Goal: Task Accomplishment & Management: Manage account settings

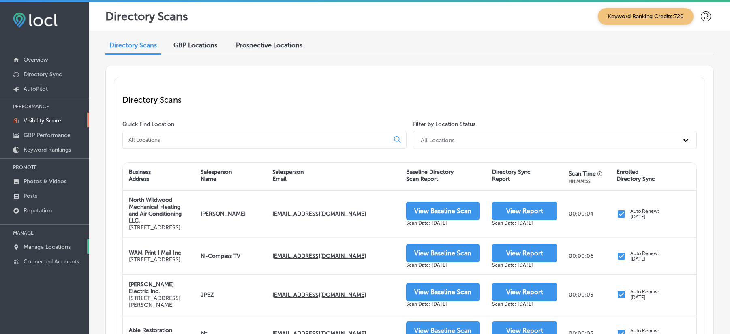
click at [21, 253] on link "Manage Locations" at bounding box center [44, 246] width 89 height 15
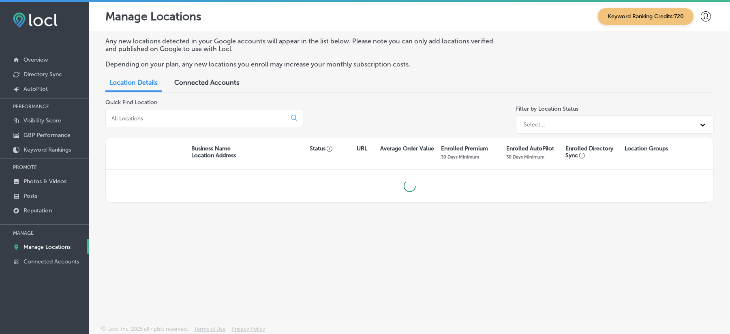
click at [25, 250] on p "Manage Locations" at bounding box center [47, 247] width 47 height 7
click at [182, 118] on input at bounding box center [198, 118] width 174 height 7
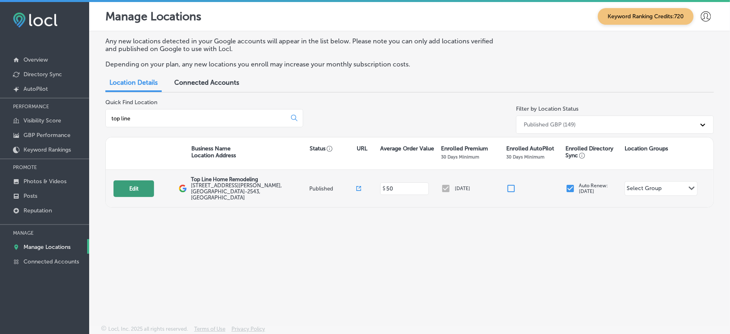
type input "top line"
click at [129, 188] on button "Edit" at bounding box center [133, 188] width 41 height 17
select select "US"
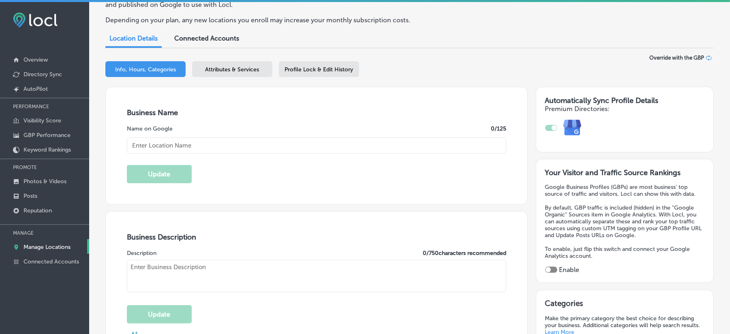
scroll to position [180, 0]
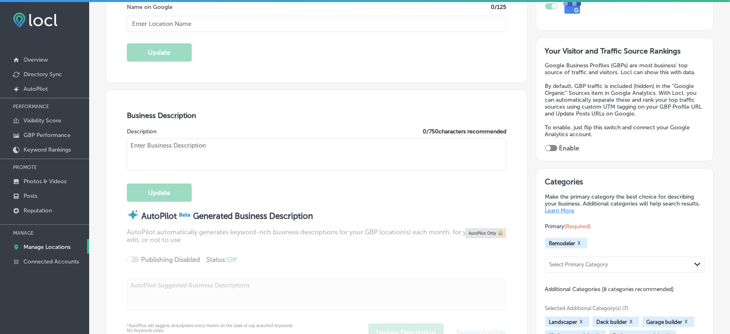
type input "Top Line Home Remodeling"
type input "[STREET_ADDRESS][PERSON_NAME]"
type input "Suit B1"
type input "Santa [PERSON_NAME]"
type input "95050-2543"
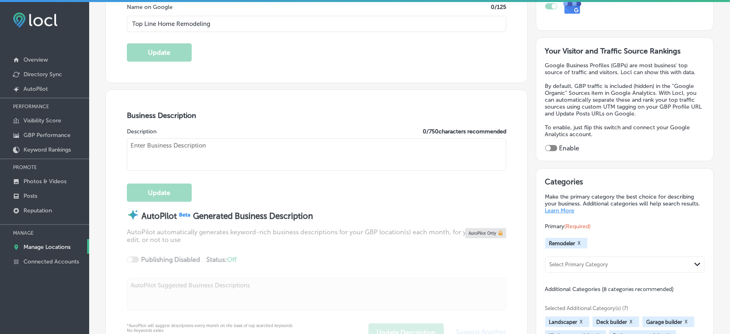
type input "US"
type input "[URL][DOMAIN_NAME]"
type textarea "Looking to transform your home into a personalized sanctuary? Look no further t…"
type input "[PHONE_NUMBER]"
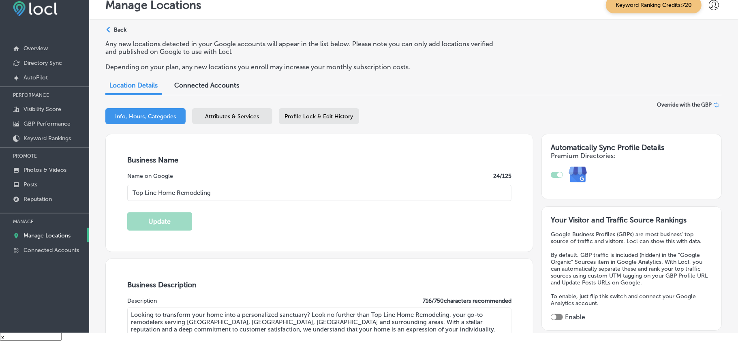
scroll to position [0, 0]
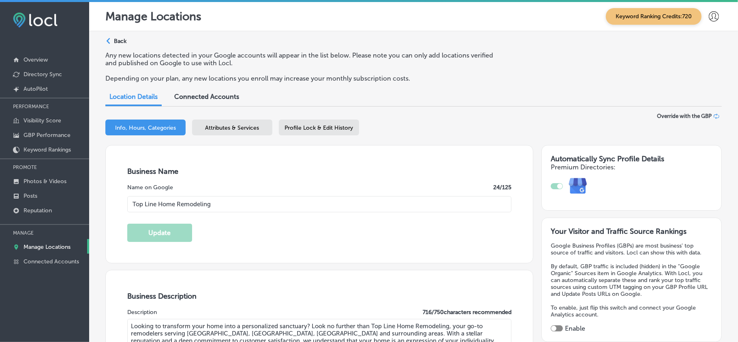
click at [231, 122] on div "Attributes & Services" at bounding box center [232, 128] width 80 height 16
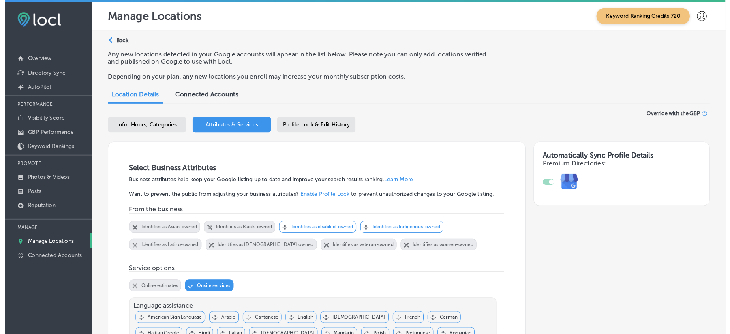
scroll to position [11, 0]
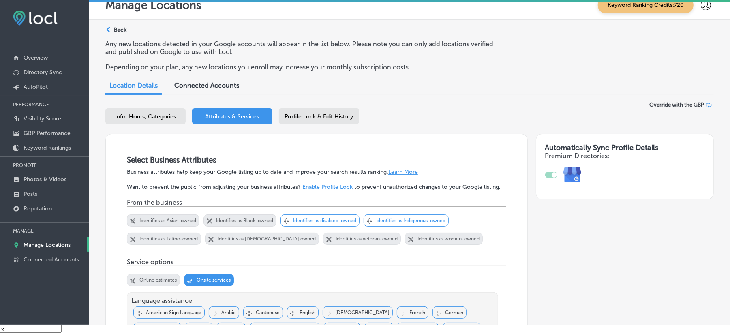
click at [297, 113] on span "Profile Lock & Edit History" at bounding box center [319, 116] width 68 height 7
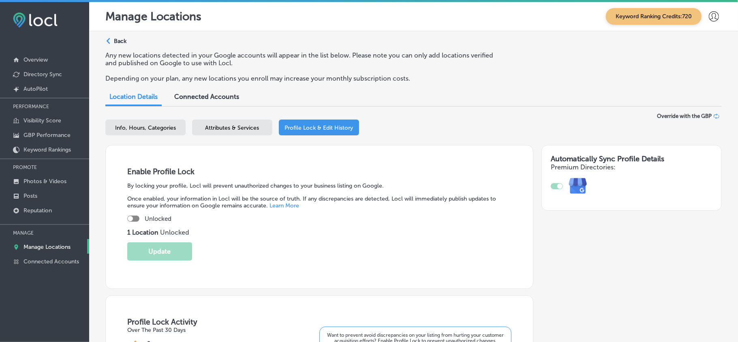
scroll to position [11, 0]
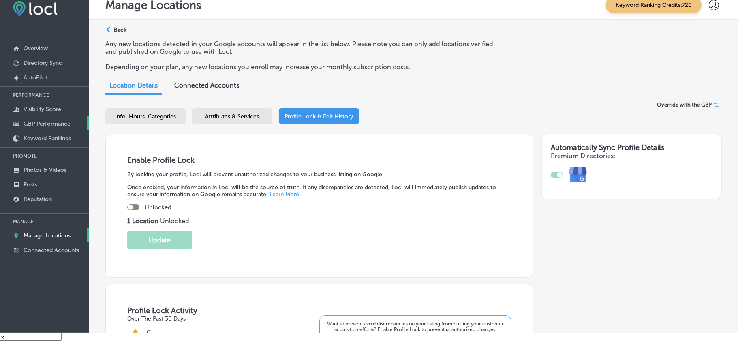
click at [41, 122] on p "GBP Performance" at bounding box center [47, 123] width 47 height 7
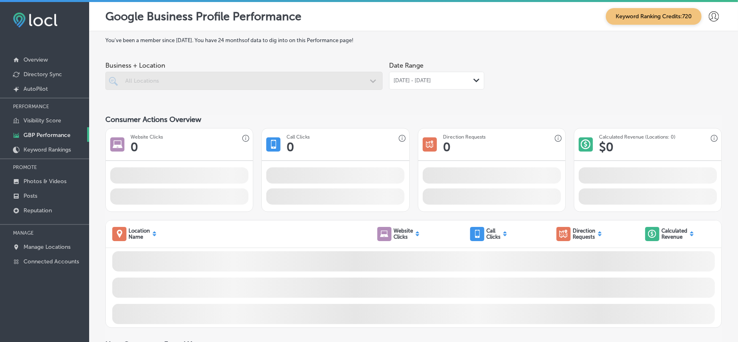
scroll to position [11, 0]
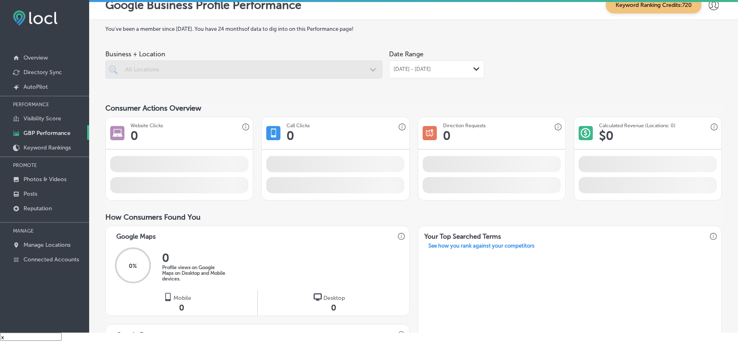
click at [422, 66] on span "[DATE] - [DATE]" at bounding box center [412, 69] width 37 height 6
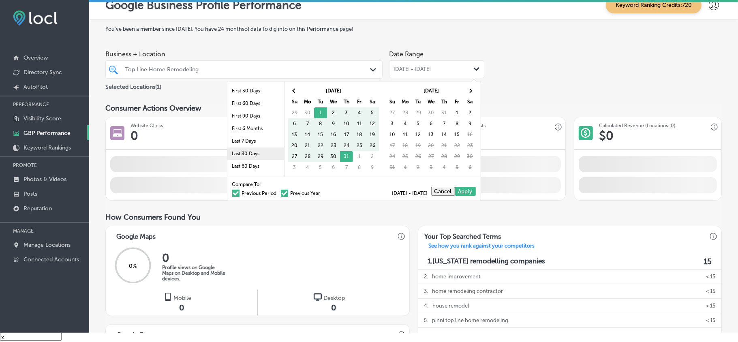
scroll to position [0, 0]
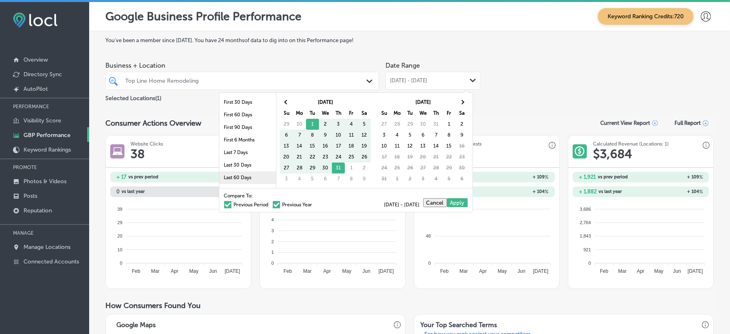
click at [240, 174] on li "Last 60 Days" at bounding box center [247, 177] width 57 height 13
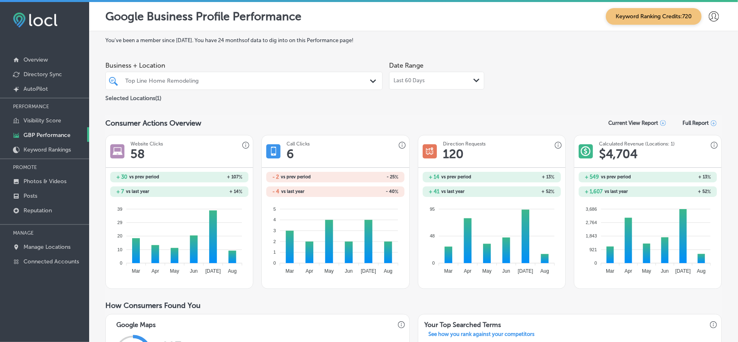
scroll to position [11, 0]
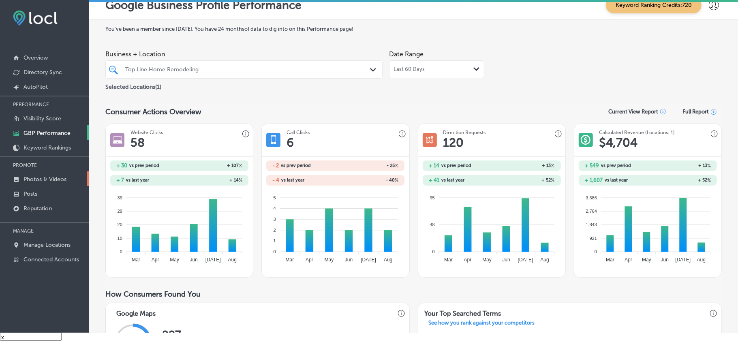
click at [32, 178] on p "Photos & Videos" at bounding box center [45, 179] width 43 height 7
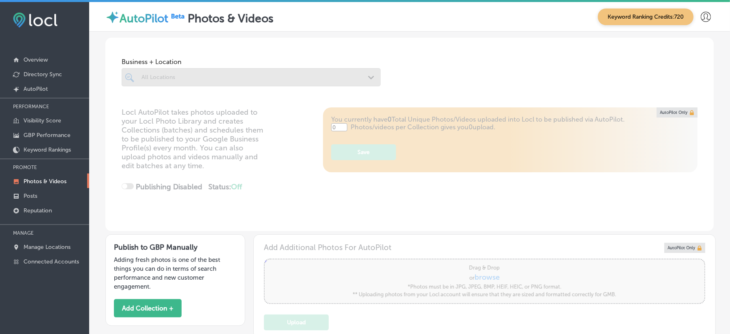
type input "5"
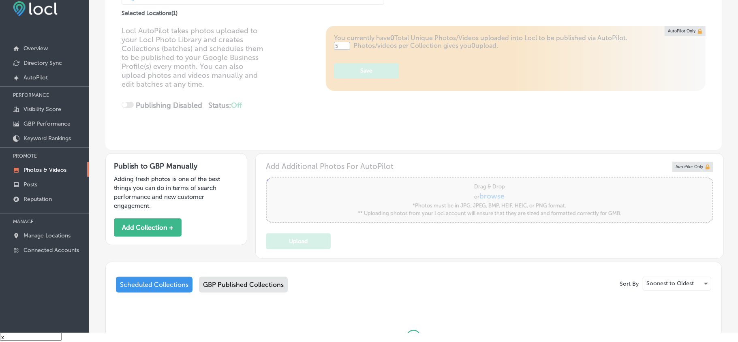
scroll to position [90, 0]
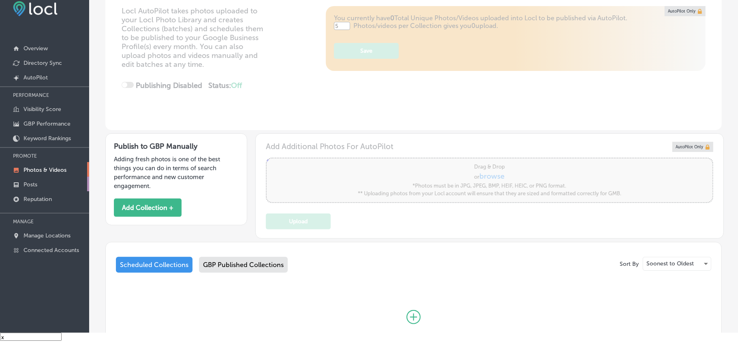
click at [34, 188] on p "Posts" at bounding box center [31, 184] width 14 height 7
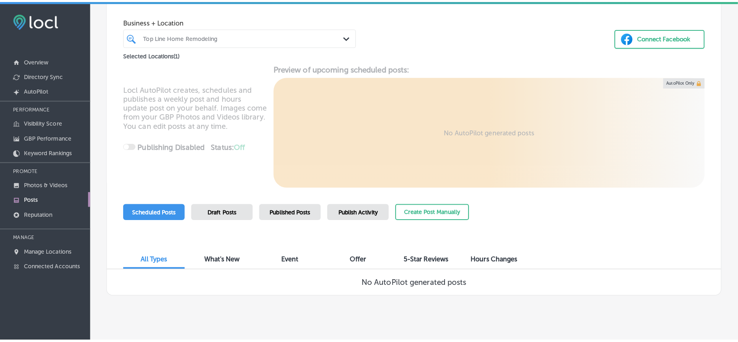
scroll to position [46, 0]
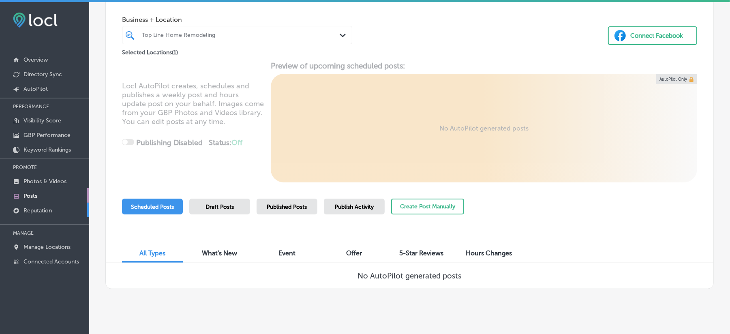
click at [36, 212] on p "Reputation" at bounding box center [38, 210] width 28 height 7
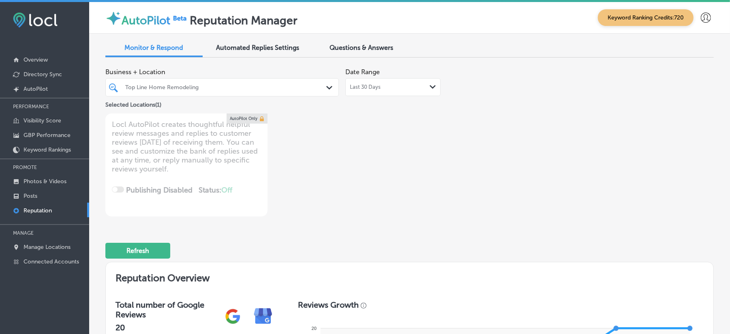
type textarea "x"
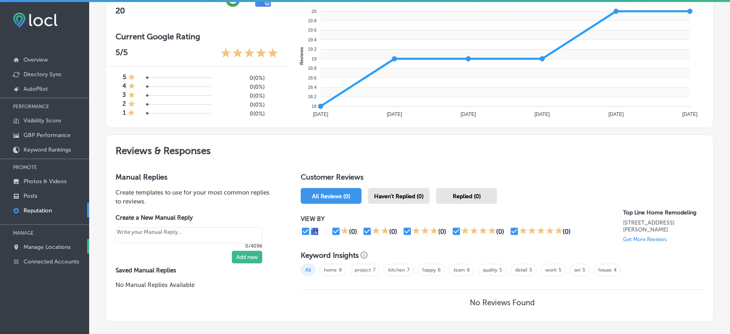
click at [40, 245] on p "Manage Locations" at bounding box center [47, 247] width 47 height 7
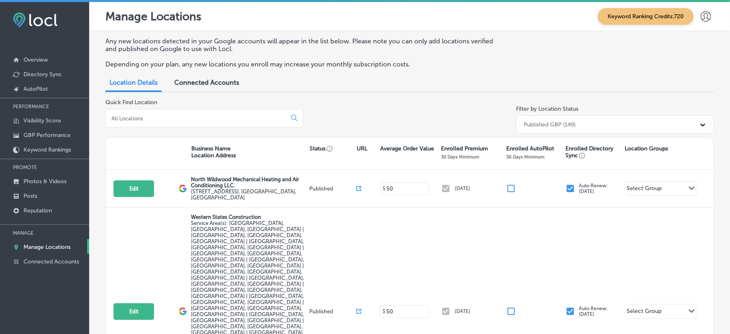
click at [190, 118] on input at bounding box center [198, 118] width 174 height 7
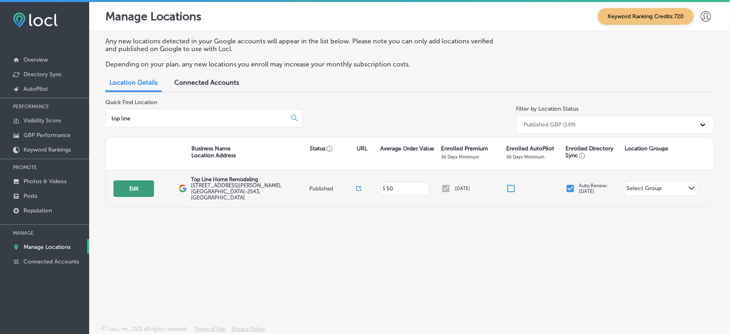
type input "top line"
click at [126, 188] on button "Edit" at bounding box center [133, 188] width 41 height 17
select select "US"
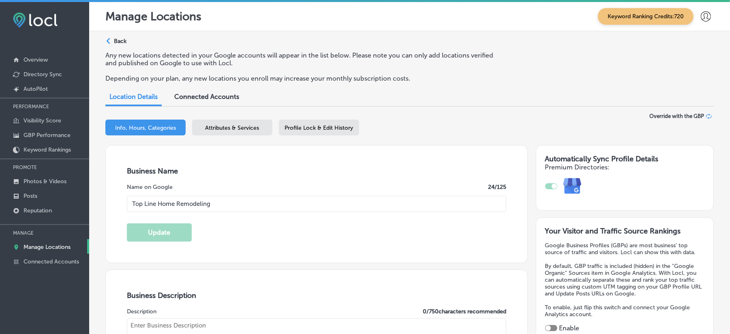
type input "Top Line Home Remodeling"
type input "[STREET_ADDRESS][PERSON_NAME]"
type input "Suit B1"
type input "Santa [PERSON_NAME]"
type input "95050-2543"
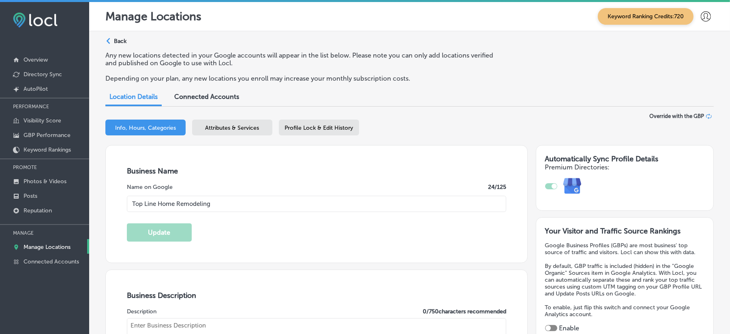
type input "US"
type input "[URL][DOMAIN_NAME]"
type textarea "Looking to transform your home into a personalized sanctuary? Look no further t…"
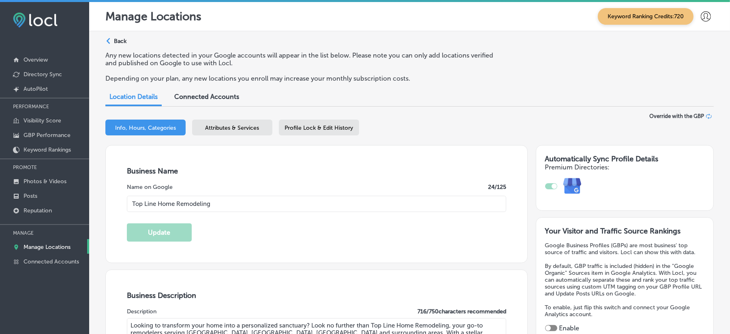
type input "[PHONE_NUMBER]"
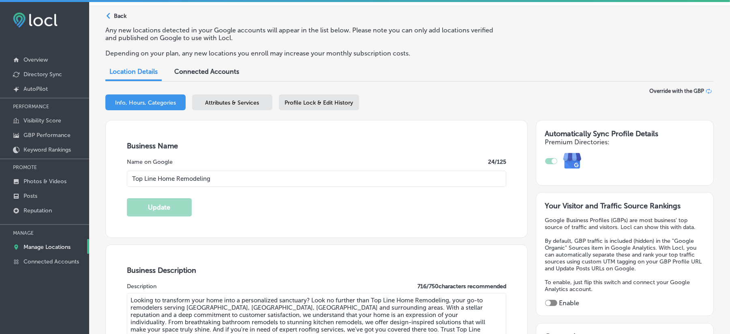
scroll to position [54, 0]
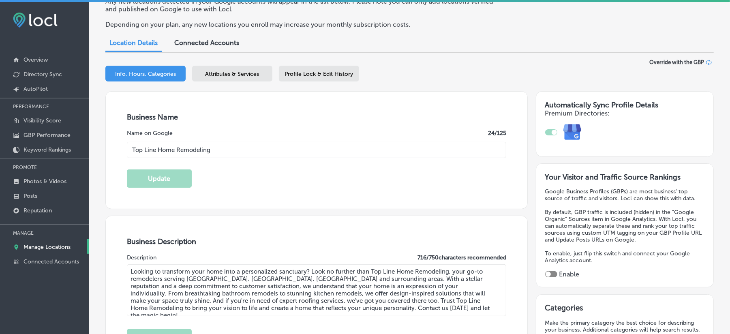
click at [238, 78] on div "Attributes & Services" at bounding box center [232, 74] width 80 height 16
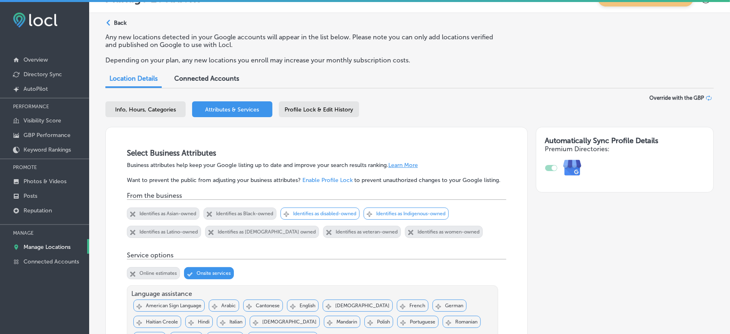
scroll to position [18, 0]
click at [319, 110] on span "Profile Lock & Edit History" at bounding box center [319, 110] width 68 height 7
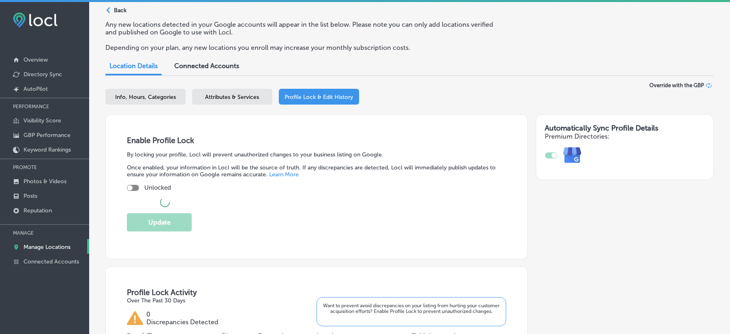
scroll to position [54, 0]
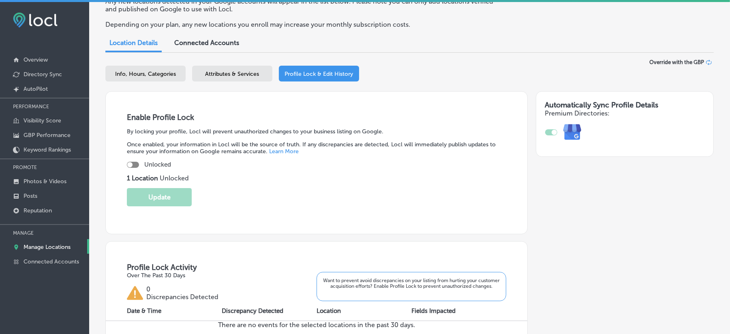
click at [137, 165] on div at bounding box center [133, 165] width 12 height 6
checkbox input "true"
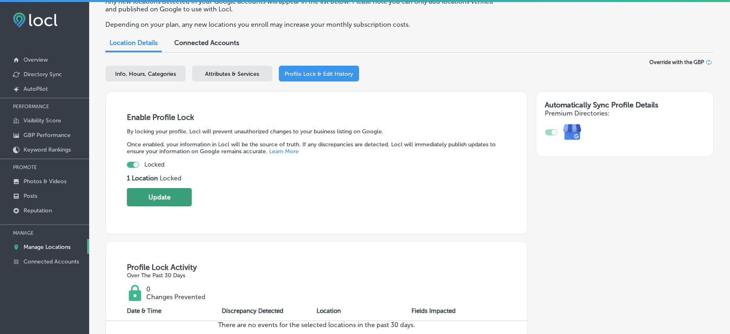
click at [163, 195] on button "Update" at bounding box center [159, 197] width 65 height 18
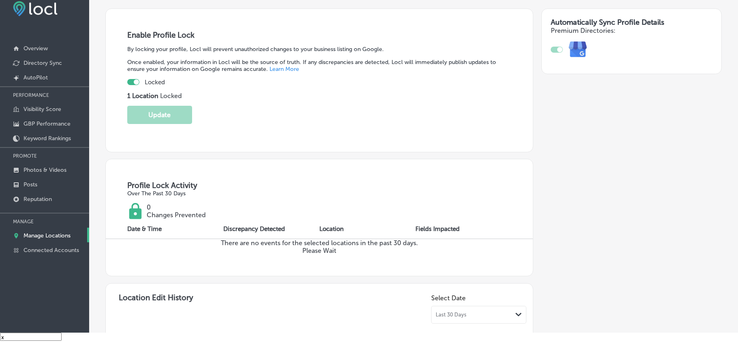
scroll to position [126, 0]
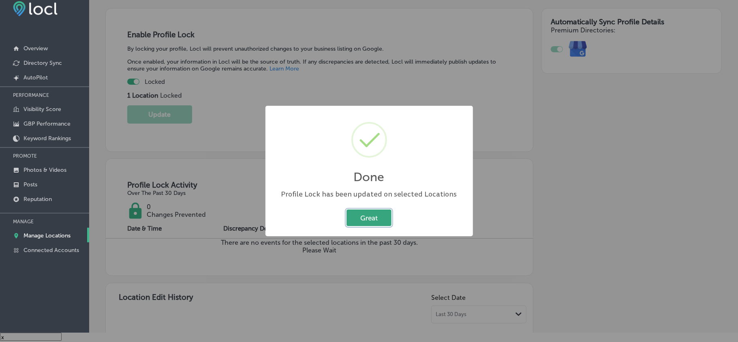
click at [365, 218] on button "Great" at bounding box center [369, 218] width 45 height 17
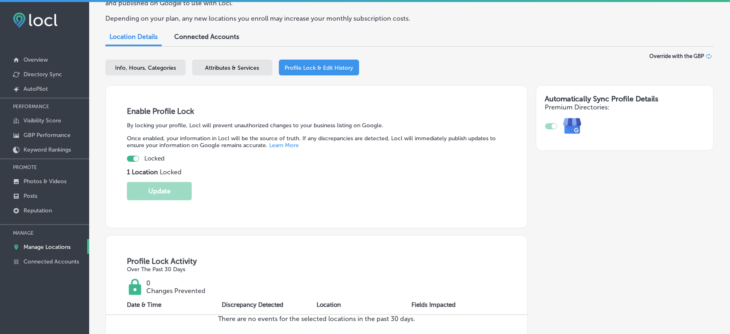
scroll to position [0, 0]
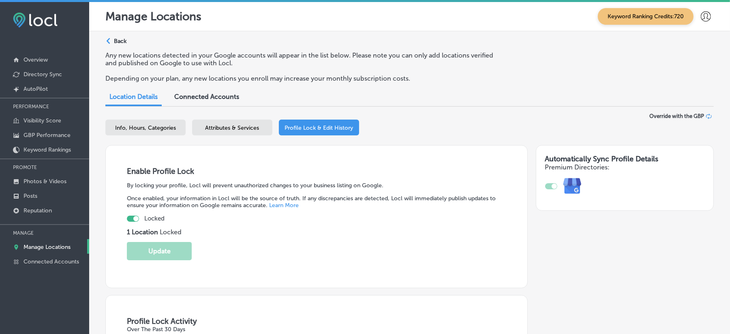
click at [138, 131] on div "Info, Hours, Categories" at bounding box center [145, 128] width 80 height 16
select select "US"
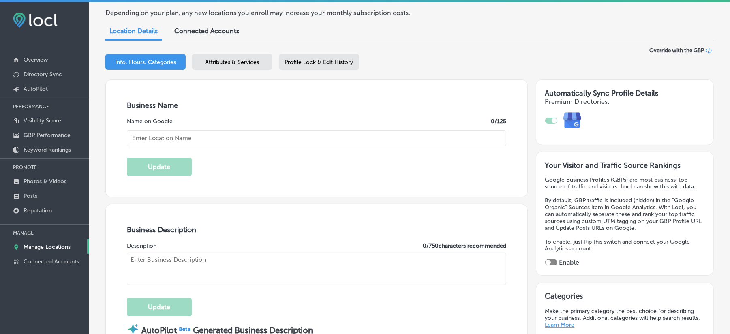
scroll to position [108, 0]
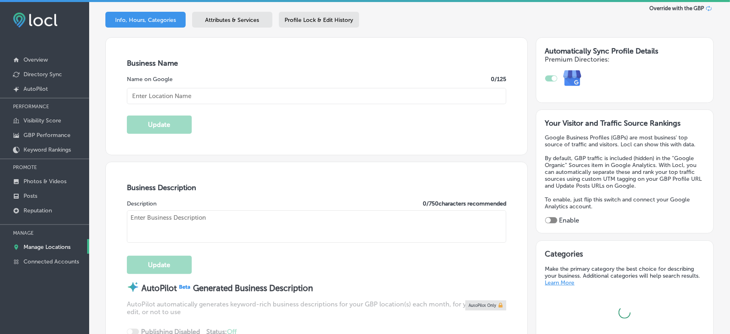
click at [554, 220] on div at bounding box center [551, 220] width 12 height 6
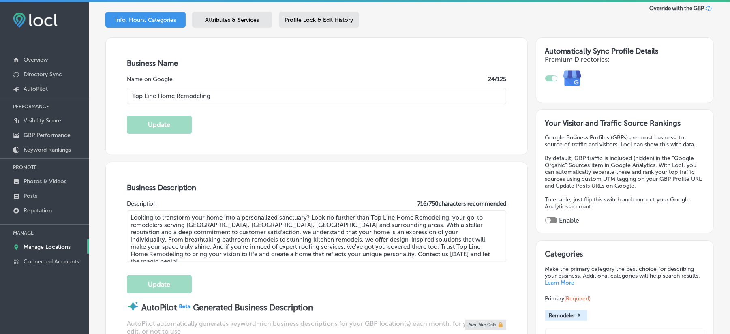
type input "Top Line Home Remodeling"
type textarea "Looking to transform your home into a personalized sanctuary? Look no further t…"
type input "[STREET_ADDRESS][PERSON_NAME]"
type input "Suit B1"
type input "Santa [PERSON_NAME]"
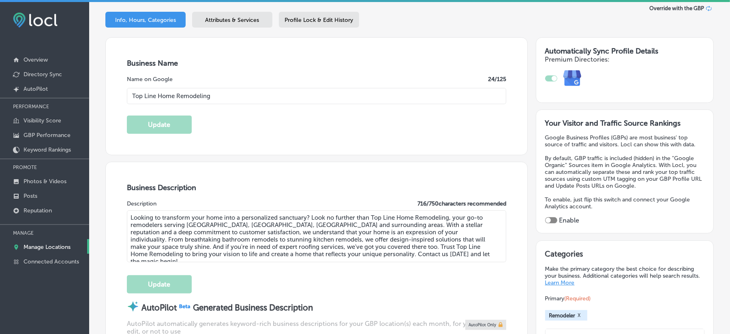
type input "95050-2543"
type input "US"
type input "[URL][DOMAIN_NAME]"
type input "[PHONE_NUMBER]"
checkbox input "true"
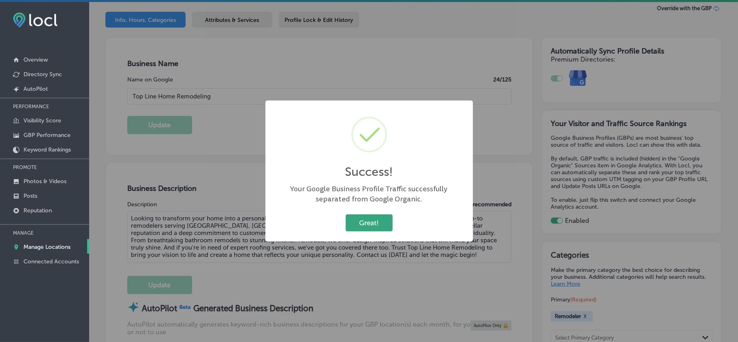
click at [376, 220] on button "Great!" at bounding box center [369, 222] width 47 height 17
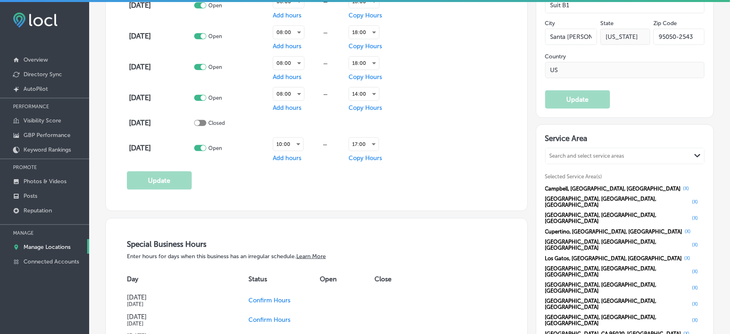
scroll to position [738, 0]
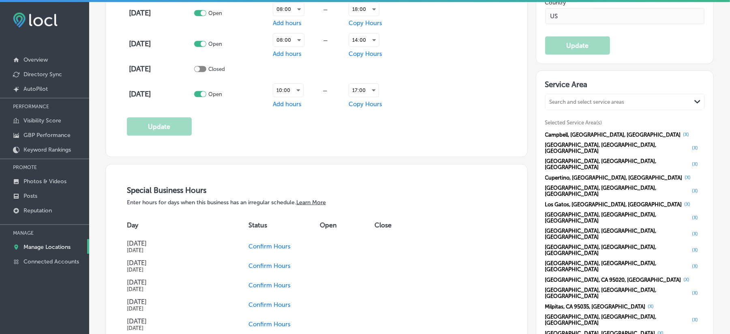
click at [681, 138] on button "(X)" at bounding box center [686, 134] width 11 height 6
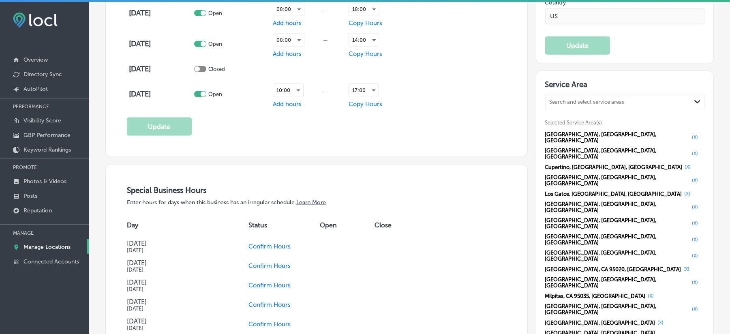
click at [689, 139] on button "(X)" at bounding box center [694, 137] width 11 height 6
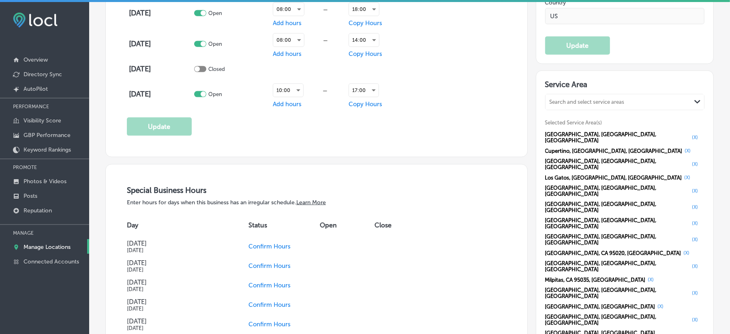
click at [689, 139] on button "(X)" at bounding box center [694, 137] width 11 height 6
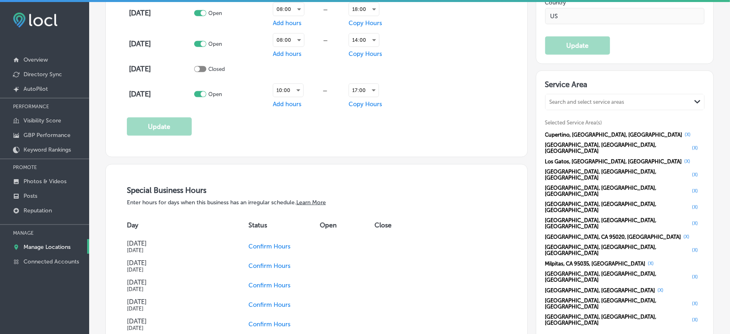
click at [683, 138] on button "(X)" at bounding box center [688, 134] width 11 height 6
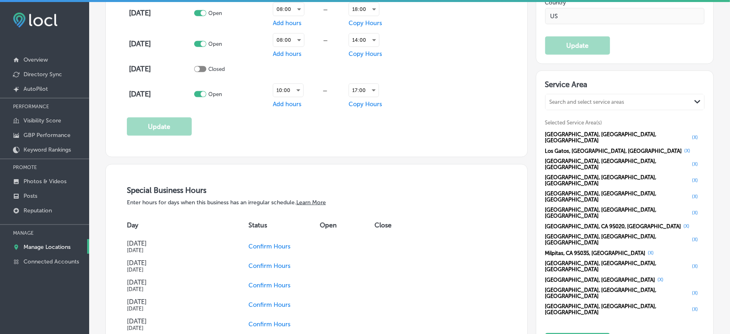
click at [689, 139] on button "(X)" at bounding box center [694, 137] width 11 height 6
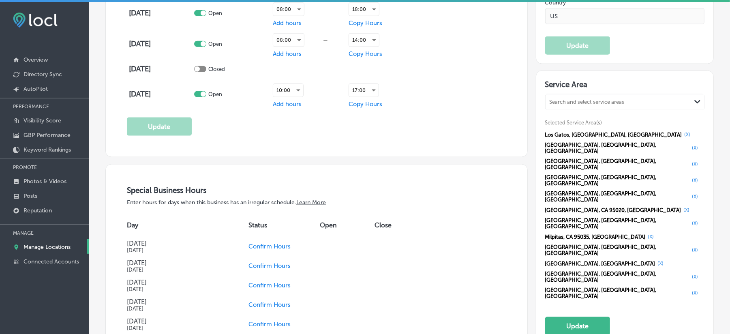
click at [682, 138] on button "(X)" at bounding box center [687, 134] width 11 height 6
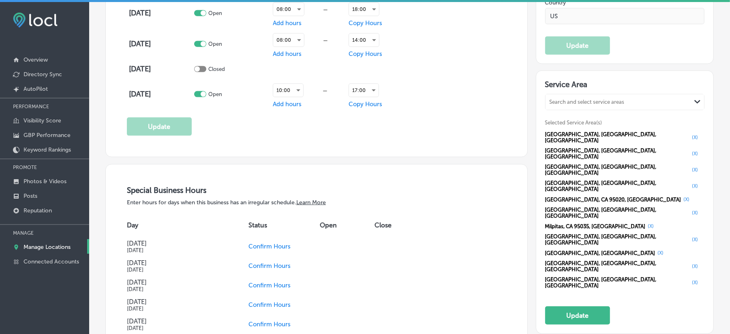
click at [689, 139] on button "(X)" at bounding box center [694, 137] width 11 height 6
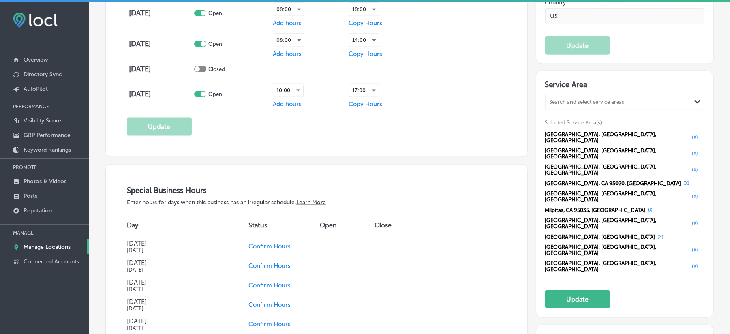
click at [689, 139] on button "(X)" at bounding box center [694, 137] width 11 height 6
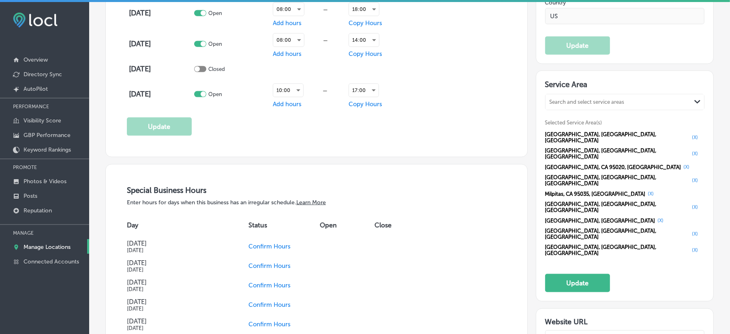
click at [689, 139] on button "(X)" at bounding box center [694, 137] width 11 height 6
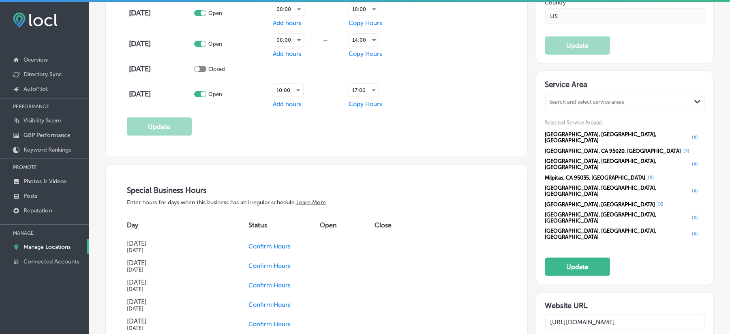
click at [689, 139] on button "(X)" at bounding box center [694, 137] width 11 height 6
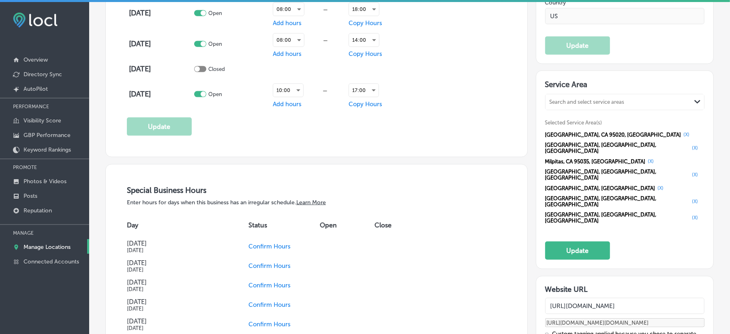
click at [681, 138] on button "(X)" at bounding box center [686, 134] width 11 height 6
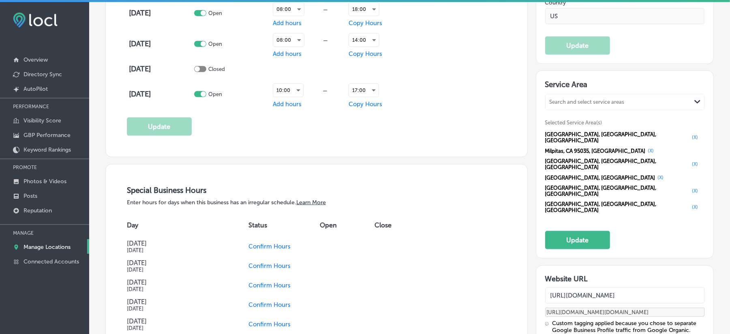
click at [689, 139] on button "(X)" at bounding box center [694, 137] width 11 height 6
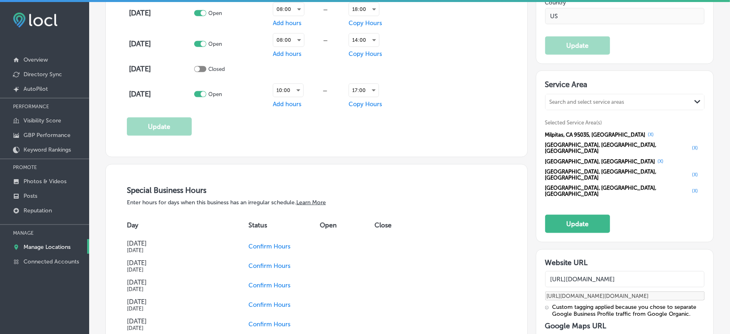
click at [646, 138] on button "(X)" at bounding box center [651, 134] width 11 height 6
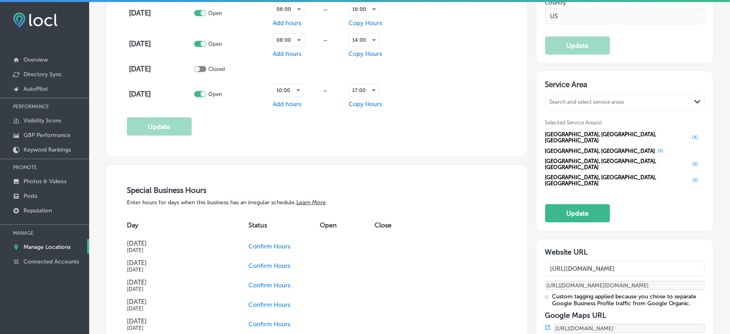
click at [689, 140] on button "(X)" at bounding box center [694, 137] width 11 height 6
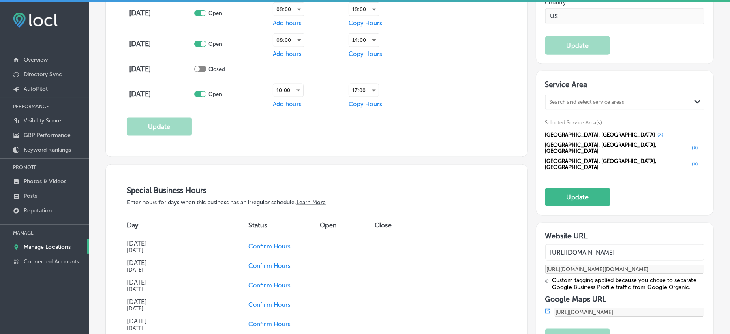
click at [655, 138] on button "(X)" at bounding box center [660, 134] width 11 height 6
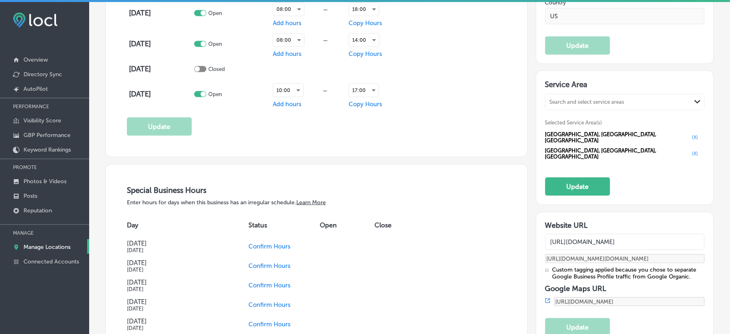
click at [689, 139] on button "(X)" at bounding box center [694, 137] width 11 height 6
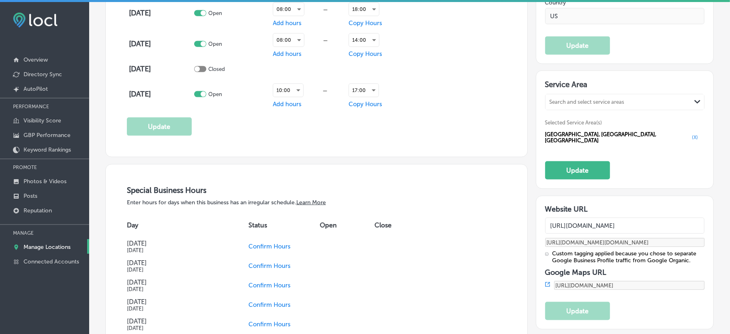
click at [689, 141] on button "(X)" at bounding box center [694, 137] width 11 height 6
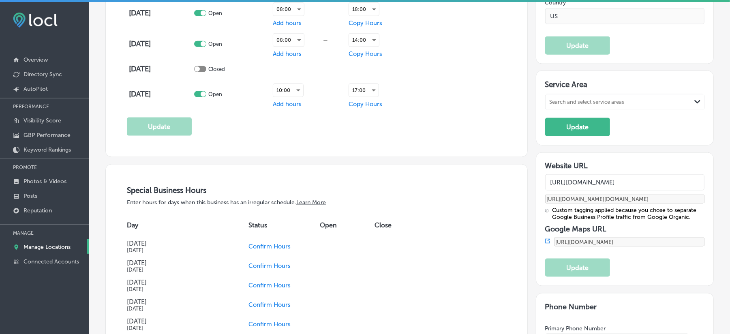
click at [578, 105] on div "Search and select service areas" at bounding box center [587, 102] width 75 height 6
click at [581, 105] on div "Search and select service areas" at bounding box center [587, 102] width 75 height 6
paste input "[GEOGRAPHIC_DATA][PERSON_NAME]"
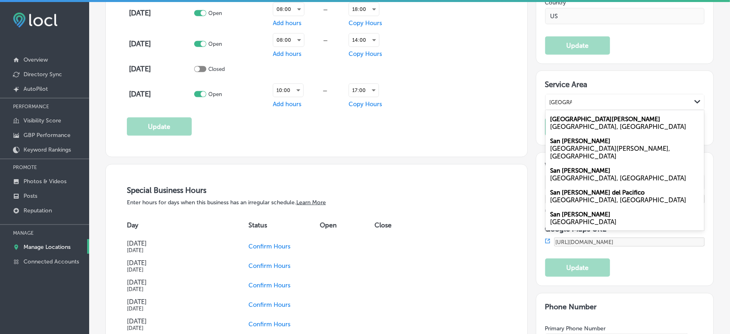
click at [575, 131] on div "[GEOGRAPHIC_DATA], [GEOGRAPHIC_DATA]" at bounding box center [624, 127] width 149 height 8
type input "[GEOGRAPHIC_DATA][PERSON_NAME]"
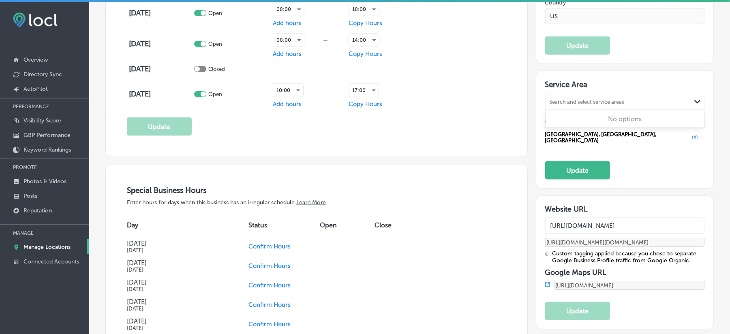
click at [600, 105] on div "Search and select service areas" at bounding box center [587, 102] width 75 height 6
paste input "Santa [PERSON_NAME]"
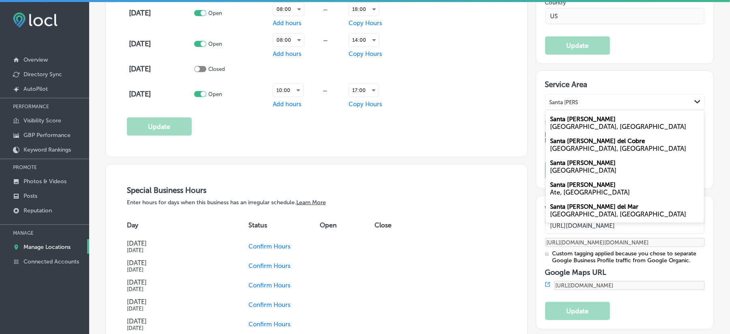
click at [568, 130] on div "[GEOGRAPHIC_DATA], [GEOGRAPHIC_DATA]" at bounding box center [624, 127] width 149 height 8
type input "Santa [PERSON_NAME]"
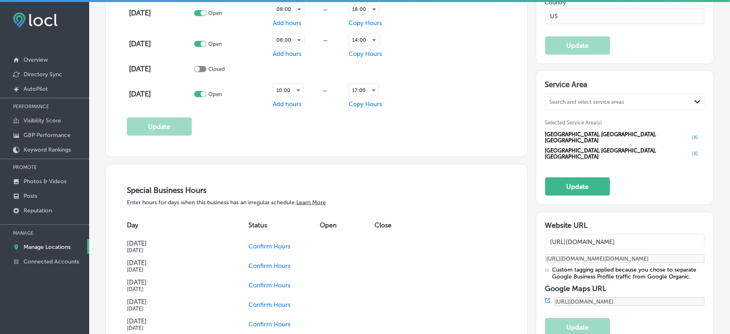
click at [580, 108] on div "Search and select service areas" at bounding box center [619, 102] width 146 height 11
paste input "Fremont"
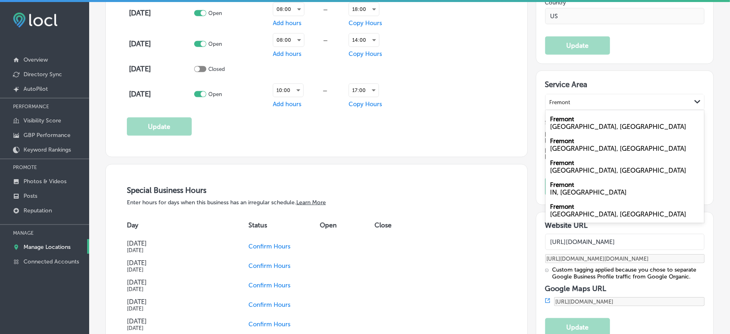
click at [571, 131] on div "[GEOGRAPHIC_DATA], [GEOGRAPHIC_DATA]" at bounding box center [624, 127] width 149 height 8
type input "Fremont"
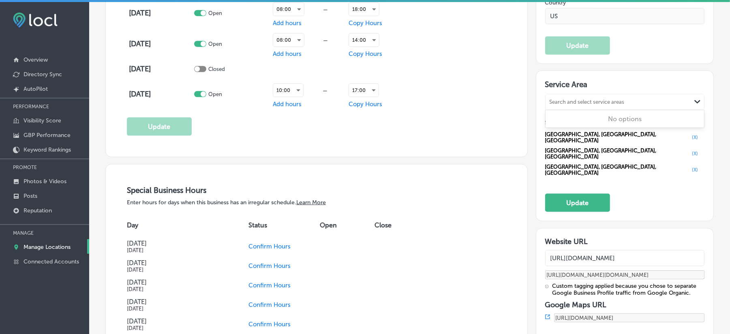
click at [569, 104] on div "Search and select service areas" at bounding box center [619, 102] width 146 height 11
paste input "Stockton"
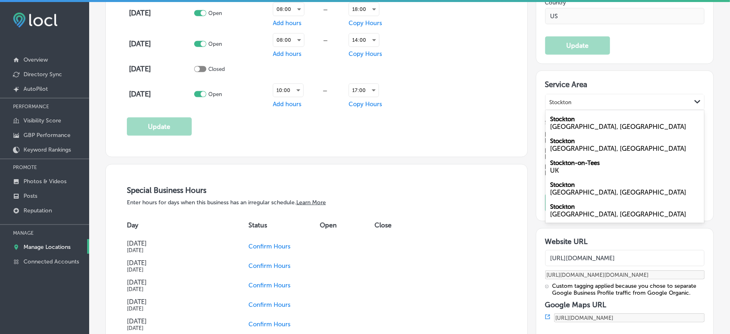
click at [571, 130] on div "[GEOGRAPHIC_DATA], [GEOGRAPHIC_DATA]" at bounding box center [624, 127] width 149 height 8
type input "Stockton"
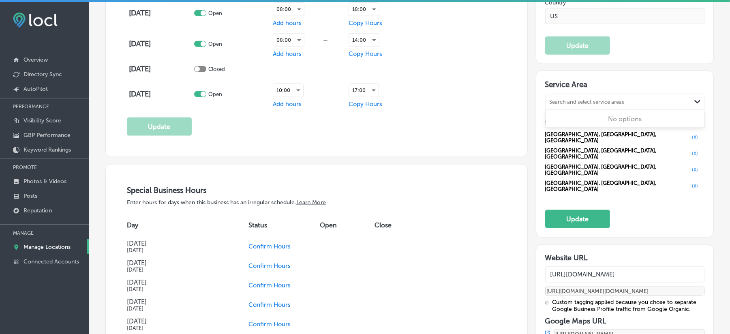
click at [574, 103] on div "Search and select service areas" at bounding box center [619, 102] width 146 height 11
paste input "[GEOGRAPHIC_DATA]"
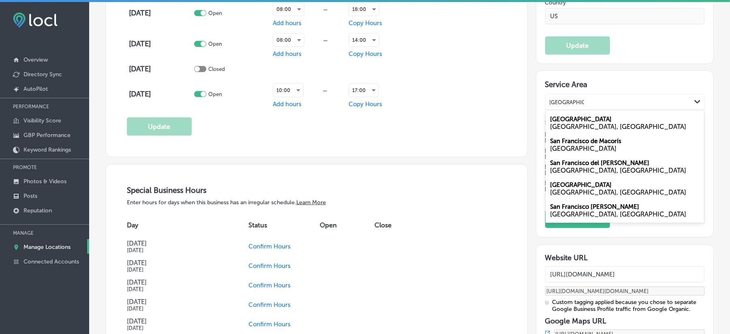
click at [573, 123] on label "[GEOGRAPHIC_DATA]" at bounding box center [581, 119] width 62 height 7
type input "[GEOGRAPHIC_DATA]"
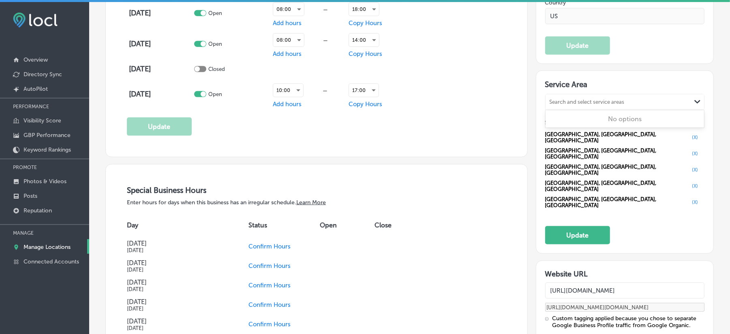
click at [571, 105] on div "Search and select service areas" at bounding box center [587, 102] width 75 height 6
paste input "[GEOGRAPHIC_DATA]"
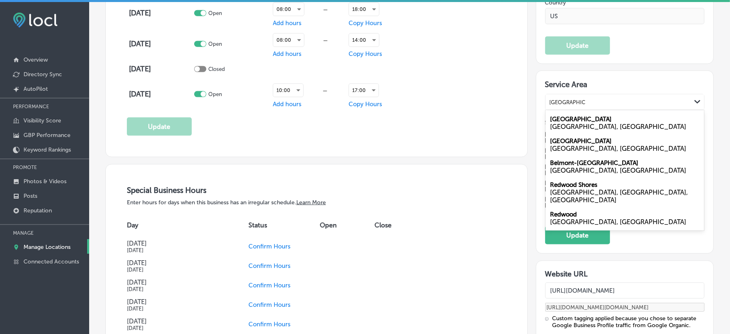
click at [568, 123] on label "[GEOGRAPHIC_DATA]" at bounding box center [581, 119] width 62 height 7
type input "[GEOGRAPHIC_DATA]"
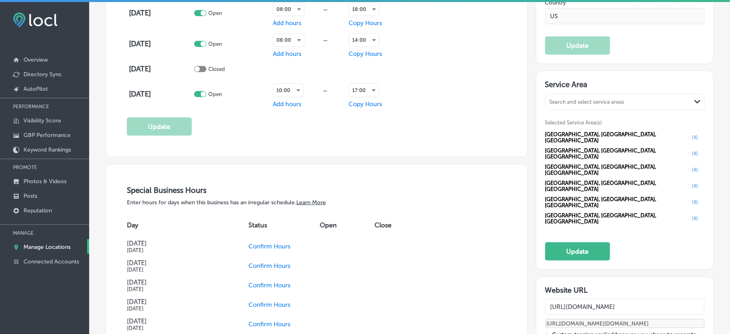
click at [555, 108] on div "Search and select service areas" at bounding box center [619, 102] width 146 height 11
paste input "Modesto"
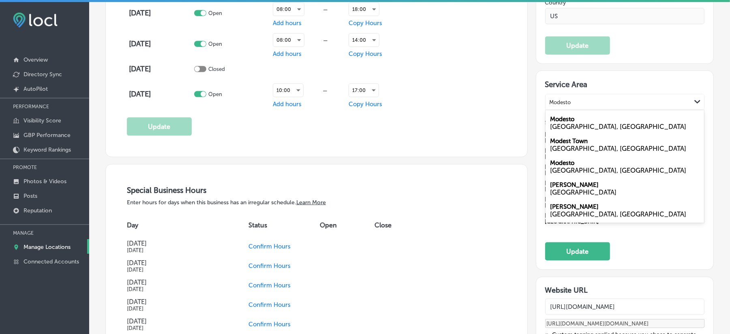
click at [561, 123] on label "Modesto" at bounding box center [562, 119] width 24 height 7
type input "Modesto"
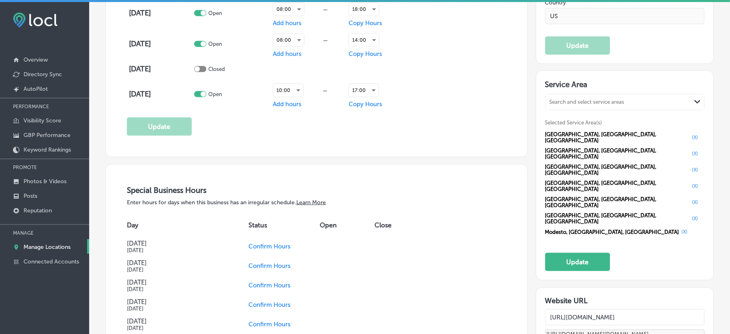
click at [578, 105] on div "Search and select service areas" at bounding box center [587, 102] width 75 height 6
paste input "Cupertino"
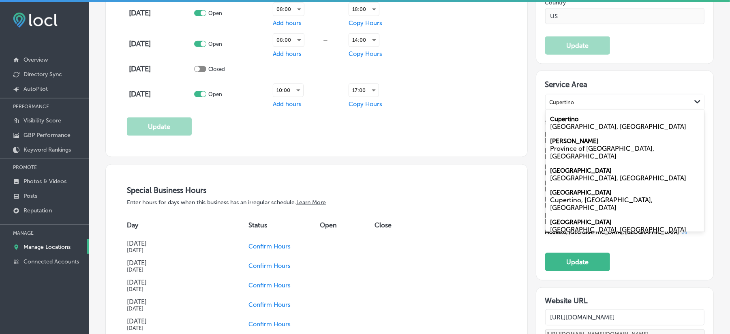
click at [574, 130] on div "[GEOGRAPHIC_DATA], [GEOGRAPHIC_DATA]" at bounding box center [624, 127] width 149 height 8
type input "Cupertino"
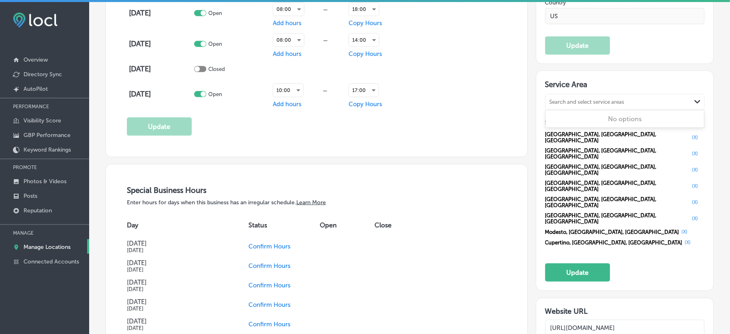
click at [571, 110] on div "Search and select service areas Path Created with Sketch." at bounding box center [625, 101] width 159 height 15
paste input "[GEOGRAPHIC_DATA]"
type input "[GEOGRAPHIC_DATA]"
click at [579, 105] on div "Search and select service areas" at bounding box center [587, 102] width 75 height 6
paste input "[GEOGRAPHIC_DATA][PERSON_NAME]"
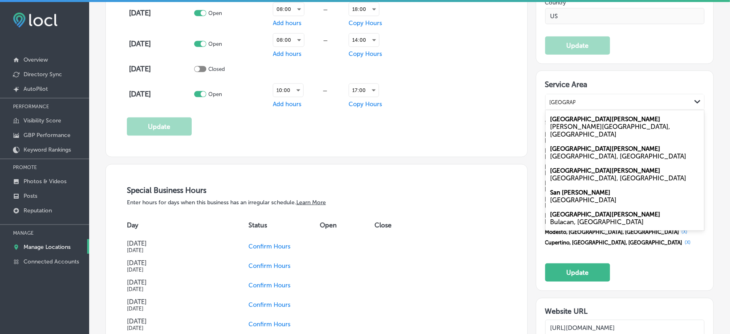
click at [568, 154] on div "[GEOGRAPHIC_DATA], [GEOGRAPHIC_DATA]" at bounding box center [624, 156] width 149 height 8
type input "[GEOGRAPHIC_DATA][PERSON_NAME]"
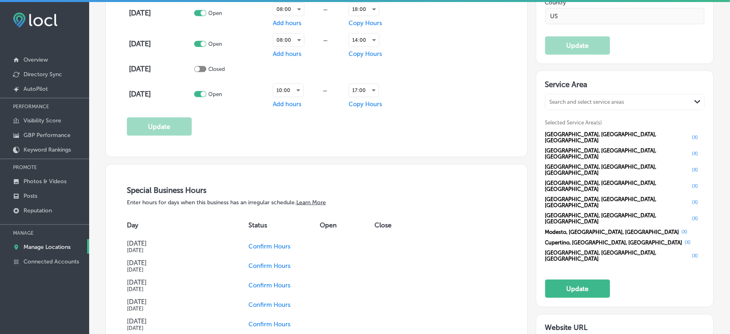
click at [579, 108] on div "Search and select service areas" at bounding box center [619, 102] width 146 height 11
click at [579, 105] on div "Search and select service areas" at bounding box center [587, 102] width 75 height 6
paste input "Walnut creek"
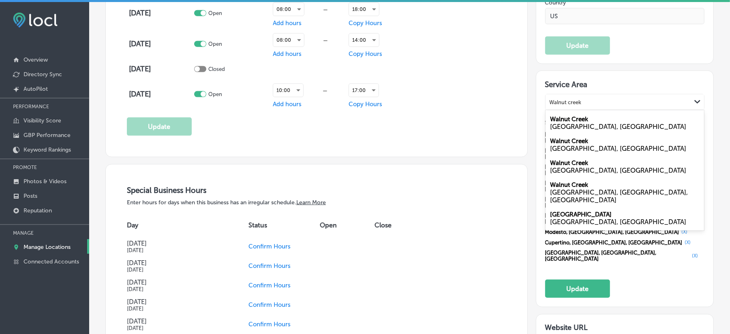
click at [570, 128] on div "[GEOGRAPHIC_DATA], [GEOGRAPHIC_DATA]" at bounding box center [624, 127] width 149 height 8
type input "Walnut creek"
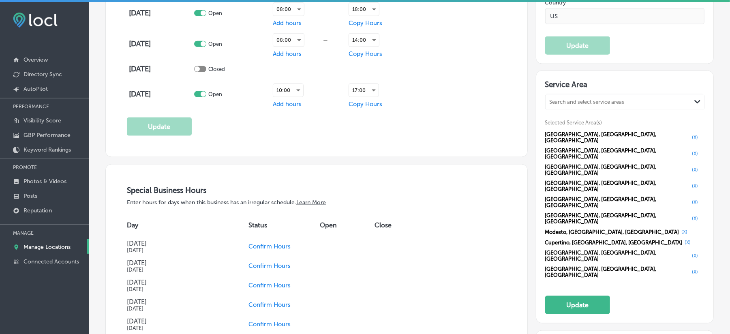
click at [585, 105] on div "Search and select service areas" at bounding box center [587, 102] width 75 height 6
paste input "Milpitas"
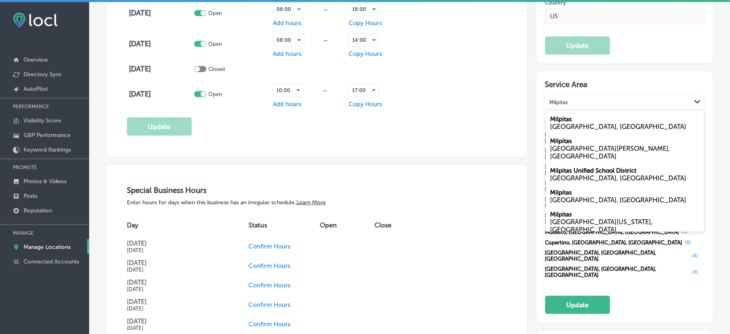
click at [579, 131] on div "[GEOGRAPHIC_DATA], [GEOGRAPHIC_DATA]" at bounding box center [624, 127] width 149 height 8
type input "Milpitas"
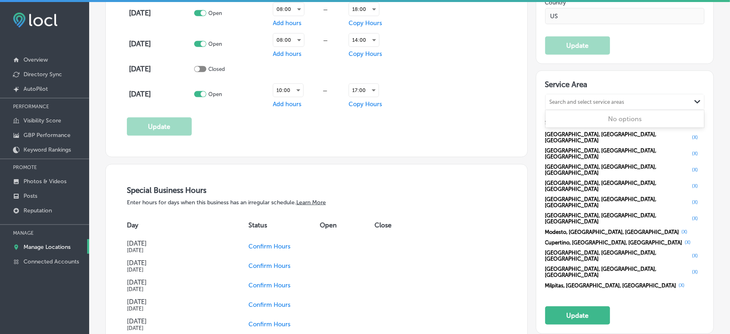
click at [568, 104] on div "Search and select service areas" at bounding box center [619, 102] width 146 height 11
paste input "[GEOGRAPHIC_DATA]"
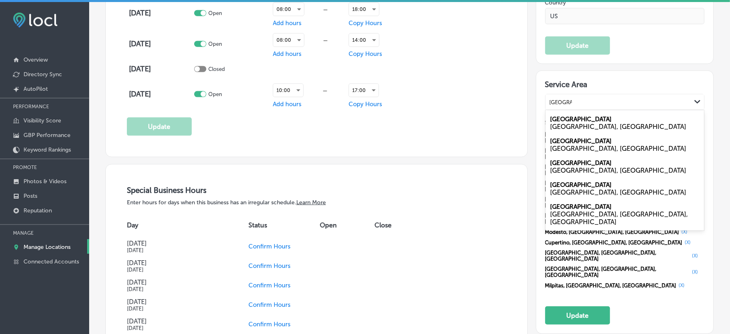
click at [571, 196] on div "[GEOGRAPHIC_DATA], [GEOGRAPHIC_DATA]" at bounding box center [624, 192] width 149 height 8
type input "[GEOGRAPHIC_DATA]"
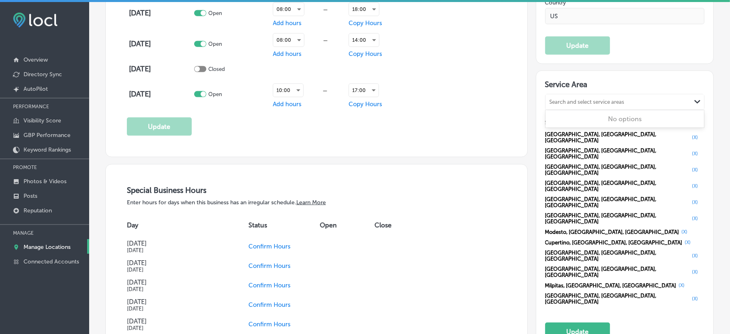
click at [565, 105] on div "Search and select service areas" at bounding box center [587, 102] width 75 height 6
paste input "[GEOGRAPHIC_DATA]"
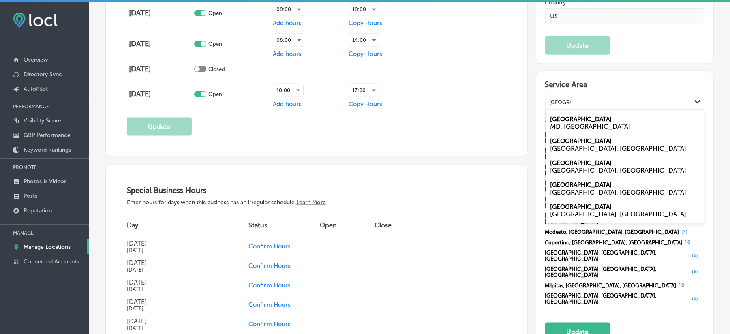
click at [573, 150] on div "[GEOGRAPHIC_DATA], [GEOGRAPHIC_DATA]" at bounding box center [624, 149] width 149 height 8
type input "[GEOGRAPHIC_DATA]"
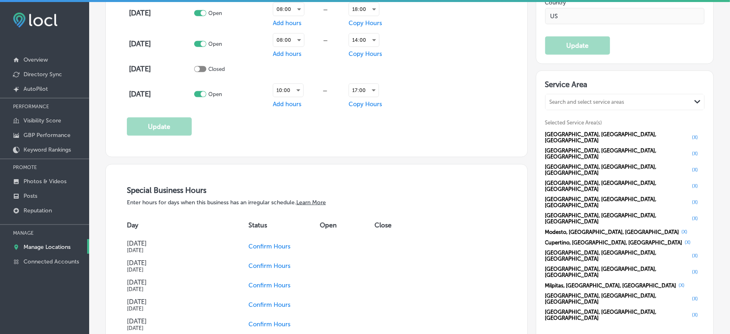
click at [579, 104] on div "Search and select service areas" at bounding box center [619, 102] width 146 height 11
paste input "Daily City"
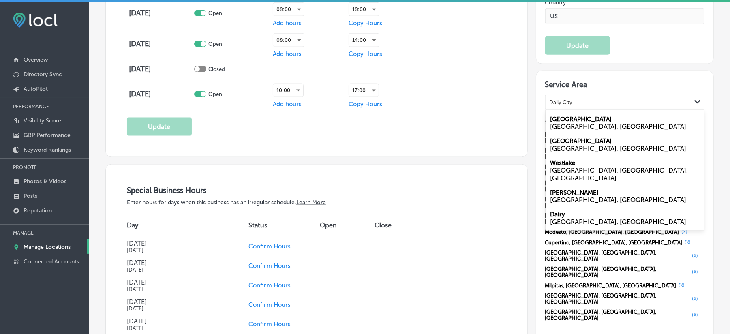
click at [569, 123] on label "[GEOGRAPHIC_DATA]" at bounding box center [581, 119] width 62 height 7
type input "Daily City"
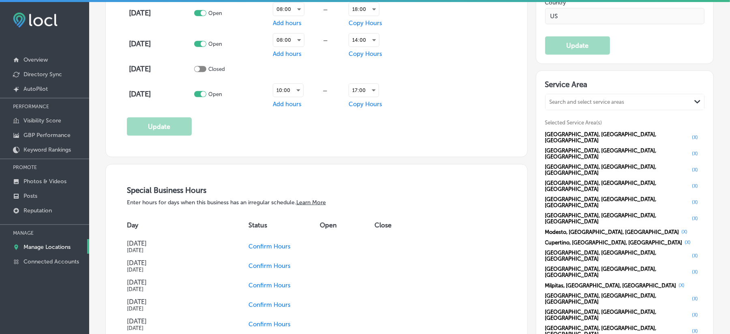
click at [580, 105] on div "Search and select service areas" at bounding box center [587, 102] width 75 height 6
paste input "[GEOGRAPHIC_DATA]"
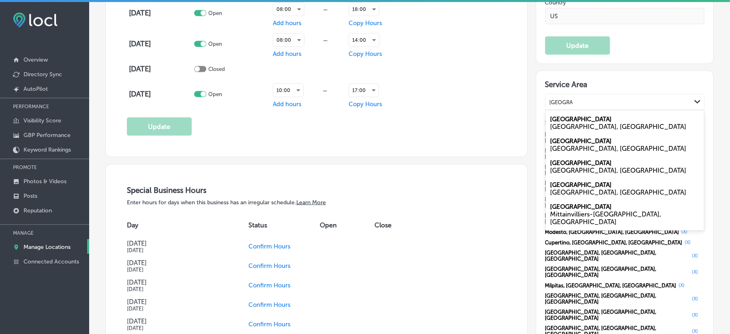
click at [569, 123] on label "[GEOGRAPHIC_DATA]" at bounding box center [581, 119] width 62 height 7
type input "[GEOGRAPHIC_DATA]"
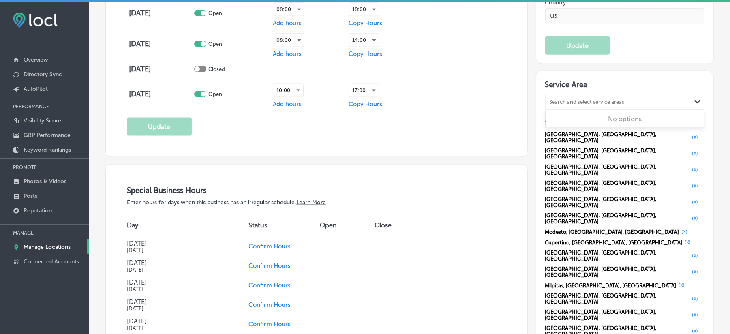
click at [581, 105] on div "Search and select service areas" at bounding box center [587, 102] width 75 height 6
paste input "[PERSON_NAME] [PERSON_NAME]"
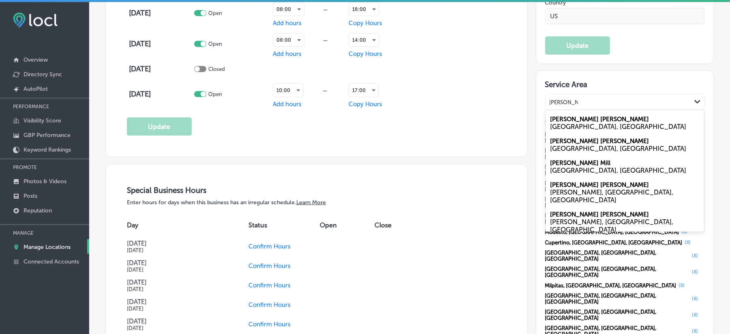
click at [575, 123] on label "[PERSON_NAME] [PERSON_NAME]" at bounding box center [599, 119] width 99 height 7
type input "[PERSON_NAME] [PERSON_NAME]"
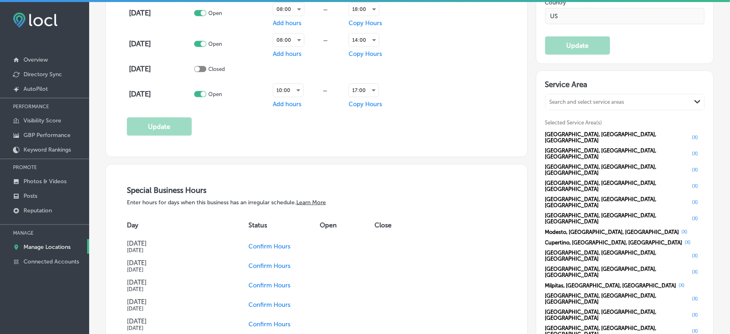
click at [581, 108] on div "Search and select service areas" at bounding box center [619, 102] width 146 height 11
paste input "Los Gatos"
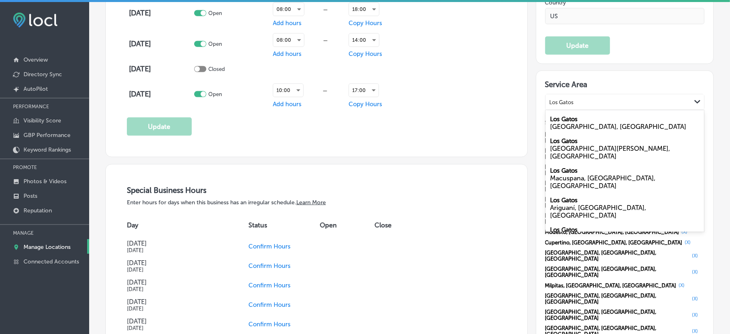
click at [581, 131] on div "[GEOGRAPHIC_DATA], [GEOGRAPHIC_DATA]" at bounding box center [624, 127] width 149 height 8
type input "Los Gatos"
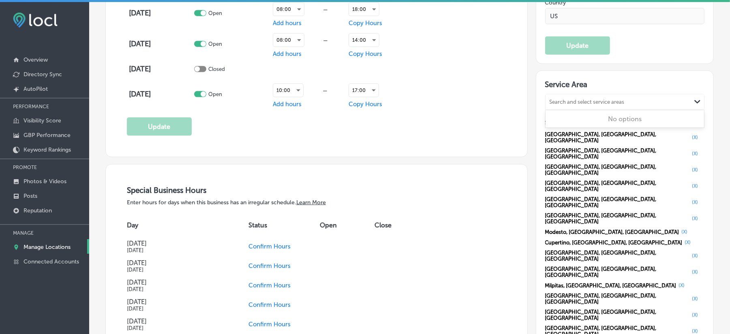
click at [569, 105] on div "Search and select service areas" at bounding box center [587, 102] width 75 height 6
paste input "[GEOGRAPHIC_DATA]"
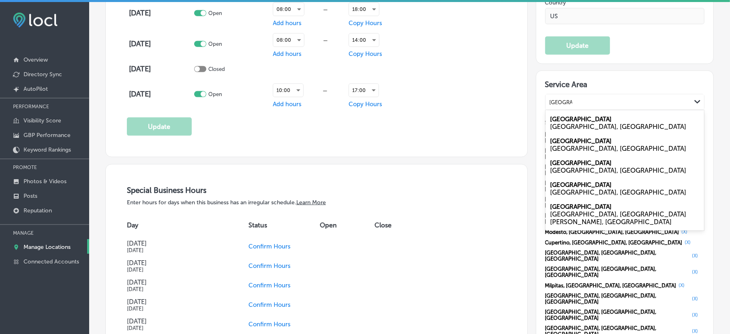
click at [582, 129] on div "[GEOGRAPHIC_DATA], [GEOGRAPHIC_DATA]" at bounding box center [624, 127] width 149 height 8
type input "[GEOGRAPHIC_DATA]"
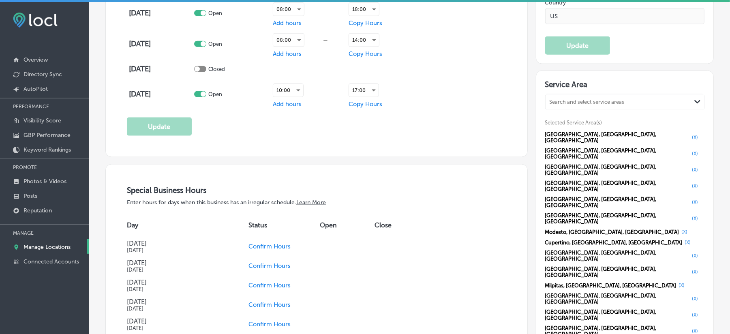
click at [575, 105] on div "Search and select service areas" at bounding box center [587, 102] width 75 height 6
paste input "Saratoga"
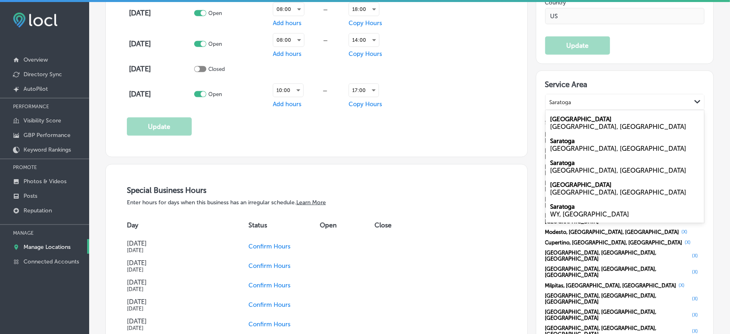
click at [574, 174] on div "[GEOGRAPHIC_DATA], [GEOGRAPHIC_DATA]" at bounding box center [624, 171] width 149 height 8
type input "Saratoga"
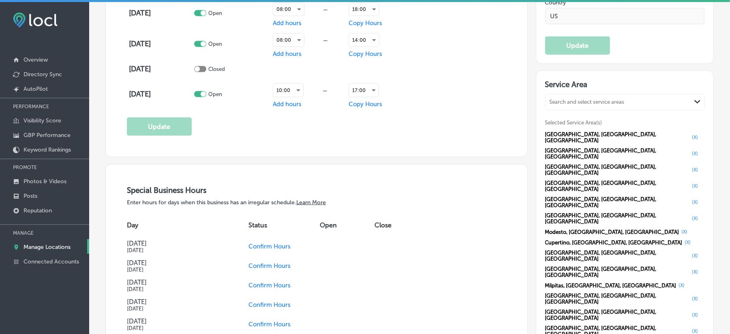
click at [576, 105] on div "Search and select service areas" at bounding box center [587, 102] width 75 height 6
paste input "[GEOGRAPHIC_DATA]"
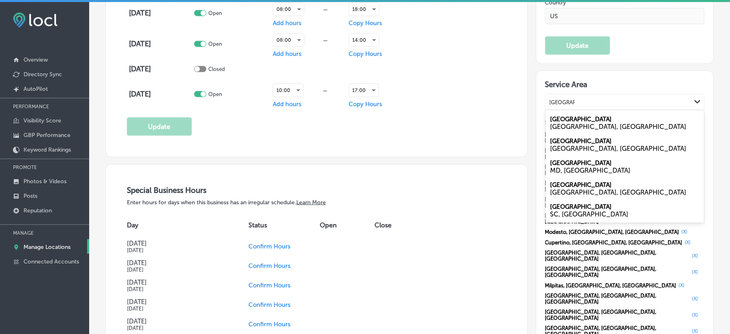
type input "[GEOGRAPHIC_DATA]"
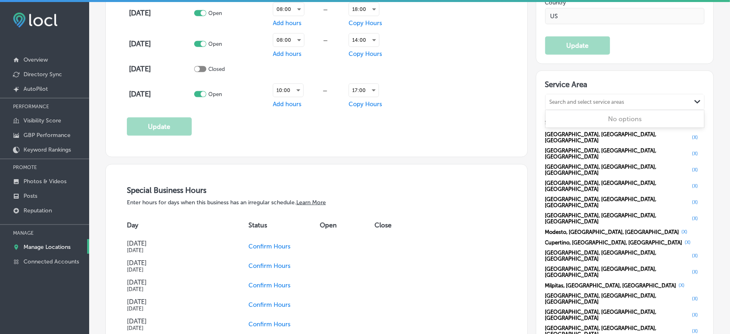
click at [602, 103] on div "Search and select service areas" at bounding box center [619, 102] width 146 height 11
paste input "Berkley"
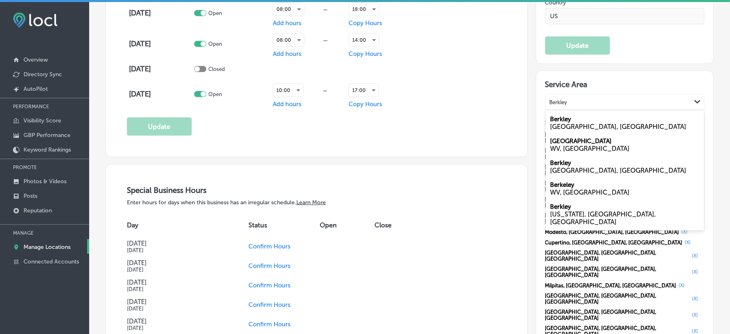
type input "Berkley"
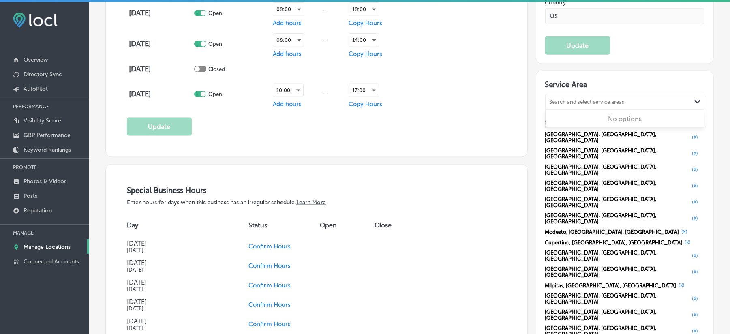
click at [564, 105] on div "Search and select service areas" at bounding box center [587, 102] width 75 height 6
paste input "[PERSON_NAME]"
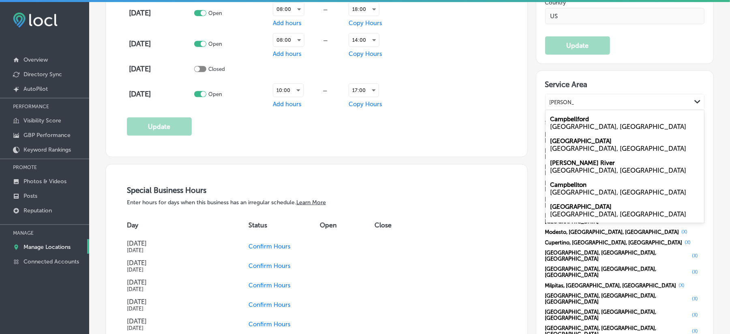
type input "[PERSON_NAME]"
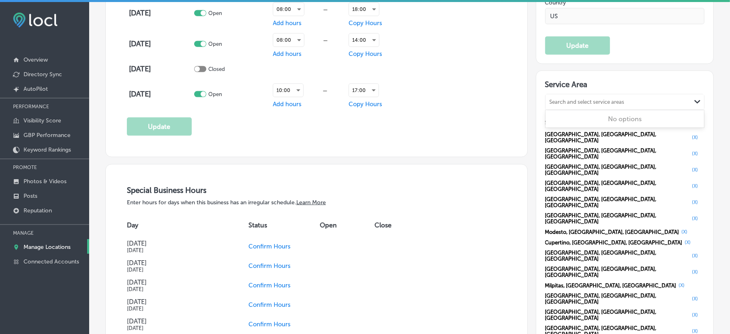
click at [567, 105] on div "Search and select service areas" at bounding box center [587, 102] width 75 height 6
paste input "[GEOGRAPHIC_DATA]"
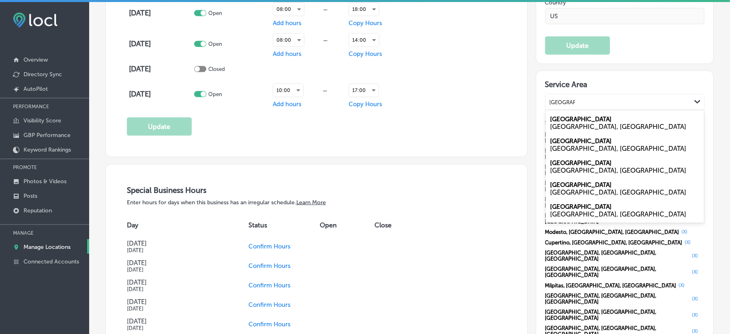
click at [564, 172] on div "[GEOGRAPHIC_DATA], [GEOGRAPHIC_DATA]" at bounding box center [624, 171] width 149 height 8
type input "[GEOGRAPHIC_DATA]"
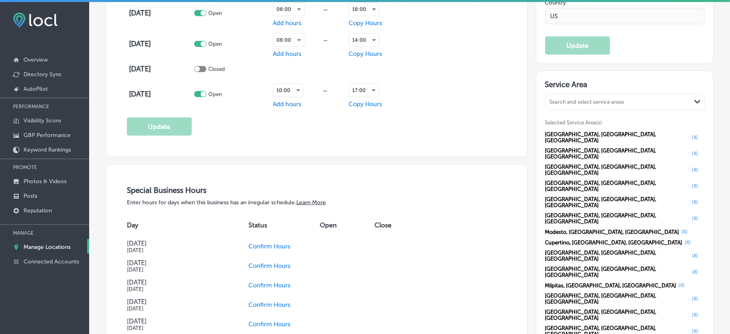
click at [589, 101] on div "Search and select service areas Path Created with Sketch." at bounding box center [625, 101] width 159 height 15
paste input "[GEOGRAPHIC_DATA]"
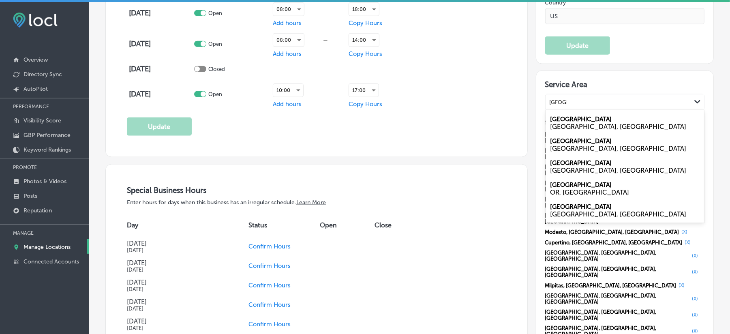
type input "[GEOGRAPHIC_DATA]"
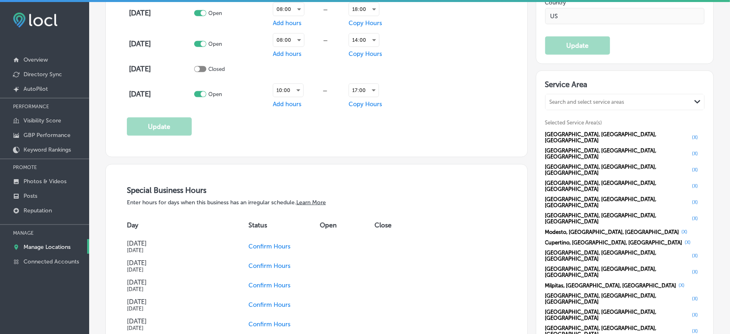
click at [589, 105] on div "Search and select service areas" at bounding box center [587, 102] width 75 height 6
paste input "[US_STATE]"
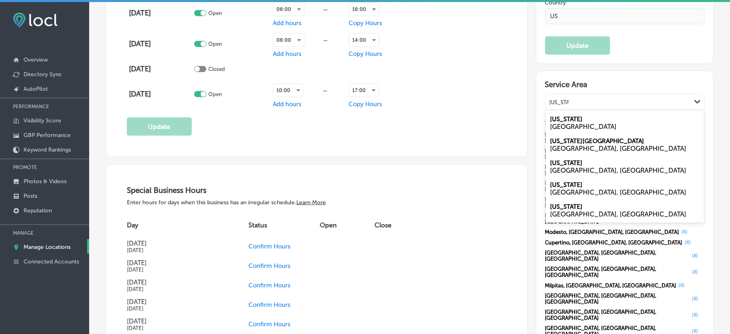
click at [571, 151] on div "[GEOGRAPHIC_DATA], [GEOGRAPHIC_DATA]" at bounding box center [624, 149] width 149 height 8
type input "[US_STATE]"
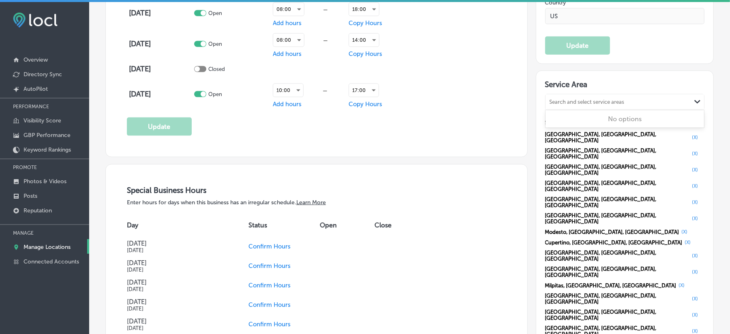
click at [582, 103] on div "Search and select service areas" at bounding box center [619, 102] width 146 height 11
paste input "[GEOGRAPHIC_DATA]"
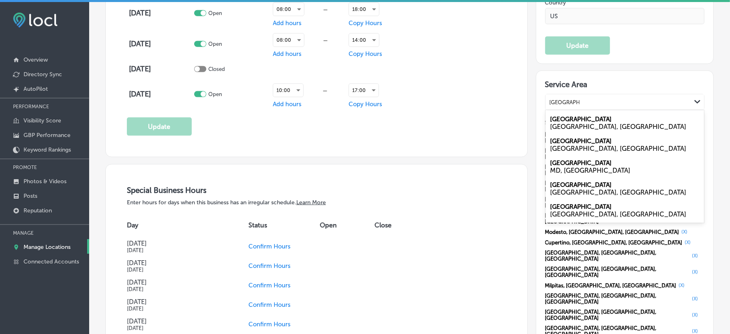
click at [566, 142] on div "[GEOGRAPHIC_DATA], [GEOGRAPHIC_DATA]" at bounding box center [625, 145] width 159 height 22
type input "[GEOGRAPHIC_DATA]"
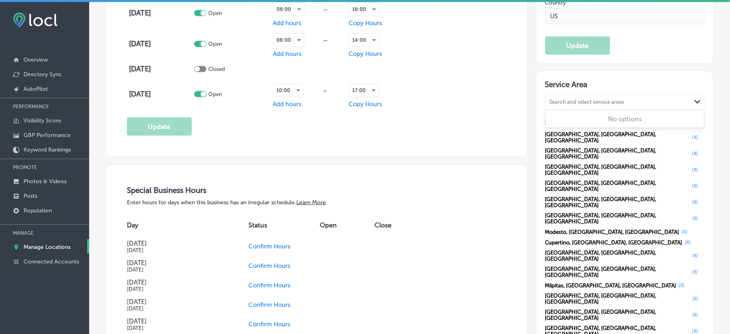
click at [572, 105] on div "Search and select service areas" at bounding box center [587, 102] width 75 height 6
paste input "[PERSON_NAME]"
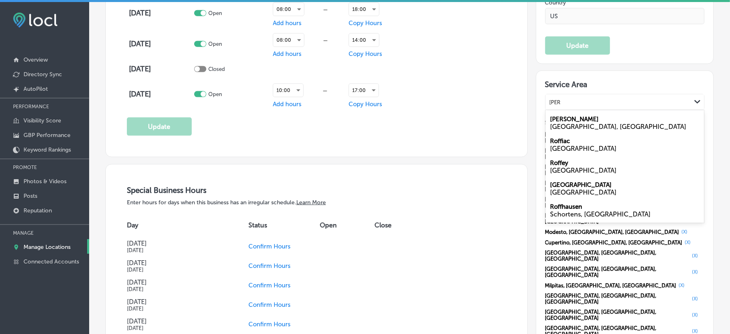
type input "[PERSON_NAME]"
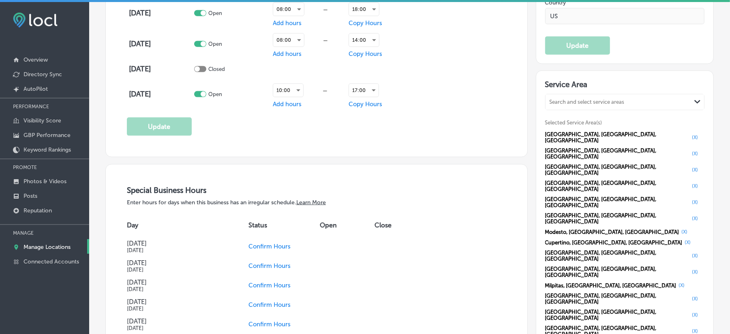
click at [577, 103] on div "Search and select service areas" at bounding box center [619, 102] width 146 height 11
paste input "[GEOGRAPHIC_DATA]"
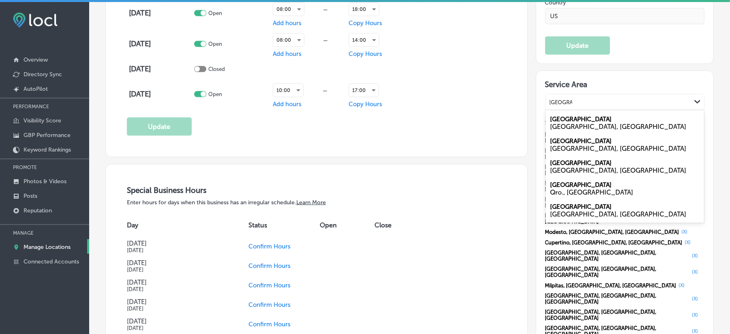
click at [580, 130] on div "[GEOGRAPHIC_DATA], [GEOGRAPHIC_DATA]" at bounding box center [624, 127] width 149 height 8
type input "[GEOGRAPHIC_DATA]"
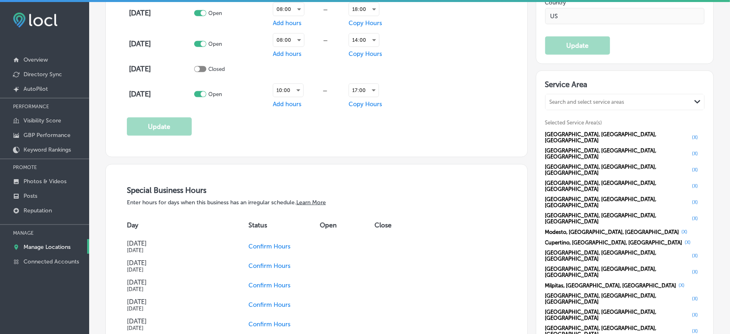
click at [594, 105] on div "Search and select service areas" at bounding box center [587, 102] width 75 height 6
paste input "[GEOGRAPHIC_DATA]"
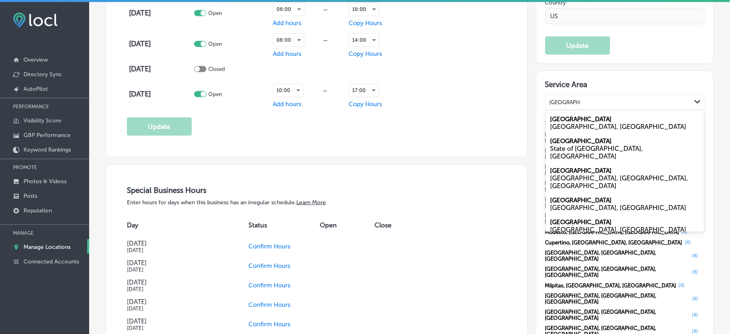
click at [595, 126] on div "[GEOGRAPHIC_DATA] [GEOGRAPHIC_DATA], [GEOGRAPHIC_DATA]" at bounding box center [625, 123] width 159 height 22
type input "[GEOGRAPHIC_DATA]"
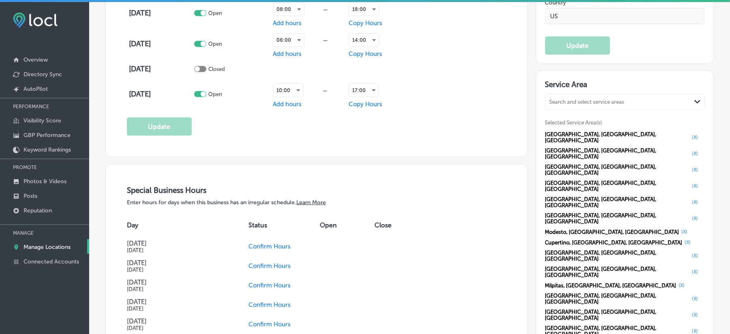
click at [580, 118] on div "Search and select service areas Path Created with Sketch. Selected Service Area…" at bounding box center [625, 295] width 160 height 402
click at [582, 105] on div "Search and select service areas" at bounding box center [587, 102] width 75 height 6
paste input "Gilroy"
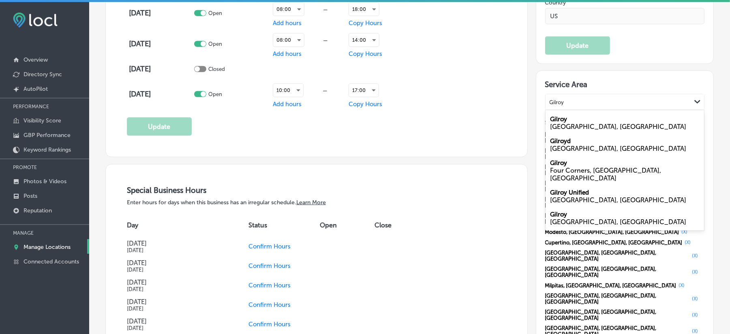
click at [576, 130] on div "[GEOGRAPHIC_DATA], [GEOGRAPHIC_DATA]" at bounding box center [624, 127] width 149 height 8
type input "Gilroy"
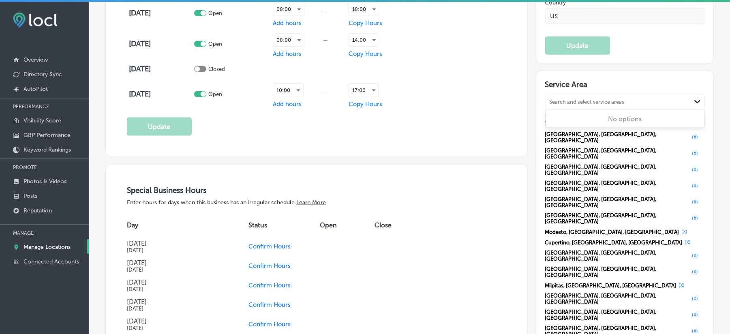
click at [564, 104] on div "Search and select service areas" at bounding box center [619, 102] width 146 height 11
paste input "Hayward"
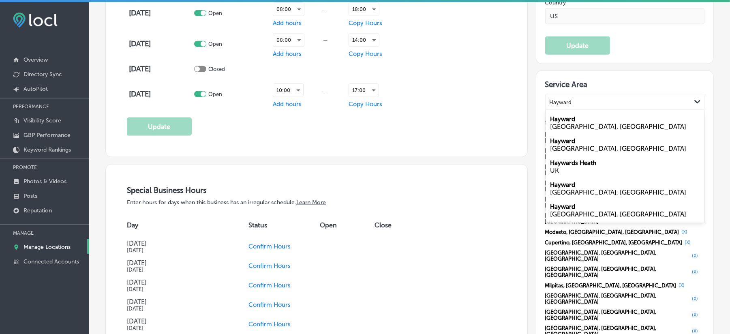
click at [581, 128] on div "Hayward [GEOGRAPHIC_DATA], [GEOGRAPHIC_DATA]" at bounding box center [625, 123] width 159 height 22
type input "Hayward"
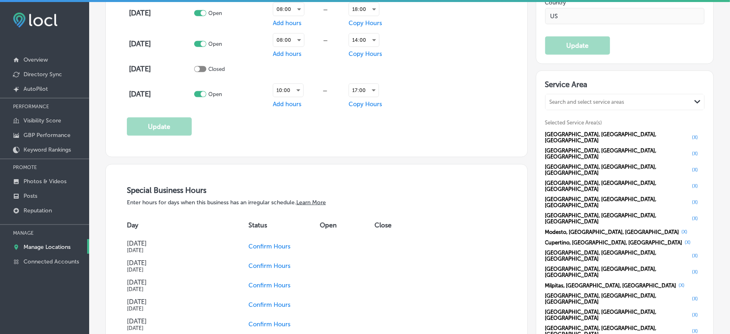
click at [582, 105] on div "Search and select service areas" at bounding box center [587, 102] width 75 height 6
paste input "Sunnyvale"
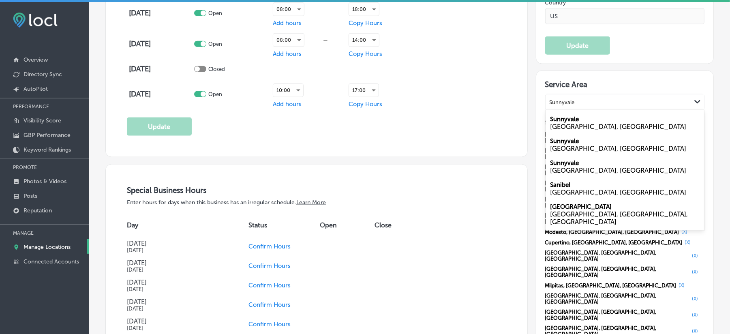
click at [581, 131] on div "[GEOGRAPHIC_DATA], [GEOGRAPHIC_DATA]" at bounding box center [624, 127] width 149 height 8
type input "Sunnyvale"
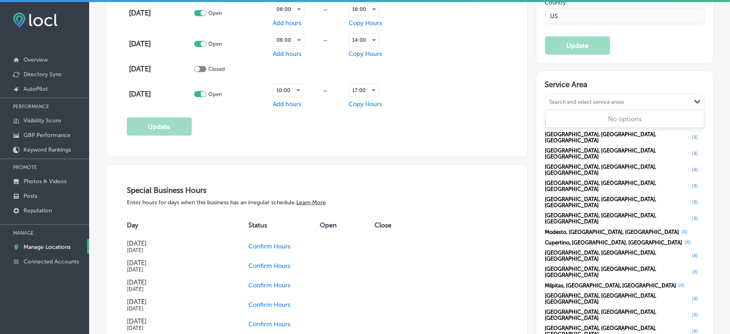
click at [598, 108] on div "Search and select service areas" at bounding box center [619, 102] width 146 height 11
paste input "Mountain View"
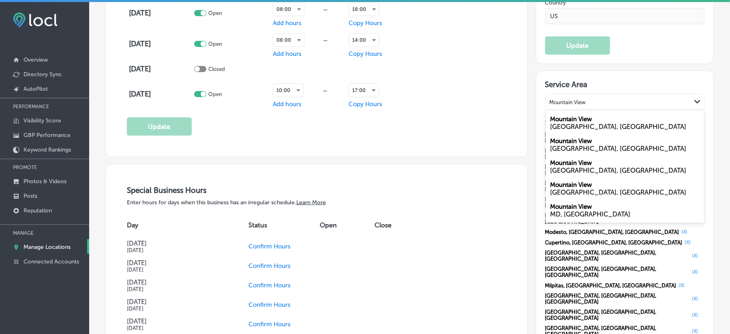
click at [583, 123] on label "Mountain View" at bounding box center [571, 119] width 42 height 7
type input "Mountain View"
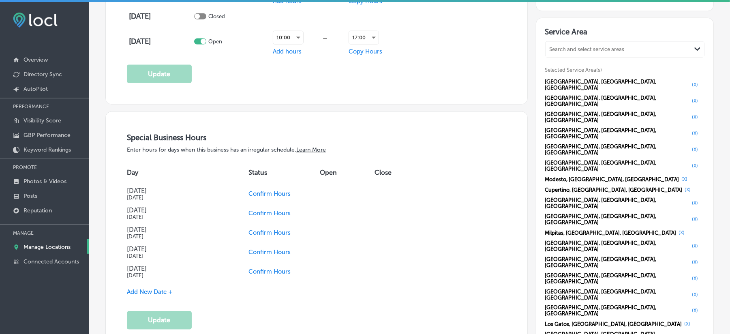
scroll to position [793, 0]
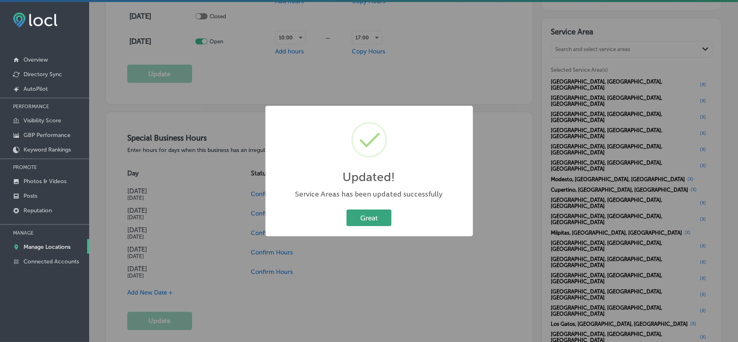
click at [365, 216] on button "Great" at bounding box center [369, 218] width 45 height 17
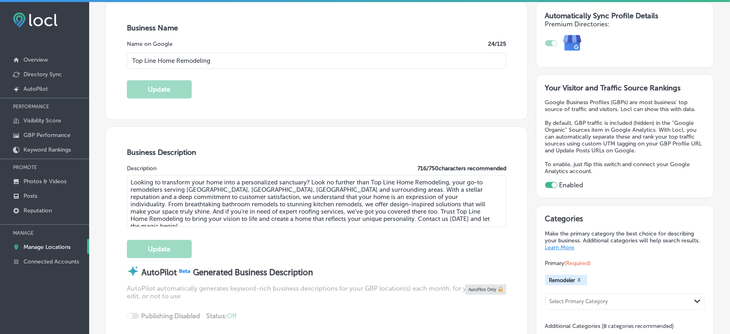
scroll to position [162, 0]
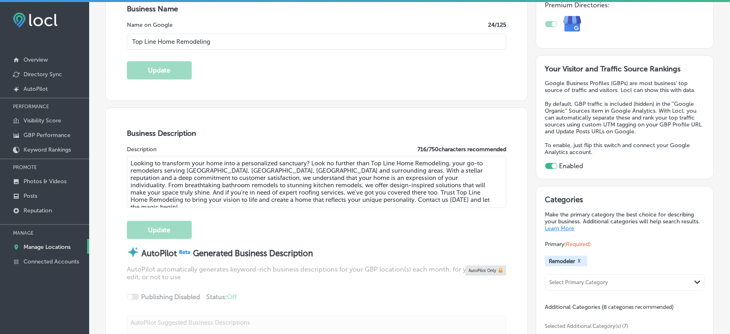
click at [283, 191] on textarea "Looking to transform your home into a personalized sanctuary? Look no further t…" at bounding box center [316, 182] width 379 height 52
paste textarea "Top Line Home Remodeling, located in [GEOGRAPHIC_DATA], [GEOGRAPHIC_DATA], spec…"
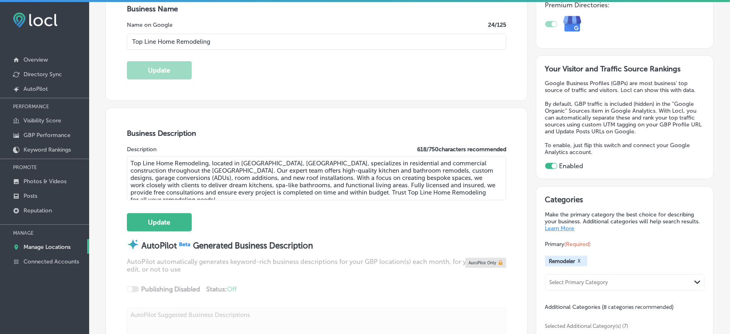
type textarea "Top Line Home Remodeling, located in [GEOGRAPHIC_DATA], [GEOGRAPHIC_DATA], spec…"
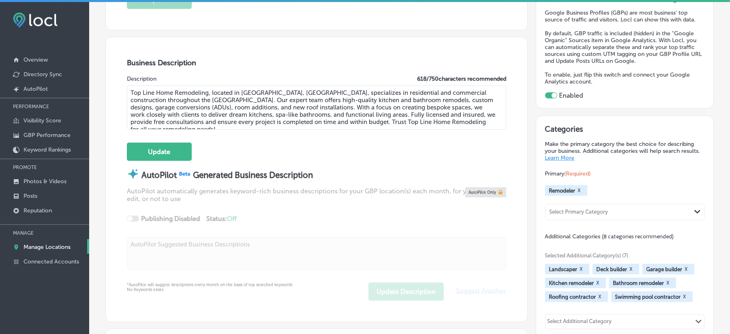
scroll to position [234, 0]
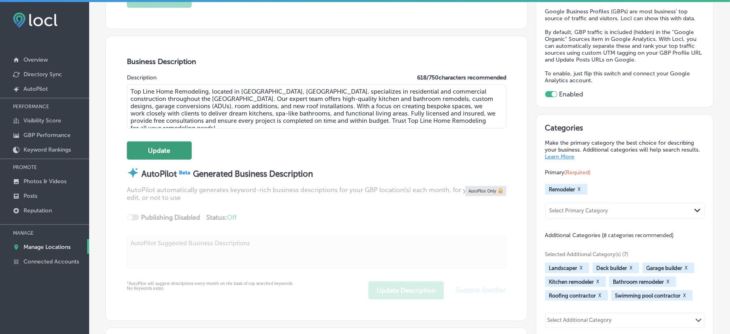
click at [162, 154] on button "Update" at bounding box center [159, 150] width 65 height 18
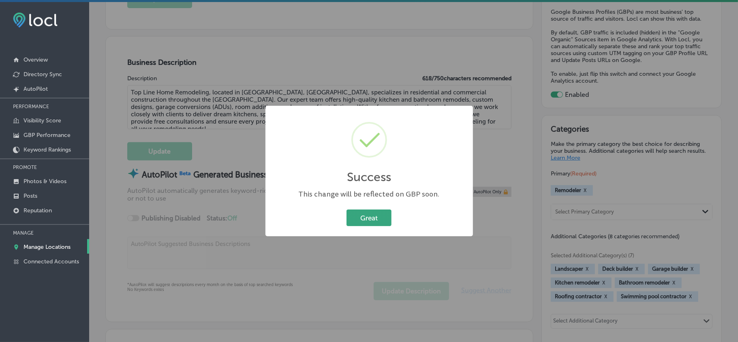
click at [362, 212] on button "Great" at bounding box center [369, 218] width 45 height 17
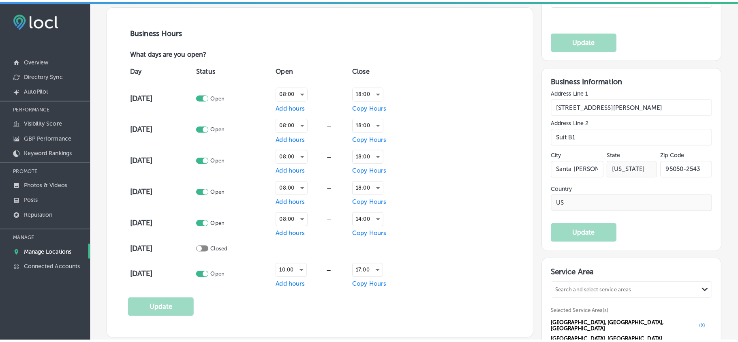
scroll to position [558, 0]
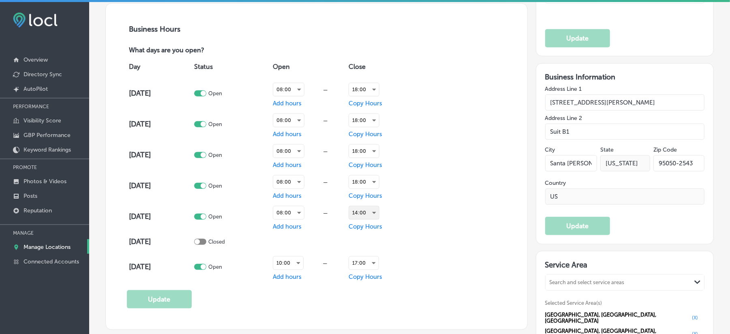
click at [376, 213] on div "14:00" at bounding box center [364, 212] width 30 height 13
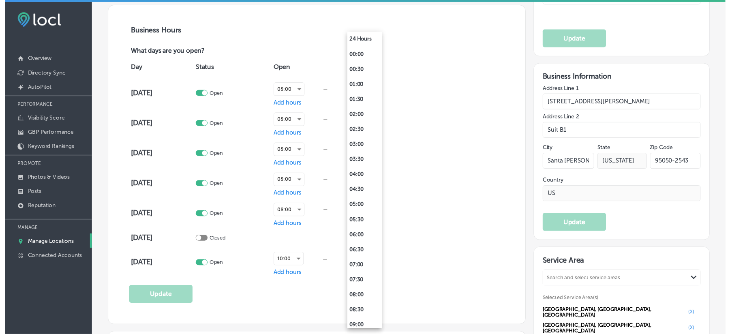
scroll to position [302, 0]
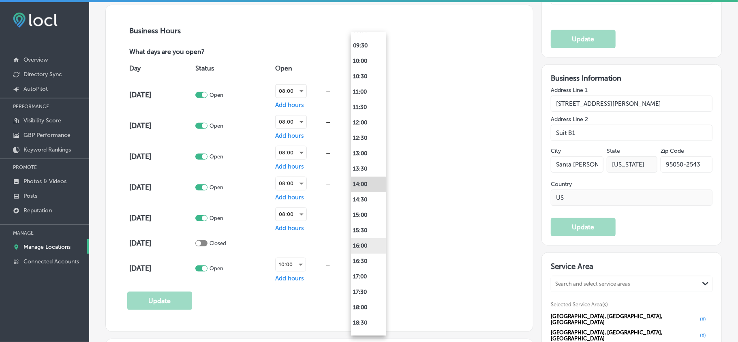
click at [359, 247] on li "16:00" at bounding box center [368, 245] width 35 height 15
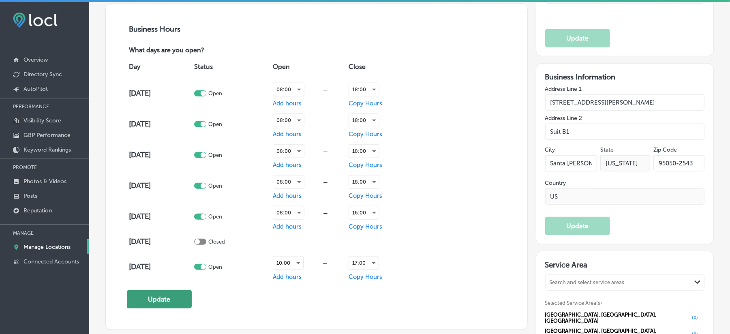
click at [146, 297] on button "Update" at bounding box center [159, 299] width 65 height 18
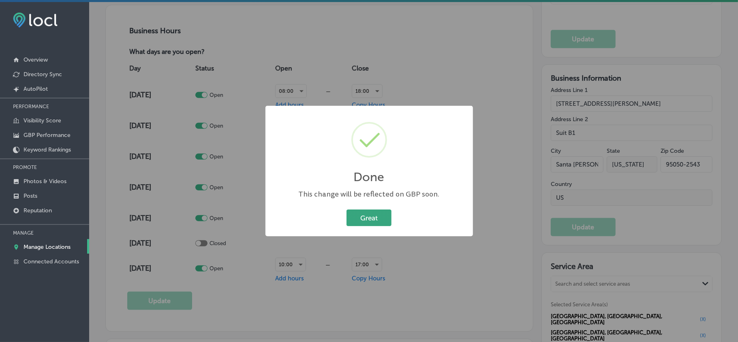
click at [375, 220] on button "Great" at bounding box center [369, 218] width 45 height 17
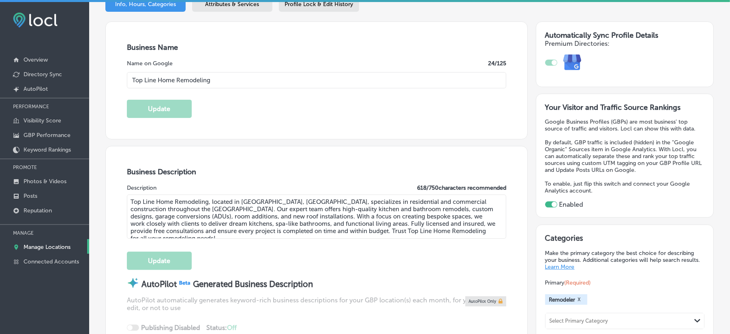
scroll to position [90, 0]
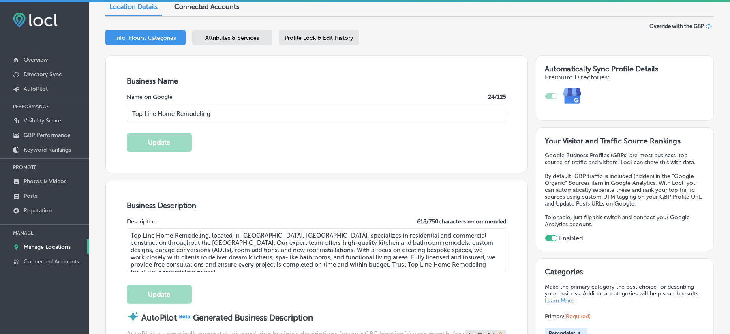
click at [239, 25] on div "Business + Location Top Line Home Remodeling Path Created with Sketch. Selected…" at bounding box center [409, 39] width 608 height 32
click at [238, 34] on span "Attributes & Services" at bounding box center [232, 37] width 54 height 7
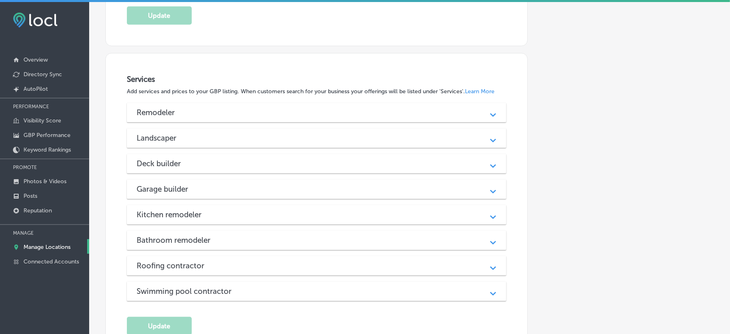
scroll to position [648, 0]
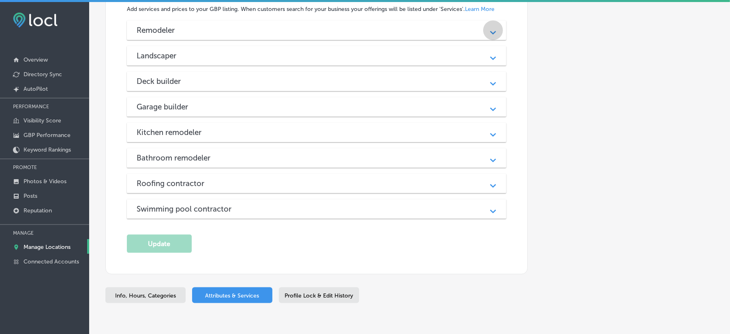
click at [494, 33] on icon "Path Created with Sketch." at bounding box center [493, 33] width 6 height 4
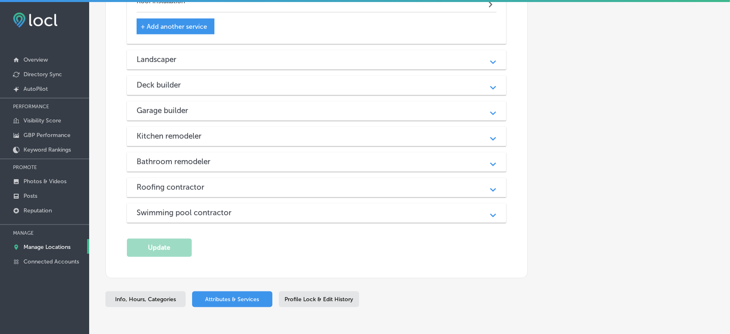
scroll to position [1044, 0]
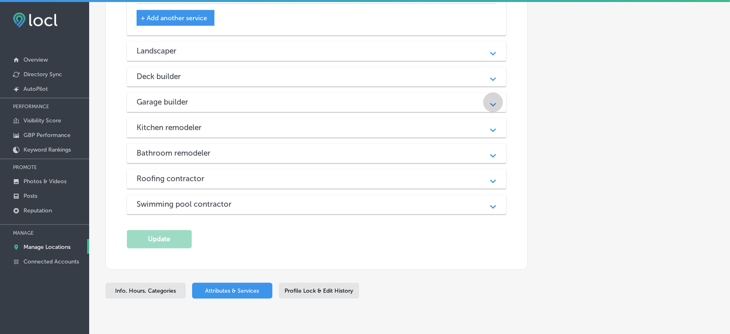
click at [490, 103] on icon "Path Created with Sketch." at bounding box center [493, 105] width 6 height 4
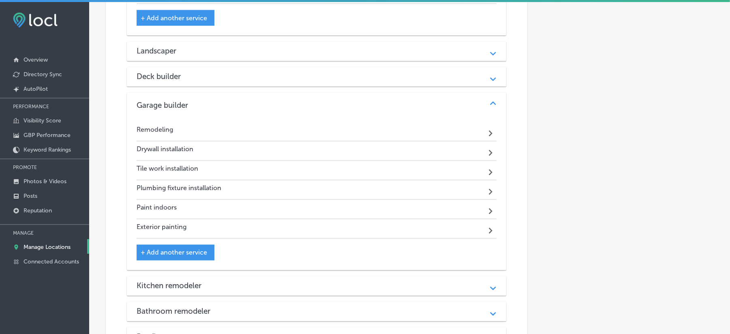
click at [169, 249] on span "+ Add another service" at bounding box center [174, 253] width 66 height 8
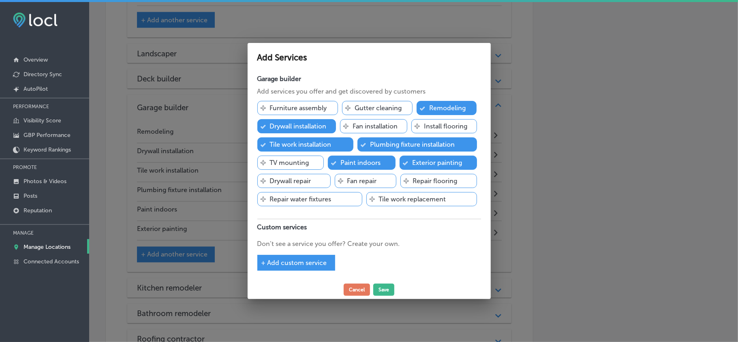
click at [282, 265] on span "+ Add custom service" at bounding box center [294, 263] width 66 height 8
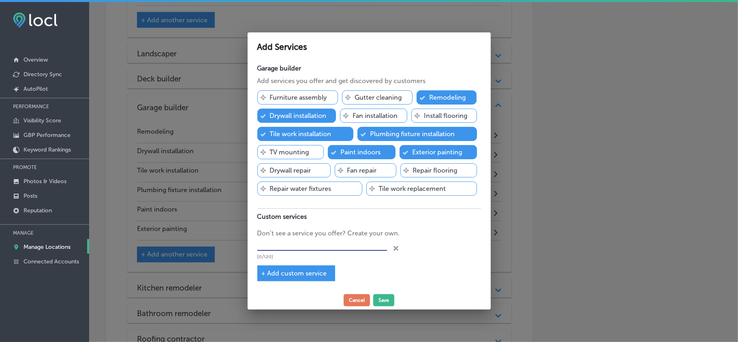
click at [307, 240] on input "text" at bounding box center [322, 244] width 130 height 13
click at [284, 246] on input "Garage Coversion" at bounding box center [322, 244] width 130 height 13
type input "Garage Conversion"
click at [383, 300] on button "Save" at bounding box center [383, 300] width 21 height 12
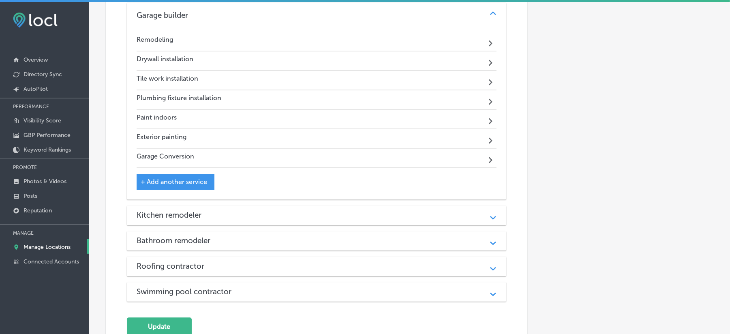
scroll to position [1225, 0]
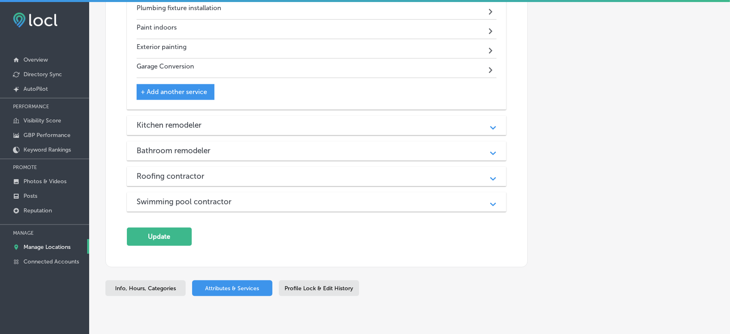
click at [491, 173] on div "Path Created with Sketch." at bounding box center [493, 176] width 10 height 10
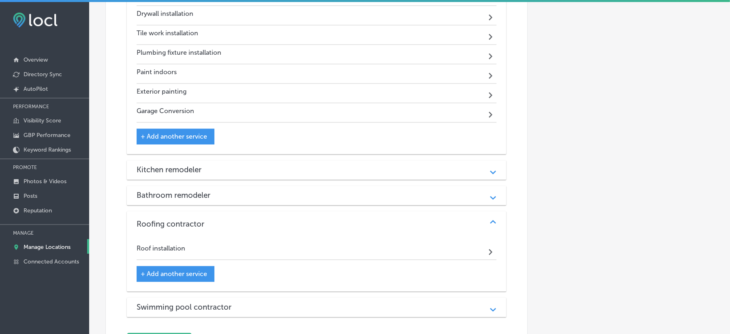
scroll to position [1171, 0]
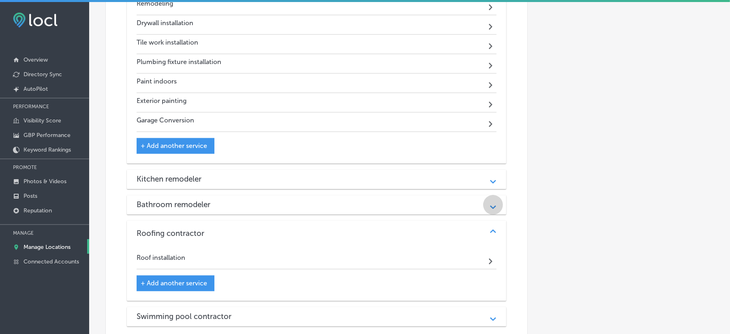
click at [493, 205] on icon "Path Created with Sketch." at bounding box center [493, 207] width 6 height 4
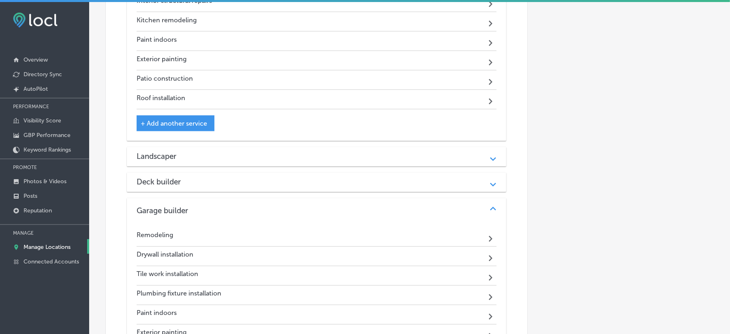
scroll to position [936, 0]
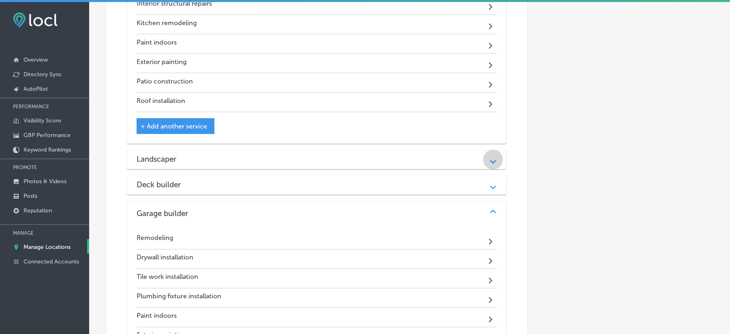
click at [490, 157] on div "Path Created with Sketch." at bounding box center [493, 159] width 10 height 10
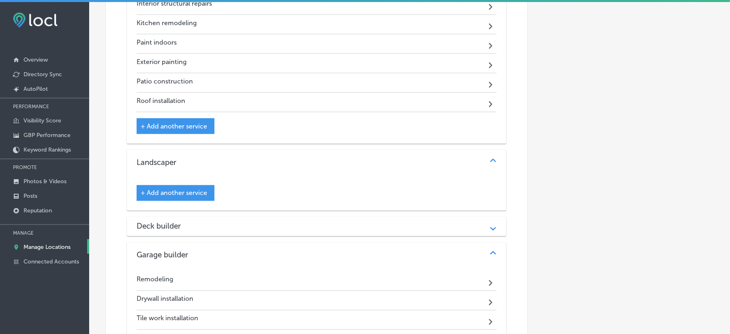
click at [494, 224] on div "Path Created with Sketch." at bounding box center [493, 226] width 10 height 10
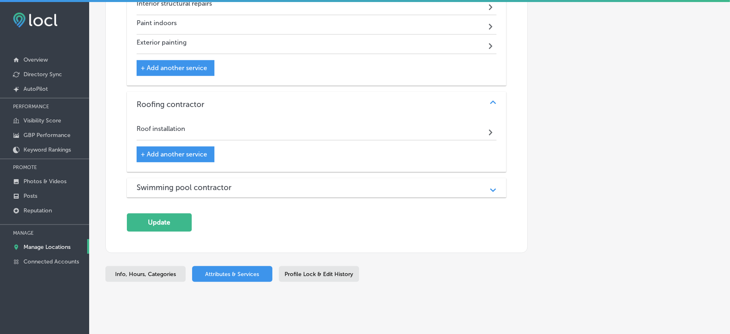
scroll to position [1562, 0]
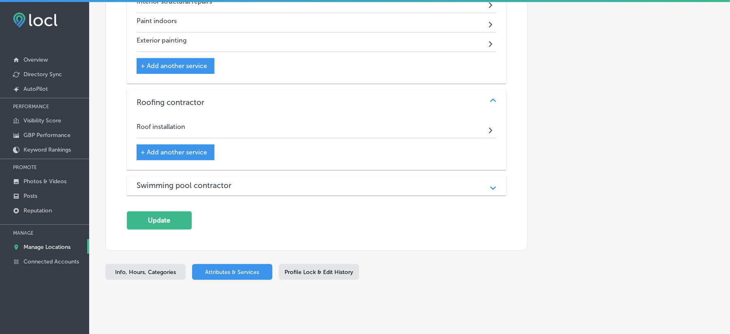
click at [493, 188] on icon "Path Created with Sketch." at bounding box center [493, 188] width 6 height 4
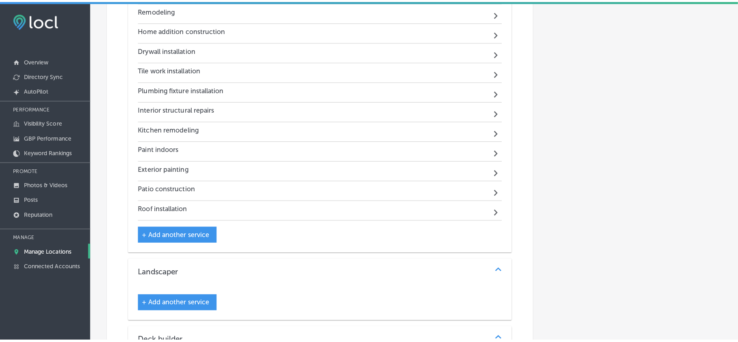
scroll to position [860, 0]
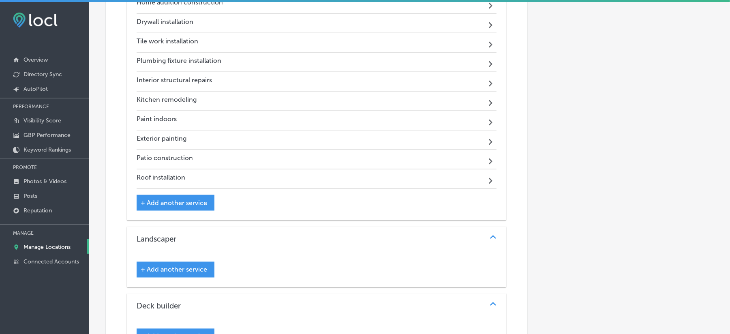
click at [164, 201] on span "+ Add another service" at bounding box center [174, 203] width 66 height 8
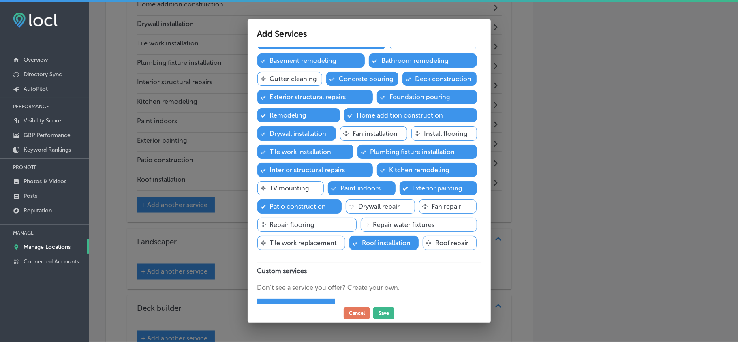
scroll to position [62, 0]
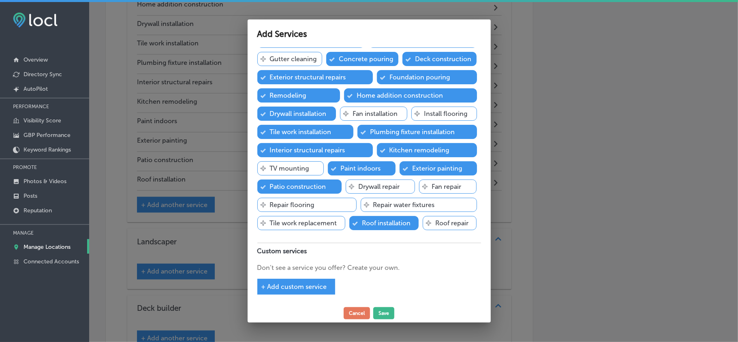
click at [307, 284] on span "+ Add custom service" at bounding box center [294, 287] width 66 height 8
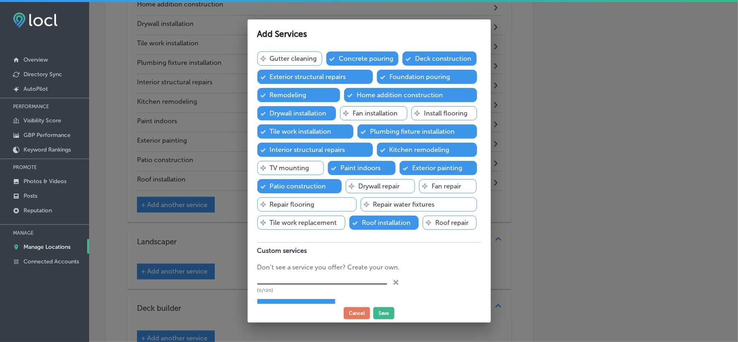
click at [321, 275] on input "text" at bounding box center [322, 278] width 130 height 13
type input "o"
type input "Mold Restoration"
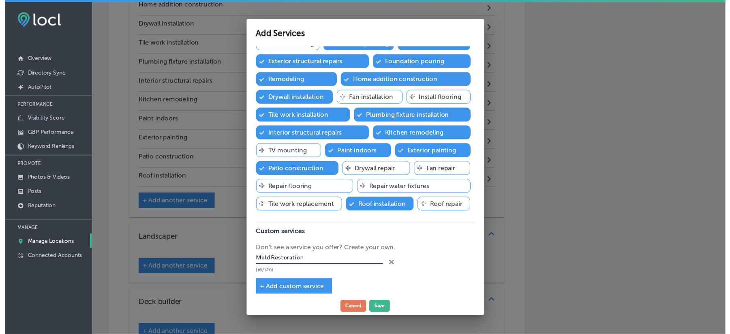
scroll to position [83, 0]
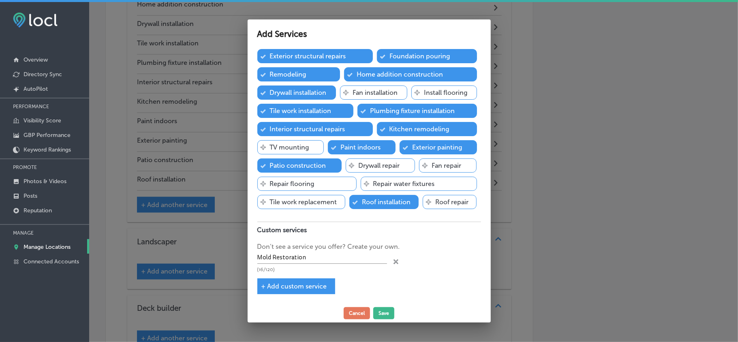
click at [310, 282] on div "+ Add custom service" at bounding box center [296, 286] width 78 height 16
click at [289, 287] on span "+ Add custom service" at bounding box center [294, 286] width 66 height 8
click at [299, 280] on input "text" at bounding box center [322, 278] width 130 height 13
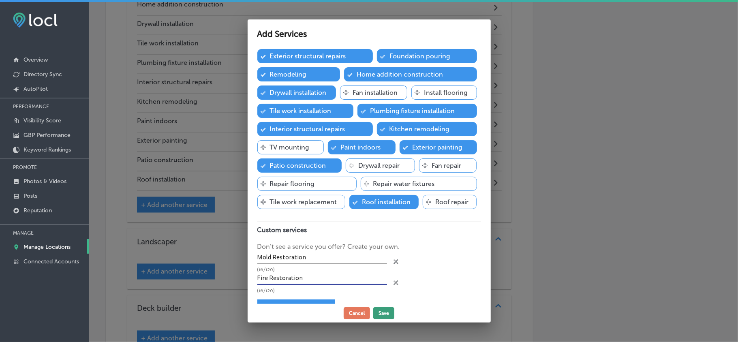
type input "Fire Restoration"
click at [387, 318] on button "Save" at bounding box center [383, 313] width 21 height 12
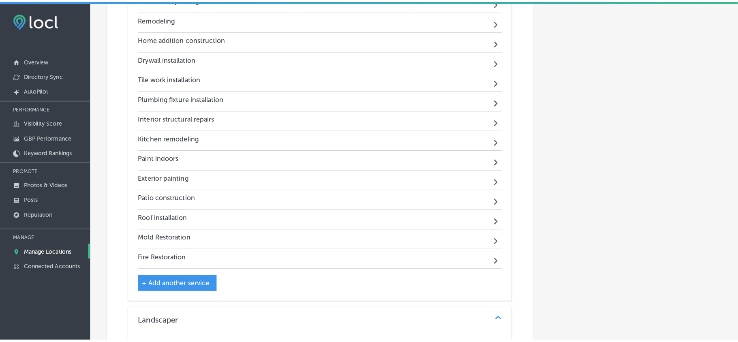
scroll to position [842, 0]
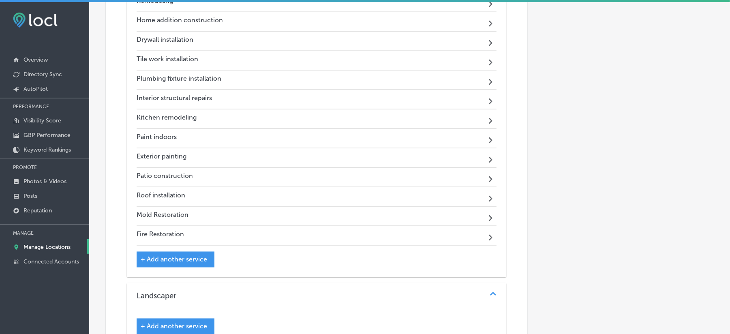
click at [154, 261] on span "+ Add another service" at bounding box center [174, 260] width 66 height 8
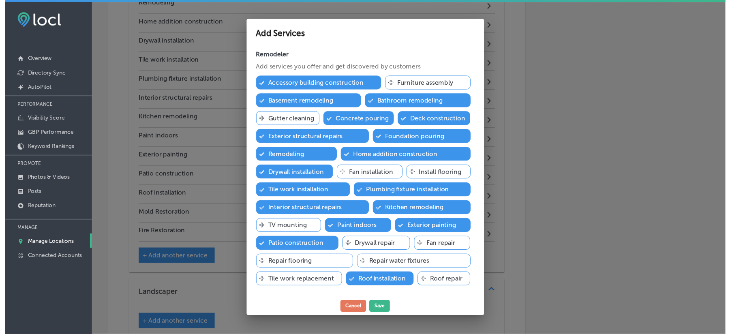
scroll to position [62, 0]
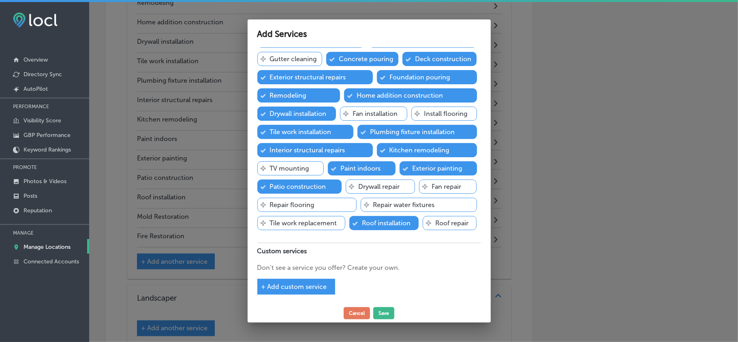
click at [274, 291] on span "+ Add custom service" at bounding box center [294, 287] width 66 height 8
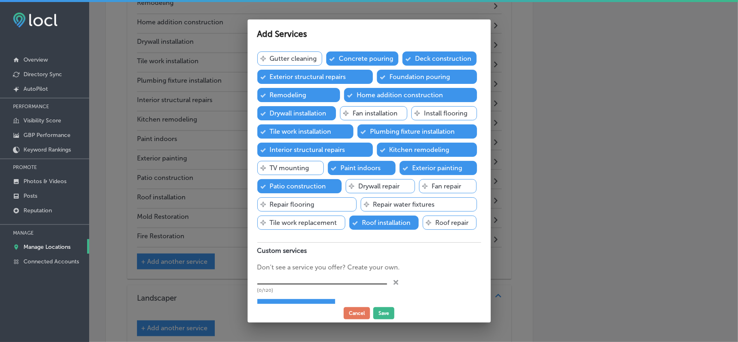
click at [282, 273] on div "Remodeler Add services you offer and get discovered by customers Checked Create…" at bounding box center [369, 175] width 243 height 257
click at [280, 279] on input "text" at bounding box center [322, 278] width 130 height 13
type input "w"
type input "Water Damage Restoration"
click at [383, 312] on button "Save" at bounding box center [383, 313] width 21 height 12
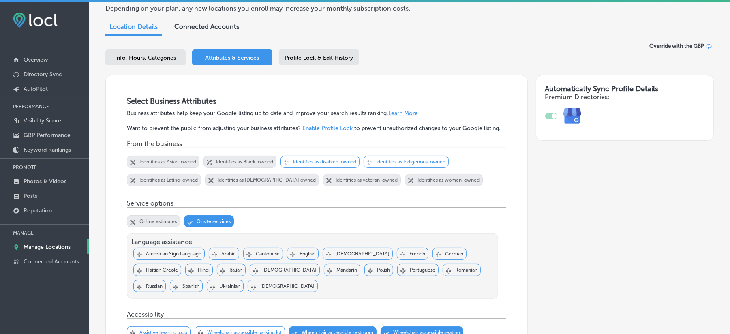
scroll to position [0, 0]
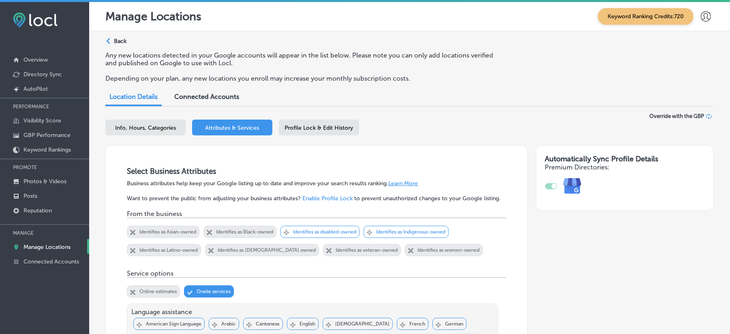
click at [298, 121] on div "Profile Lock & Edit History" at bounding box center [319, 128] width 80 height 16
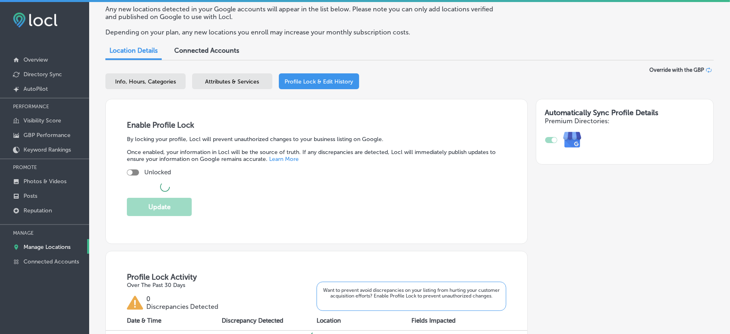
scroll to position [108, 0]
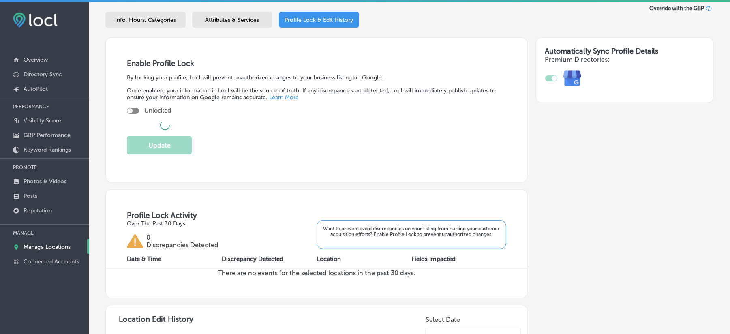
checkbox input "true"
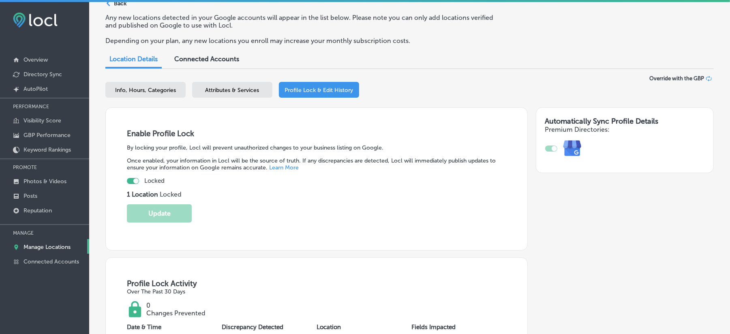
scroll to position [0, 0]
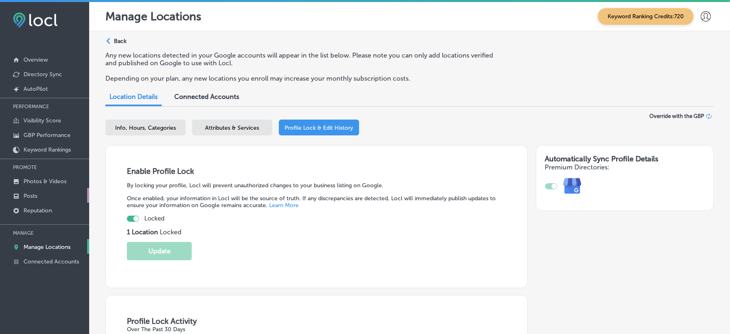
click at [29, 195] on p "Posts" at bounding box center [31, 196] width 14 height 7
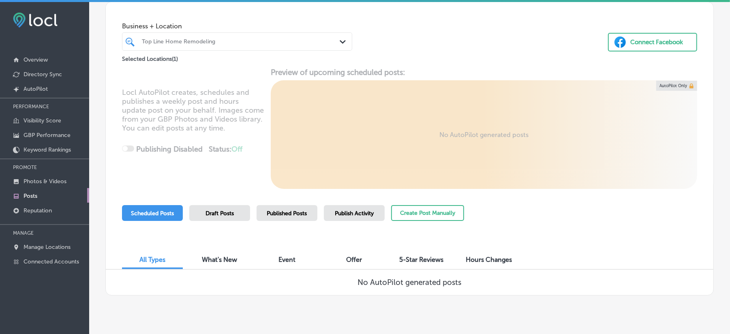
scroll to position [46, 0]
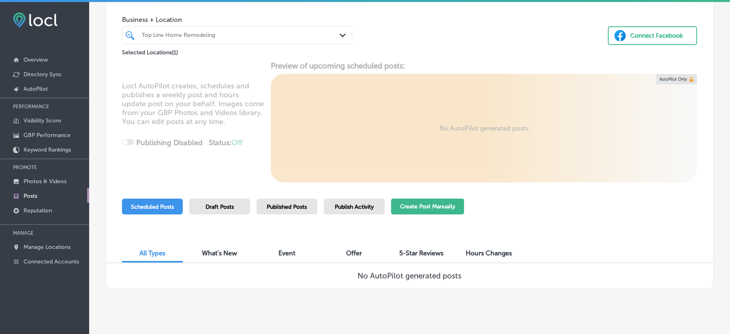
click at [421, 210] on button "Create Post Manually" at bounding box center [427, 207] width 73 height 16
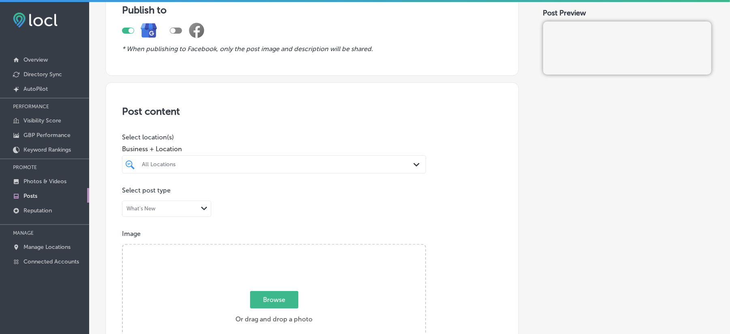
scroll to position [90, 0]
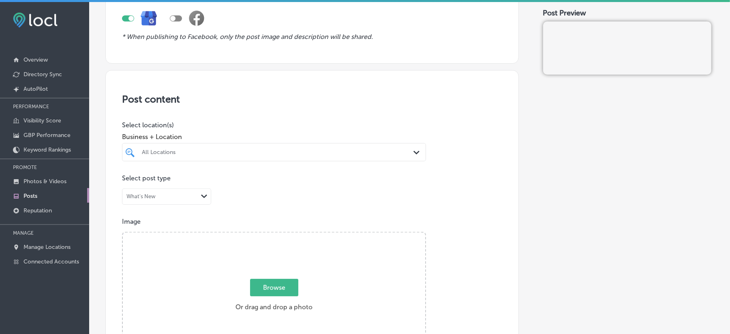
click at [397, 153] on div "All Locations" at bounding box center [278, 152] width 272 height 7
click at [413, 152] on icon "Path Created with Sketch." at bounding box center [416, 153] width 6 height 4
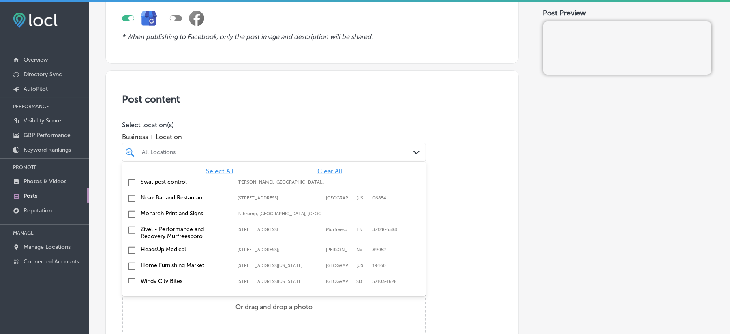
click at [320, 172] on span "Clear All" at bounding box center [329, 171] width 25 height 8
click at [323, 153] on div "All Locations" at bounding box center [278, 152] width 272 height 7
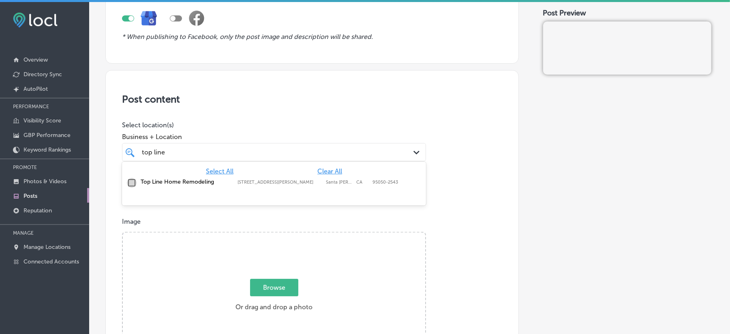
click at [129, 185] on input "checkbox" at bounding box center [132, 183] width 10 height 10
type input "top line"
click at [322, 95] on h3 "Post content" at bounding box center [312, 99] width 380 height 12
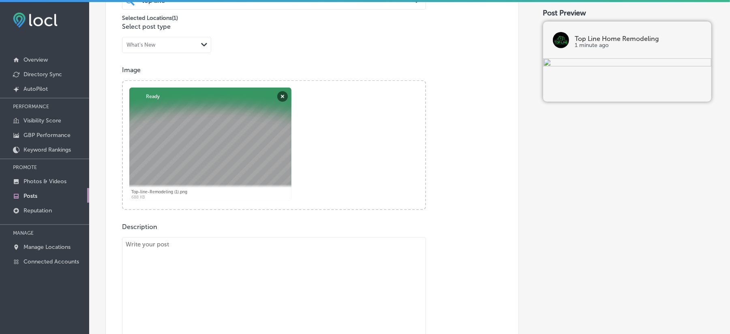
scroll to position [252, 0]
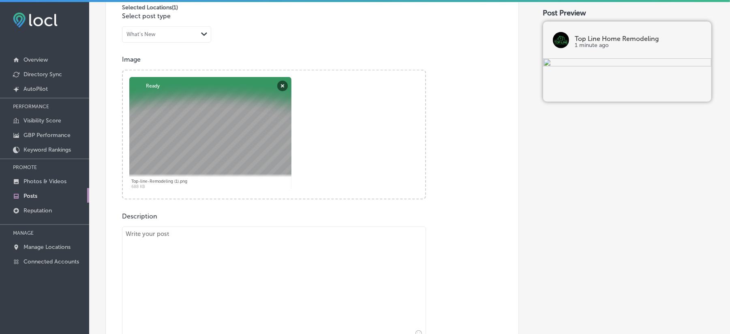
click at [225, 273] on textarea at bounding box center [274, 283] width 304 height 113
paste textarea "Top Line Home Remodeling provides expert kitchen remodeling services in the [GE…"
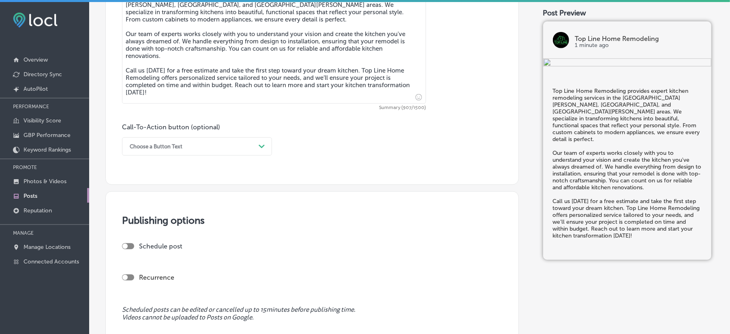
scroll to position [522, 0]
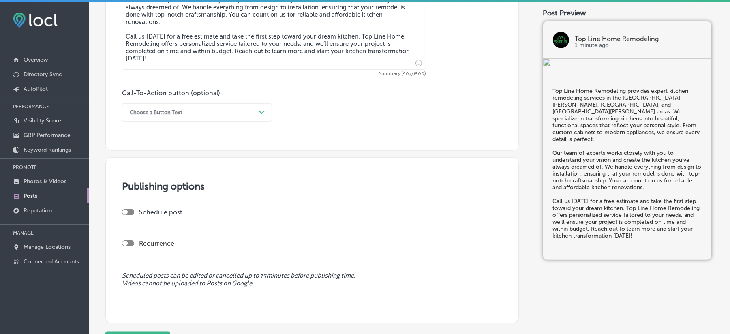
type textarea "Top Line Home Remodeling provides expert kitchen remodeling services in the [GE…"
click at [194, 116] on div "Choose a Button Text" at bounding box center [191, 112] width 130 height 13
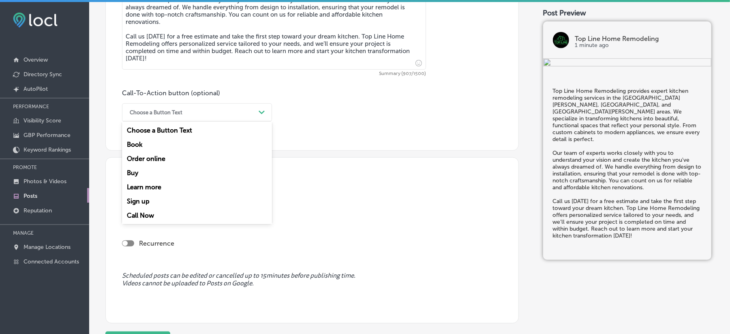
click at [137, 215] on div "Call Now" at bounding box center [197, 215] width 150 height 14
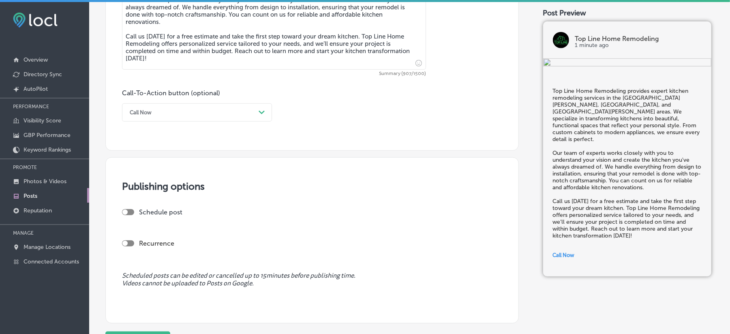
click at [126, 214] on div at bounding box center [124, 212] width 5 height 5
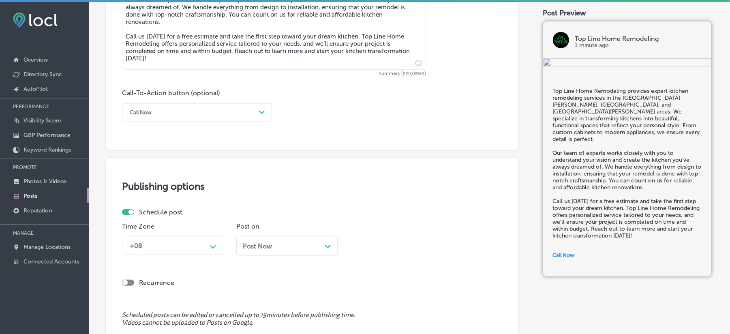
checkbox input "true"
click at [201, 250] on div "+08 Path Created with Sketch." at bounding box center [172, 246] width 101 height 18
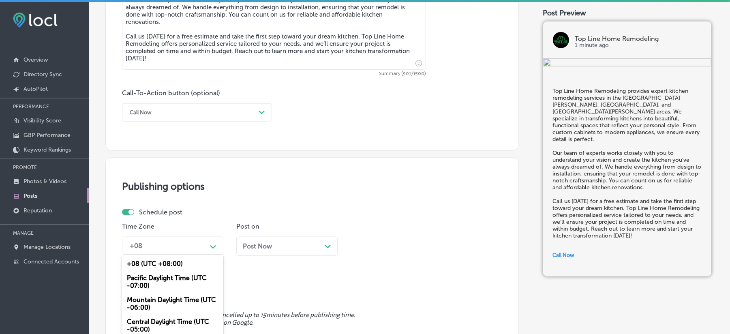
scroll to position [560, 0]
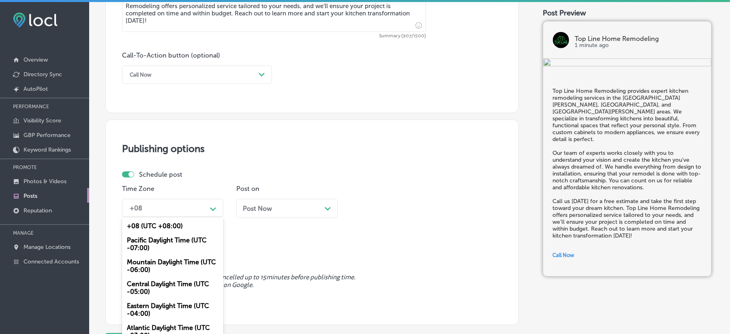
click at [139, 263] on div "Mountain Daylight Time (UTC -06:00)" at bounding box center [172, 266] width 101 height 22
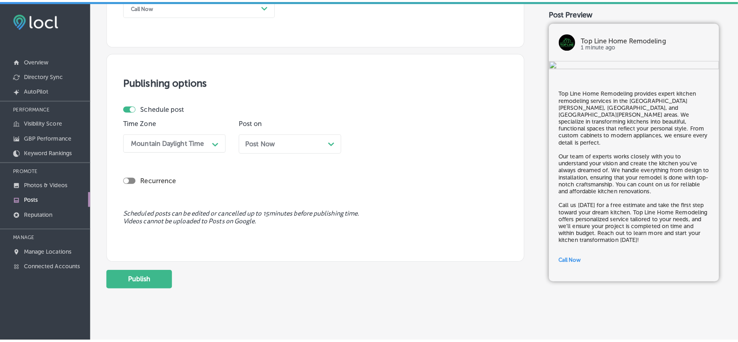
scroll to position [631, 0]
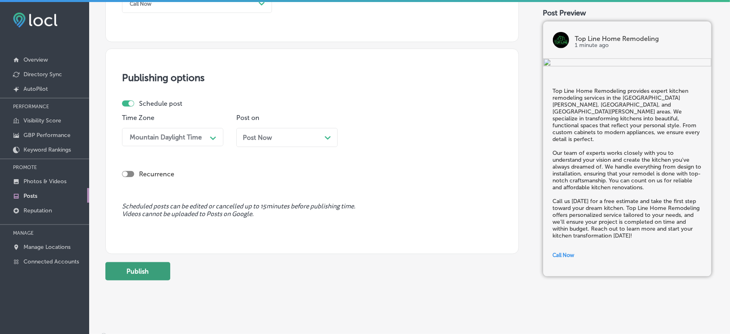
click at [139, 270] on button "Publish" at bounding box center [137, 271] width 65 height 18
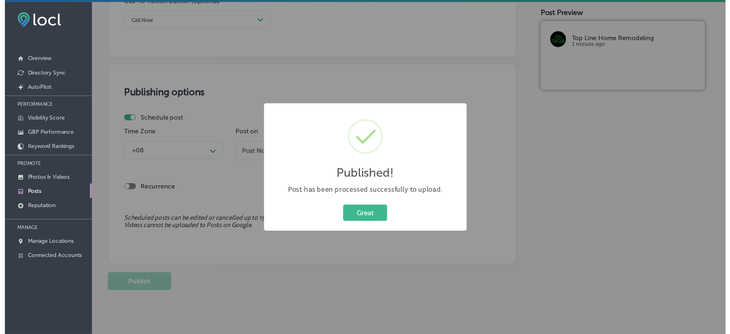
scroll to position [613, 0]
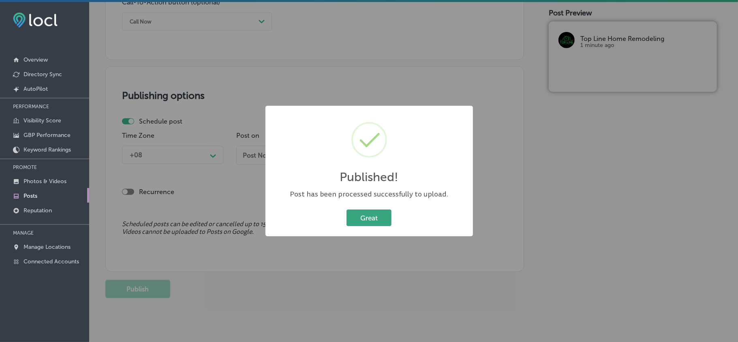
click at [371, 219] on button "Great" at bounding box center [369, 218] width 45 height 17
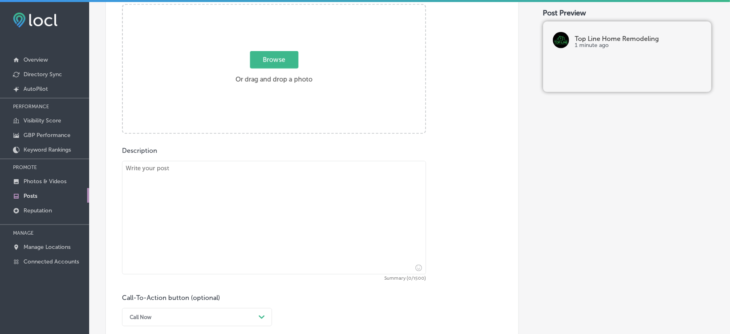
scroll to position [307, 0]
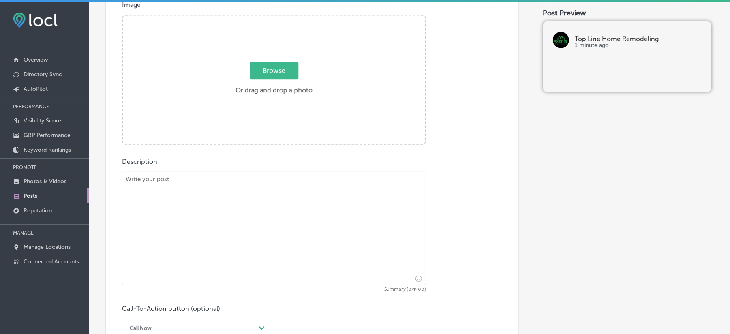
click at [239, 244] on textarea at bounding box center [274, 228] width 304 height 113
paste textarea "Looking for bathroom remodeling in [GEOGRAPHIC_DATA], [GEOGRAPHIC_DATA], or [GE…"
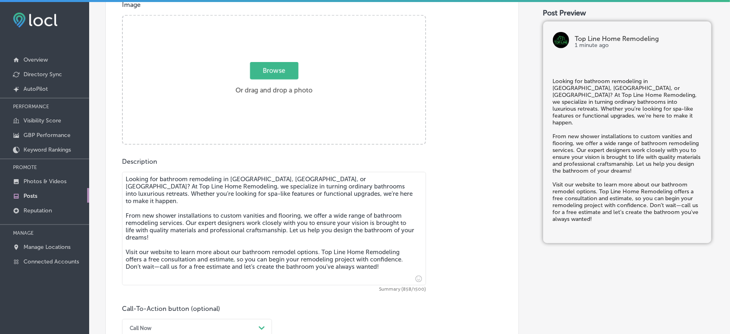
type textarea "Looking for bathroom remodeling in [GEOGRAPHIC_DATA], [GEOGRAPHIC_DATA], or [GE…"
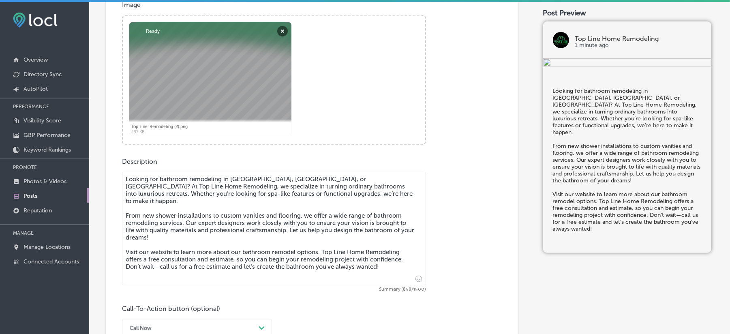
scroll to position [469, 0]
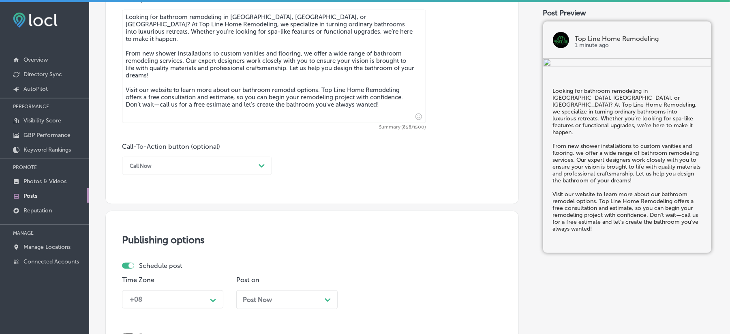
click at [185, 161] on div "Call Now" at bounding box center [191, 166] width 130 height 13
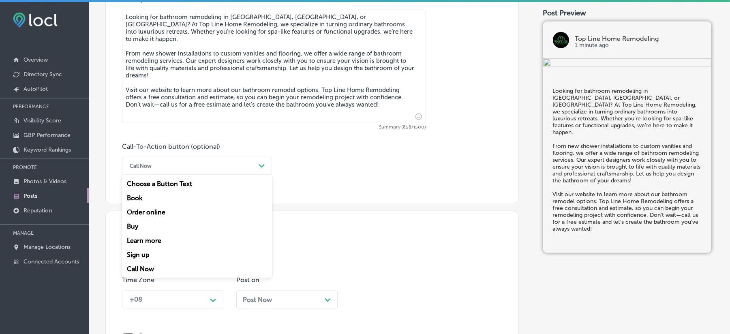
click at [144, 240] on div "Learn more" at bounding box center [197, 240] width 150 height 14
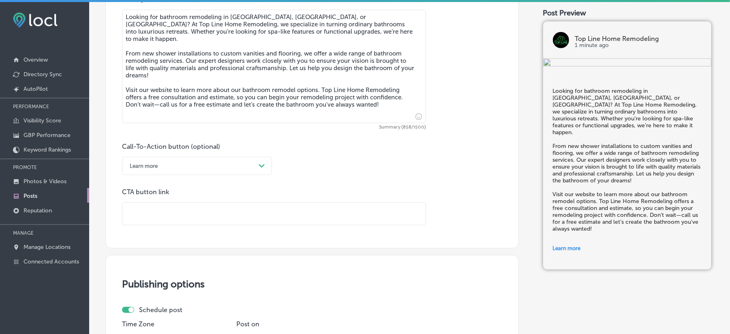
click at [169, 213] on input "text" at bounding box center [273, 214] width 303 height 22
paste input "[URL][DOMAIN_NAME]"
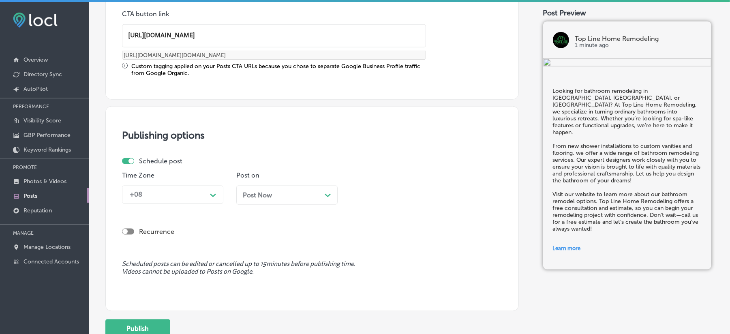
scroll to position [667, 0]
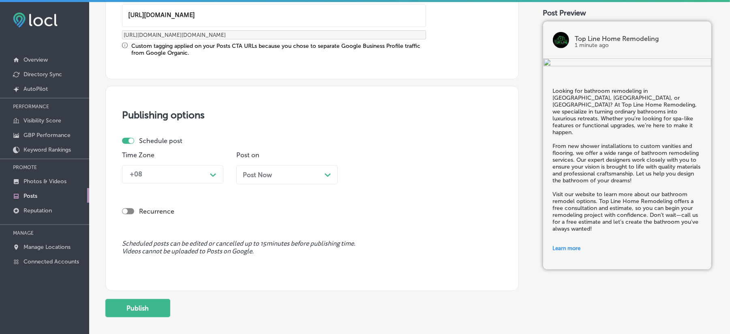
type input "[URL][DOMAIN_NAME]"
click at [167, 182] on div "+08 Path Created with Sketch." at bounding box center [172, 174] width 101 height 18
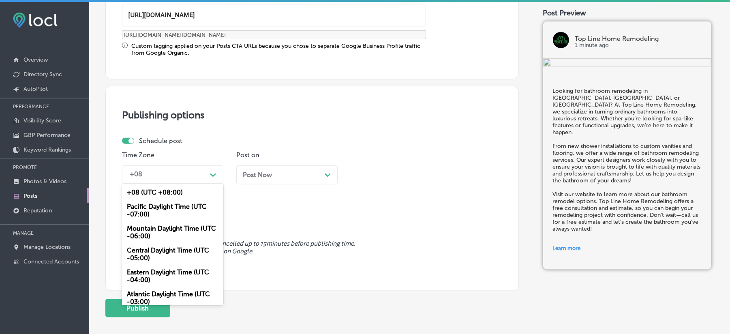
scroll to position [0, 0]
click at [145, 229] on div "Mountain Daylight Time (UTC -06:00)" at bounding box center [172, 232] width 101 height 22
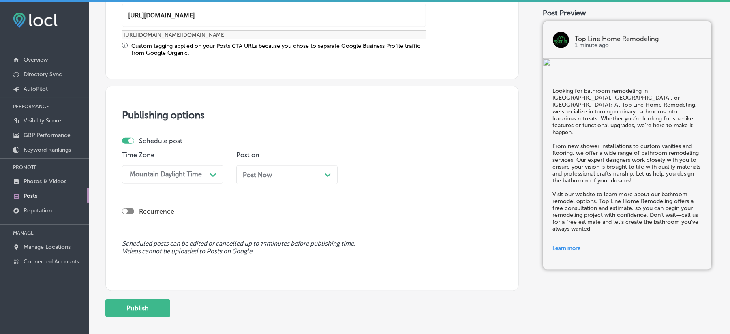
click at [280, 174] on div "Post Now Path Created with Sketch." at bounding box center [287, 175] width 88 height 8
click at [399, 179] on div "03:45 PM" at bounding box center [394, 174] width 81 height 14
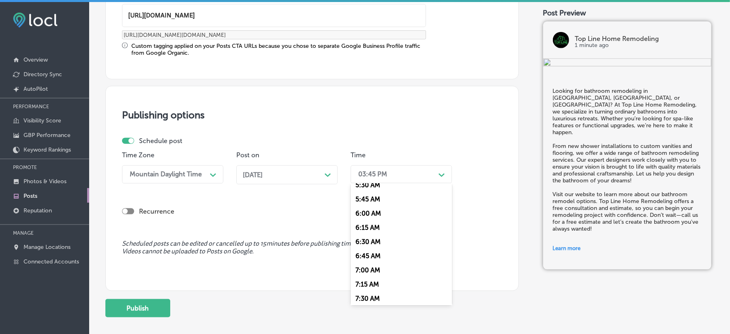
scroll to position [396, 0]
click at [369, 189] on div "7:00 AM" at bounding box center [401, 193] width 101 height 14
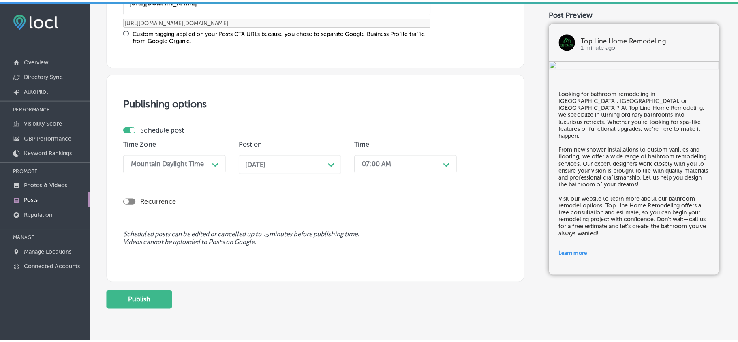
scroll to position [685, 0]
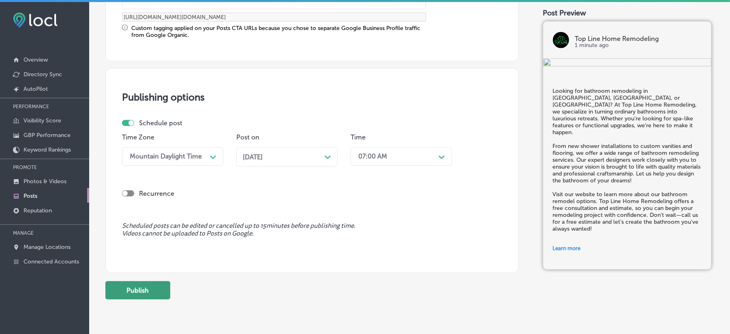
click at [130, 289] on button "Publish" at bounding box center [137, 290] width 65 height 18
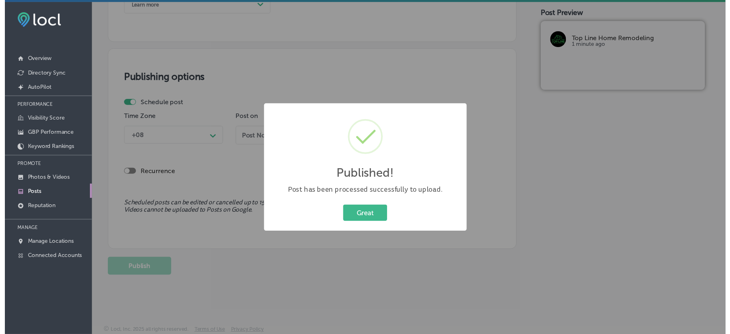
scroll to position [631, 0]
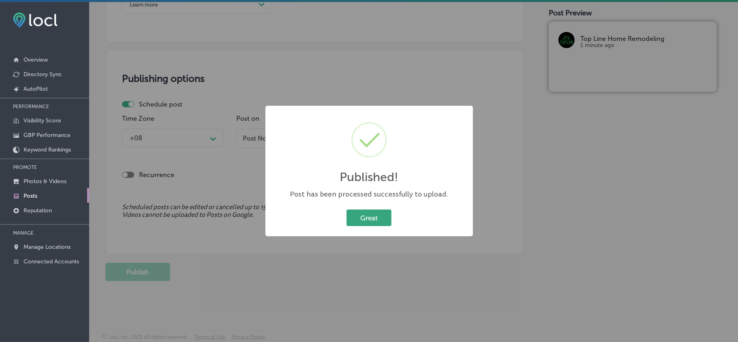
click at [358, 216] on button "Great" at bounding box center [369, 218] width 45 height 17
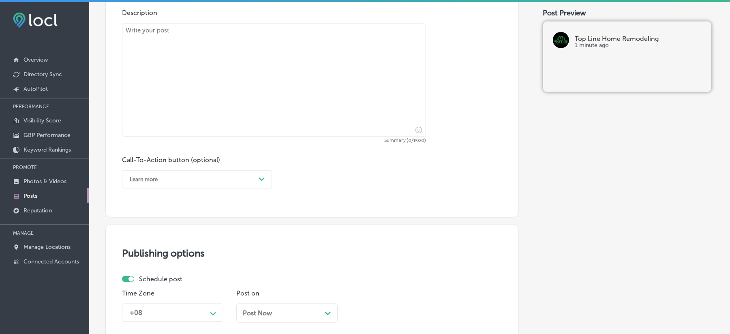
scroll to position [433, 0]
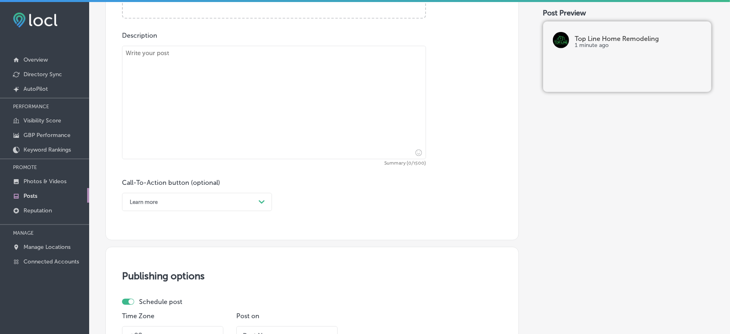
click at [239, 113] on textarea at bounding box center [274, 102] width 304 height 113
paste textarea "Transform your outdoor spaces with professional landscaping and hardscaping ser…"
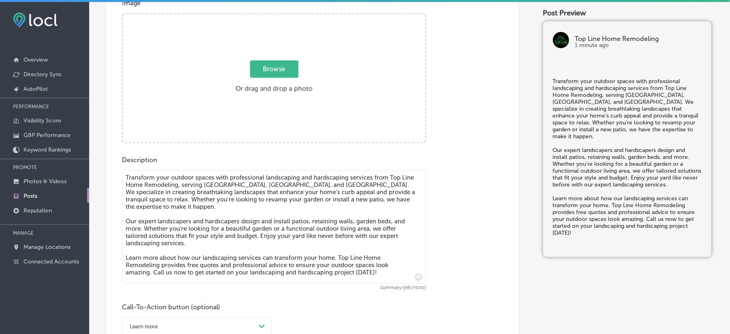
scroll to position [289, 0]
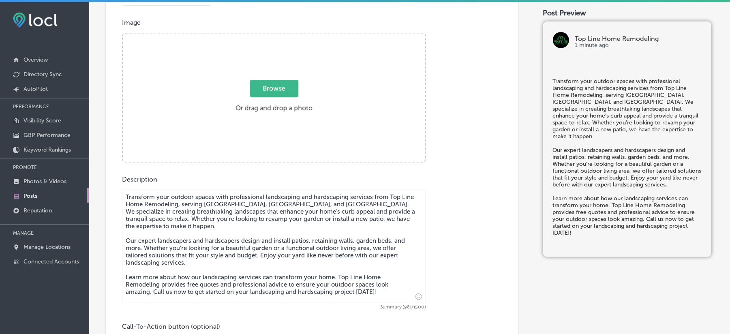
type textarea "Transform your outdoor spaces with professional landscaping and hardscaping ser…"
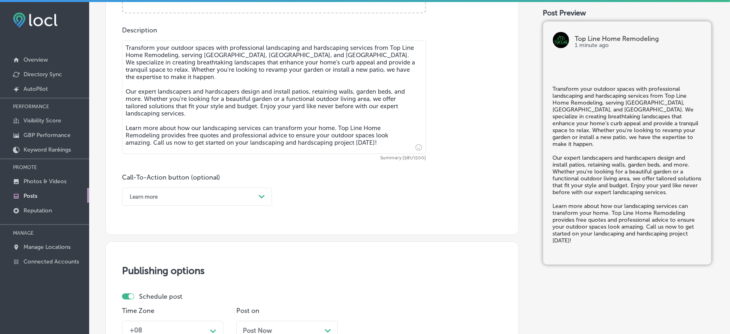
scroll to position [469, 0]
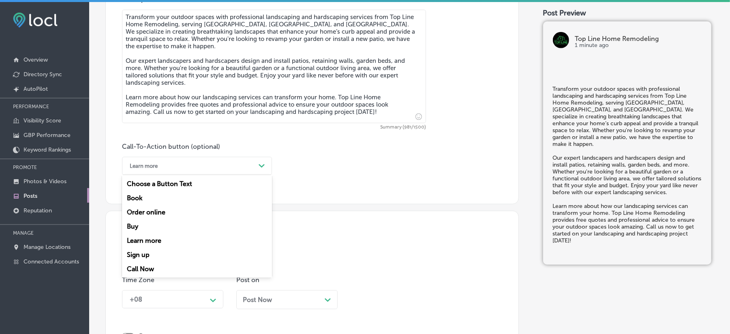
click at [190, 166] on div "Learn more" at bounding box center [191, 166] width 130 height 13
click at [149, 241] on div "Learn more" at bounding box center [197, 240] width 150 height 14
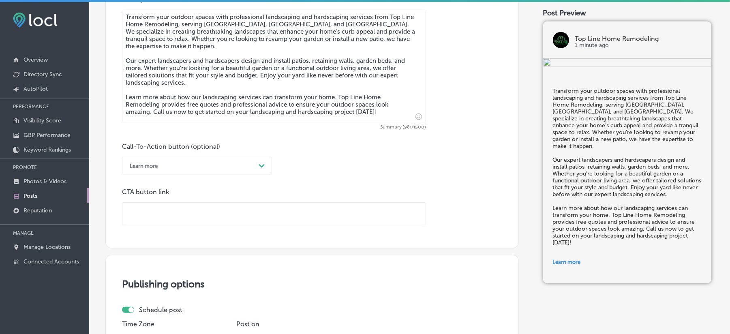
click at [203, 211] on input "text" at bounding box center [273, 214] width 303 height 22
paste input "[URL][DOMAIN_NAME]"
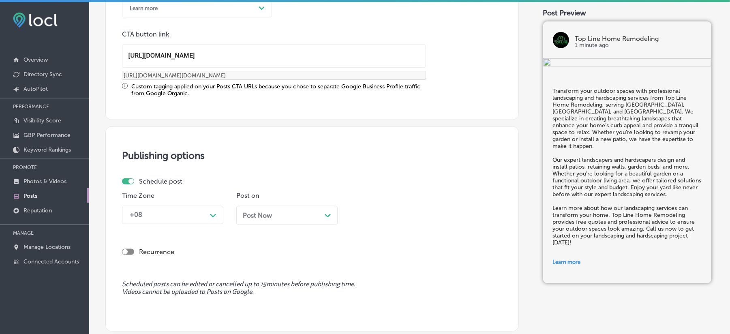
scroll to position [649, 0]
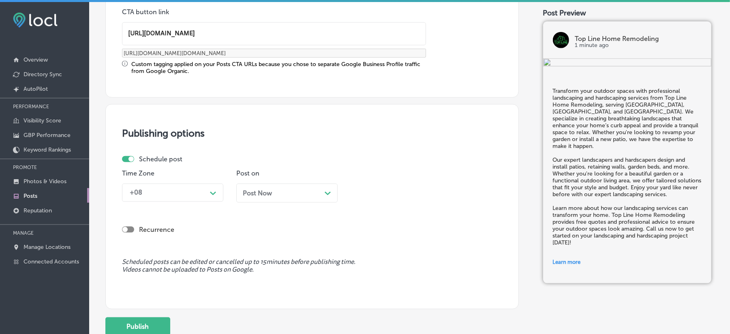
type input "[URL][DOMAIN_NAME]"
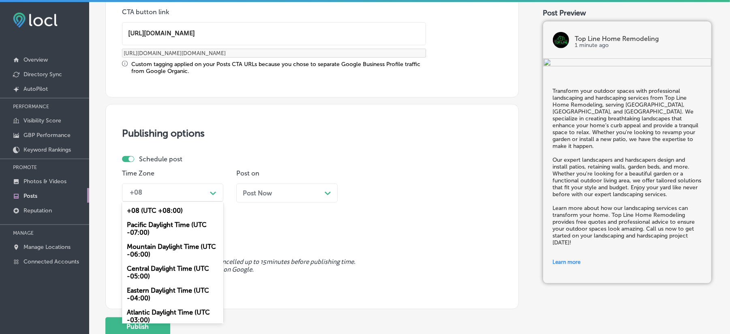
click at [201, 197] on div "+08" at bounding box center [166, 193] width 81 height 14
click at [156, 245] on div "Mountain Daylight Time (UTC -06:00)" at bounding box center [172, 251] width 101 height 22
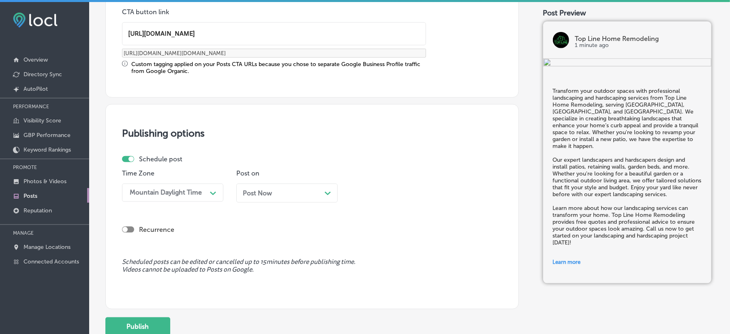
click at [303, 196] on div "Post Now Path Created with Sketch." at bounding box center [287, 193] width 88 height 8
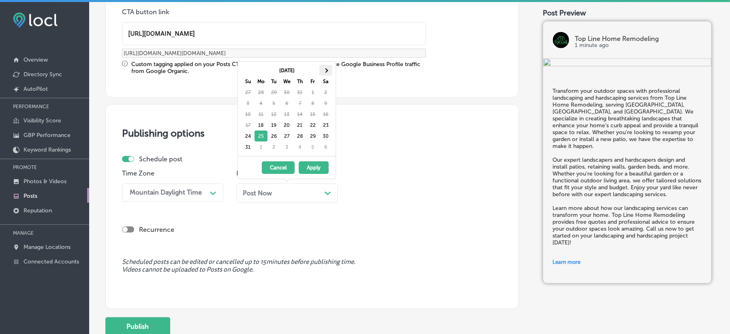
click at [331, 73] on th at bounding box center [325, 70] width 13 height 11
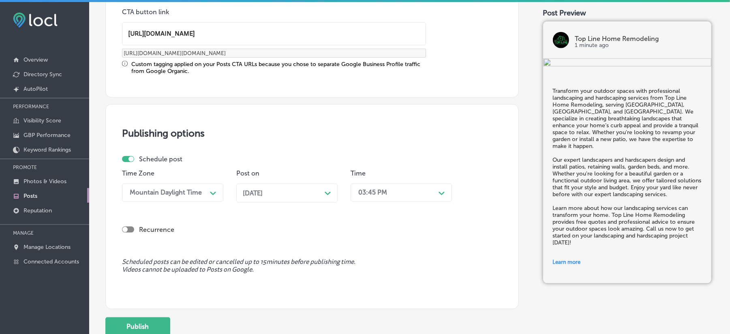
click at [376, 189] on div "03:45 PM" at bounding box center [372, 193] width 29 height 8
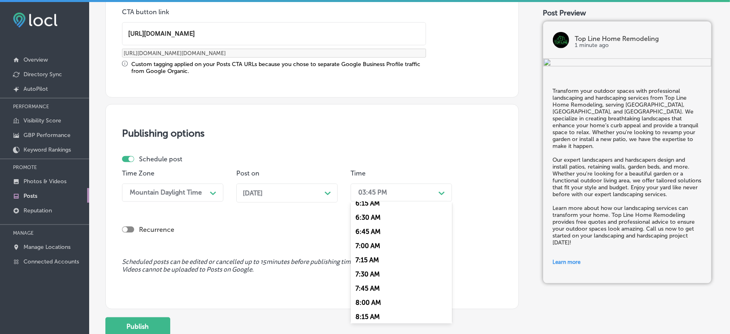
scroll to position [360, 0]
click at [368, 242] on div "7:00 AM" at bounding box center [401, 247] width 101 height 14
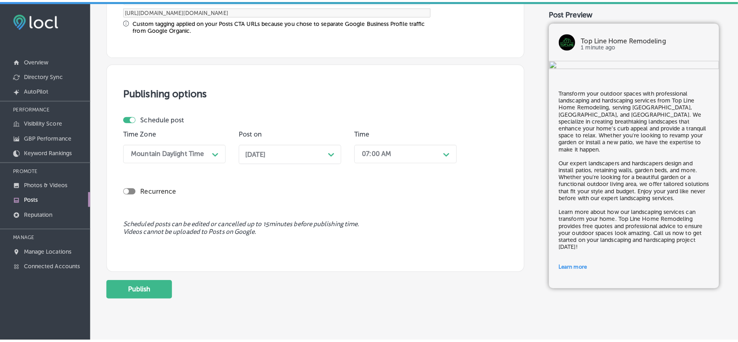
scroll to position [704, 0]
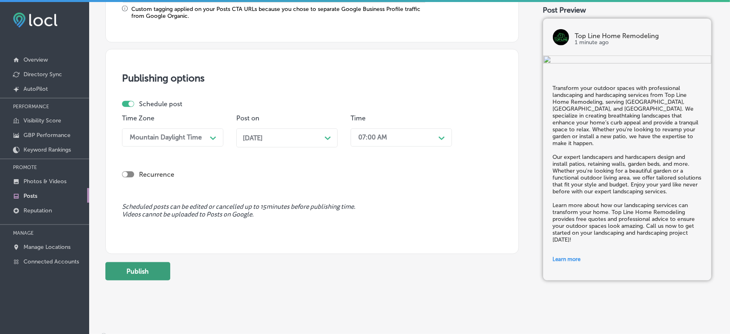
click at [144, 271] on button "Publish" at bounding box center [137, 271] width 65 height 18
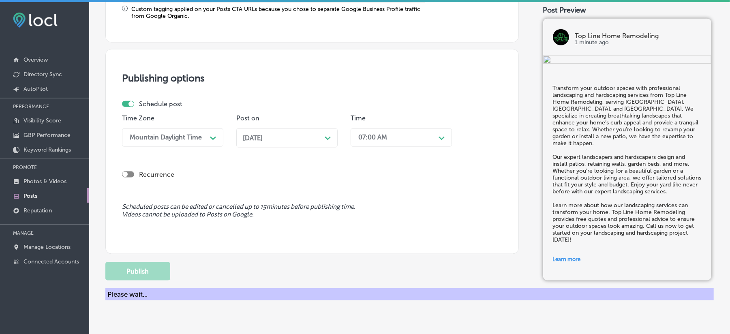
scroll to position [631, 0]
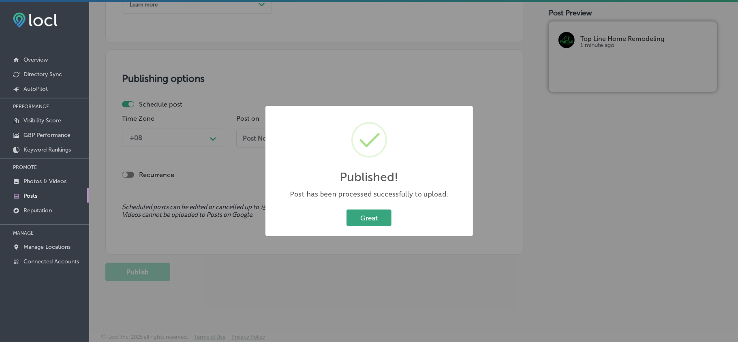
click at [360, 222] on button "Great" at bounding box center [369, 218] width 45 height 17
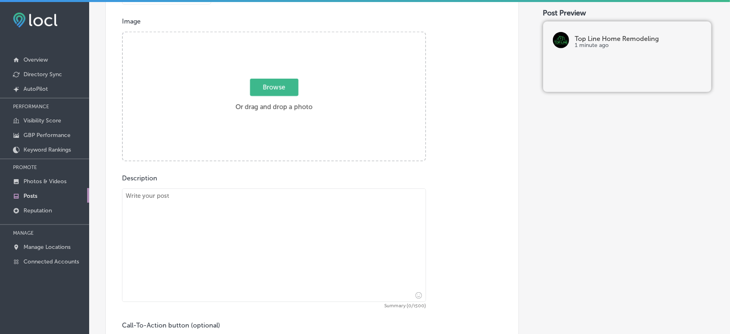
scroll to position [289, 0]
click at [224, 235] on textarea at bounding box center [274, 246] width 304 height 113
paste textarea "Need a new roof in [GEOGRAPHIC_DATA], [GEOGRAPHIC_DATA], or [GEOGRAPHIC_DATA]? …"
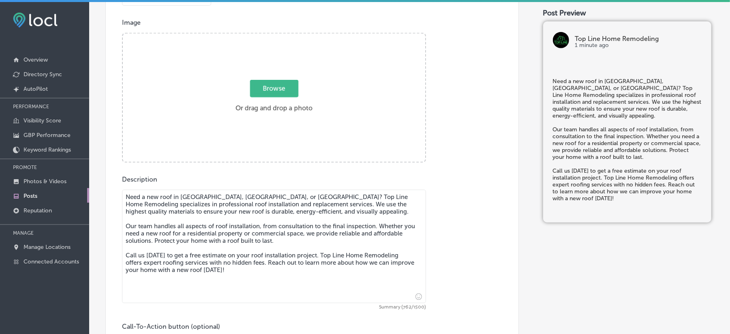
type textarea "Need a new roof in [GEOGRAPHIC_DATA], [GEOGRAPHIC_DATA], or [GEOGRAPHIC_DATA]? …"
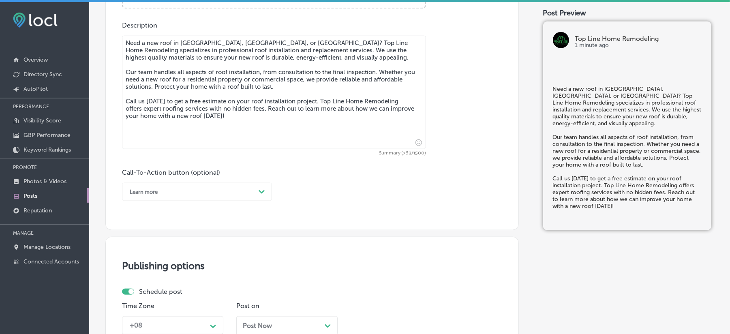
scroll to position [469, 0]
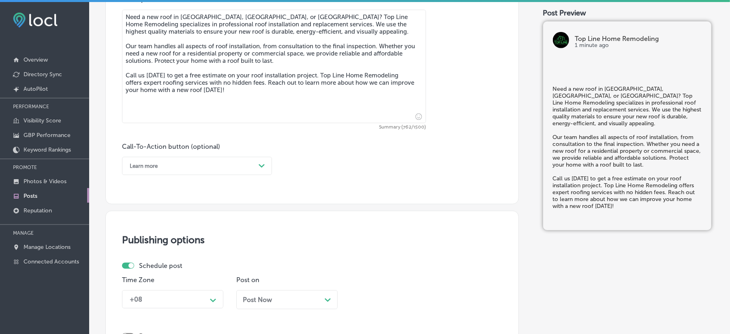
click at [188, 162] on div "Learn more" at bounding box center [191, 166] width 130 height 13
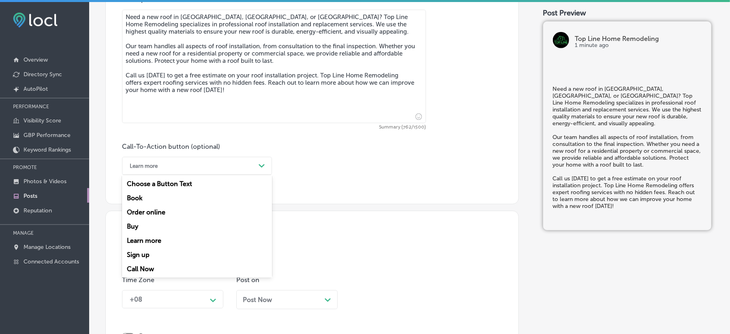
click at [148, 270] on div "Call Now" at bounding box center [197, 269] width 150 height 14
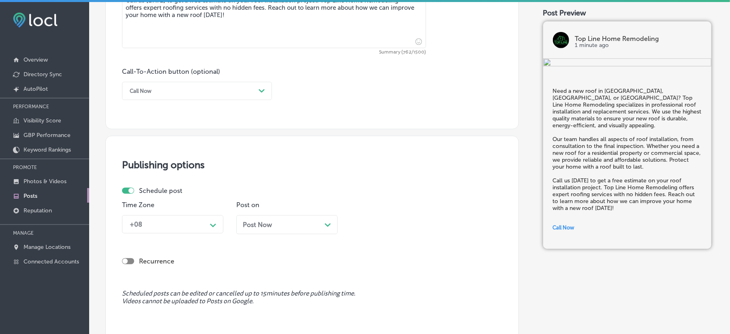
scroll to position [559, 0]
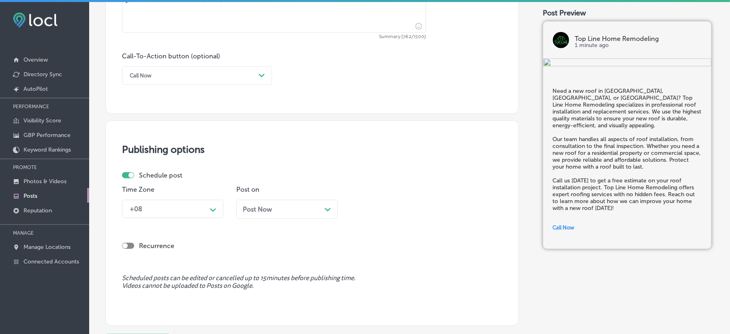
click at [178, 214] on div "+08" at bounding box center [166, 209] width 81 height 14
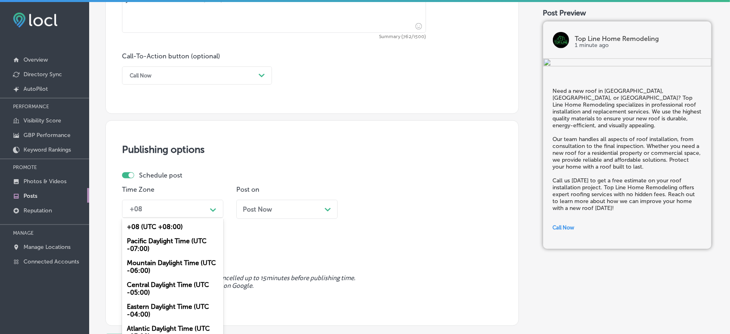
click at [154, 262] on div "Mountain Daylight Time (UTC -06:00)" at bounding box center [172, 267] width 101 height 22
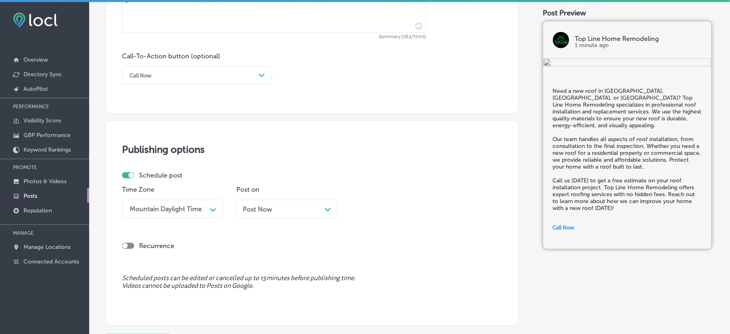
click at [270, 213] on div "Post Now Path Created with Sketch." at bounding box center [286, 209] width 101 height 19
click at [377, 205] on div "03:45 PM" at bounding box center [394, 209] width 81 height 14
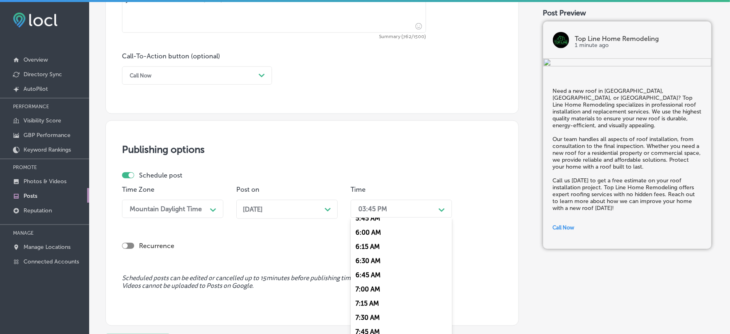
scroll to position [342, 0]
click at [368, 276] on div "7:00 AM" at bounding box center [401, 282] width 101 height 14
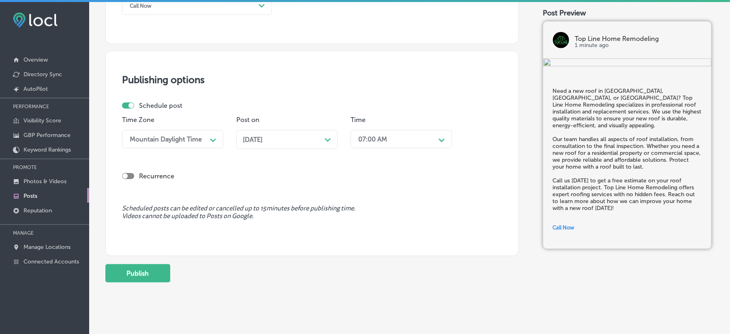
scroll to position [631, 0]
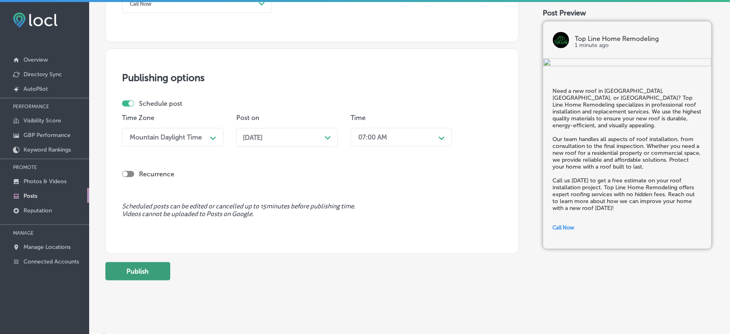
click at [140, 274] on button "Publish" at bounding box center [137, 271] width 65 height 18
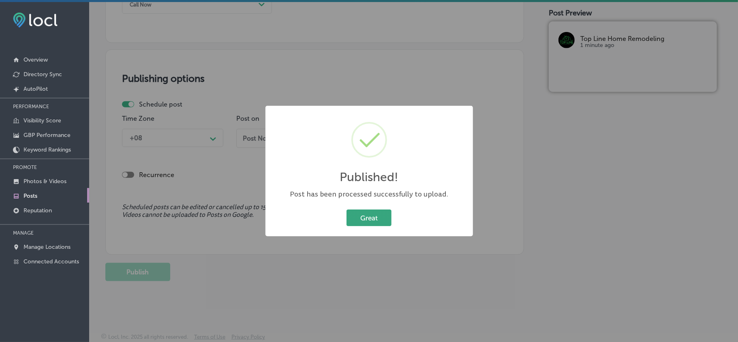
click at [359, 219] on button "Great" at bounding box center [369, 218] width 45 height 17
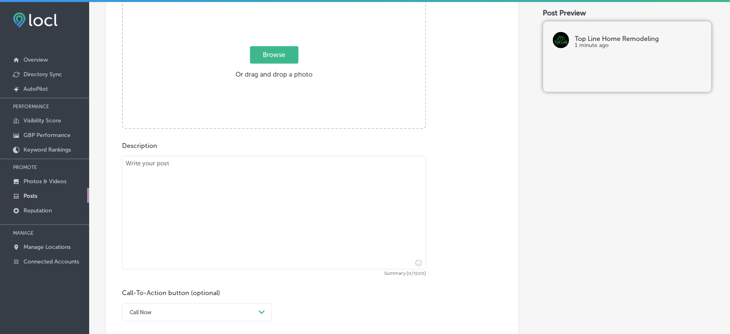
scroll to position [289, 0]
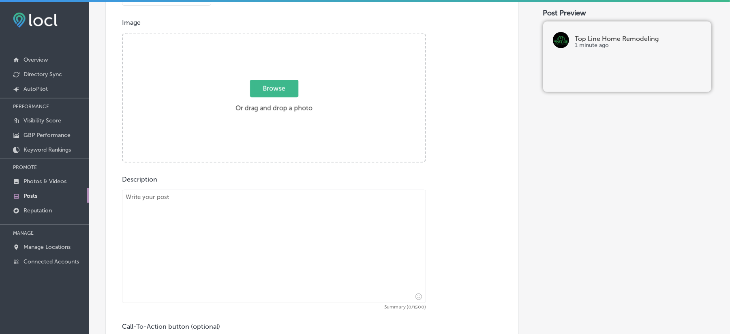
click at [253, 279] on textarea at bounding box center [274, 246] width 304 height 113
paste textarea "If you’re looking for kitchen and bathroom remodeling services in [GEOGRAPHIC_D…"
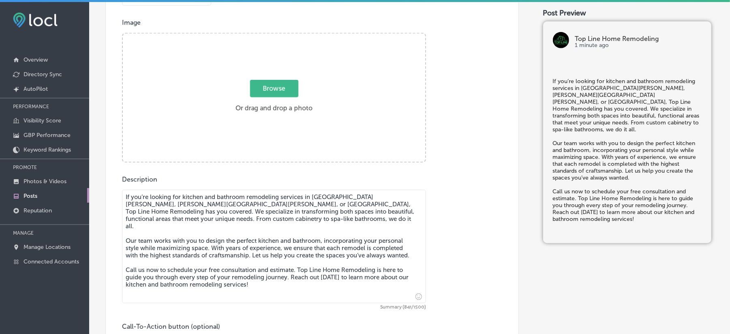
type textarea "If you’re looking for kitchen and bathroom remodeling services in [GEOGRAPHIC_D…"
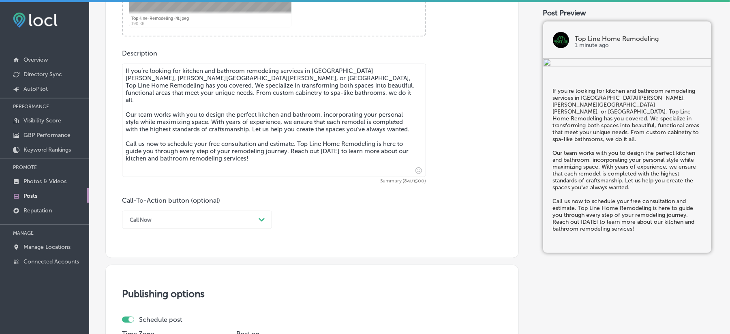
scroll to position [451, 0]
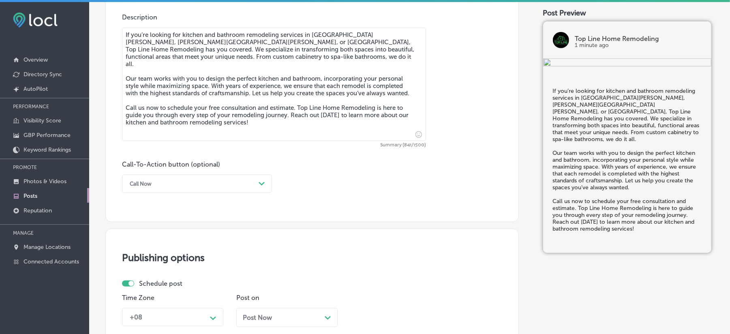
click at [238, 184] on div "Call Now" at bounding box center [191, 184] width 130 height 13
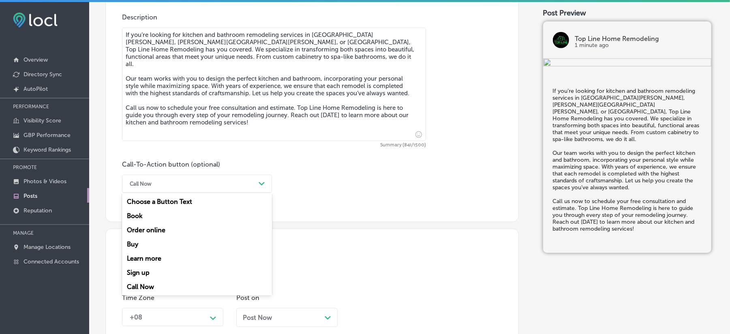
click at [146, 281] on div "Call Now" at bounding box center [197, 287] width 150 height 14
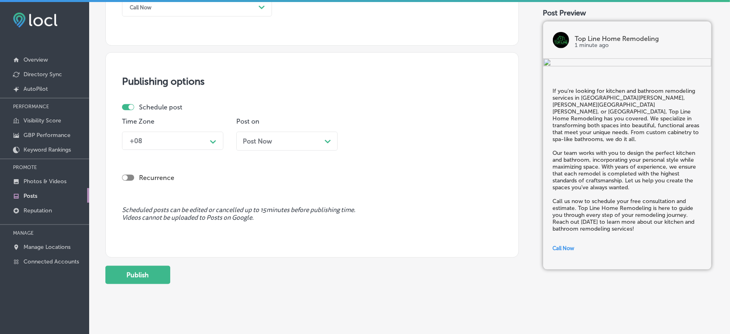
scroll to position [631, 0]
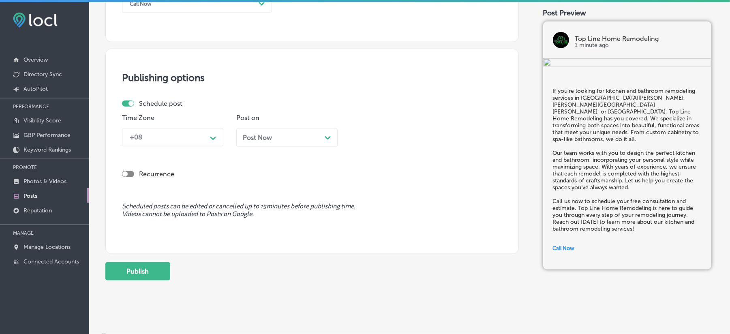
click at [206, 124] on div "Time Zone +08 Path Created with Sketch." at bounding box center [172, 133] width 101 height 39
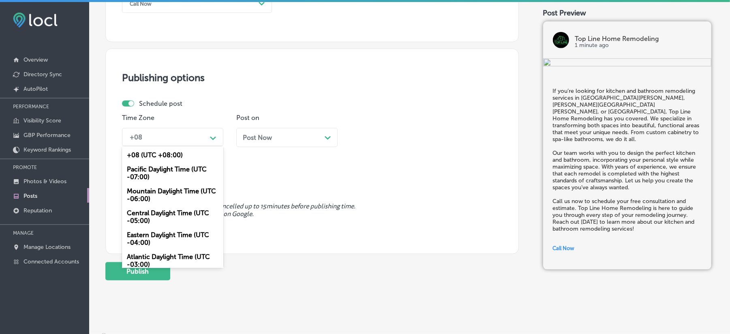
click at [203, 133] on div "+08" at bounding box center [166, 137] width 81 height 14
click at [148, 190] on div "Mountain Daylight Time (UTC -06:00)" at bounding box center [172, 195] width 101 height 22
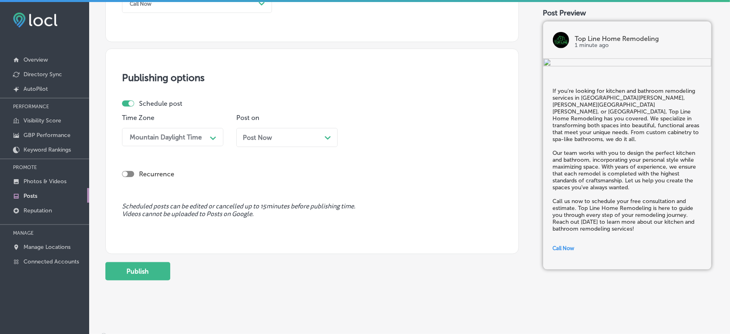
click at [279, 143] on div "Post Now Path Created with Sketch." at bounding box center [286, 137] width 101 height 19
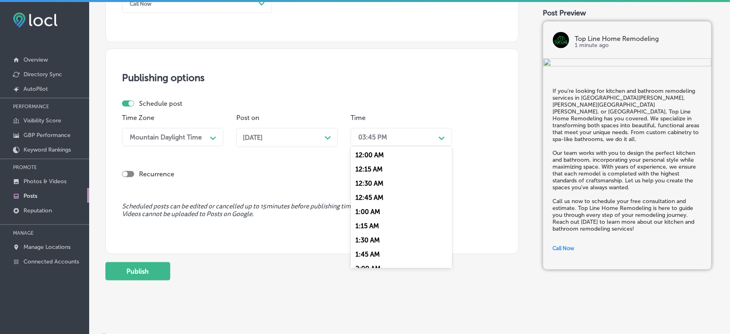
click at [365, 130] on div "03:45 PM" at bounding box center [394, 137] width 81 height 14
click at [370, 205] on div "7:00 AM" at bounding box center [401, 210] width 101 height 14
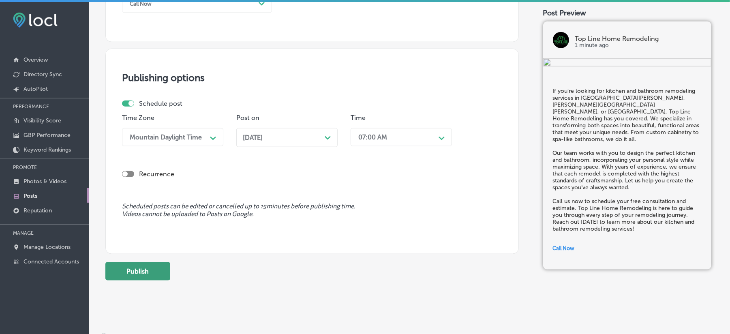
click at [124, 272] on button "Publish" at bounding box center [137, 271] width 65 height 18
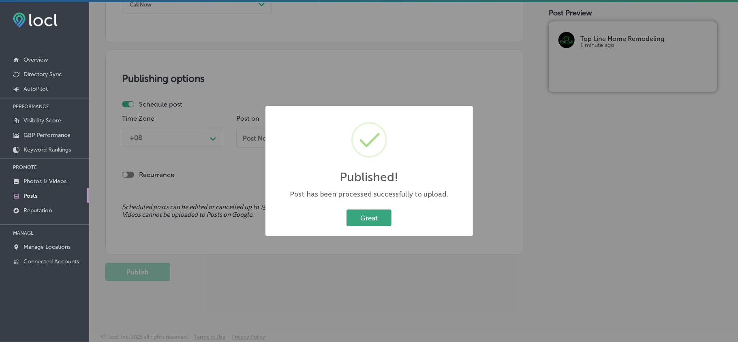
click at [367, 211] on button "Great" at bounding box center [369, 218] width 45 height 17
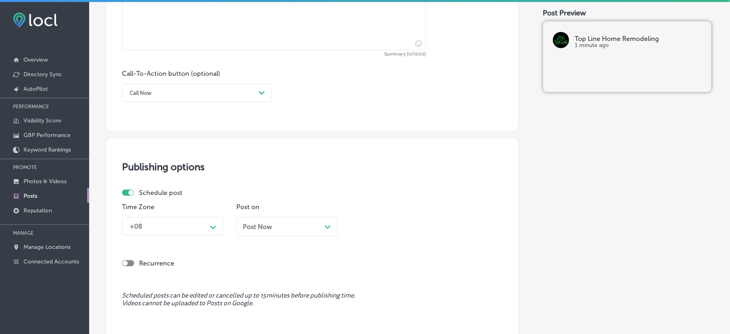
scroll to position [541, 0]
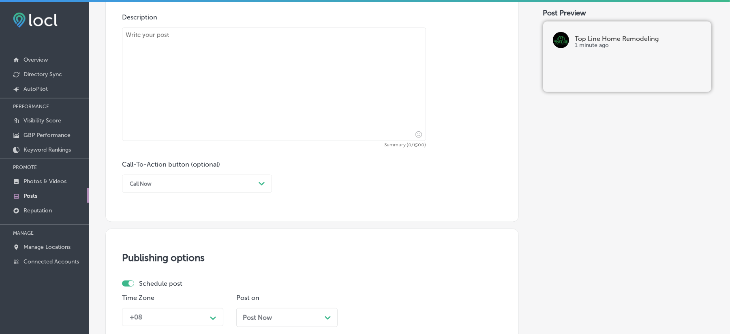
click at [218, 87] on textarea at bounding box center [274, 84] width 304 height 113
paste textarea "Top Line Home Remodeling provides expert home addition services in [GEOGRAPHIC_…"
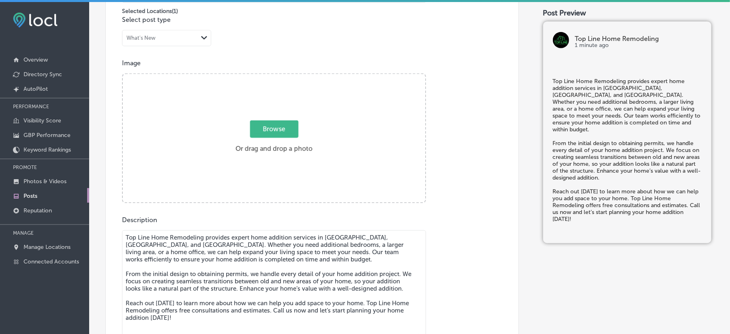
scroll to position [216, 0]
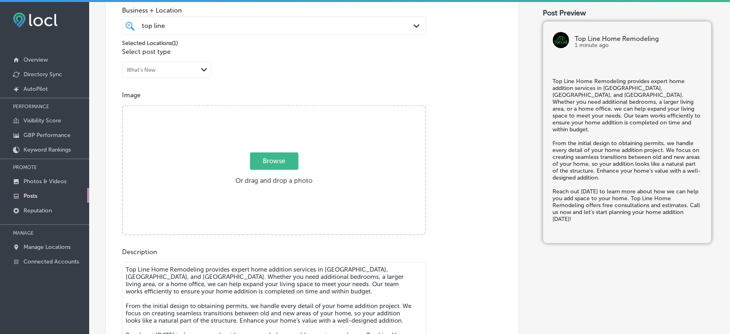
type textarea "Top Line Home Remodeling provides expert home addition services in [GEOGRAPHIC_…"
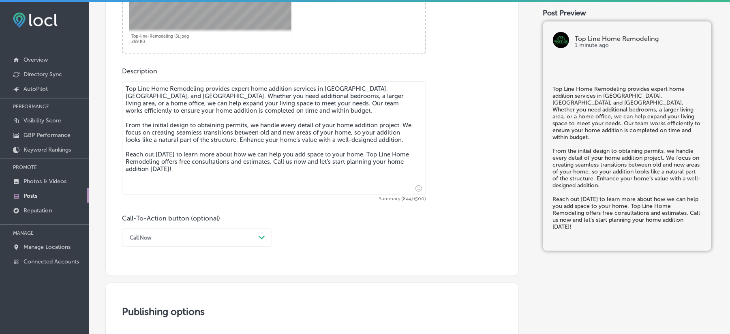
click at [218, 242] on div "Call Now Path Created with Sketch." at bounding box center [197, 238] width 150 height 18
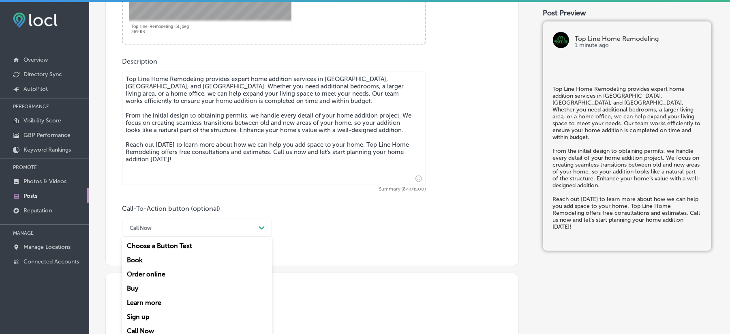
click at [153, 300] on div "Learn more" at bounding box center [197, 302] width 150 height 14
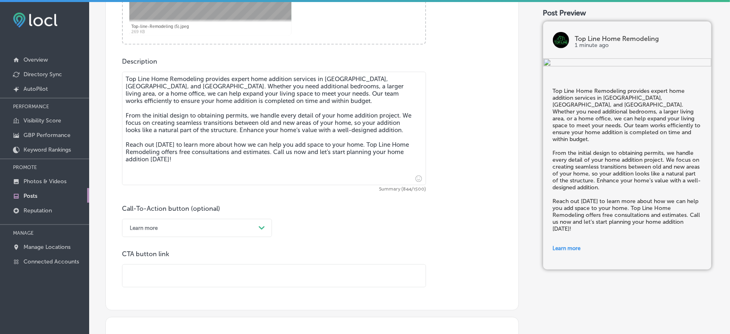
click at [197, 272] on input "text" at bounding box center [273, 276] width 303 height 22
paste input "[URL][DOMAIN_NAME]"
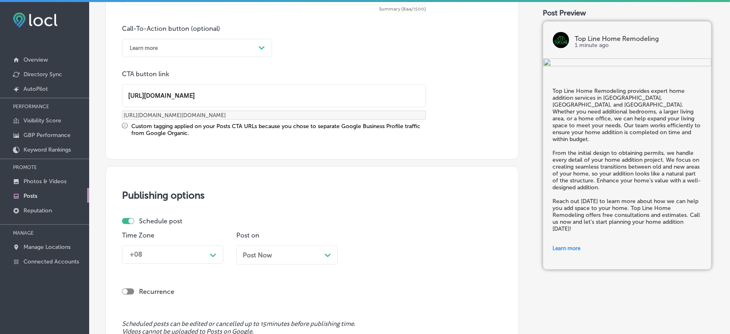
type input "[URL][DOMAIN_NAME]"
click at [186, 263] on div "+08 Path Created with Sketch." at bounding box center [172, 255] width 101 height 18
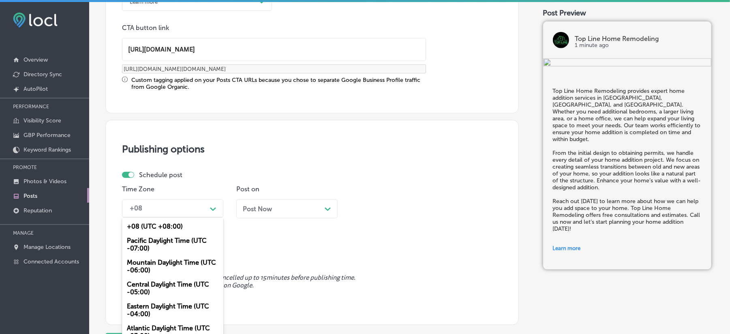
click at [156, 260] on div "Mountain Daylight Time (UTC -06:00)" at bounding box center [172, 266] width 101 height 22
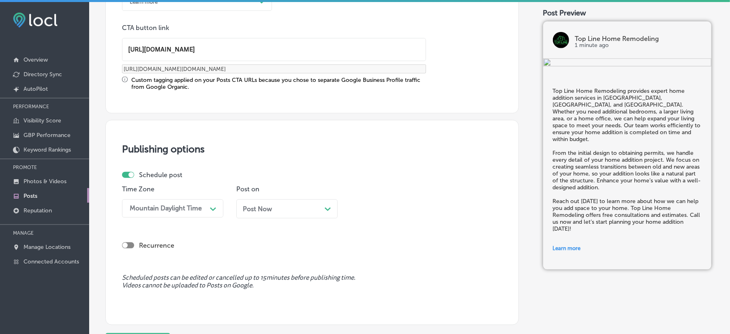
click at [285, 212] on div "Post Now Path Created with Sketch." at bounding box center [287, 209] width 88 height 8
click at [364, 195] on div "Time 03:45 PM Path Created with Sketch." at bounding box center [401, 204] width 101 height 39
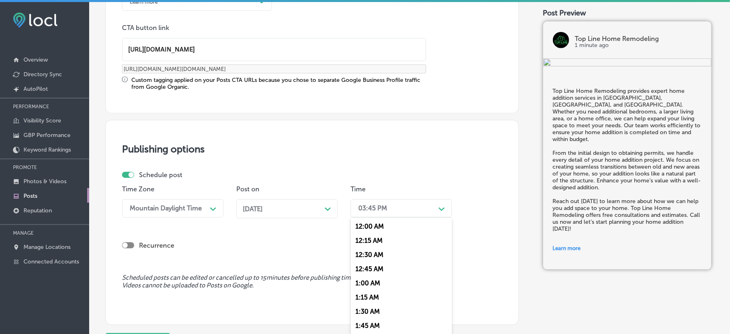
click at [368, 199] on div "03:45 PM Path Created with Sketch." at bounding box center [401, 208] width 101 height 18
click at [366, 310] on div "7:00 AM" at bounding box center [401, 317] width 101 height 14
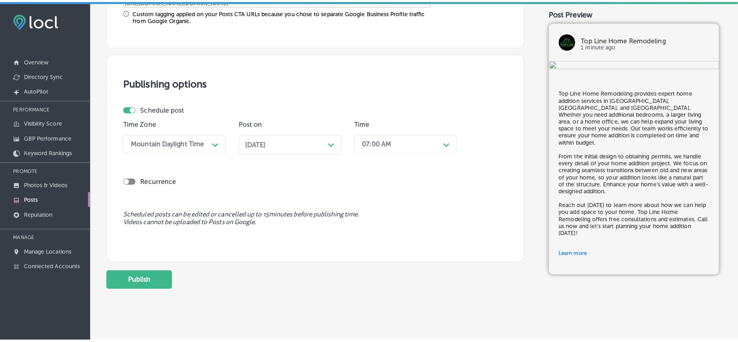
scroll to position [704, 0]
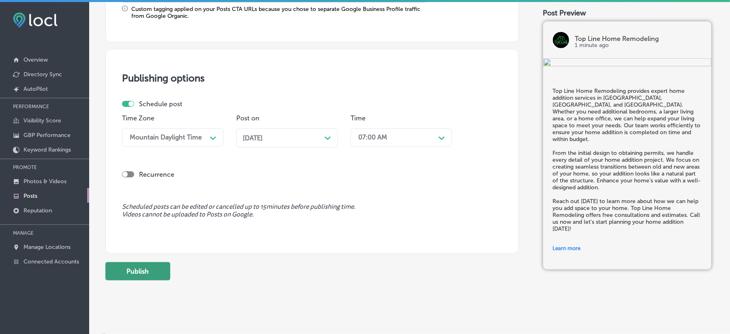
click at [145, 276] on button "Publish" at bounding box center [137, 271] width 65 height 18
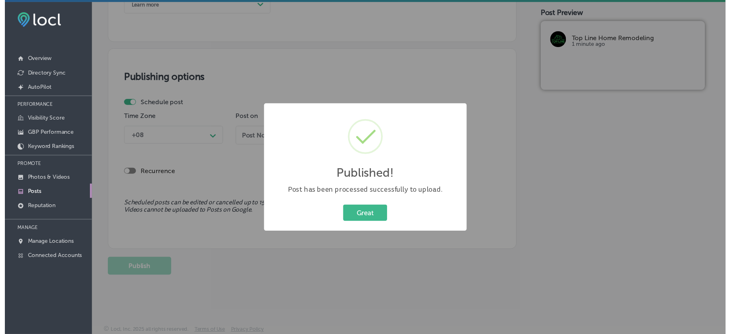
scroll to position [631, 0]
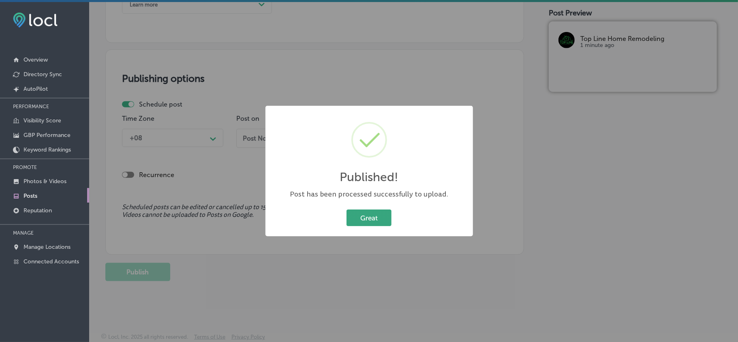
click at [377, 217] on button "Great" at bounding box center [369, 218] width 45 height 17
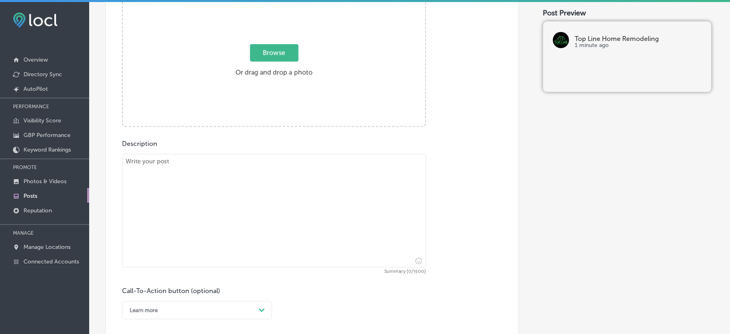
scroll to position [235, 0]
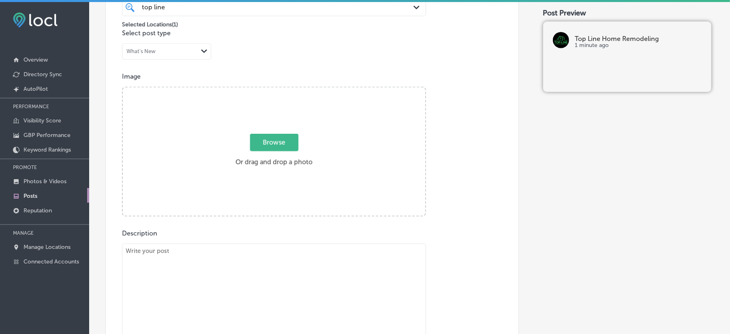
click at [188, 271] on textarea at bounding box center [274, 300] width 304 height 113
paste textarea "Top Line Home Remodeling specializes in garage conversions in [GEOGRAPHIC_DATA]…"
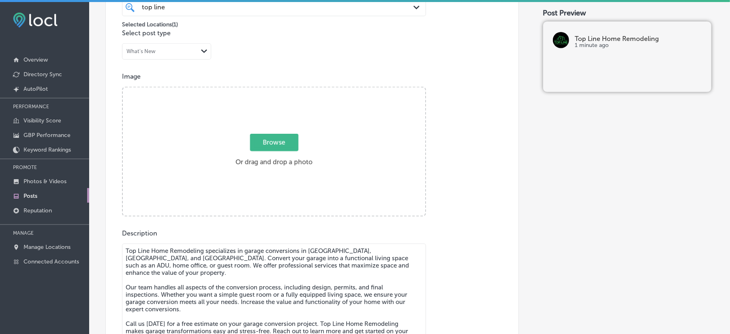
scroll to position [5, 0]
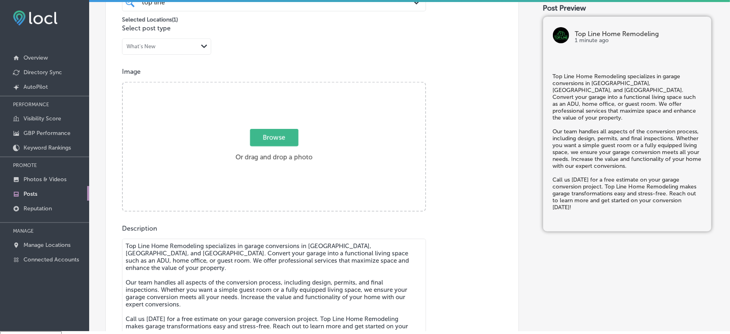
type textarea "Top Line Home Remodeling specializes in garage conversions in [GEOGRAPHIC_DATA]…"
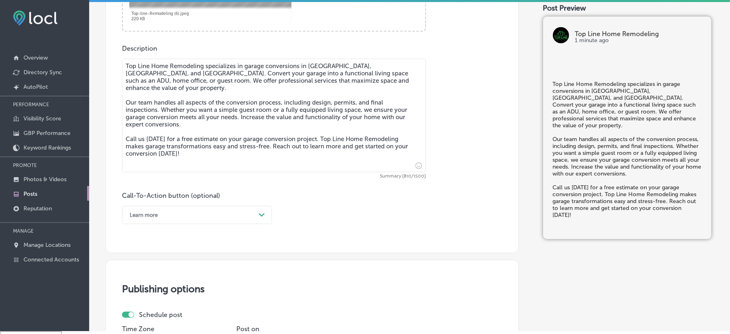
scroll to position [469, 0]
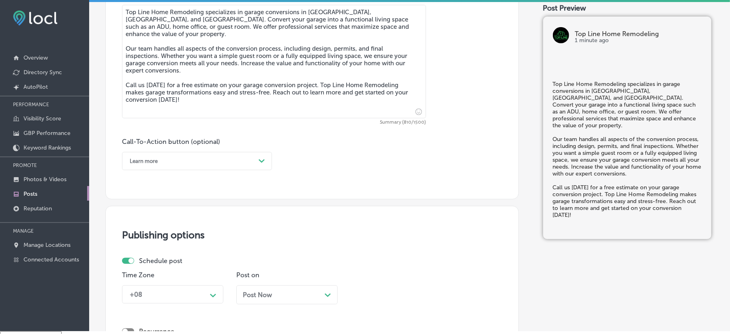
click at [242, 151] on div "Call-To-Action button (optional) Learn more Path Created with Sketch." at bounding box center [197, 154] width 150 height 32
click at [261, 161] on icon "Path Created with Sketch." at bounding box center [262, 161] width 6 height 4
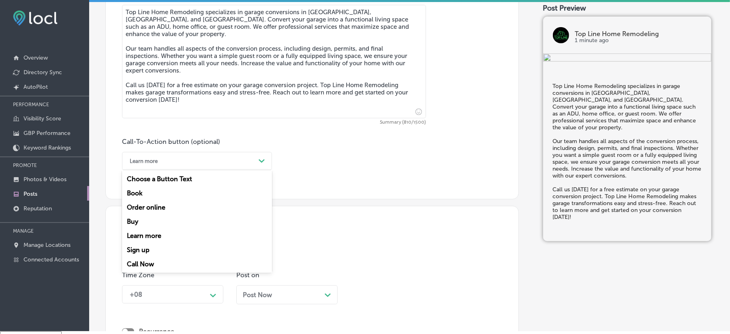
click at [146, 258] on div "Call Now" at bounding box center [197, 264] width 150 height 14
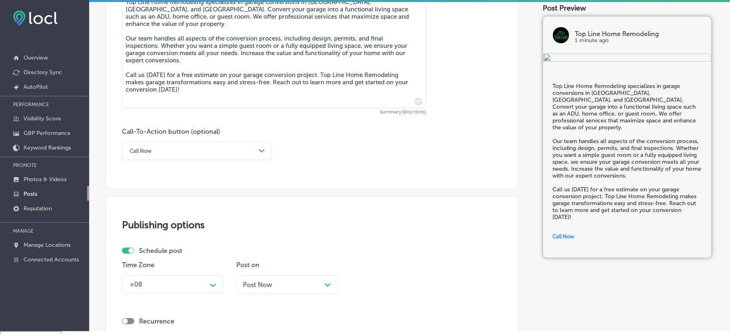
scroll to position [559, 0]
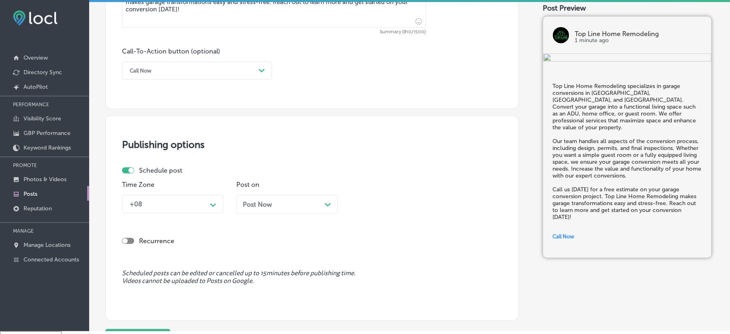
click at [246, 70] on div "Call Now" at bounding box center [191, 70] width 130 height 13
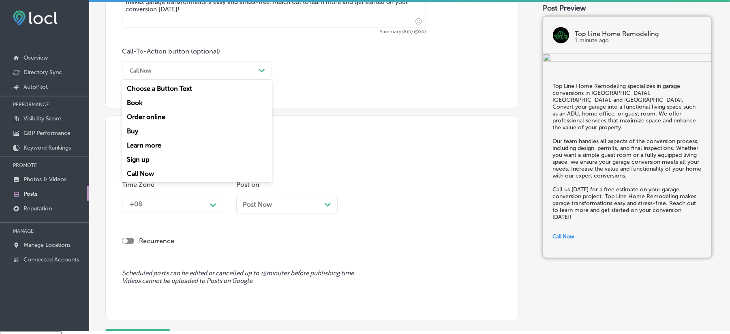
click at [153, 171] on div "Call Now" at bounding box center [197, 174] width 150 height 14
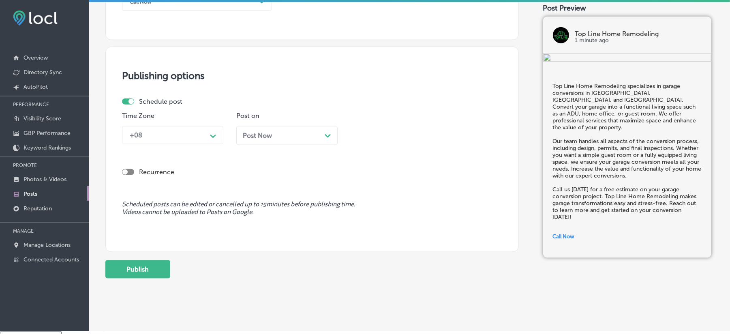
scroll to position [631, 0]
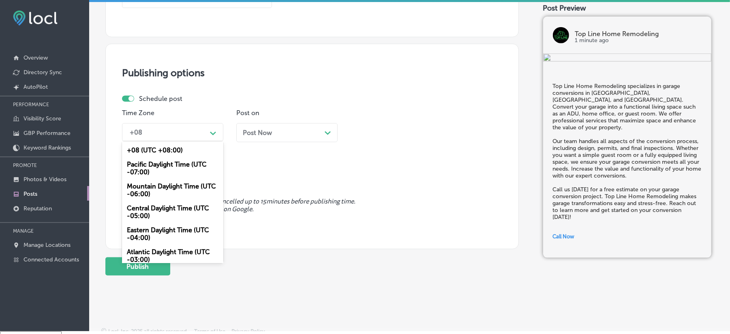
click at [181, 135] on div "+08" at bounding box center [166, 132] width 81 height 14
click at [146, 188] on div "Mountain Daylight Time (UTC -06:00)" at bounding box center [172, 190] width 101 height 22
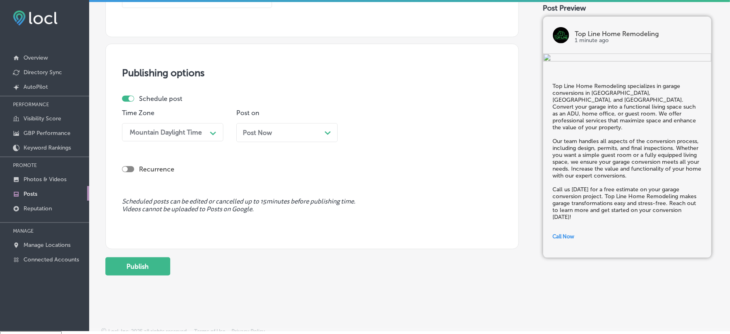
click at [292, 130] on div "Post Now Path Created with Sketch." at bounding box center [287, 133] width 88 height 8
click at [407, 143] on div "Time 03:45 PM Path Created with Sketch." at bounding box center [401, 128] width 101 height 39
click at [406, 135] on div "03:45 PM" at bounding box center [394, 132] width 81 height 14
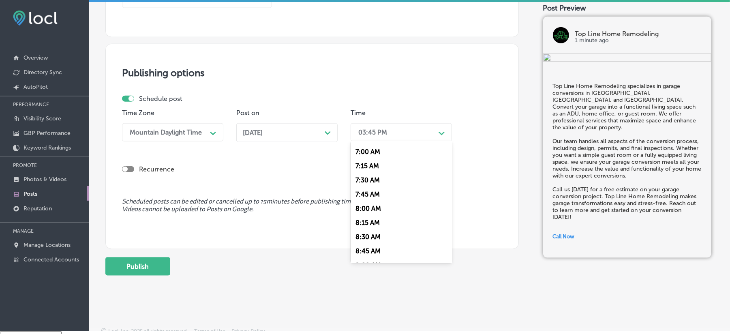
scroll to position [396, 0]
click at [369, 145] on div "7:00 AM" at bounding box center [401, 151] width 101 height 14
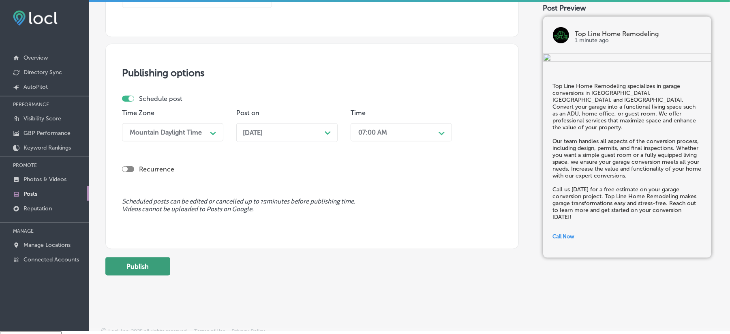
click at [149, 266] on button "Publish" at bounding box center [137, 266] width 65 height 18
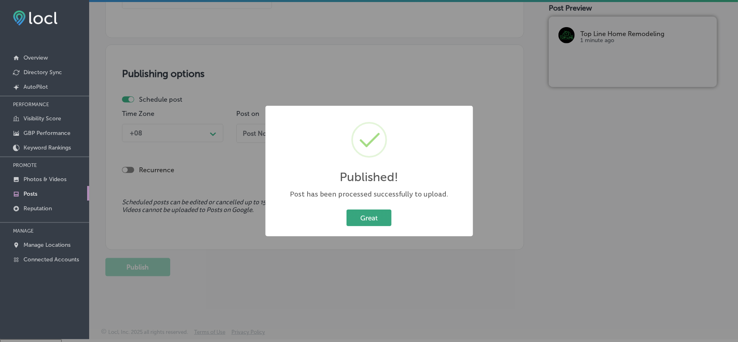
click at [371, 217] on button "Great" at bounding box center [369, 218] width 45 height 17
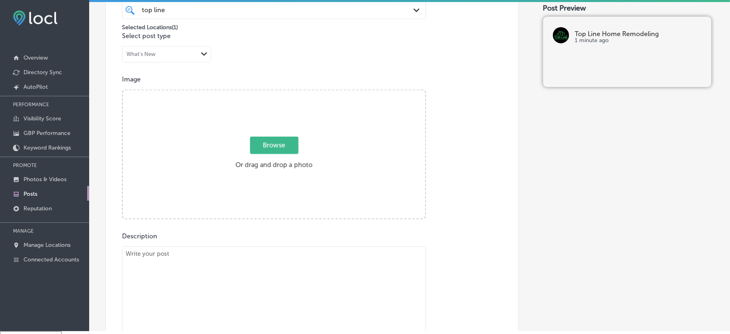
scroll to position [289, 0]
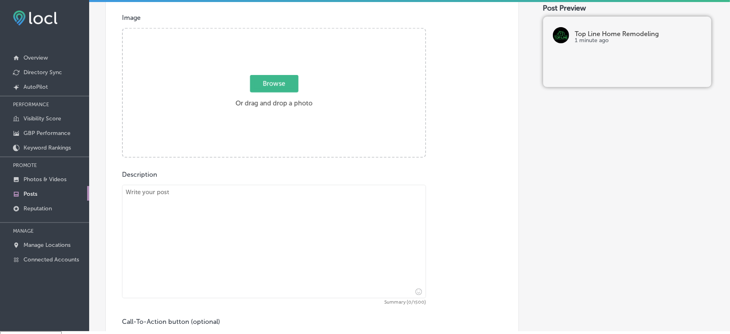
click at [244, 212] on textarea at bounding box center [274, 241] width 304 height 113
paste textarea "Top Line Home Remodeling offers expert bathroom renovations in [GEOGRAPHIC_DATA…"
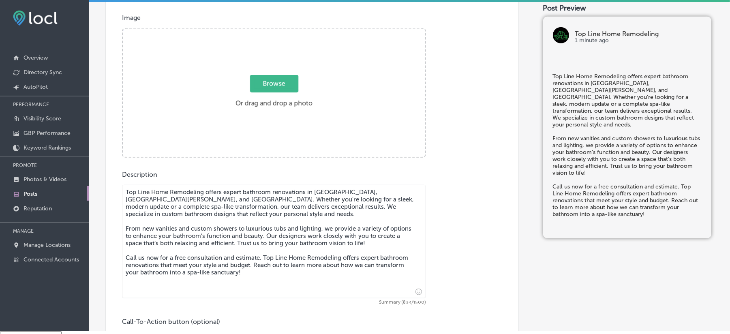
type textarea "Top Line Home Remodeling offers expert bathroom renovations in [GEOGRAPHIC_DATA…"
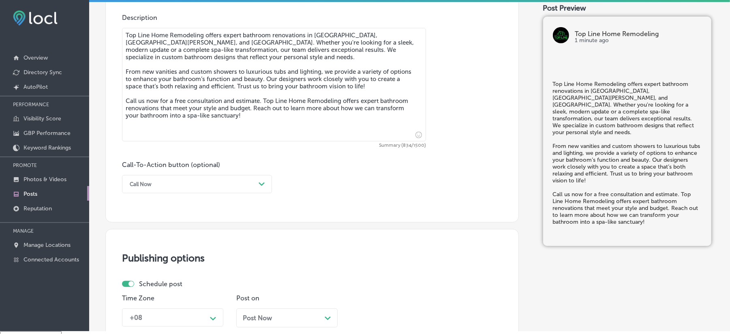
scroll to position [451, 0]
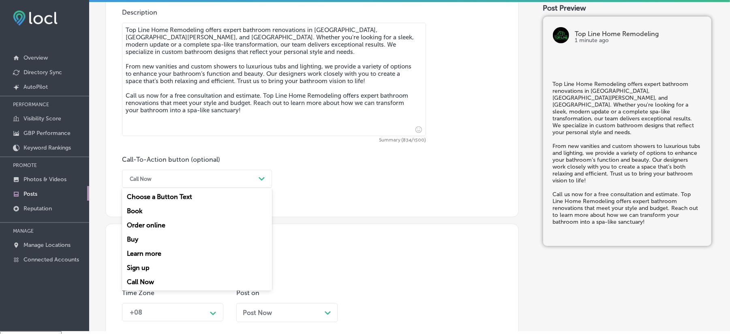
click at [224, 173] on div "Call Now" at bounding box center [191, 179] width 130 height 13
click at [145, 278] on div "Call Now" at bounding box center [197, 282] width 150 height 14
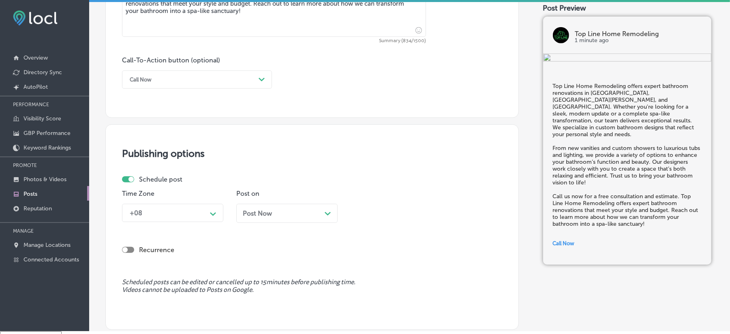
scroll to position [559, 0]
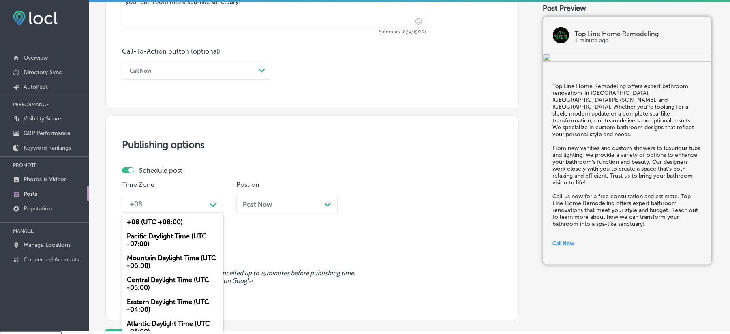
click at [197, 208] on div "+08" at bounding box center [166, 204] width 81 height 14
click at [165, 259] on div "Mountain Daylight Time (UTC -06:00)" at bounding box center [172, 262] width 101 height 22
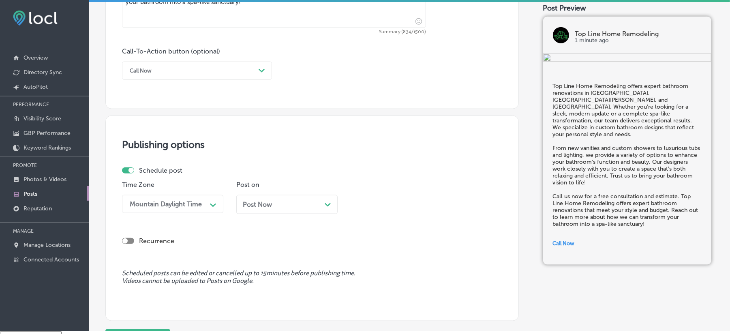
click at [273, 203] on div "Post Now Path Created with Sketch." at bounding box center [287, 205] width 88 height 8
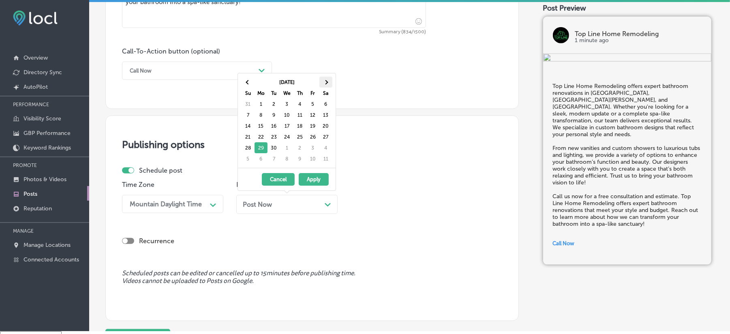
click at [323, 81] on th at bounding box center [325, 82] width 13 height 11
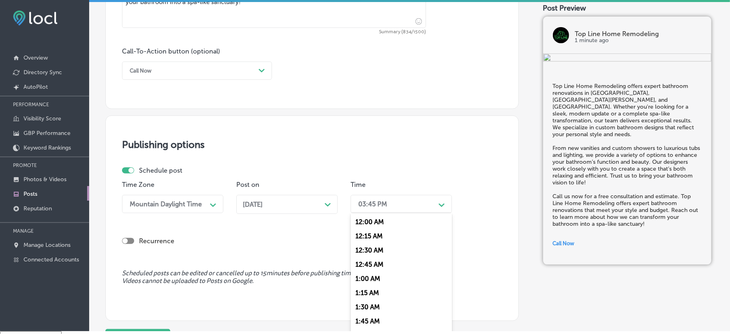
click at [385, 206] on div "03:45 PM" at bounding box center [372, 204] width 29 height 8
click at [370, 253] on div "7:00 AM" at bounding box center [401, 259] width 101 height 14
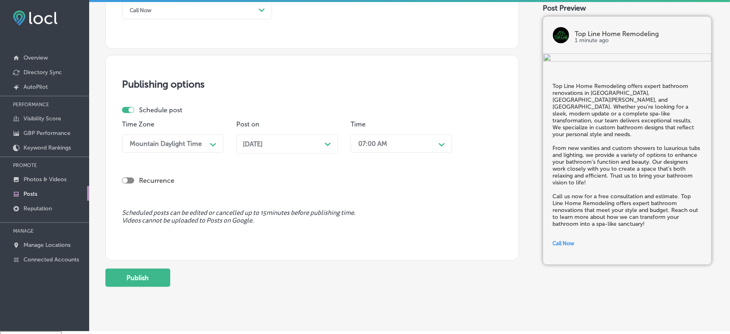
scroll to position [631, 0]
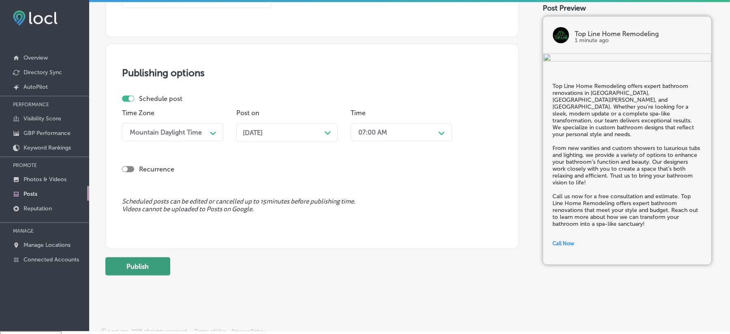
click at [141, 268] on button "Publish" at bounding box center [137, 266] width 65 height 18
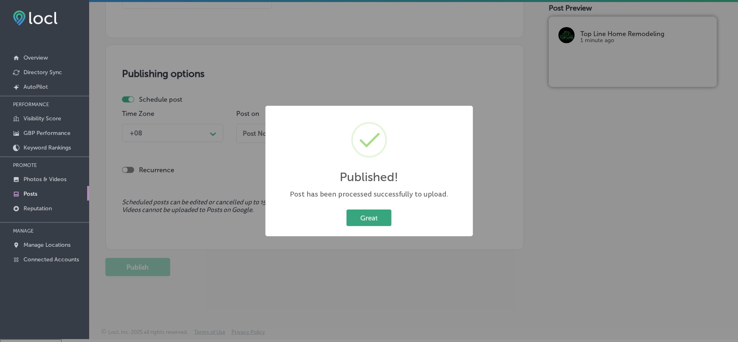
click at [361, 222] on button "Great" at bounding box center [369, 218] width 45 height 17
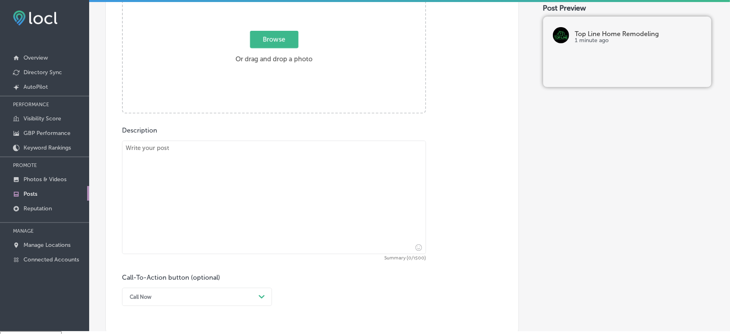
scroll to position [325, 0]
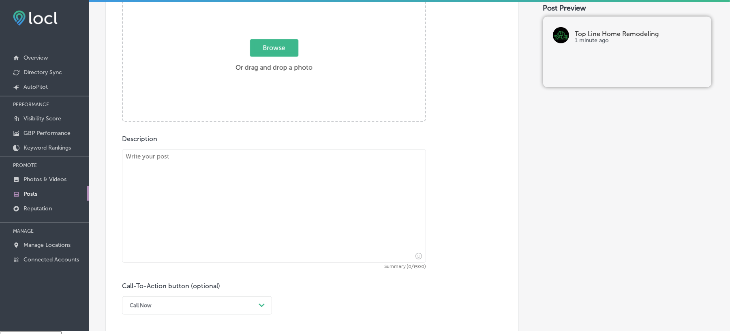
click at [208, 206] on textarea at bounding box center [274, 205] width 304 height 113
paste textarea "At Top Line Home Remodeling, we offer kitchen and room additions in [GEOGRAPHIC…"
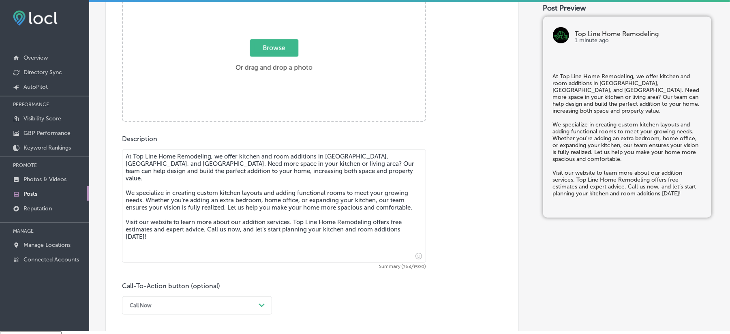
type textarea "At Top Line Home Remodeling, we offer kitchen and room additions in [GEOGRAPHIC…"
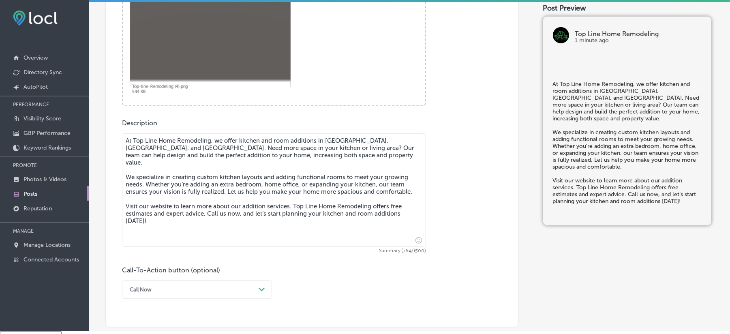
scroll to position [415, 0]
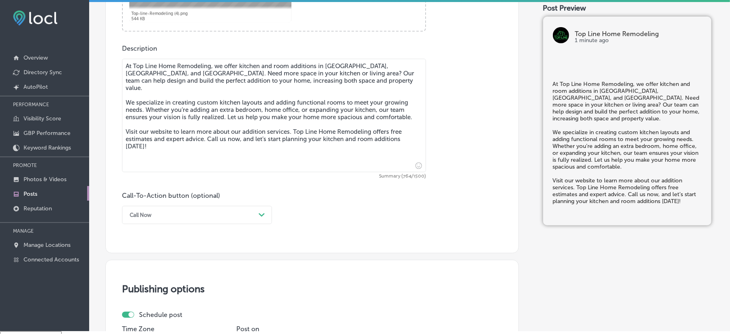
click at [237, 223] on div "Call Now Path Created with Sketch." at bounding box center [197, 215] width 150 height 18
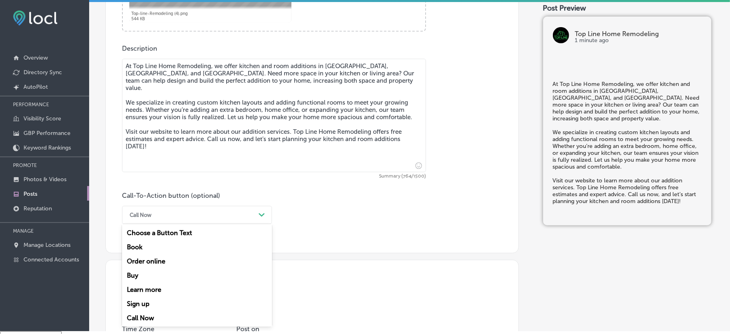
click at [148, 289] on div "Learn more" at bounding box center [197, 289] width 150 height 14
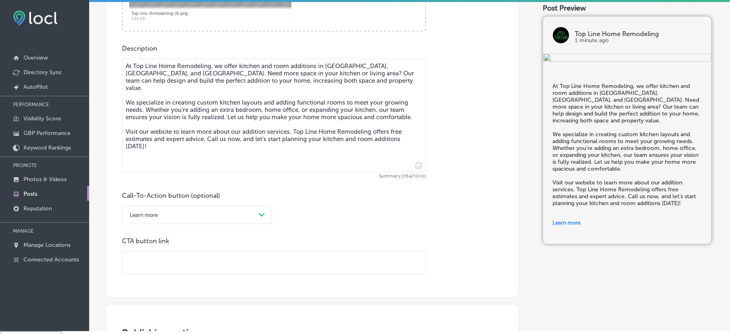
click at [215, 262] on input "text" at bounding box center [273, 263] width 303 height 22
paste input "[URL][DOMAIN_NAME]"
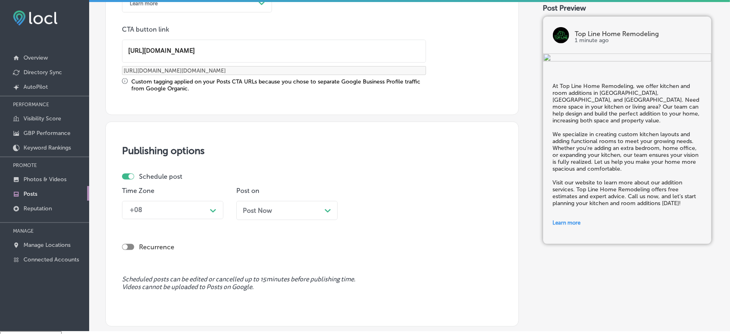
scroll to position [631, 0]
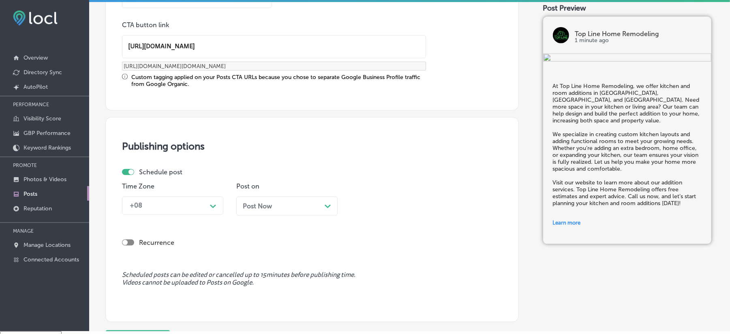
type input "[URL][DOMAIN_NAME]"
click at [206, 206] on div "+08" at bounding box center [166, 206] width 81 height 14
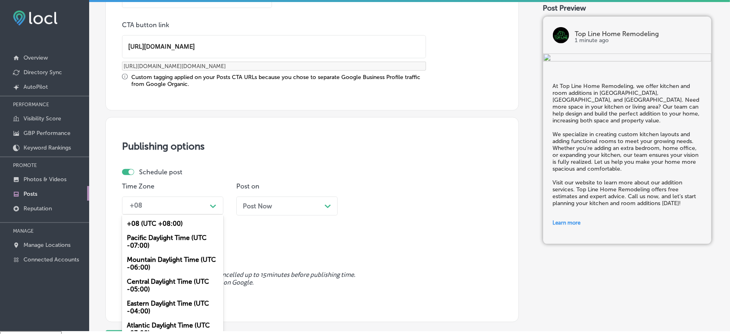
click at [161, 257] on div "Mountain Daylight Time (UTC -06:00)" at bounding box center [172, 264] width 101 height 22
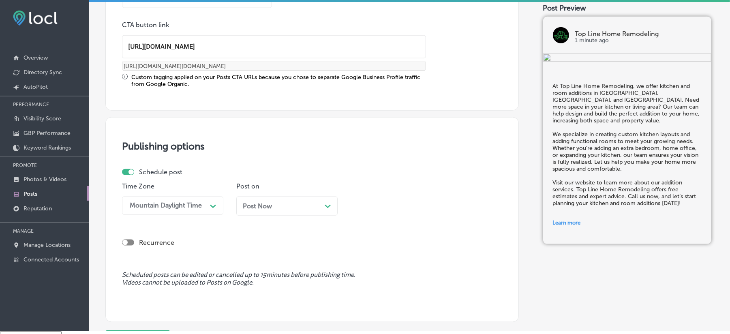
click at [289, 208] on div "Post Now Path Created with Sketch." at bounding box center [287, 206] width 88 height 8
click at [399, 206] on div "03:45 PM" at bounding box center [394, 206] width 81 height 14
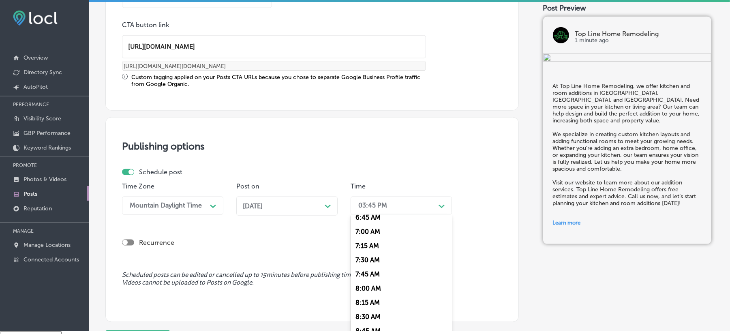
scroll to position [396, 0]
click at [365, 218] on div "7:00 AM" at bounding box center [401, 225] width 101 height 14
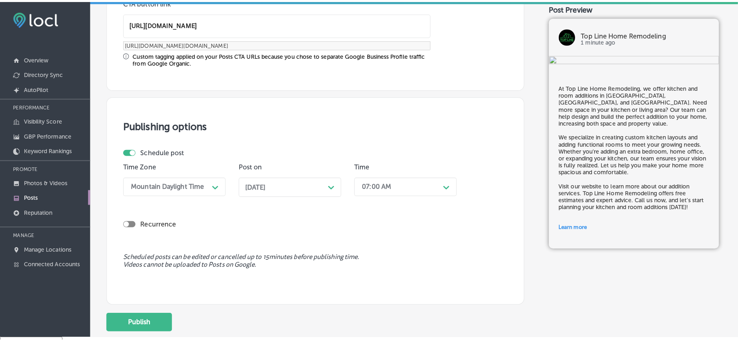
scroll to position [704, 0]
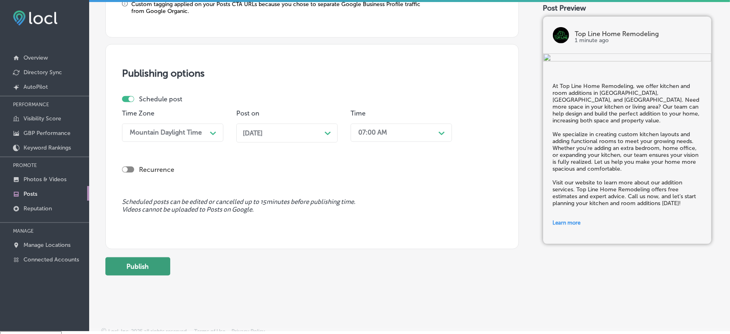
click at [128, 263] on button "Publish" at bounding box center [137, 266] width 65 height 18
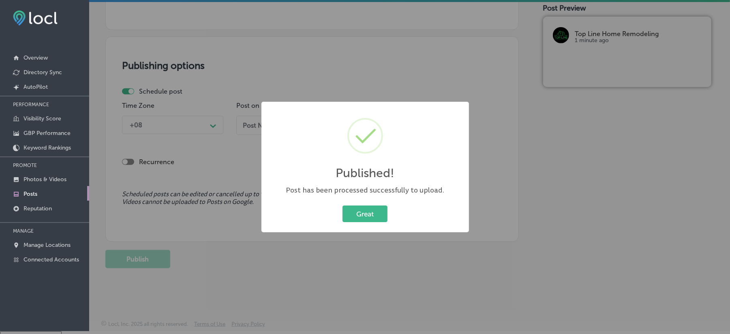
scroll to position [631, 0]
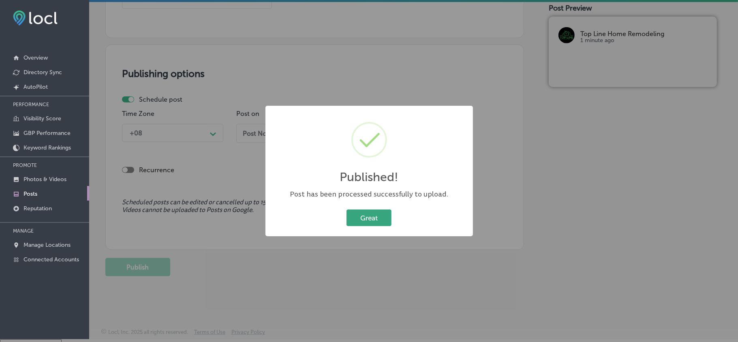
click at [367, 218] on button "Great" at bounding box center [369, 218] width 45 height 17
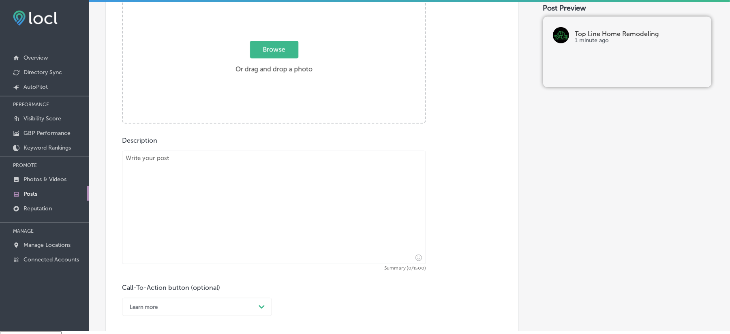
scroll to position [289, 0]
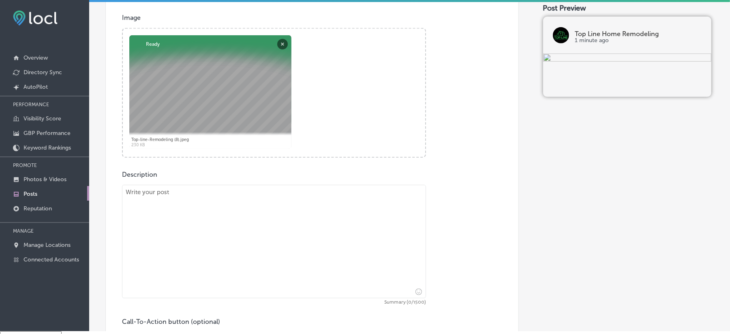
click at [222, 237] on textarea at bounding box center [274, 241] width 304 height 113
paste textarea "Looking to add a home office in [GEOGRAPHIC_DATA], [GEOGRAPHIC_DATA], or [GEOGR…"
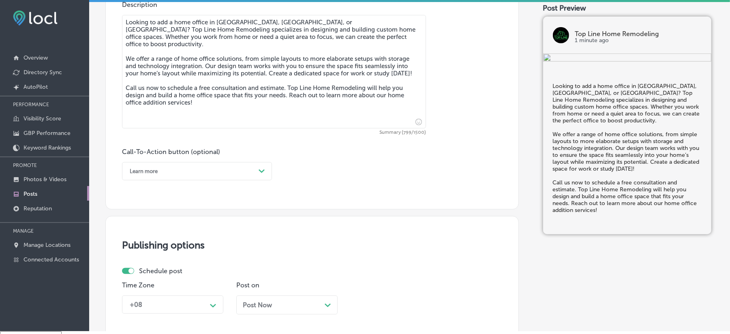
scroll to position [469, 0]
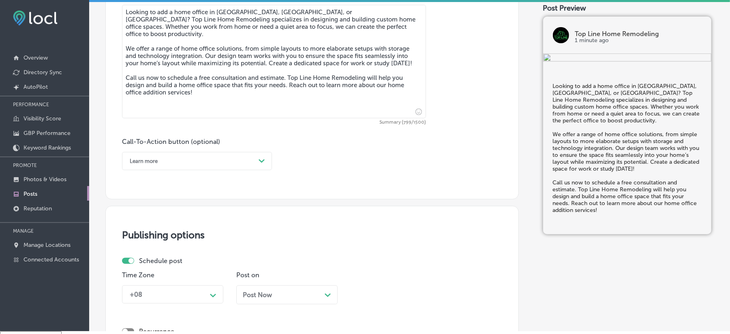
type textarea "Looking to add a home office in [GEOGRAPHIC_DATA], [GEOGRAPHIC_DATA], or [GEOGR…"
click at [190, 161] on div "Learn more" at bounding box center [191, 161] width 130 height 13
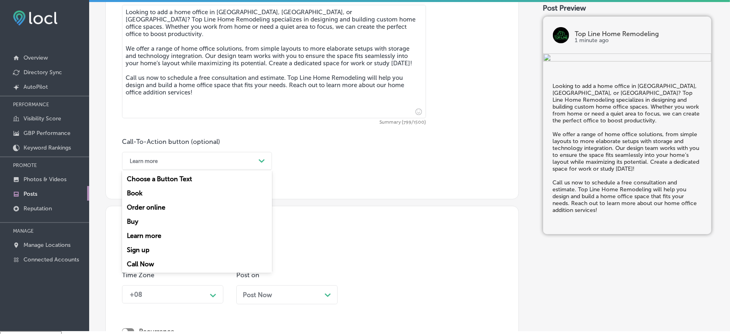
click at [145, 261] on div "Call Now" at bounding box center [197, 264] width 150 height 14
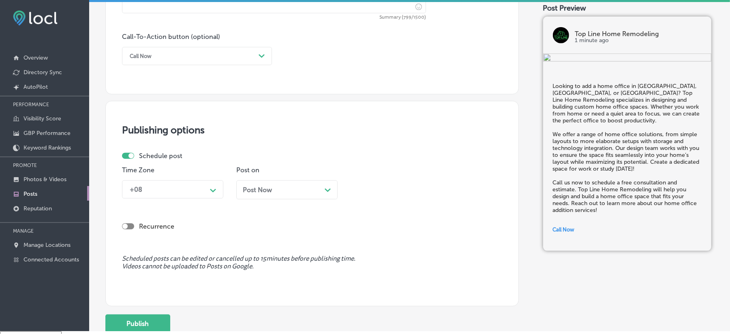
scroll to position [577, 0]
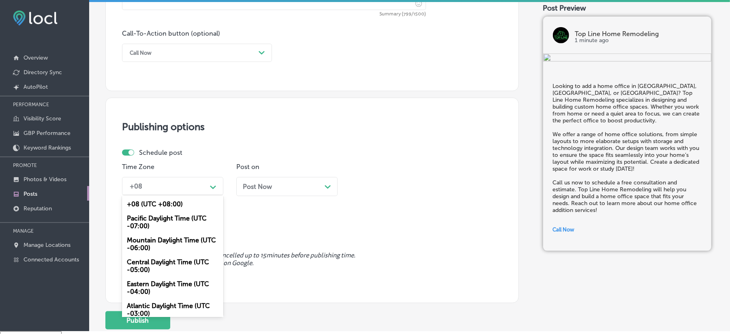
click at [177, 185] on div "+08" at bounding box center [166, 186] width 81 height 14
click at [153, 244] on div "Mountain Daylight Time (UTC -06:00)" at bounding box center [172, 244] width 101 height 22
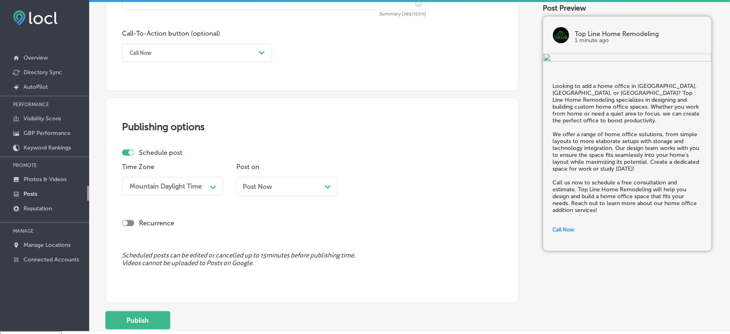
click at [269, 188] on span "Post Now" at bounding box center [257, 187] width 29 height 8
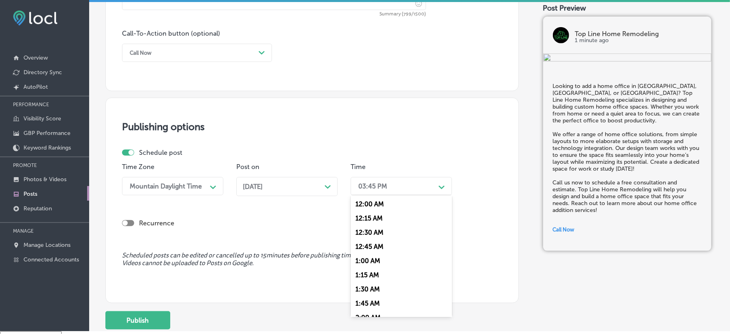
click at [380, 182] on div "03:45 PM" at bounding box center [372, 186] width 29 height 8
click at [370, 289] on div "7:00 AM" at bounding box center [401, 295] width 101 height 14
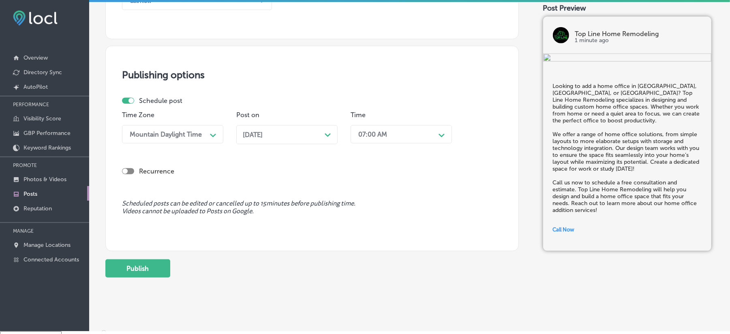
scroll to position [631, 0]
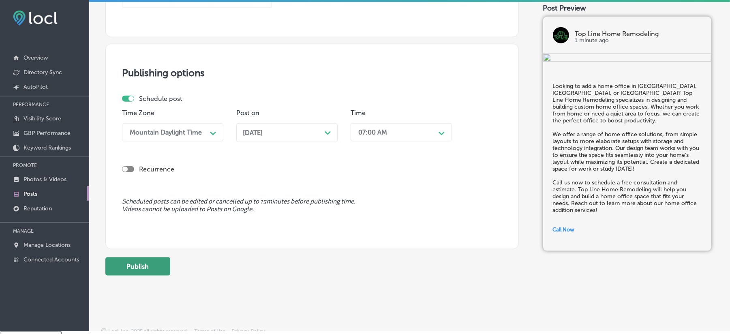
click at [125, 268] on button "Publish" at bounding box center [137, 266] width 65 height 18
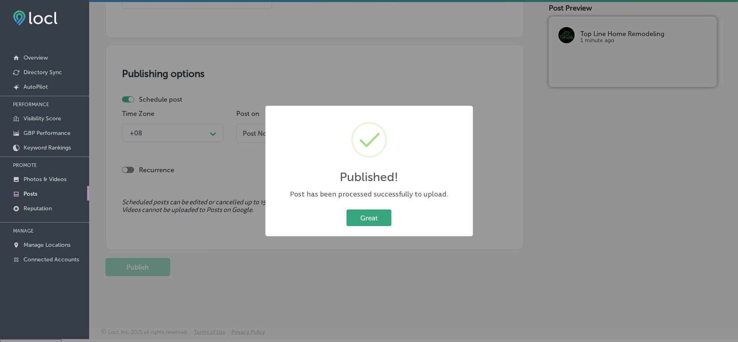
click at [370, 211] on button "Great" at bounding box center [369, 218] width 45 height 17
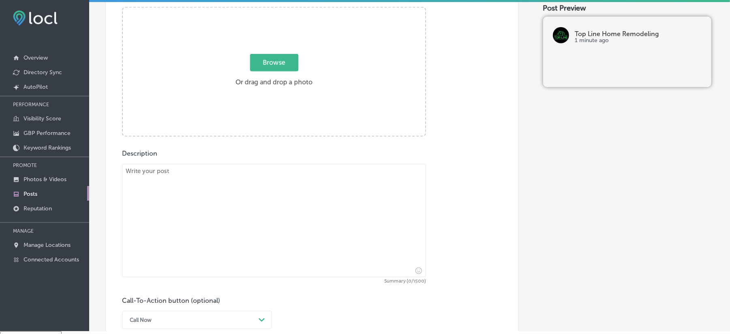
scroll to position [307, 0]
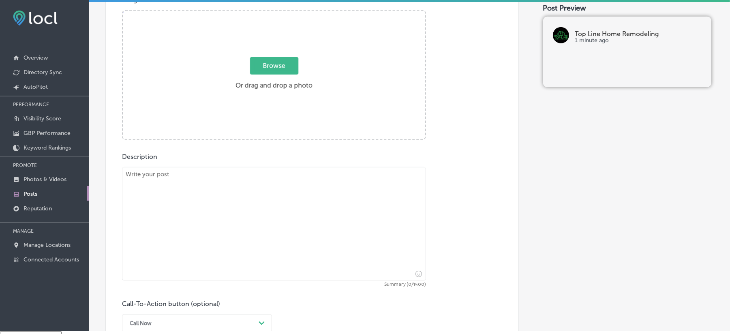
click at [213, 245] on textarea at bounding box center [274, 223] width 304 height 113
paste textarea "Top Line Home Remodeling offers reliable roof replacement services in [GEOGRAPH…"
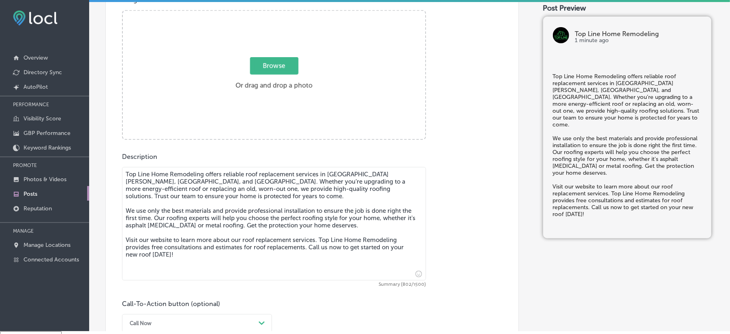
type textarea "Top Line Home Remodeling offers reliable roof replacement services in [GEOGRAPH…"
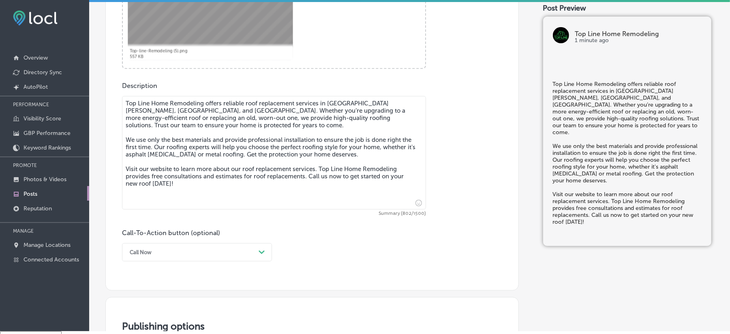
click at [221, 246] on div "Call Now" at bounding box center [191, 252] width 130 height 13
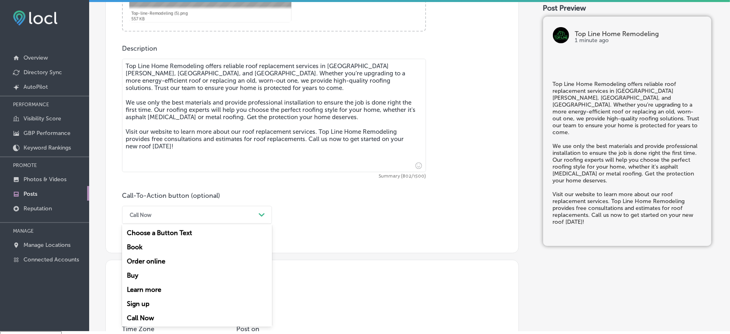
click at [148, 287] on div "Learn more" at bounding box center [197, 289] width 150 height 14
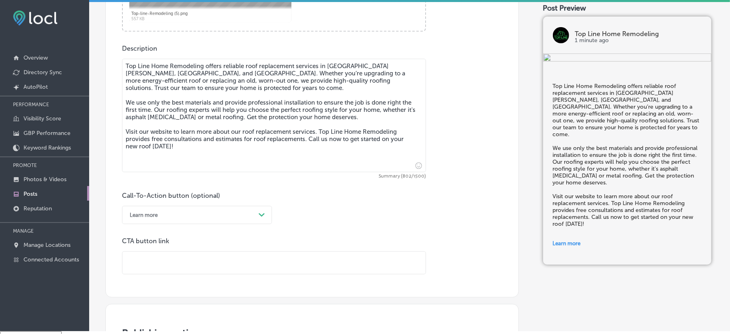
click at [177, 268] on input "text" at bounding box center [273, 263] width 303 height 22
paste input "Top Line Home Remodeling offers reliable roof replacement services in [GEOGRAPH…"
type input "Top Line Home Remodeling offers reliable roof replacement services in [GEOGRAPH…"
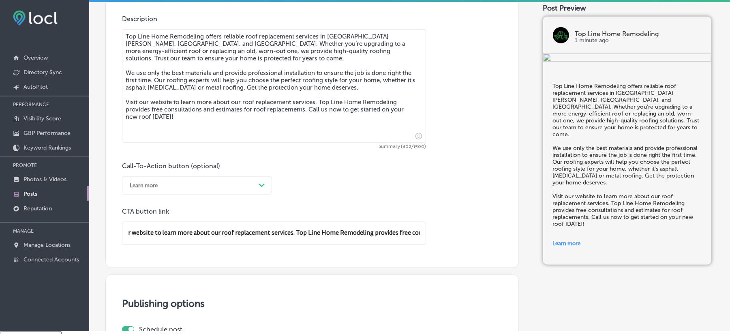
scroll to position [451, 0]
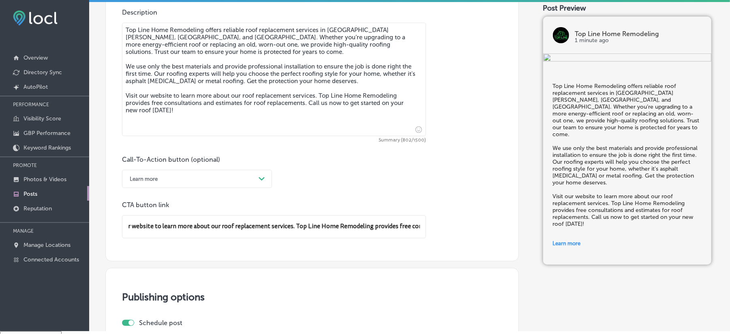
click at [235, 234] on input "Top Line Home Remodeling offers reliable roof replacement services in [GEOGRAPH…" at bounding box center [273, 227] width 303 height 22
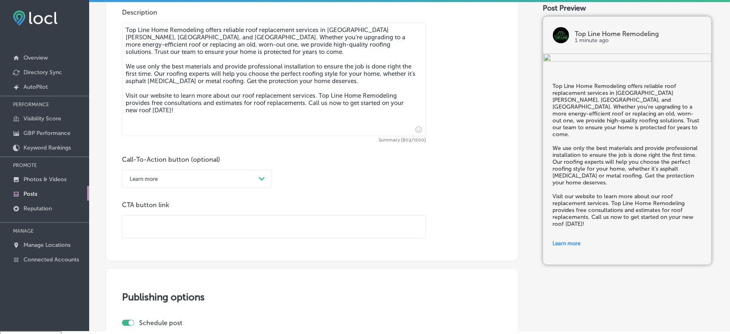
scroll to position [0, 0]
click at [192, 219] on input "text" at bounding box center [273, 227] width 303 height 22
paste input "[URL][DOMAIN_NAME]"
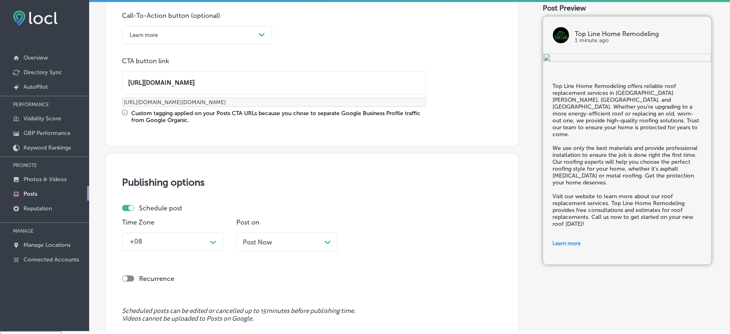
type input "[URL][DOMAIN_NAME]"
click at [203, 241] on div "+08 Path Created with Sketch." at bounding box center [172, 242] width 101 height 18
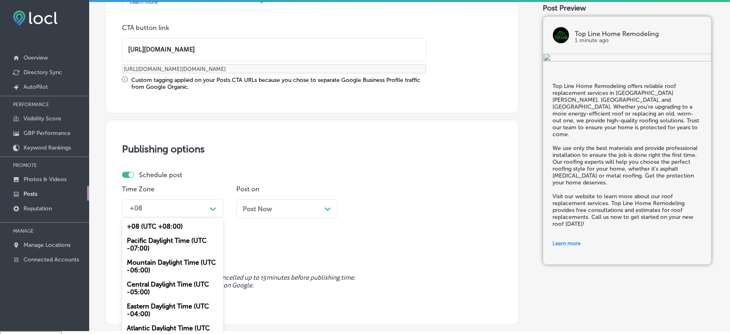
click at [159, 263] on div "Mountain Daylight Time (UTC -06:00)" at bounding box center [172, 266] width 101 height 22
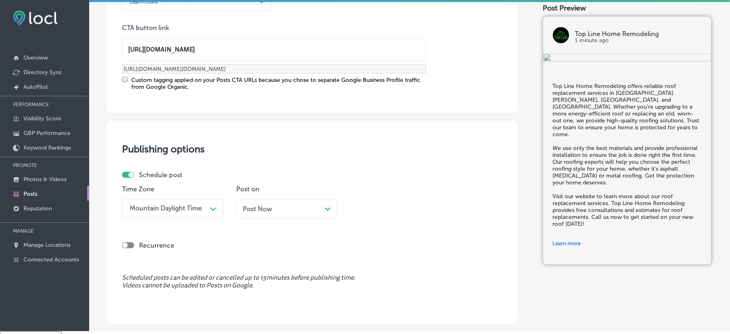
click at [299, 208] on div "Post Now Path Created with Sketch." at bounding box center [287, 209] width 88 height 8
click at [399, 210] on div "03:45 PM" at bounding box center [394, 208] width 81 height 14
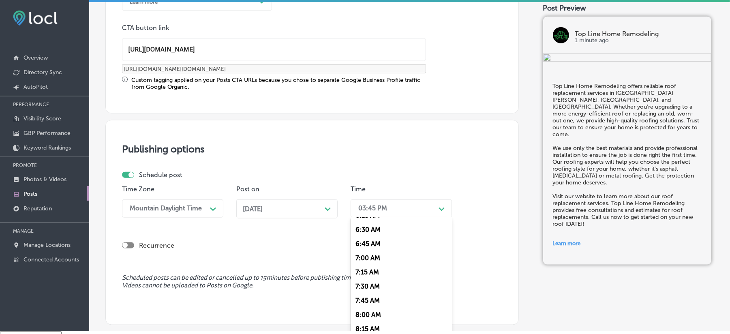
scroll to position [378, 0]
click at [368, 240] on div "7:00 AM" at bounding box center [401, 245] width 101 height 14
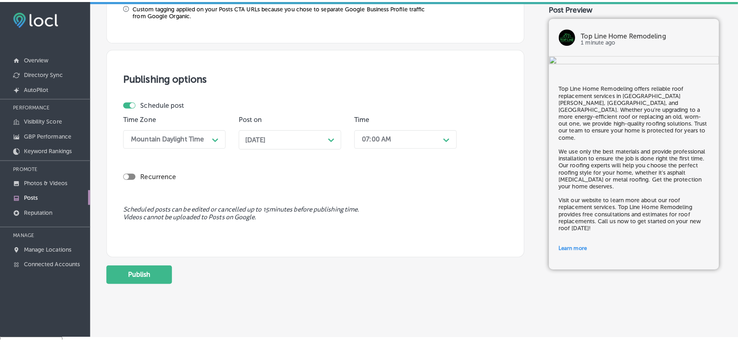
scroll to position [704, 0]
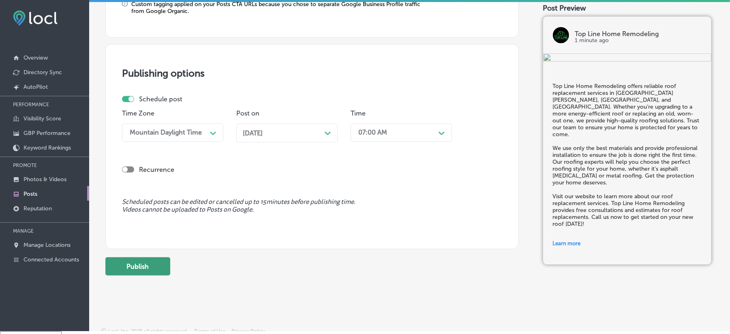
click at [140, 269] on button "Publish" at bounding box center [137, 266] width 65 height 18
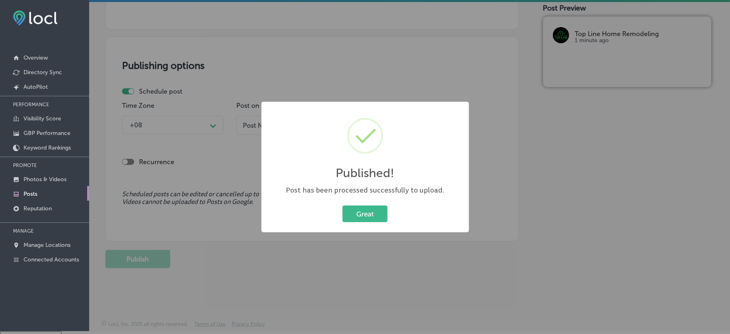
scroll to position [631, 0]
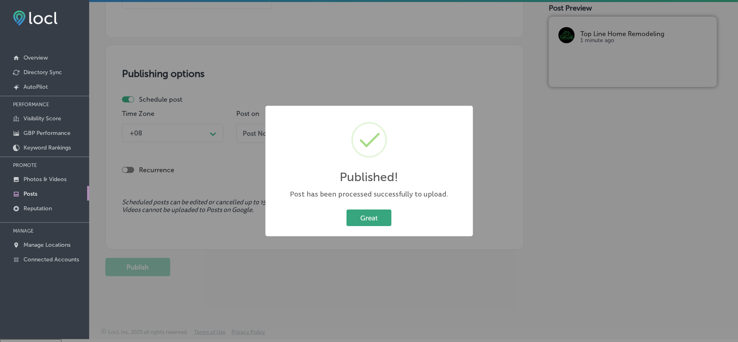
click at [367, 216] on button "Great" at bounding box center [369, 218] width 45 height 17
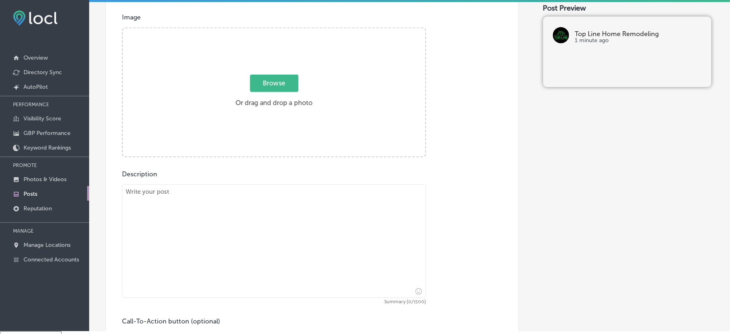
scroll to position [289, 0]
click at [247, 242] on textarea at bounding box center [274, 241] width 304 height 113
paste textarea "Looking for bathroom remodeling in [GEOGRAPHIC_DATA], [GEOGRAPHIC_DATA], or [GE…"
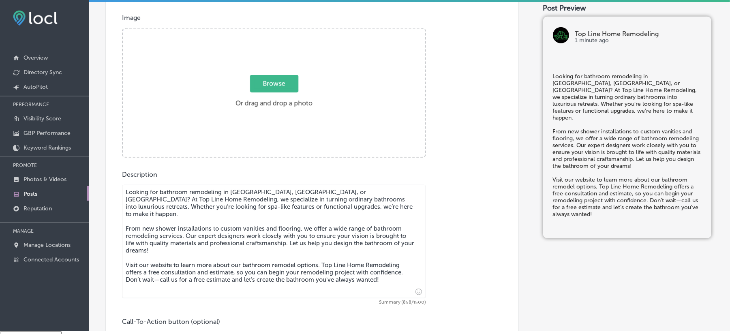
type textarea "Looking for bathroom remodeling in [GEOGRAPHIC_DATA], [GEOGRAPHIC_DATA], or [GE…"
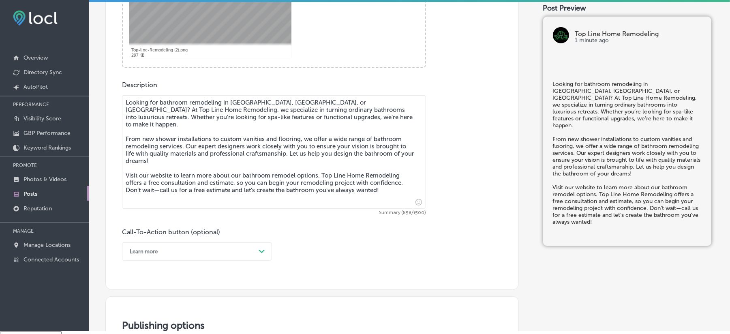
scroll to position [451, 0]
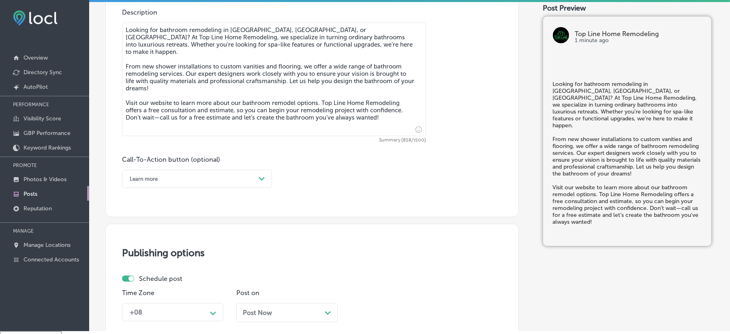
click at [208, 173] on div "Learn more" at bounding box center [191, 179] width 130 height 13
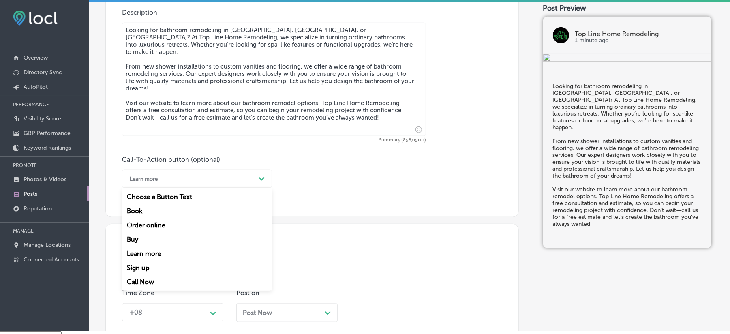
click at [145, 252] on div "Learn more" at bounding box center [197, 253] width 150 height 14
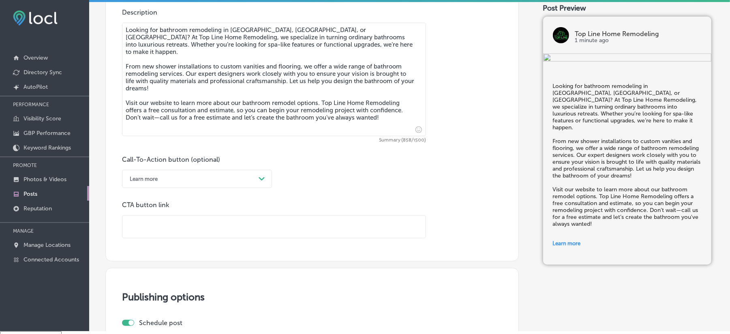
click at [212, 231] on input "text" at bounding box center [273, 227] width 303 height 22
paste input "[URL][DOMAIN_NAME]"
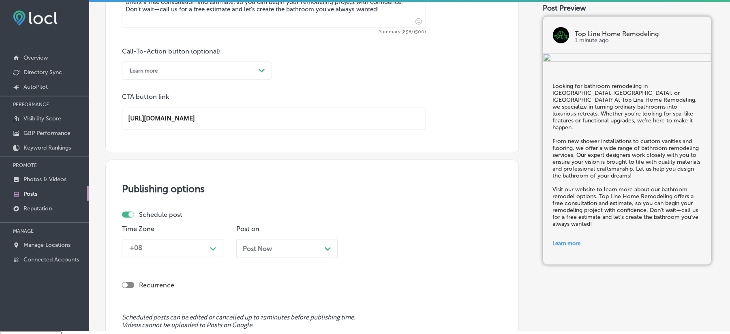
scroll to position [649, 0]
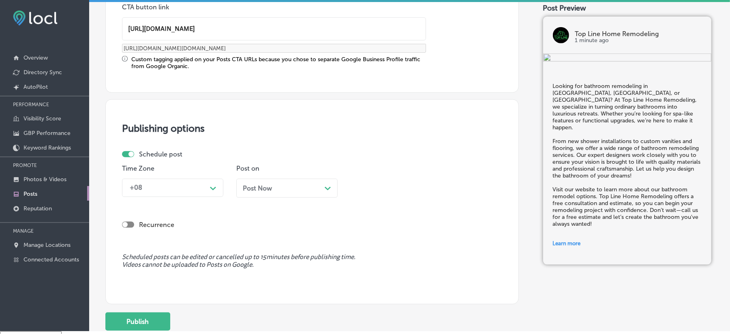
type input "[URL][DOMAIN_NAME]"
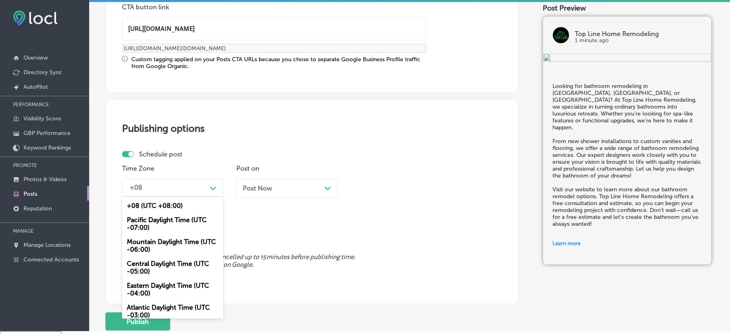
click at [205, 181] on div "+08" at bounding box center [166, 188] width 81 height 14
click at [167, 244] on div "Mountain Daylight Time (UTC -06:00)" at bounding box center [172, 246] width 101 height 22
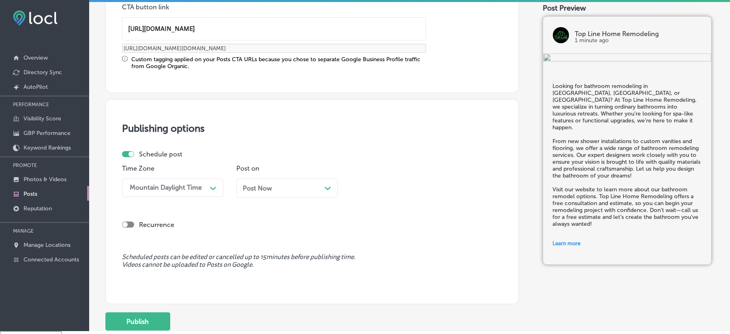
click at [282, 188] on div "Post Now Path Created with Sketch." at bounding box center [287, 188] width 88 height 8
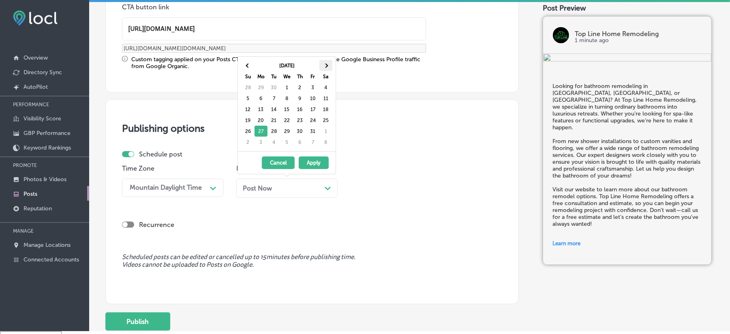
click at [330, 64] on th at bounding box center [325, 65] width 13 height 11
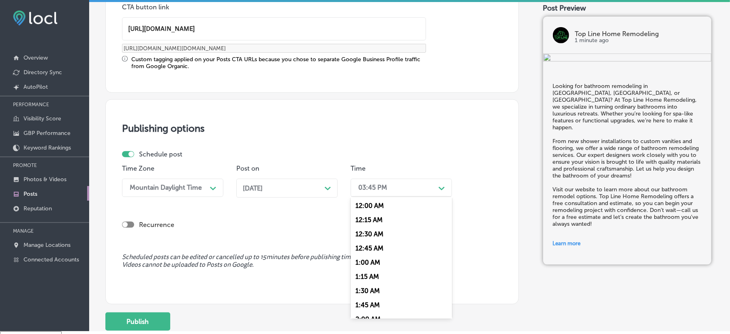
click at [373, 182] on div "03:45 PM" at bounding box center [394, 188] width 81 height 14
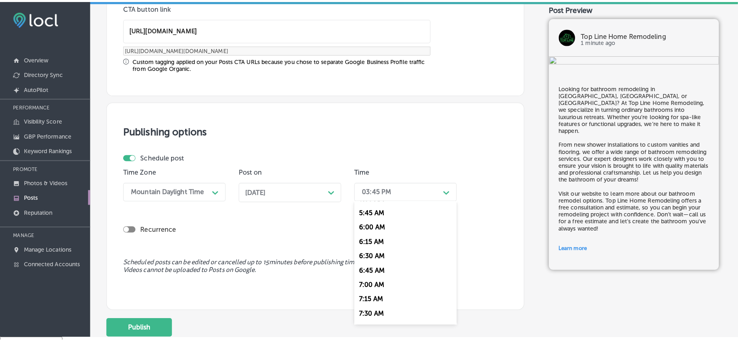
scroll to position [360, 0]
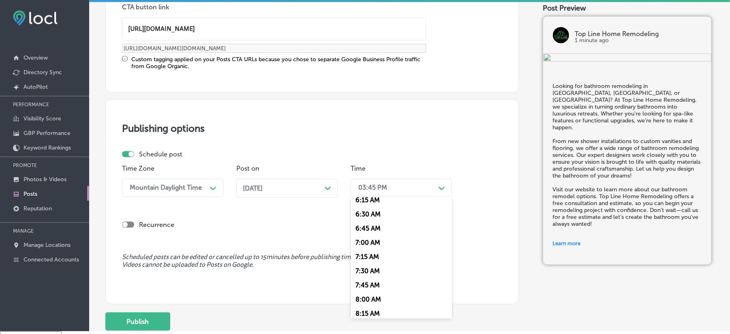
click at [365, 236] on div "7:00 AM" at bounding box center [401, 242] width 101 height 14
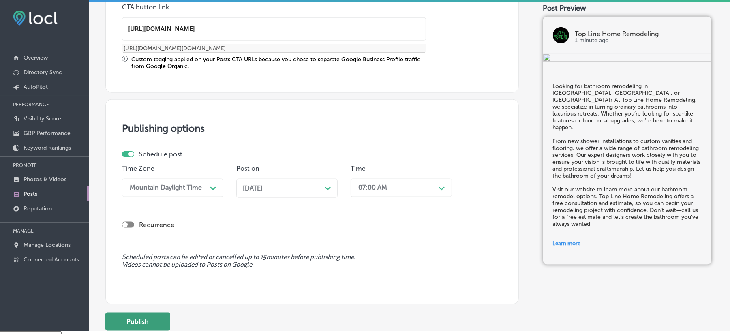
click at [148, 322] on button "Publish" at bounding box center [137, 321] width 65 height 18
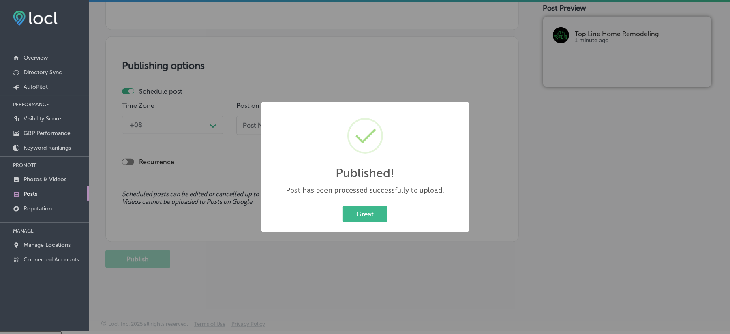
scroll to position [631, 0]
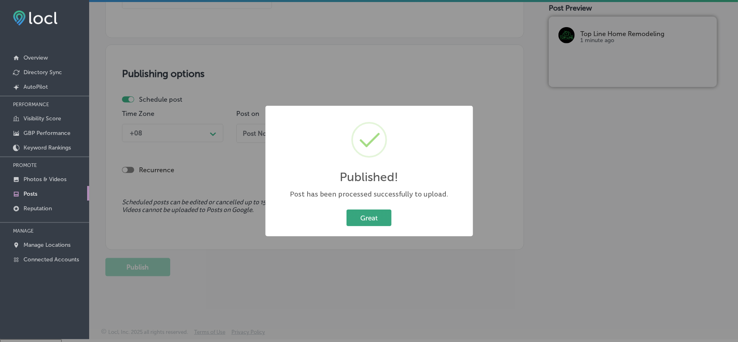
click at [366, 216] on button "Great" at bounding box center [369, 218] width 45 height 17
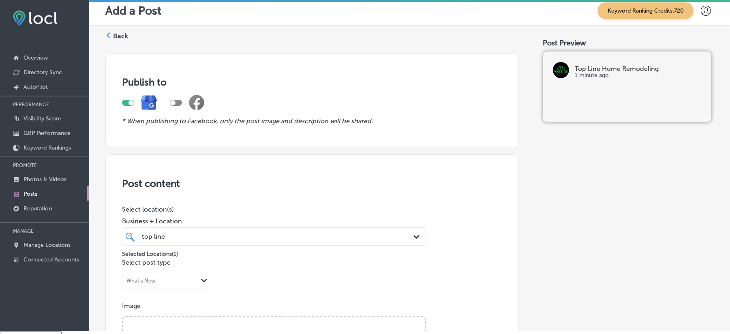
scroll to position [0, 0]
click at [109, 41] on div "Back" at bounding box center [116, 39] width 23 height 15
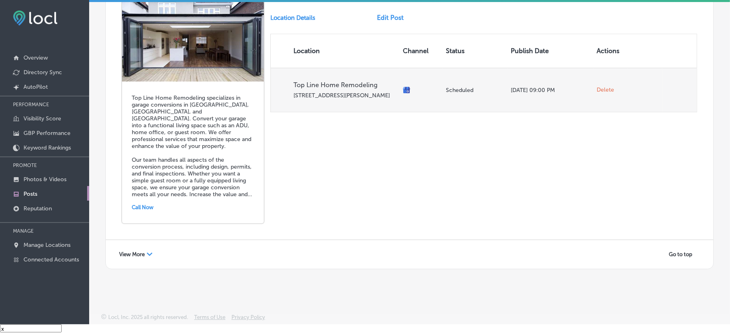
scroll to position [1813, 0]
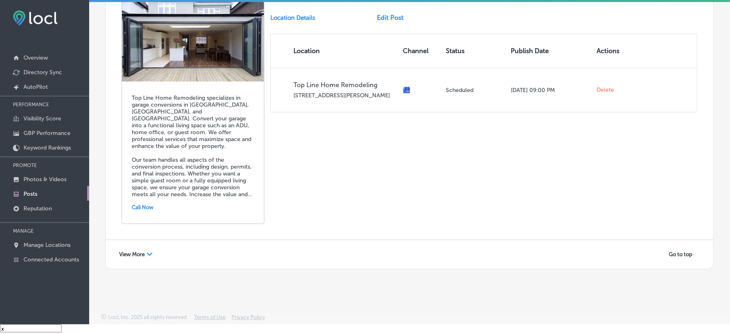
click at [144, 254] on span "View More" at bounding box center [132, 254] width 26 height 6
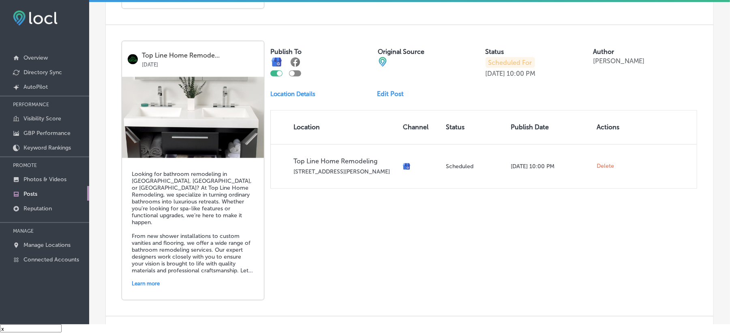
scroll to position [3177, 0]
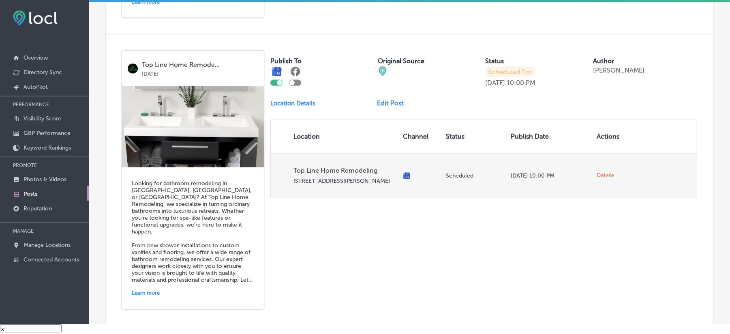
click at [606, 180] on span "Delete" at bounding box center [605, 175] width 17 height 7
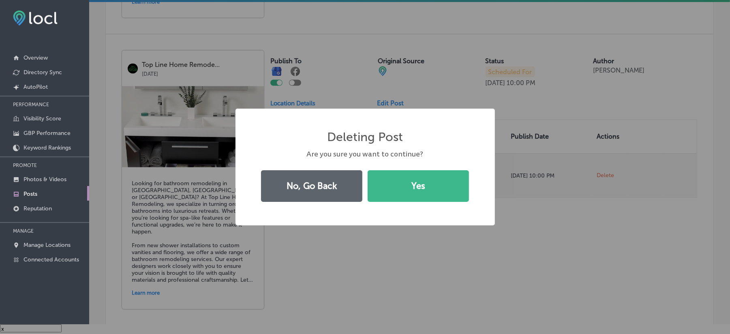
scroll to position [11, 0]
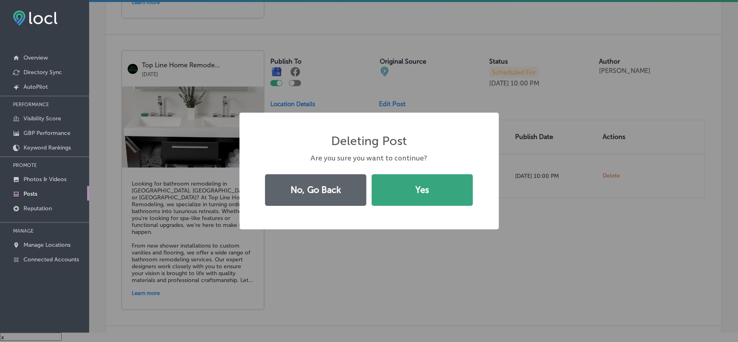
click at [414, 195] on button "Yes" at bounding box center [422, 190] width 101 height 32
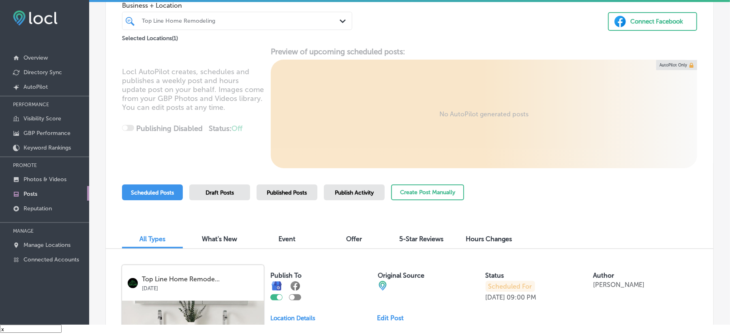
scroll to position [0, 0]
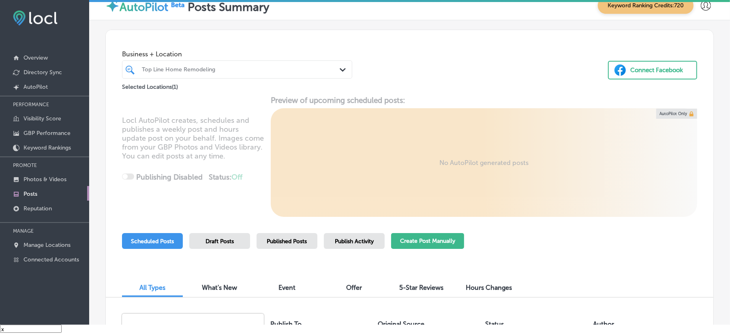
click at [437, 239] on button "Create Post Manually" at bounding box center [427, 241] width 73 height 16
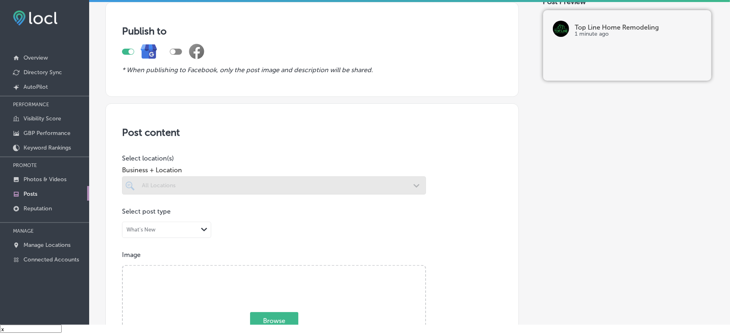
scroll to position [90, 0]
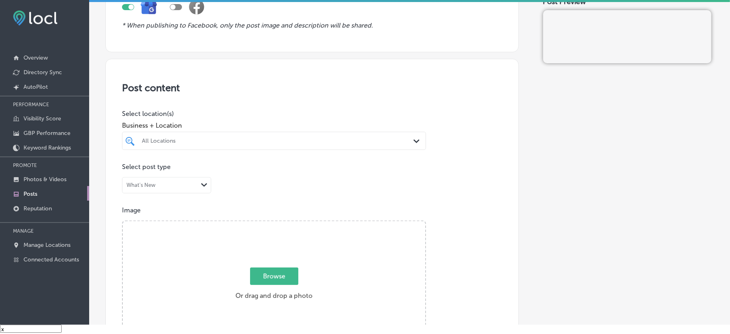
click at [321, 142] on div "All Locations" at bounding box center [278, 140] width 272 height 7
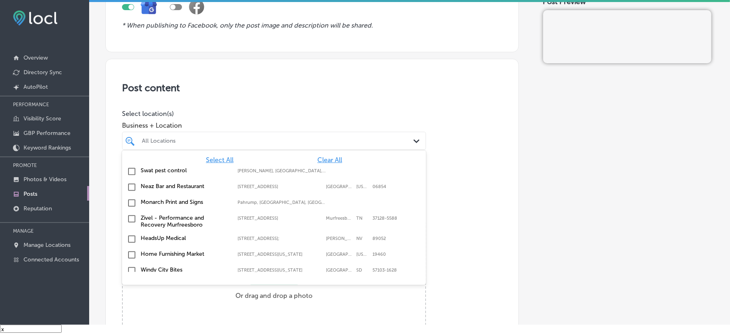
click at [327, 158] on span "Clear All" at bounding box center [329, 160] width 25 height 8
click at [335, 140] on div "All Locations" at bounding box center [278, 140] width 272 height 7
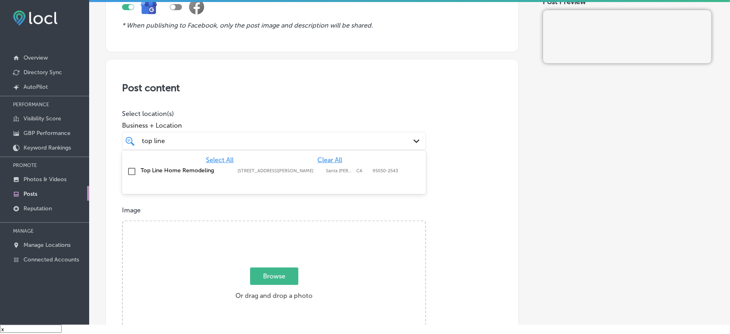
click at [132, 170] on input "checkbox" at bounding box center [132, 172] width 10 height 10
type input "top line"
click at [351, 89] on h3 "Post content" at bounding box center [312, 88] width 380 height 12
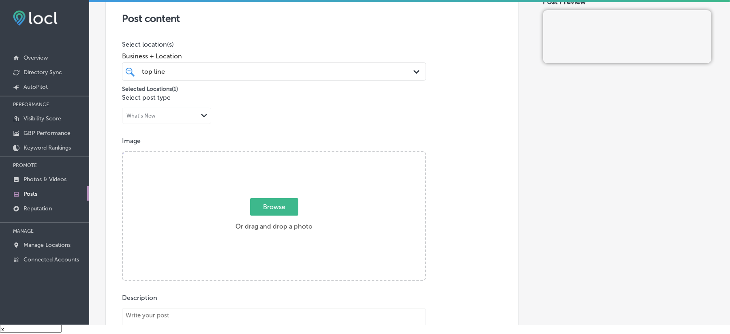
scroll to position [162, 0]
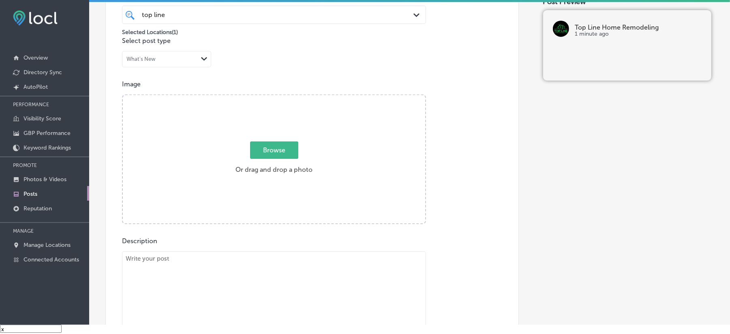
click at [275, 292] on textarea at bounding box center [274, 307] width 304 height 113
paste textarea "At Top Line Home Remodeling, we provide expert ADU and garage conversion servic…"
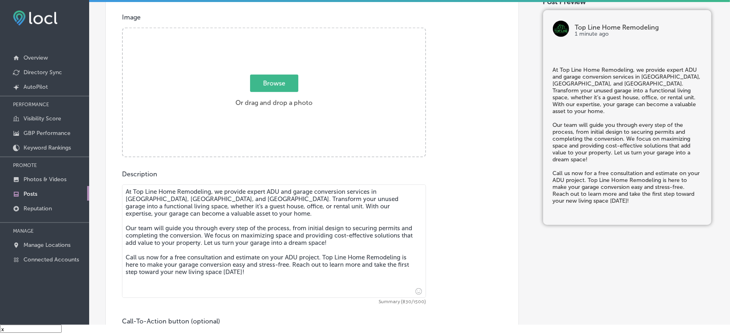
scroll to position [281, 0]
type textarea "At Top Line Home Remodeling, we provide expert ADU and garage conversion servic…"
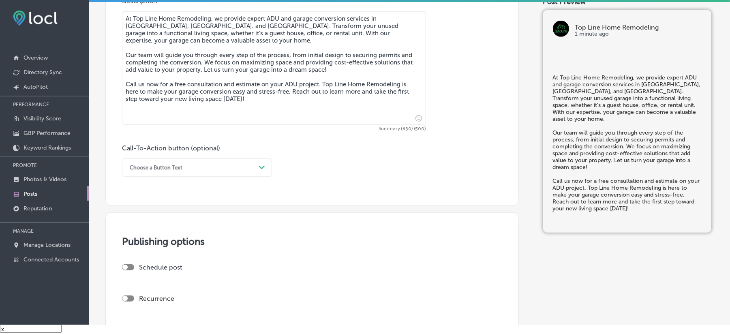
scroll to position [461, 0]
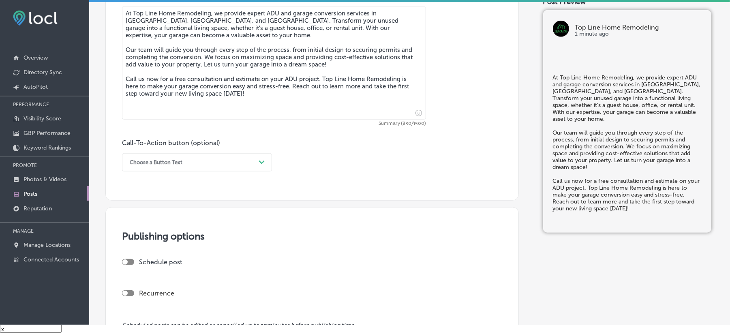
click at [243, 162] on div "Choose a Button Text" at bounding box center [191, 162] width 130 height 13
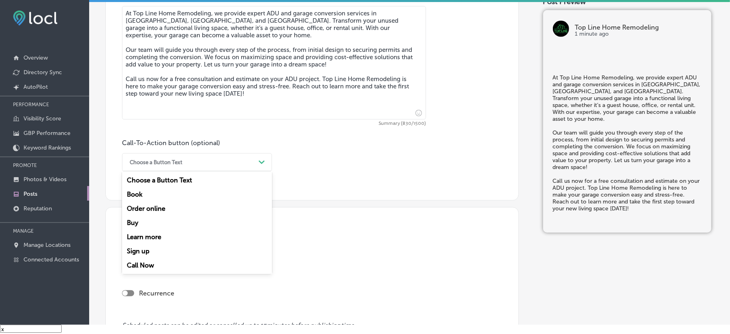
click at [148, 258] on div "Call Now" at bounding box center [197, 265] width 150 height 14
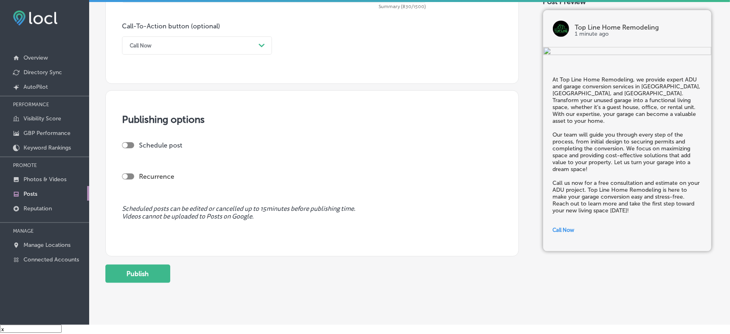
scroll to position [592, 0]
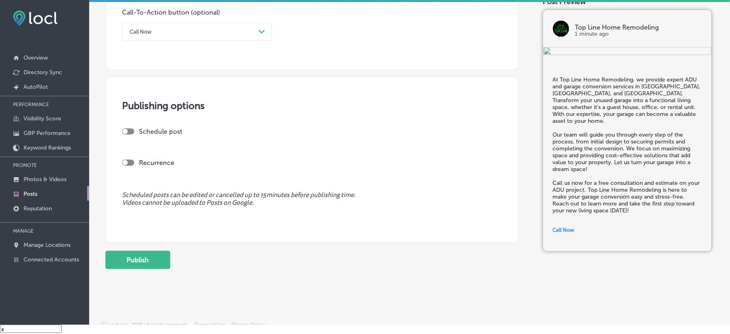
click at [133, 132] on div at bounding box center [128, 131] width 12 height 6
checkbox input "true"
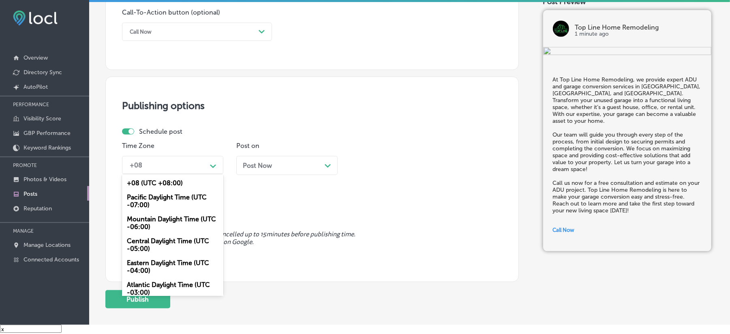
click at [200, 166] on div "+08" at bounding box center [166, 165] width 81 height 14
drag, startPoint x: 148, startPoint y: 216, endPoint x: 186, endPoint y: 206, distance: 39.3
click at [148, 216] on div "Mountain Daylight Time (UTC -06:00)" at bounding box center [172, 223] width 101 height 22
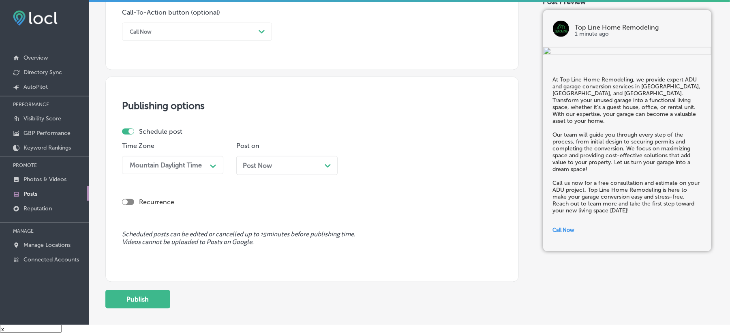
click at [285, 171] on div "Post Now Path Created with Sketch." at bounding box center [286, 165] width 101 height 19
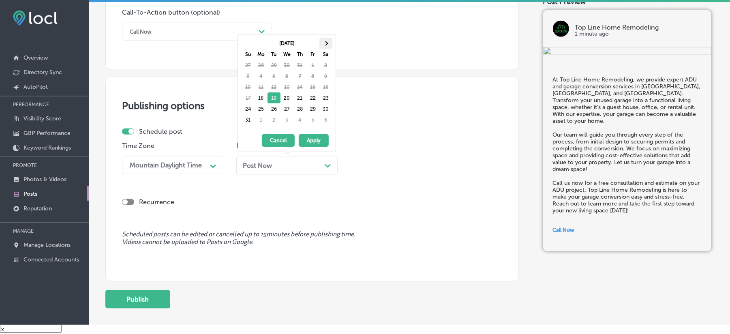
click at [327, 46] on th at bounding box center [325, 43] width 13 height 11
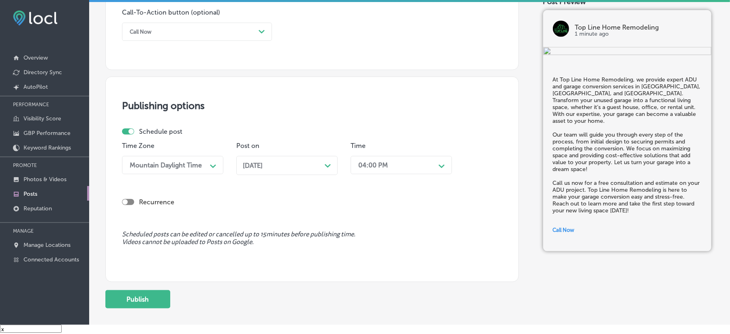
click at [380, 167] on div "04:00 PM" at bounding box center [373, 165] width 30 height 8
click at [368, 249] on div "7:00 AM" at bounding box center [401, 256] width 101 height 14
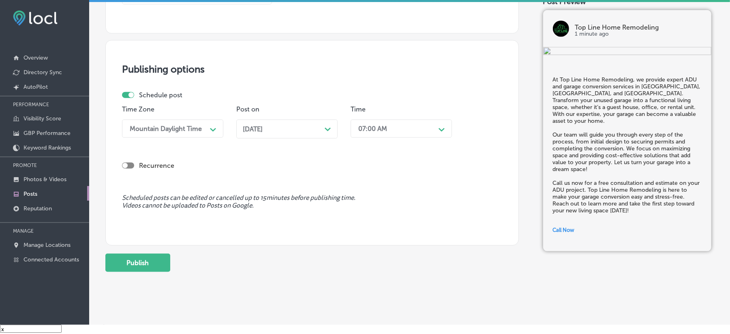
scroll to position [631, 0]
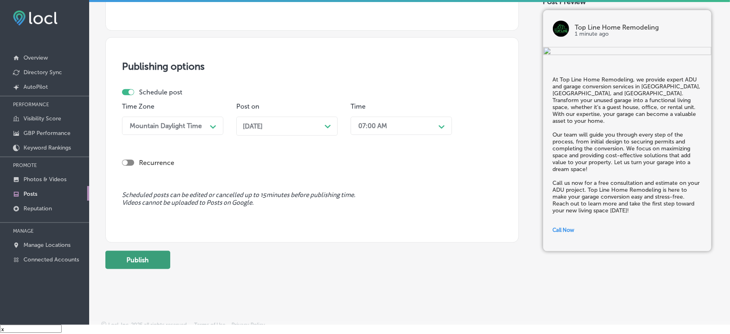
click at [139, 263] on button "Publish" at bounding box center [137, 260] width 65 height 18
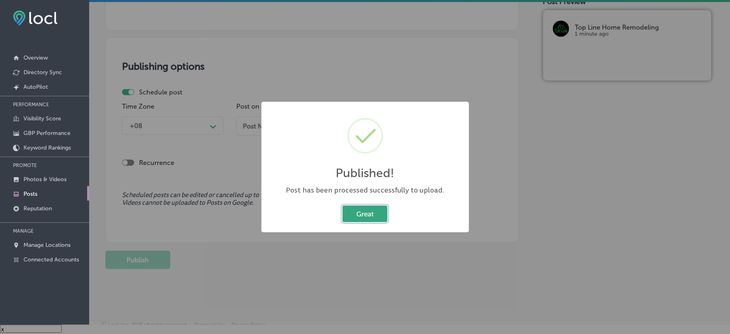
click at [368, 219] on button "Great" at bounding box center [364, 213] width 45 height 17
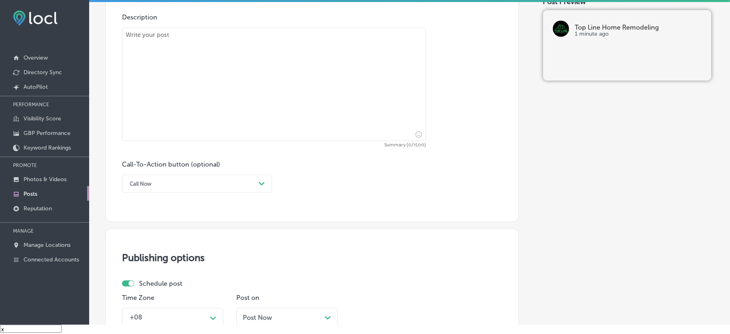
scroll to position [415, 0]
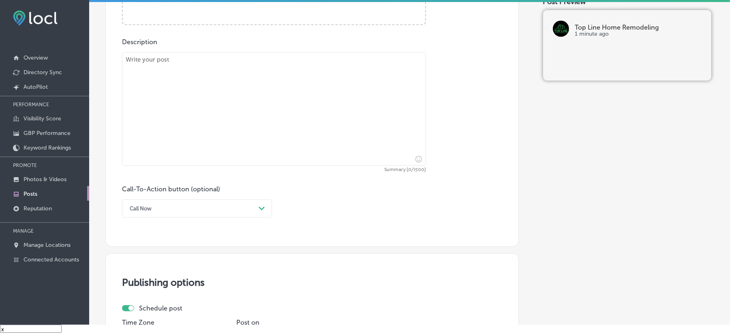
click at [268, 86] on textarea at bounding box center [274, 108] width 304 height 113
paste textarea "Top Line Home Remodeling specializes in room additions in [GEOGRAPHIC_DATA], [G…"
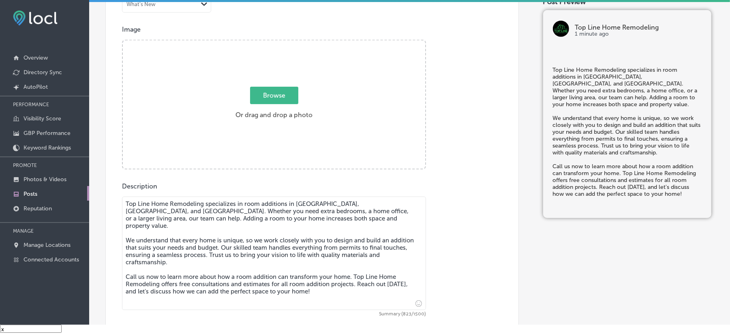
scroll to position [253, 0]
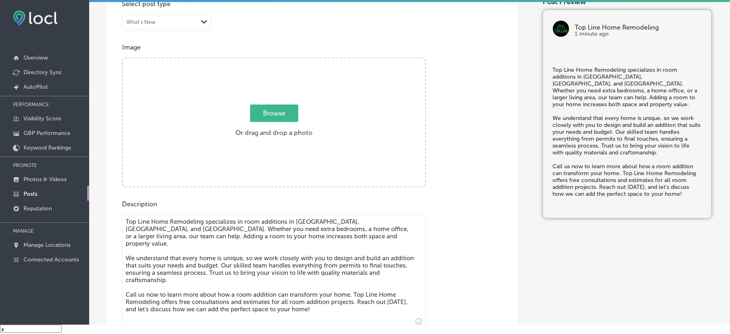
type textarea "Top Line Home Remodeling specializes in room additions in [GEOGRAPHIC_DATA], [G…"
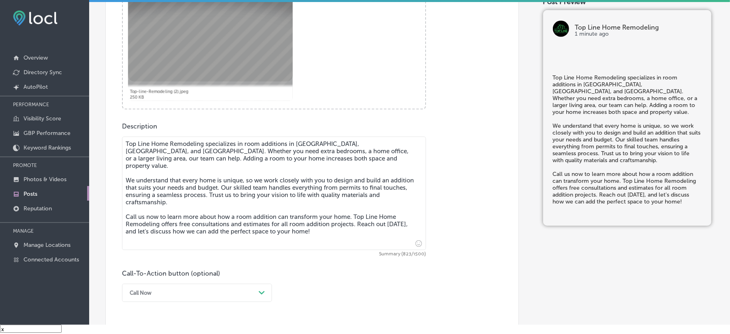
scroll to position [415, 0]
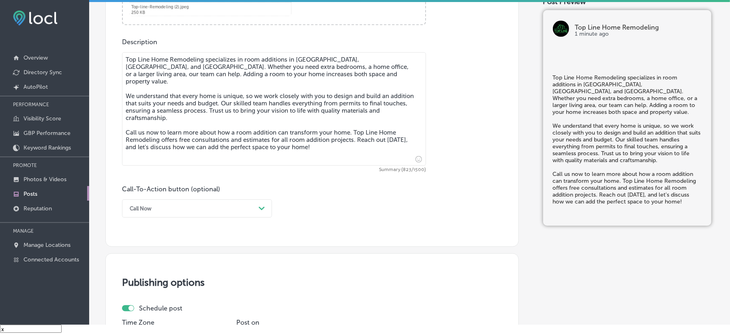
click at [232, 204] on div "Call Now" at bounding box center [191, 208] width 130 height 13
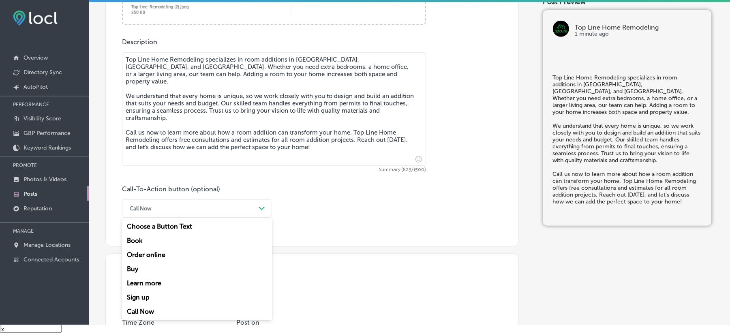
drag, startPoint x: 148, startPoint y: 307, endPoint x: 182, endPoint y: 300, distance: 34.3
click at [148, 307] on div "Call Now" at bounding box center [197, 311] width 150 height 14
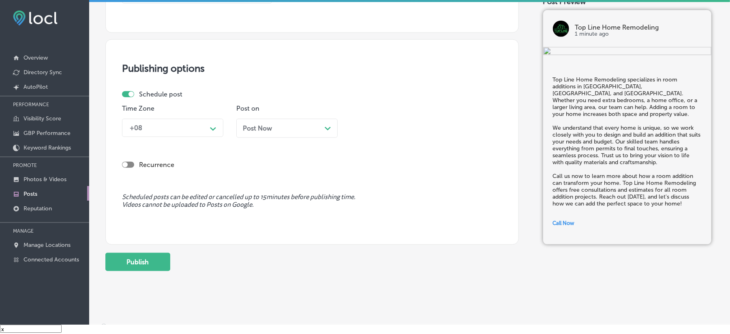
scroll to position [631, 0]
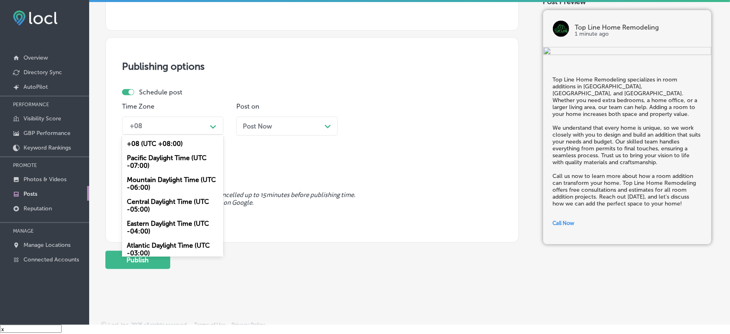
click at [178, 128] on div "+08" at bounding box center [166, 126] width 81 height 14
click at [141, 179] on div "Mountain Daylight Time (UTC -06:00)" at bounding box center [172, 184] width 101 height 22
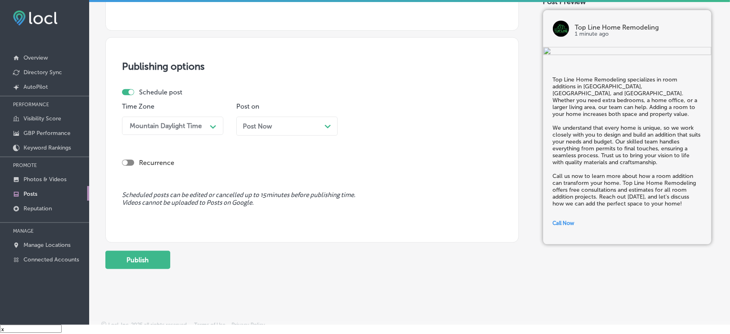
click at [279, 125] on div "Post Now Path Created with Sketch." at bounding box center [287, 126] width 88 height 8
click at [380, 126] on div "04:00 PM" at bounding box center [373, 126] width 30 height 8
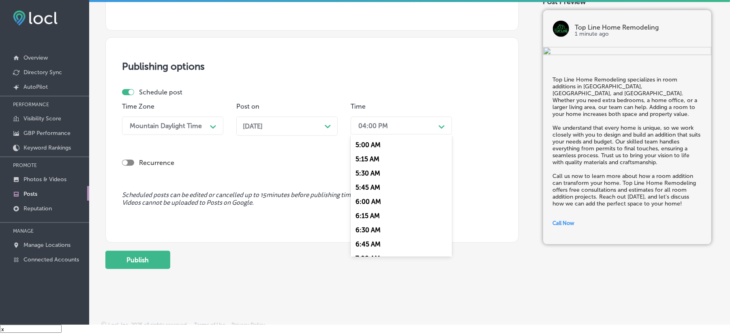
scroll to position [342, 0]
click at [369, 195] on div "7:00 AM" at bounding box center [401, 199] width 101 height 14
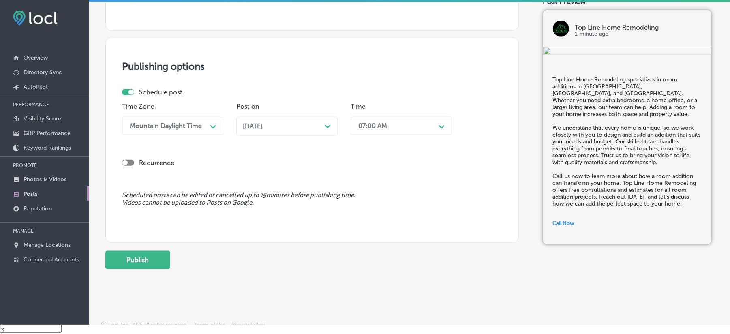
drag, startPoint x: 143, startPoint y: 260, endPoint x: 184, endPoint y: 250, distance: 42.5
click at [143, 260] on button "Publish" at bounding box center [137, 260] width 65 height 18
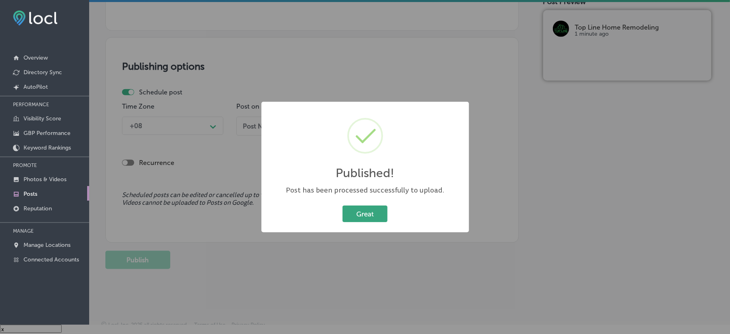
click at [370, 216] on button "Great" at bounding box center [364, 213] width 45 height 17
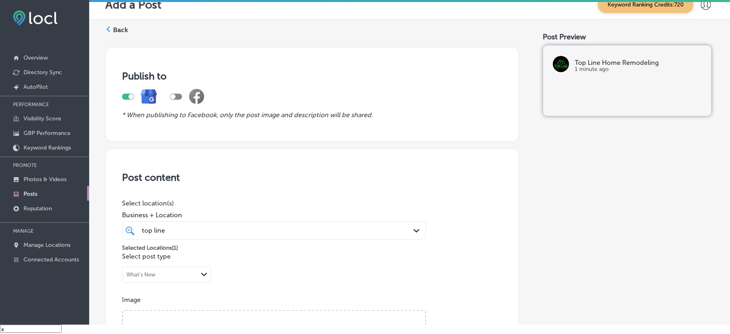
scroll to position [0, 0]
click at [107, 28] on icon at bounding box center [108, 30] width 6 height 6
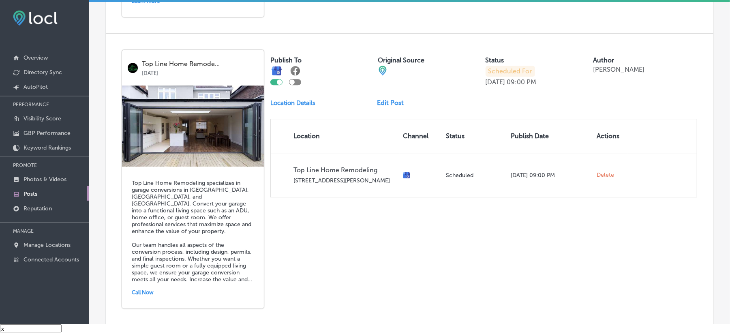
scroll to position [1813, 0]
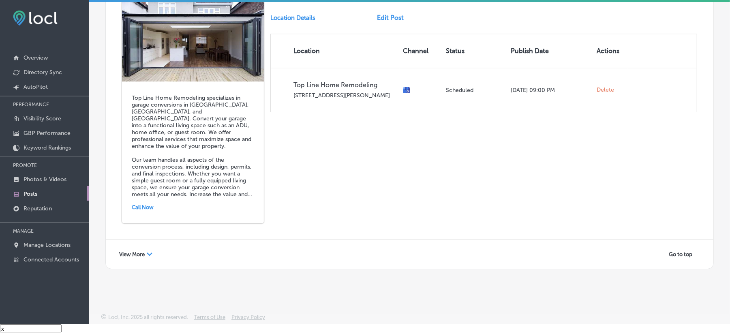
click at [139, 255] on span "View More" at bounding box center [132, 254] width 26 height 6
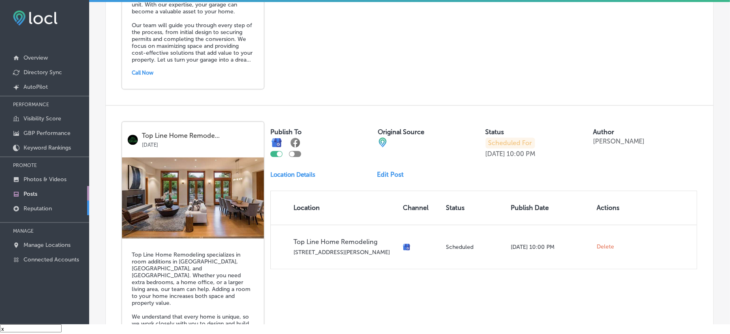
scroll to position [3397, 0]
click at [36, 175] on link "Photos & Videos" at bounding box center [44, 178] width 89 height 15
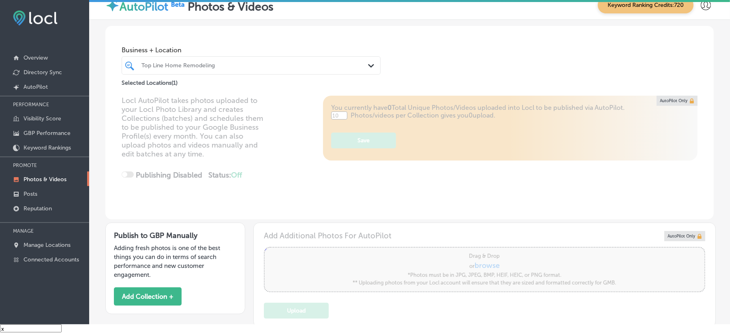
type input "5"
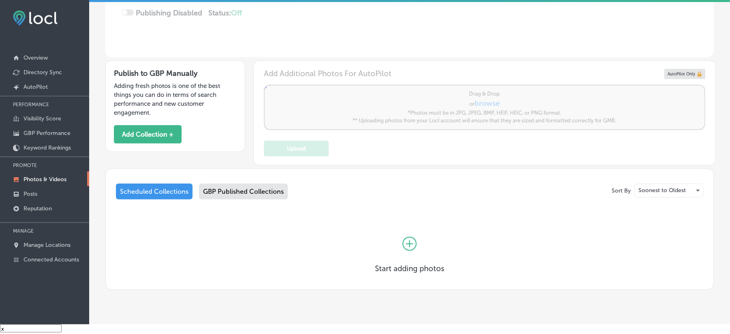
scroll to position [178, 0]
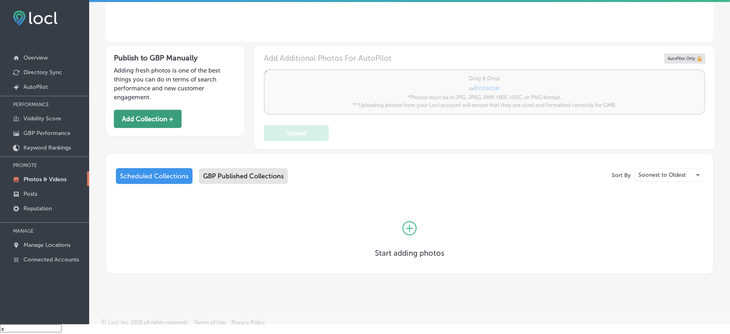
click at [152, 110] on button "Add Collection +" at bounding box center [148, 119] width 68 height 18
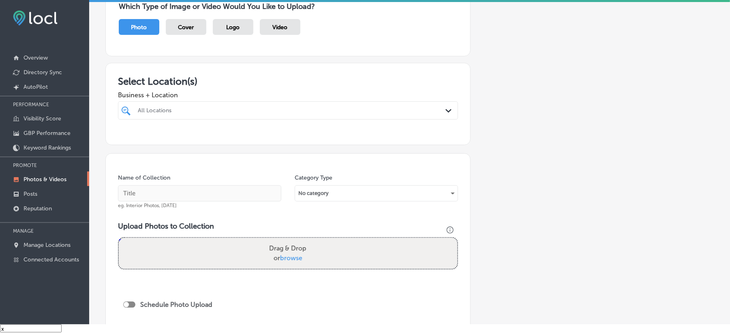
scroll to position [72, 0]
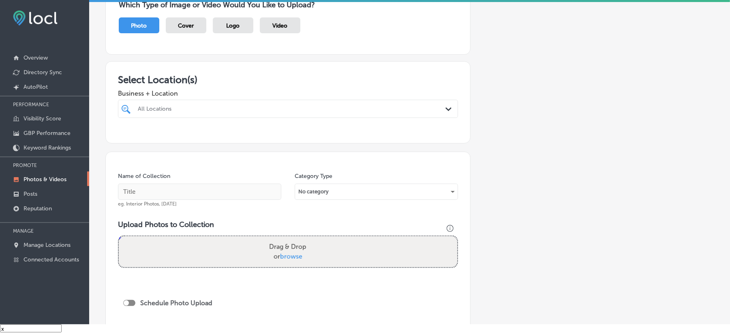
click at [350, 92] on div "Business + Location All Locations Path Created with Sketch." at bounding box center [288, 102] width 340 height 32
click at [353, 105] on div "All Locations" at bounding box center [292, 108] width 308 height 7
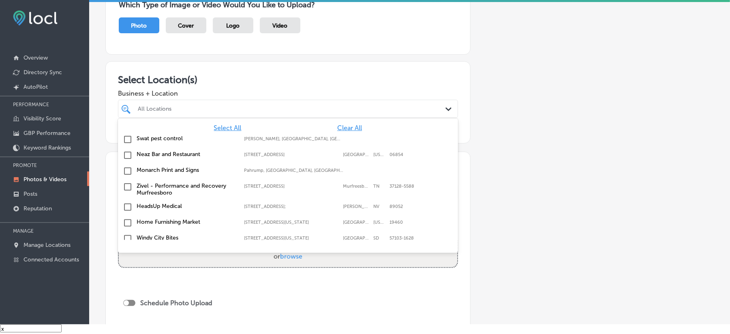
click at [349, 124] on span "Clear All" at bounding box center [349, 128] width 25 height 8
click at [348, 106] on div at bounding box center [273, 108] width 272 height 11
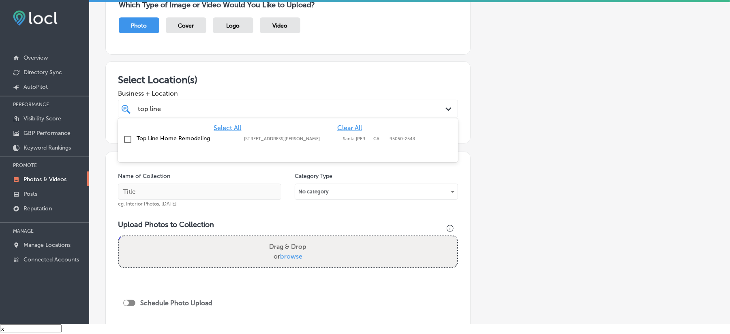
click at [125, 135] on input "checkbox" at bounding box center [128, 140] width 10 height 10
type input "top line"
click at [359, 62] on div "Select Location(s) Business + Location option [STREET_ADDRESS][PERSON_NAME]. op…" at bounding box center [287, 102] width 365 height 82
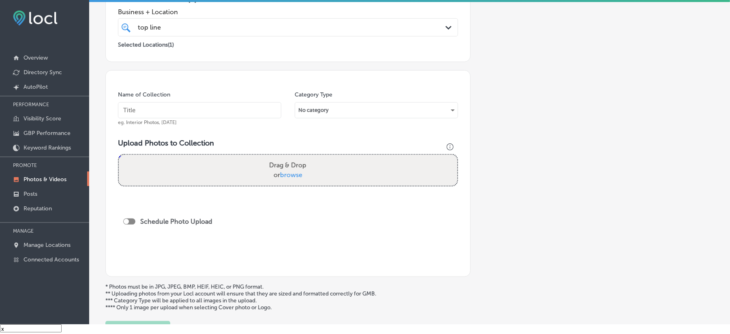
scroll to position [162, 0]
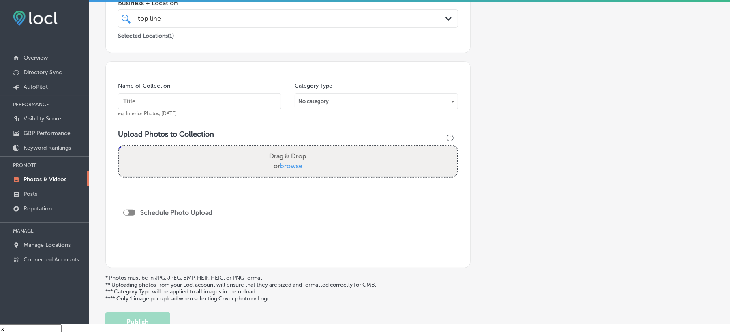
click at [163, 96] on input "text" at bounding box center [199, 101] width 163 height 16
paste input "Top-line-Remodeling-Kitchen-remodeling"
type input "Top-line-Remodeling-Kitchen-remodeling"
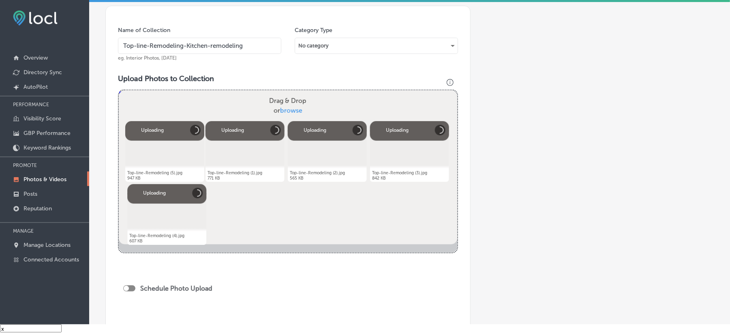
scroll to position [279, 0]
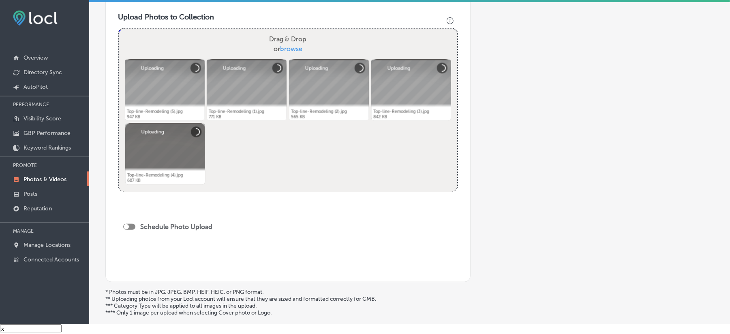
click at [131, 224] on div at bounding box center [129, 227] width 12 height 6
checkbox input "true"
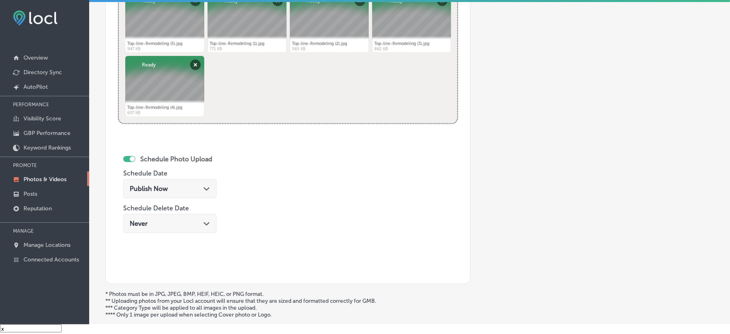
scroll to position [414, 0]
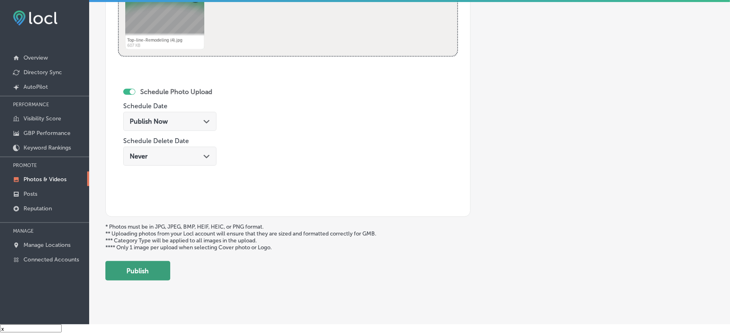
click at [140, 270] on button "Publish" at bounding box center [137, 270] width 65 height 19
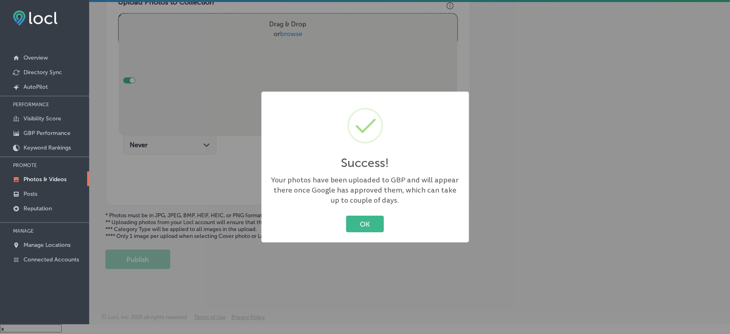
scroll to position [289, 0]
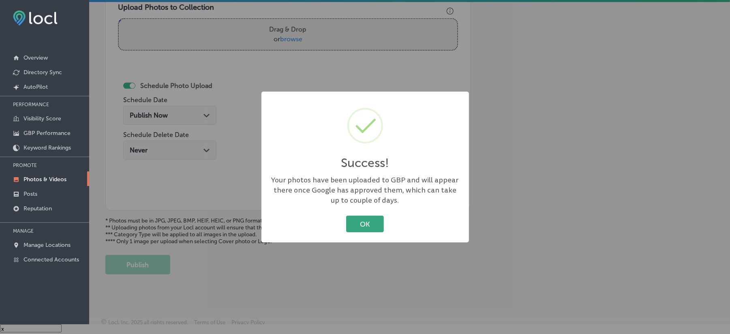
click at [374, 218] on button "OK" at bounding box center [365, 224] width 38 height 17
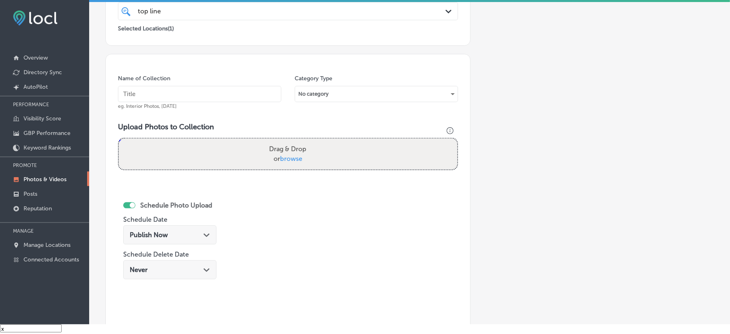
scroll to position [163, 0]
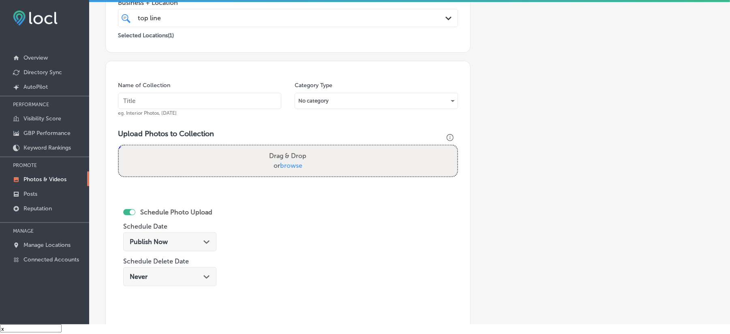
click at [185, 99] on input "text" at bounding box center [199, 101] width 163 height 16
paste input "Top-line-Remodeling-Kitchen-design"
type input "Top-line-Remodeling-Kitchen-design"
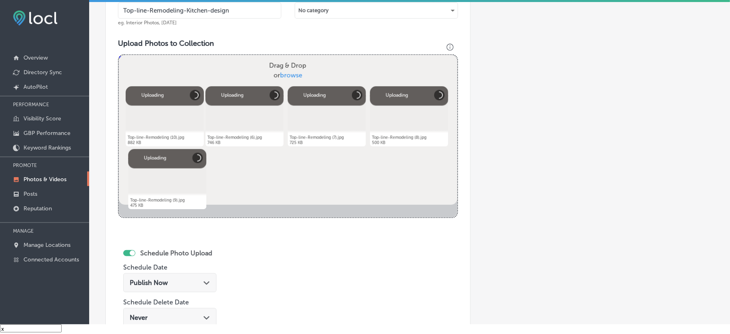
scroll to position [325, 0]
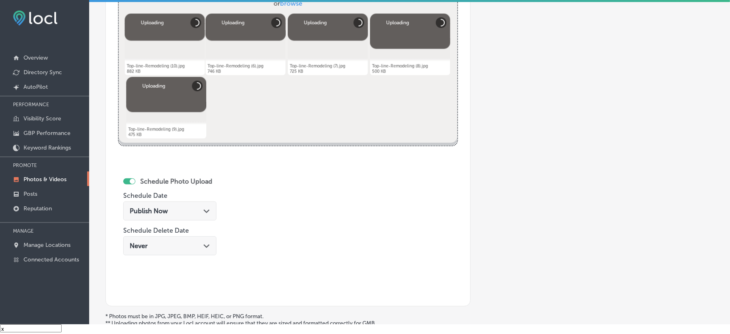
click at [198, 208] on div "Publish Now Path Created with Sketch." at bounding box center [169, 210] width 93 height 19
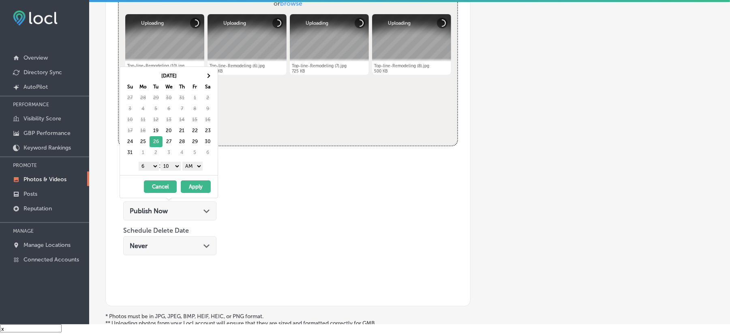
click at [147, 162] on select "1 2 3 4 5 6 7 8 9 10 11 12" at bounding box center [149, 166] width 20 height 9
click at [167, 162] on select "00 10 20 30 40 50" at bounding box center [171, 166] width 20 height 9
drag, startPoint x: 195, startPoint y: 159, endPoint x: 195, endPoint y: 164, distance: 4.5
click at [195, 162] on select "AM PM" at bounding box center [192, 166] width 20 height 9
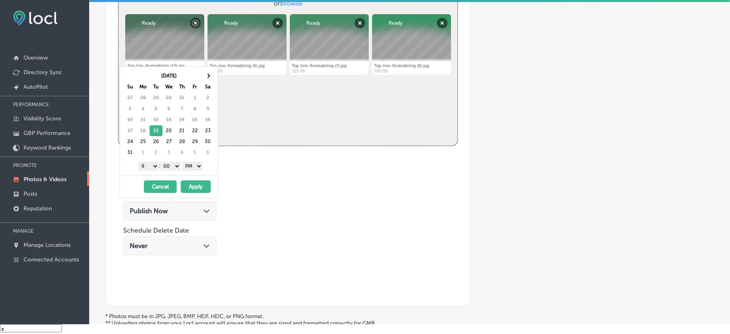
click at [196, 180] on button "Apply" at bounding box center [196, 186] width 30 height 13
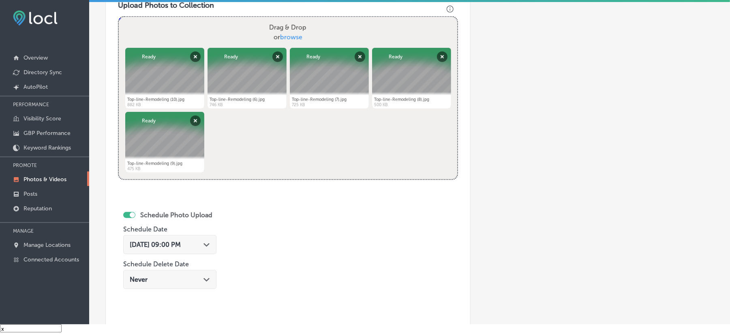
scroll to position [415, 0]
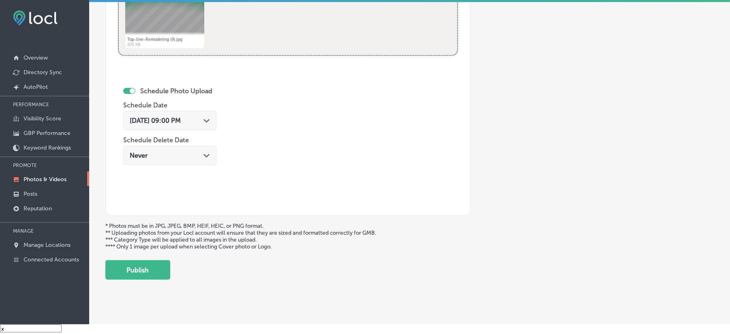
click at [148, 266] on button "Publish" at bounding box center [137, 269] width 65 height 19
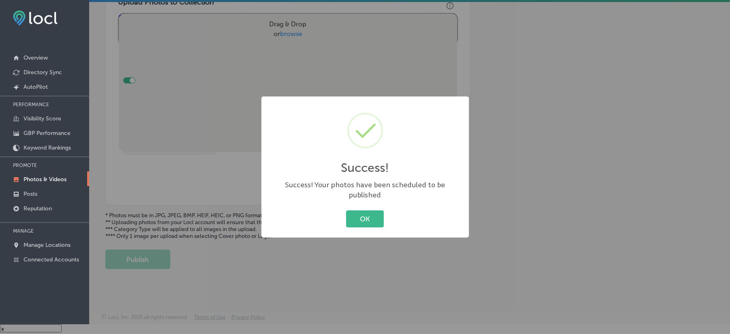
scroll to position [289, 0]
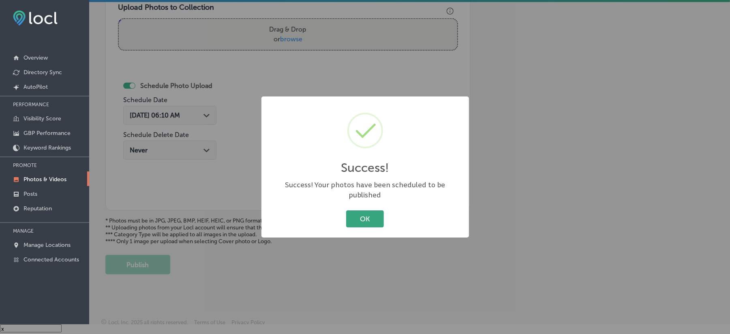
click at [361, 216] on button "OK" at bounding box center [365, 218] width 38 height 17
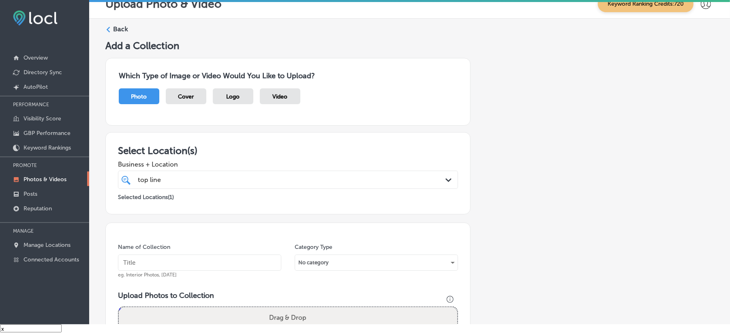
scroll to position [0, 0]
click at [107, 19] on div "Back Add a Collection Which Type of Image or Video Would You Like to Upload? Ph…" at bounding box center [409, 294] width 641 height 550
click at [115, 26] on label "Back" at bounding box center [120, 30] width 15 height 9
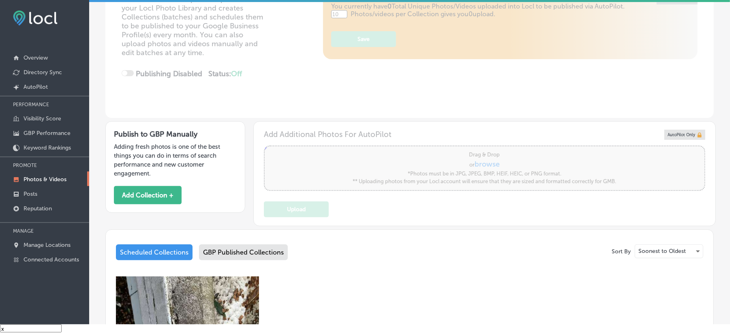
type input "5"
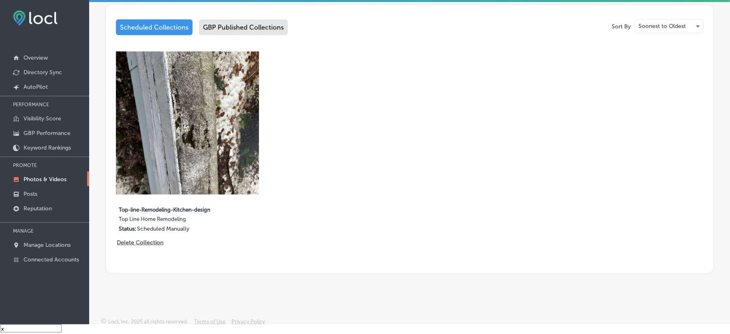
scroll to position [327, 0]
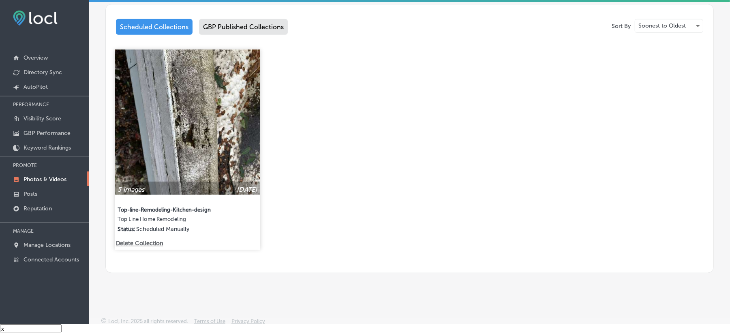
click at [186, 164] on img at bounding box center [187, 122] width 145 height 145
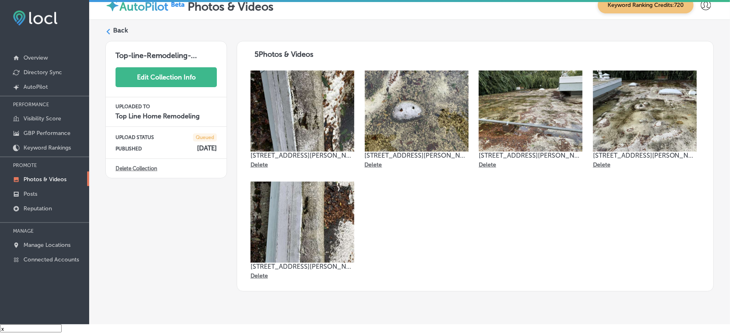
click at [141, 68] on button "Edit Collection Info" at bounding box center [166, 77] width 101 height 20
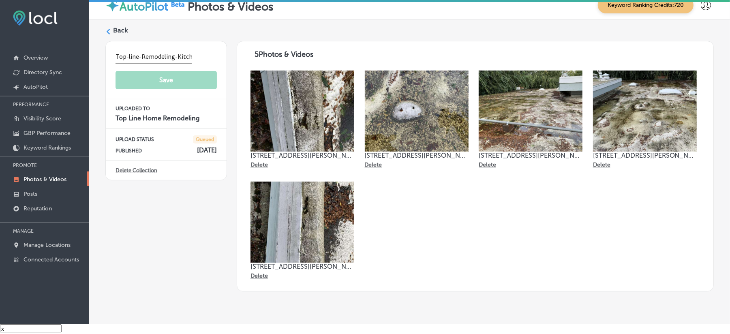
click at [197, 146] on h4 "[DATE]" at bounding box center [207, 150] width 20 height 8
click at [187, 146] on div "UPLOAD STATUS Queued PUBLISHED [DATE]" at bounding box center [166, 145] width 121 height 32
click at [111, 26] on div "Back" at bounding box center [409, 33] width 608 height 15
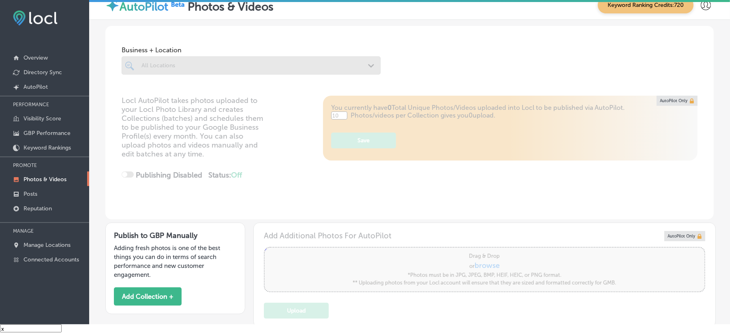
type input "5"
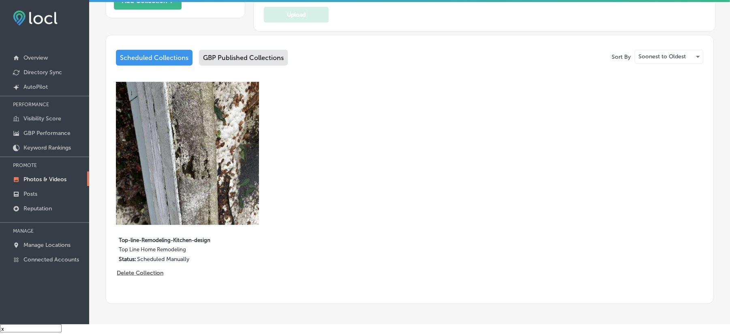
scroll to position [327, 0]
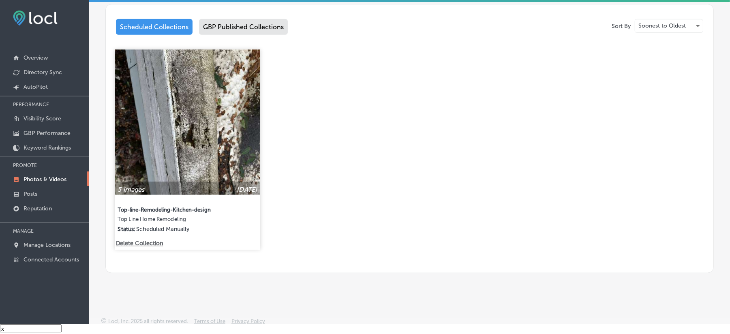
click at [145, 240] on p "Delete Collection" at bounding box center [139, 243] width 46 height 7
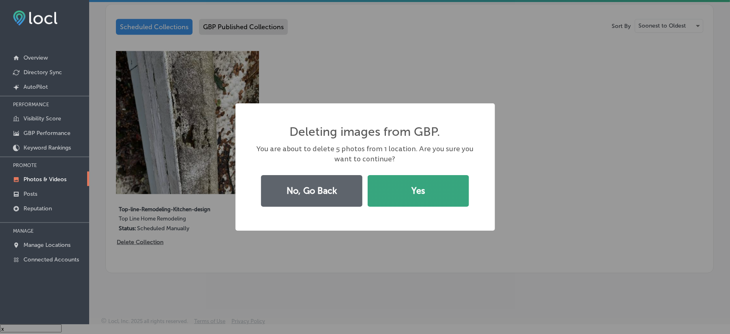
click at [414, 192] on button "Yes" at bounding box center [418, 191] width 101 height 32
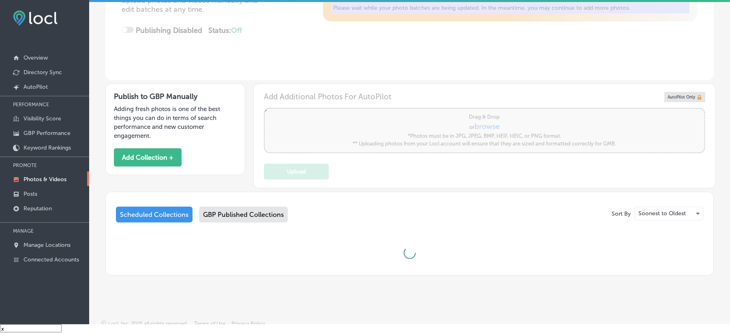
scroll to position [187, 0]
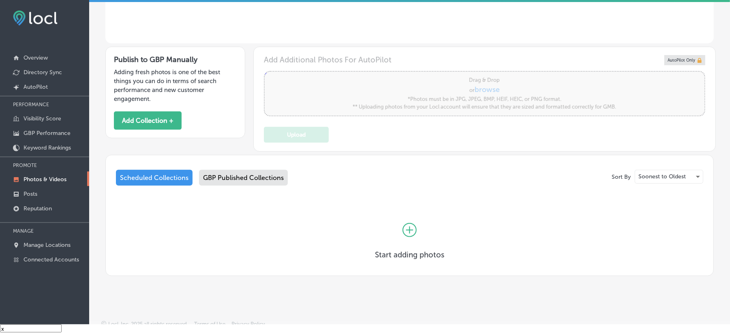
click at [252, 180] on div "Scheduled Collections GBP Published Collections" at bounding box center [409, 179] width 587 height 19
click at [250, 173] on div "GBP Published Collections" at bounding box center [243, 178] width 89 height 16
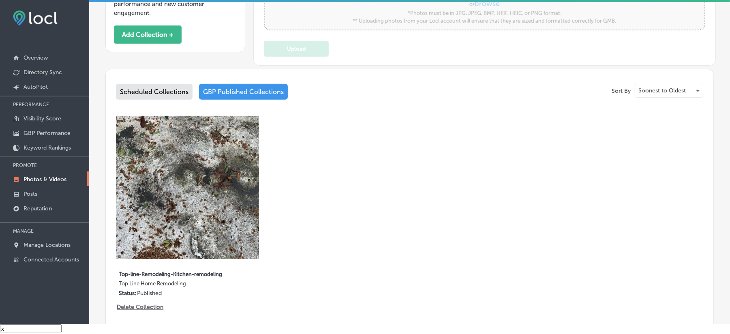
scroll to position [264, 0]
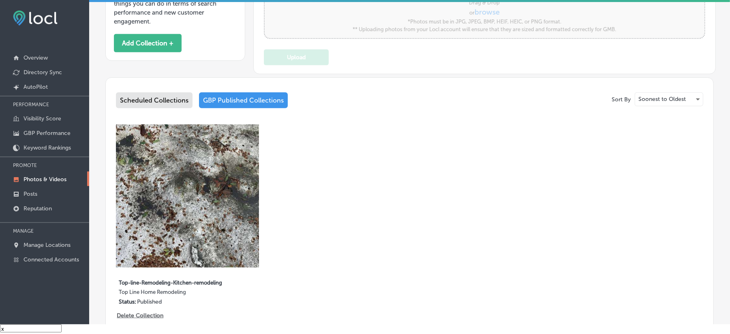
click at [143, 92] on div "Scheduled Collections" at bounding box center [154, 100] width 77 height 16
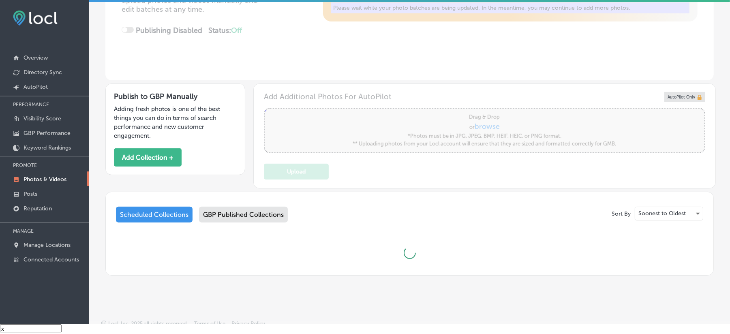
scroll to position [187, 0]
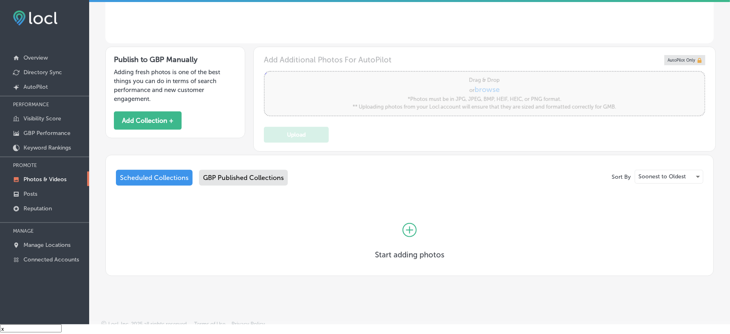
click at [163, 122] on div "Publish to GBP Manually Adding fresh photos is one of the best things you can d…" at bounding box center [175, 93] width 140 height 92
click at [169, 116] on button "Add Collection +" at bounding box center [148, 120] width 68 height 18
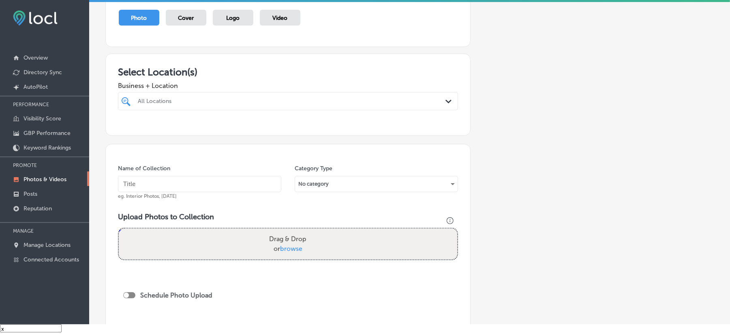
scroll to position [90, 0]
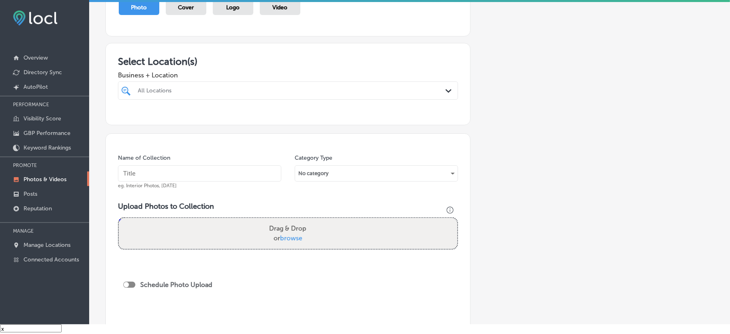
click at [376, 85] on div at bounding box center [273, 90] width 272 height 11
click at [360, 87] on div "All Locations" at bounding box center [292, 90] width 308 height 7
click at [352, 87] on div "All Locations" at bounding box center [292, 90] width 308 height 7
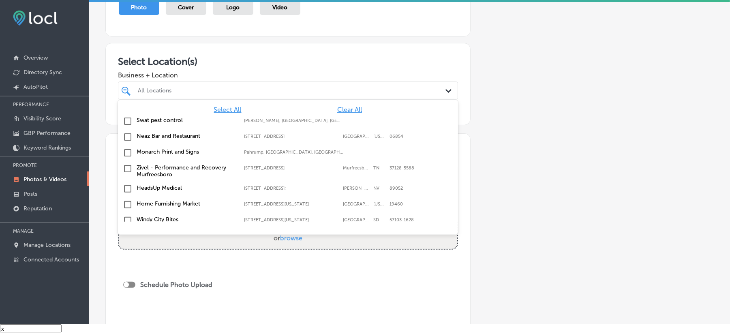
click at [337, 106] on span "Clear All" at bounding box center [349, 110] width 25 height 8
click at [336, 87] on div "All Locations" at bounding box center [292, 90] width 308 height 7
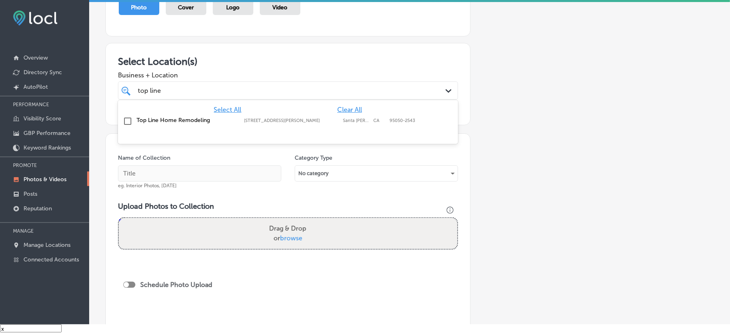
click at [126, 116] on input "checkbox" at bounding box center [128, 121] width 10 height 10
type input "top line"
click at [308, 43] on div "Select Location(s) Business + Location option [STREET_ADDRESS][PERSON_NAME]. op…" at bounding box center [287, 84] width 365 height 82
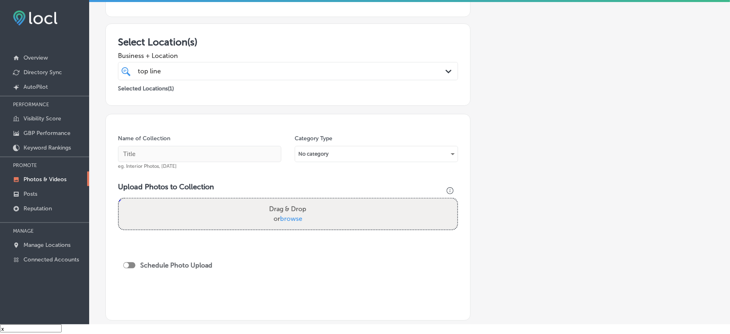
scroll to position [180, 0]
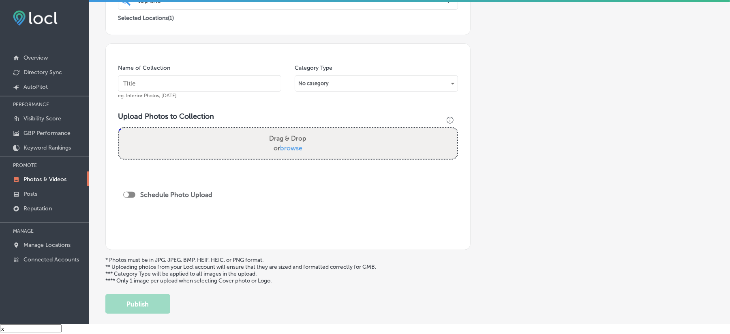
click at [223, 77] on input "text" at bounding box center [199, 83] width 163 height 16
paste input "Top-line-Remodeling-Kitchen-design"
type input "Top-line-Remodeling-Kitchen-design"
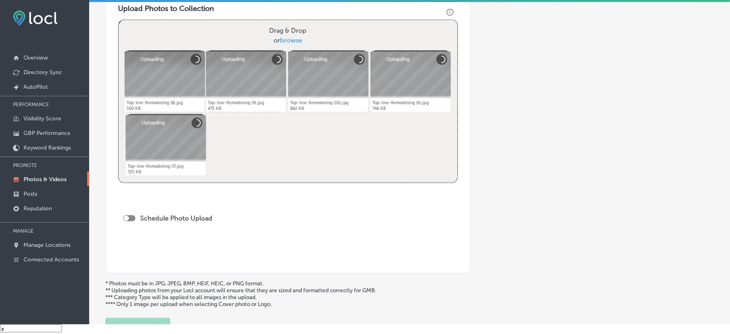
scroll to position [342, 0]
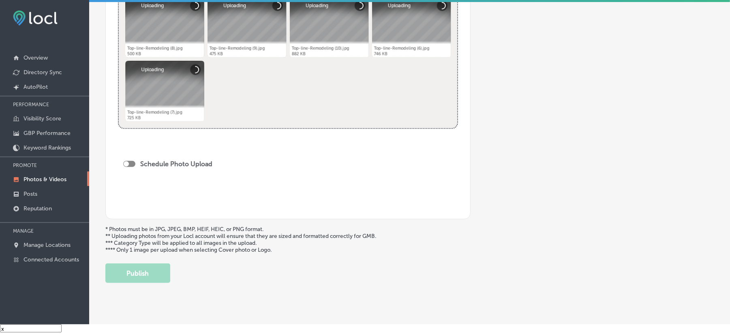
click at [132, 161] on div at bounding box center [129, 164] width 12 height 6
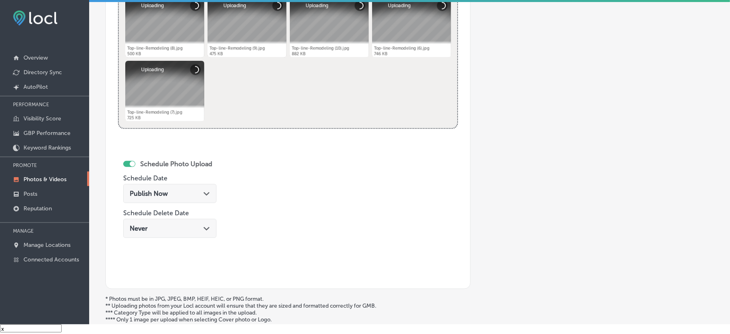
checkbox input "true"
click at [174, 184] on div "Publish Now Path Created with Sketch." at bounding box center [169, 193] width 93 height 19
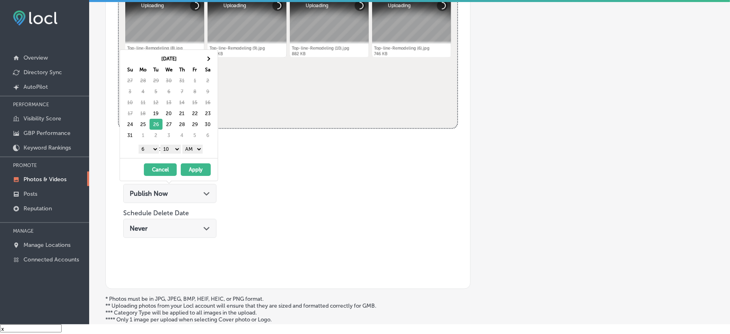
click at [151, 145] on select "1 2 3 4 5 6 7 8 9 10 11 12" at bounding box center [149, 149] width 20 height 9
click at [167, 145] on select "00 10 20 30 40 50" at bounding box center [171, 149] width 20 height 9
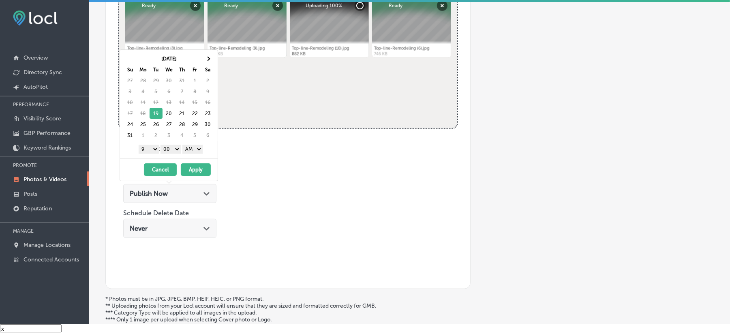
click at [194, 145] on select "AM PM" at bounding box center [192, 149] width 20 height 9
click at [192, 164] on button "Apply" at bounding box center [196, 169] width 30 height 13
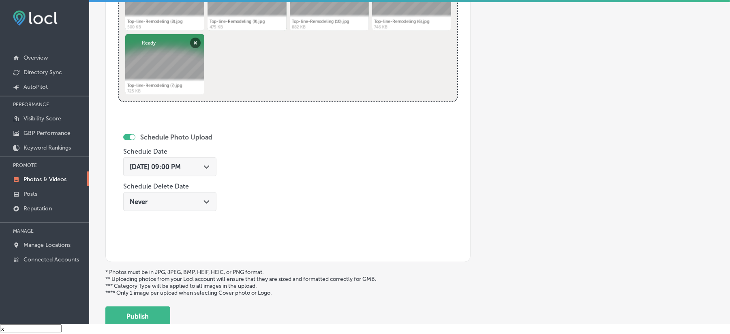
scroll to position [378, 0]
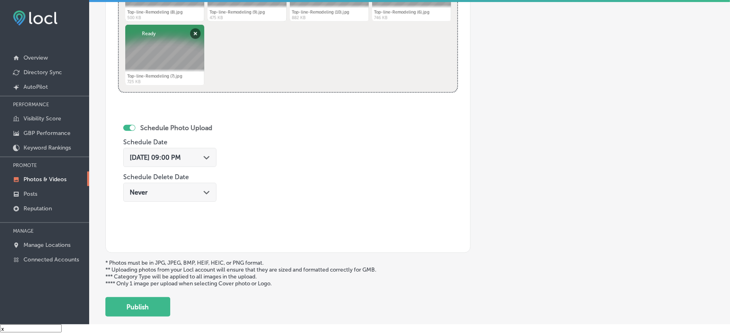
click at [202, 154] on div "[DATE] 09:00 PM Path Created with Sketch." at bounding box center [170, 158] width 80 height 8
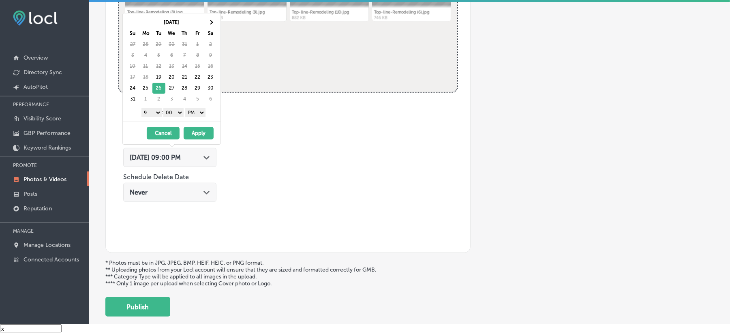
click at [195, 127] on button "Apply" at bounding box center [199, 133] width 30 height 13
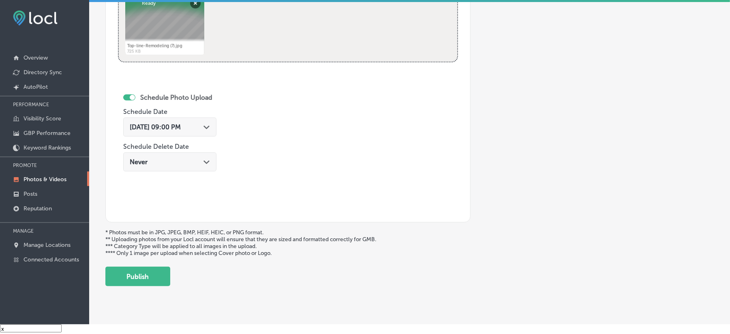
scroll to position [420, 0]
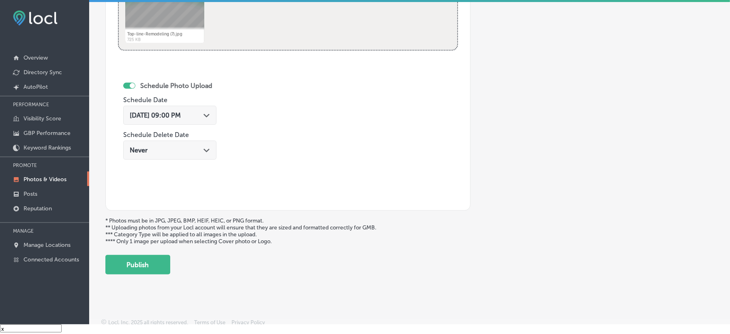
click at [140, 258] on button "Publish" at bounding box center [137, 264] width 65 height 19
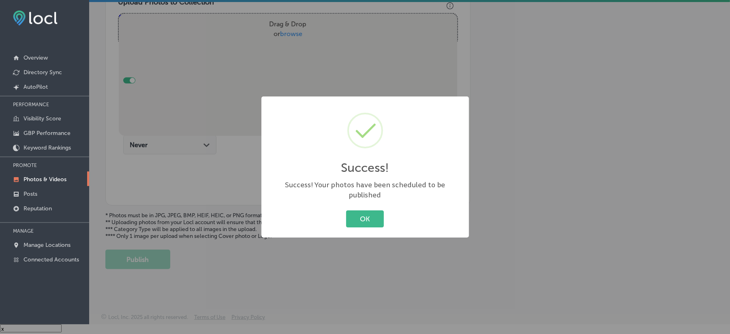
scroll to position [289, 0]
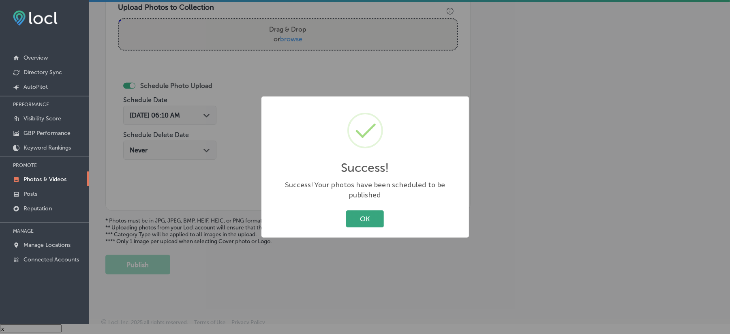
click at [367, 210] on button "OK" at bounding box center [365, 218] width 38 height 17
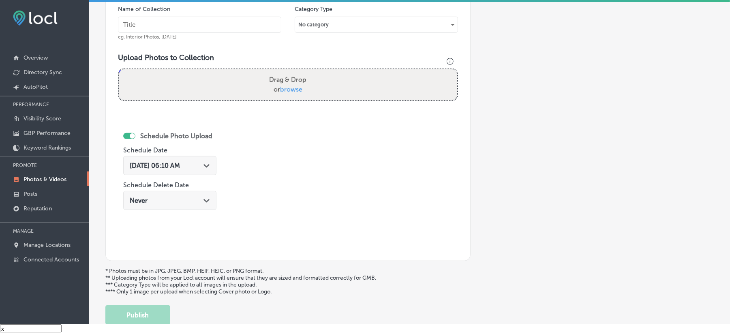
scroll to position [235, 0]
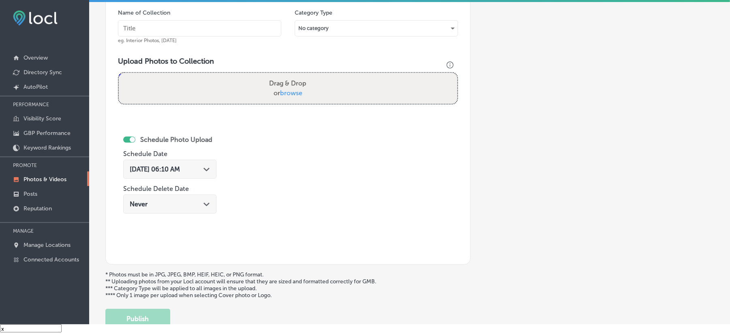
click at [204, 20] on input "text" at bounding box center [199, 28] width 163 height 16
paste input "Top-line-Remodeling-Affordable-kitchen-remodeling"
type input "Top-line-Remodeling-Affordable-kitchen-remodeling"
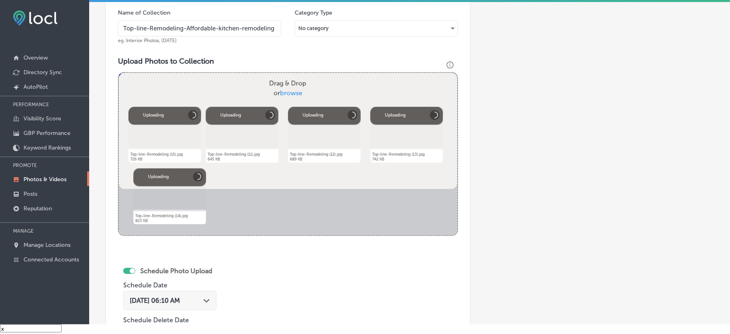
scroll to position [325, 0]
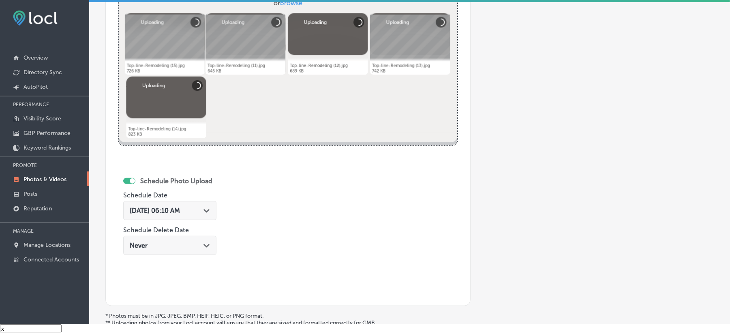
click at [212, 201] on div "[DATE] 06:10 AM Path Created with Sketch." at bounding box center [169, 210] width 93 height 19
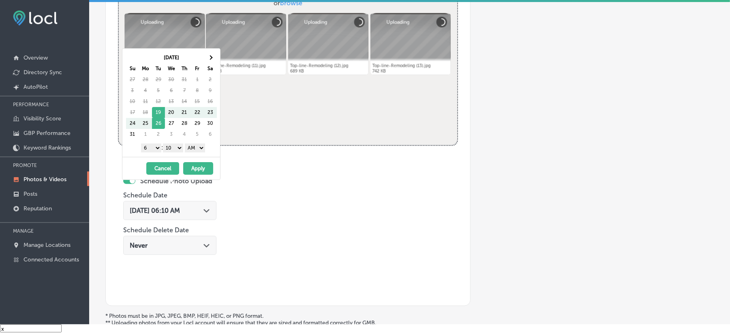
scroll to position [343, 0]
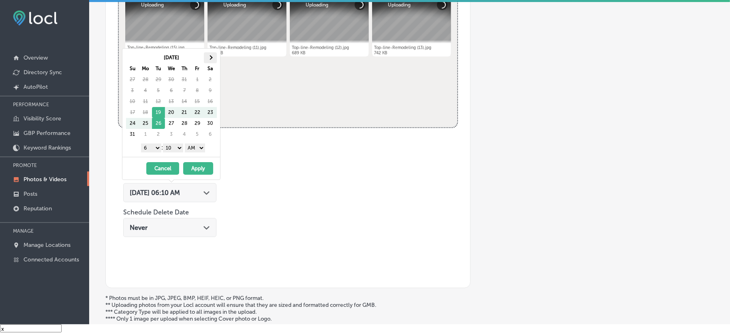
click at [210, 52] on th at bounding box center [210, 57] width 13 height 11
click at [151, 143] on select "1 2 3 4 5 6 7 8 9 10 11 12" at bounding box center [151, 147] width 20 height 9
click at [172, 143] on select "00 10 20 30 40 50" at bounding box center [173, 147] width 20 height 9
click at [199, 143] on select "AM PM" at bounding box center [195, 147] width 20 height 9
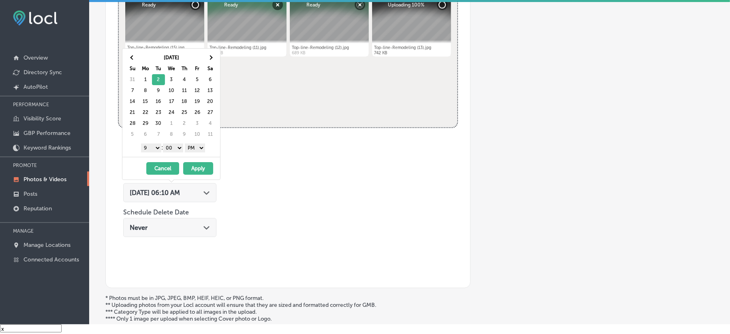
click at [192, 162] on button "Apply" at bounding box center [198, 168] width 30 height 13
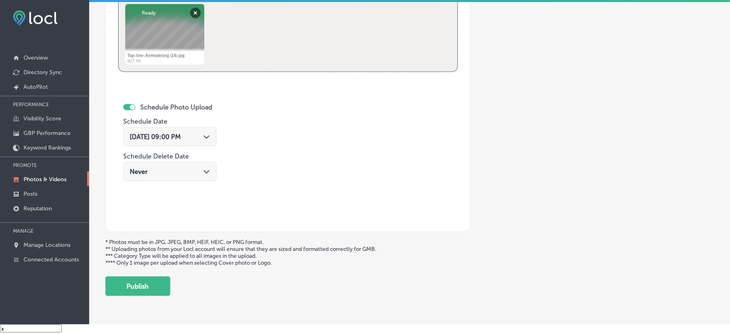
scroll to position [420, 0]
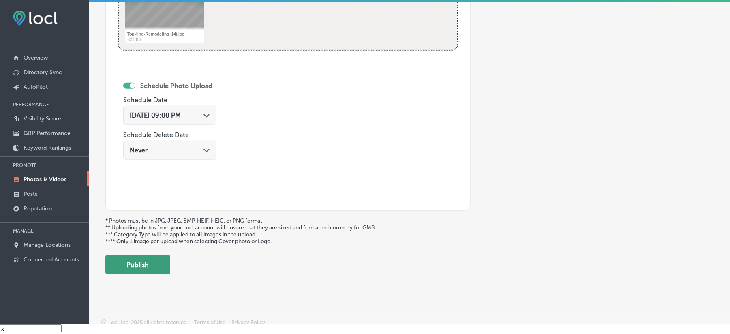
click at [153, 259] on button "Publish" at bounding box center [137, 264] width 65 height 19
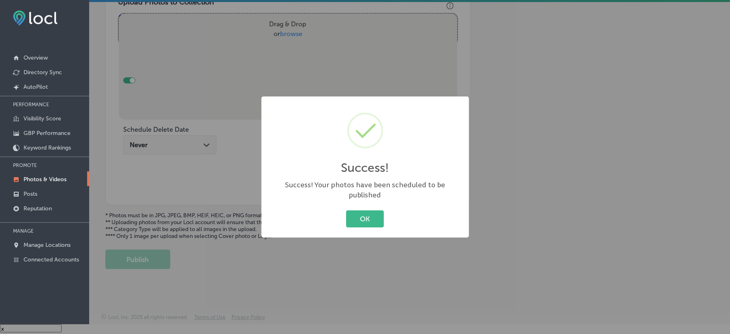
scroll to position [289, 0]
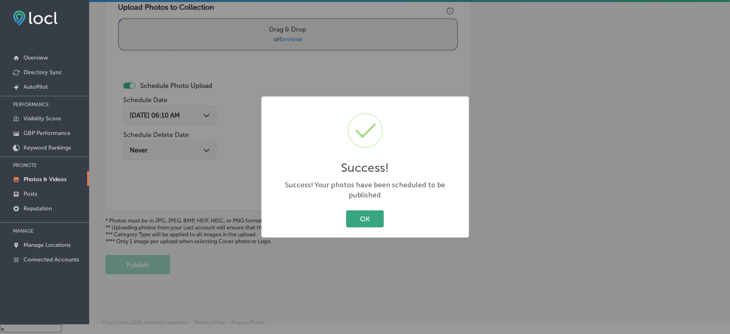
click at [357, 216] on button "OK" at bounding box center [365, 218] width 38 height 17
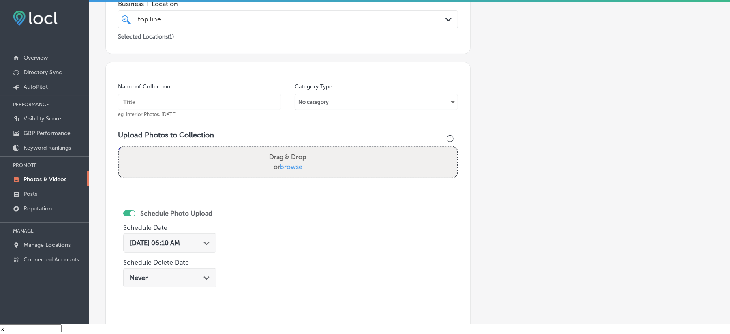
scroll to position [163, 0]
click at [166, 95] on input "text" at bounding box center [199, 100] width 163 height 16
paste input "Top-line-Remodeling-Custom-kitchens"
type input "Top-line-Remodeling-Custom-kitchens"
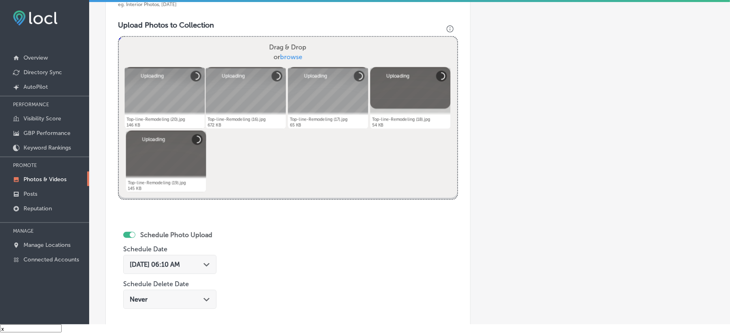
scroll to position [361, 0]
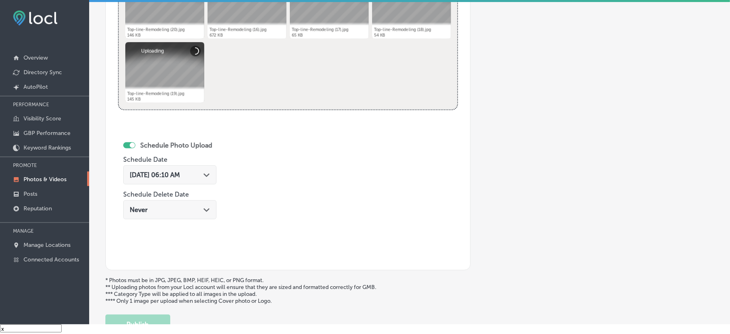
click at [180, 171] on span "[DATE] 06:10 AM" at bounding box center [155, 175] width 50 height 8
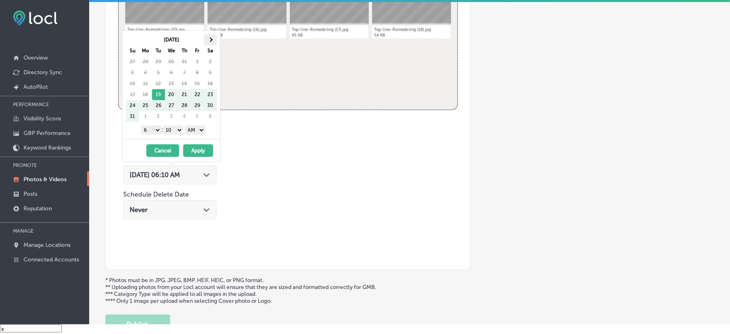
click at [210, 37] on span at bounding box center [210, 39] width 4 height 4
click at [151, 126] on select "1 2 3 4 5 6 7 8 9 10 11 12" at bounding box center [151, 130] width 20 height 9
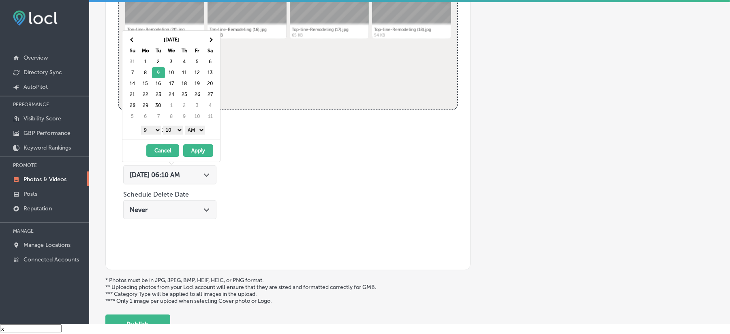
click at [175, 126] on select "00 10 20 30 40 50" at bounding box center [173, 130] width 20 height 9
click at [195, 126] on select "AM PM" at bounding box center [195, 130] width 20 height 9
click at [195, 144] on button "Apply" at bounding box center [198, 150] width 30 height 13
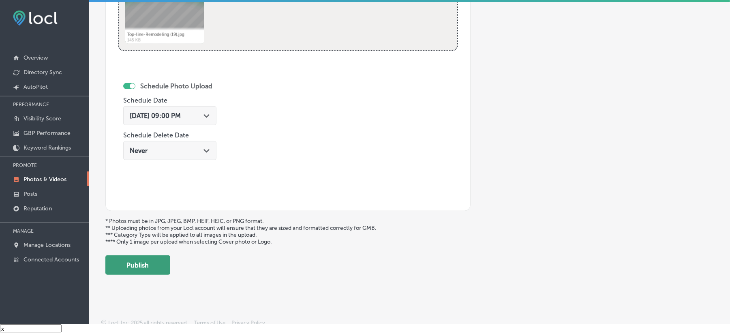
scroll to position [420, 0]
click at [143, 265] on button "Publish" at bounding box center [137, 264] width 65 height 19
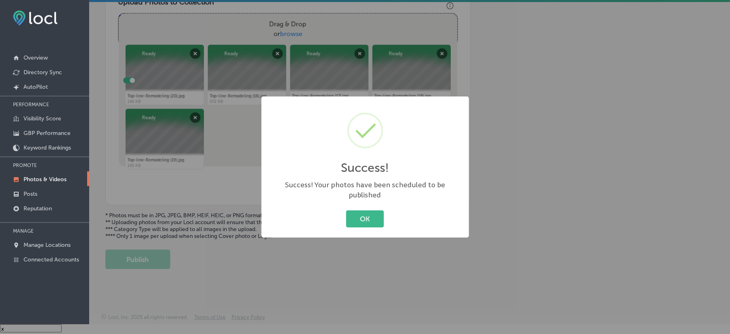
scroll to position [289, 0]
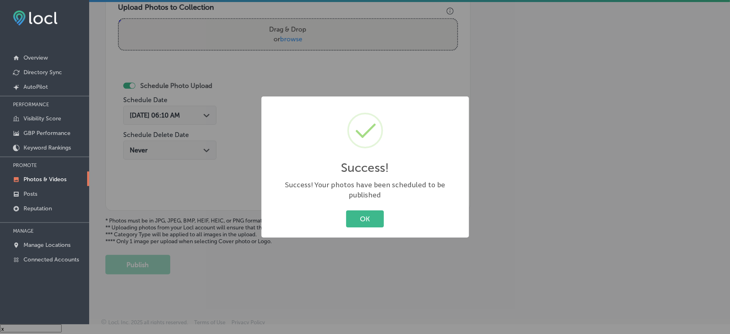
drag, startPoint x: 263, startPoint y: 139, endPoint x: 326, endPoint y: 170, distance: 69.6
click at [263, 139] on div "Success! × Success! Your photos have been scheduled to be published OK Cancel" at bounding box center [365, 166] width 208 height 141
click at [372, 224] on div "OK Cancel" at bounding box center [365, 218] width 191 height 21
click at [366, 211] on button "OK" at bounding box center [365, 218] width 38 height 17
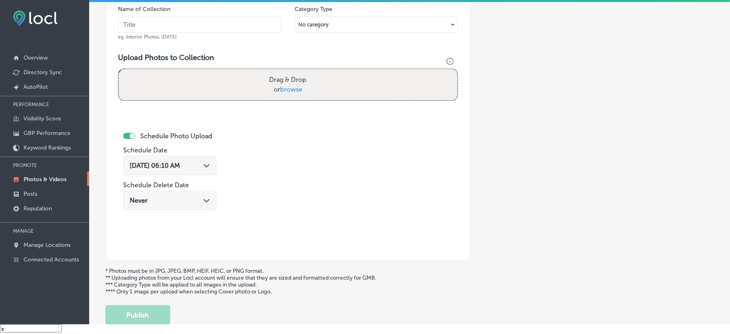
scroll to position [217, 0]
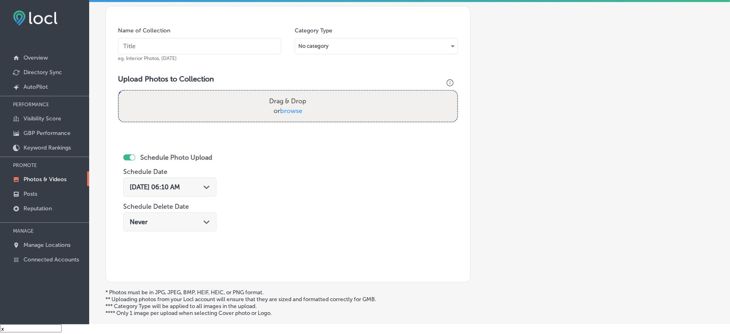
click at [204, 41] on input "text" at bounding box center [199, 46] width 163 height 16
paste input "Top-line-Remodeling-Home-remodeling-Bay-Area"
type input "Top-line-Remodeling-Home-remodeling-Bay-Area"
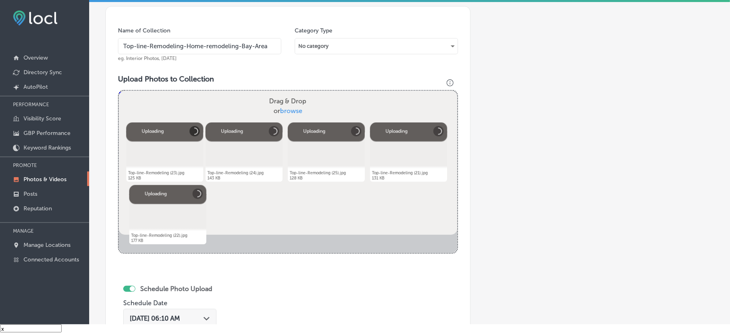
scroll to position [325, 0]
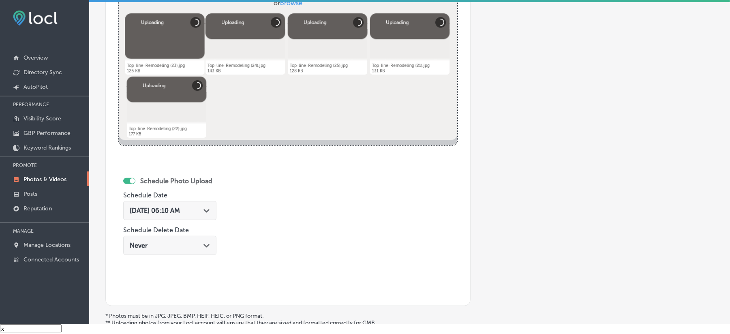
click at [180, 207] on span "[DATE] 06:10 AM" at bounding box center [155, 211] width 50 height 8
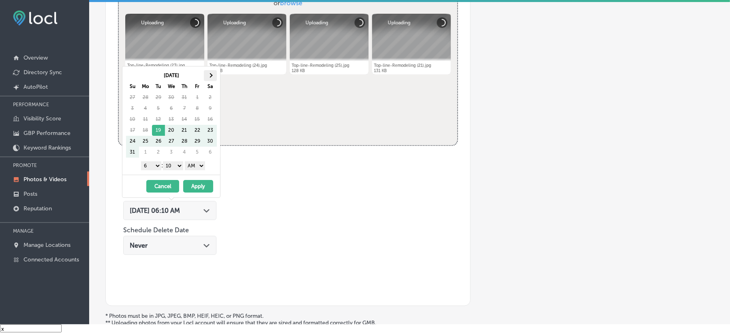
click at [211, 73] on span at bounding box center [210, 75] width 4 height 4
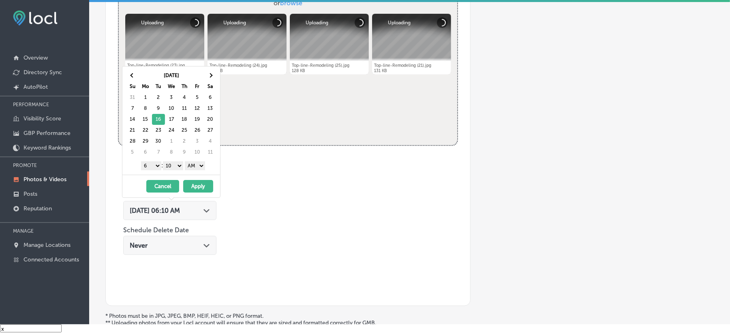
click at [152, 161] on select "1 2 3 4 5 6 7 8 9 10 11 12" at bounding box center [151, 165] width 20 height 9
drag, startPoint x: 174, startPoint y: 156, endPoint x: 174, endPoint y: 161, distance: 4.5
click at [174, 161] on select "00 10 20 30 40 50" at bounding box center [173, 165] width 20 height 9
click at [195, 161] on select "AM PM" at bounding box center [195, 165] width 20 height 9
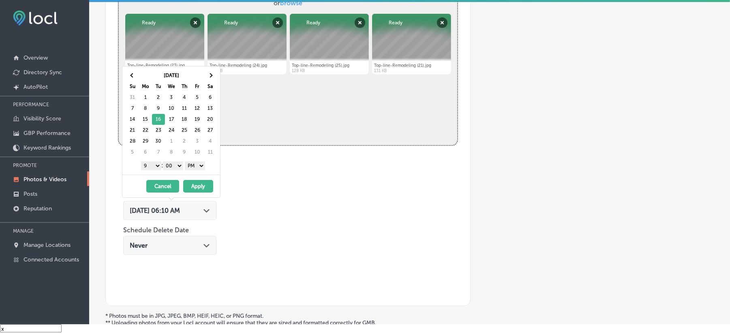
click at [195, 181] on button "Apply" at bounding box center [198, 186] width 30 height 13
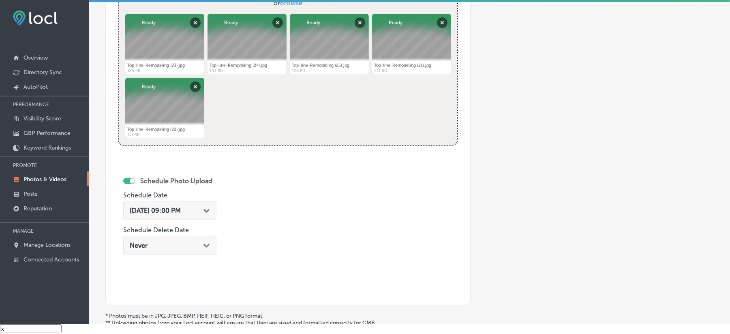
click at [181, 207] on span "[DATE] 09:00 PM" at bounding box center [155, 211] width 51 height 8
click at [316, 203] on div "Name of Collection Top-line-Remodeling-Home-remodeling-[GEOGRAPHIC_DATA]-Area e…" at bounding box center [287, 102] width 365 height 408
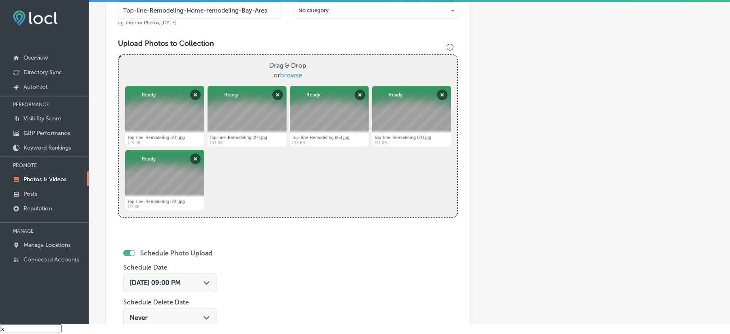
scroll to position [397, 0]
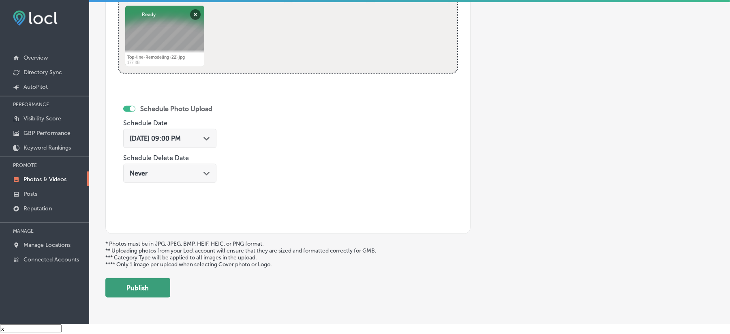
click at [140, 287] on button "Publish" at bounding box center [137, 287] width 65 height 19
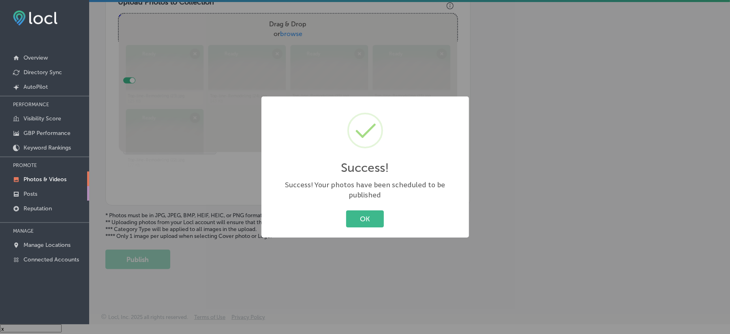
scroll to position [289, 0]
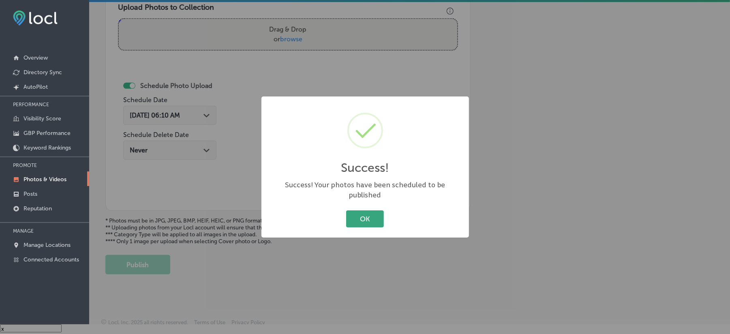
click at [358, 211] on button "OK" at bounding box center [365, 218] width 38 height 17
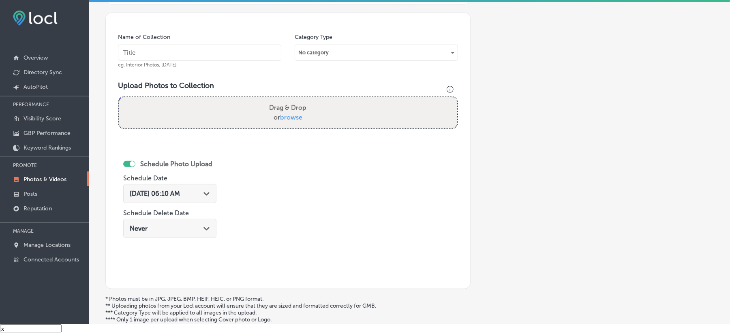
scroll to position [199, 0]
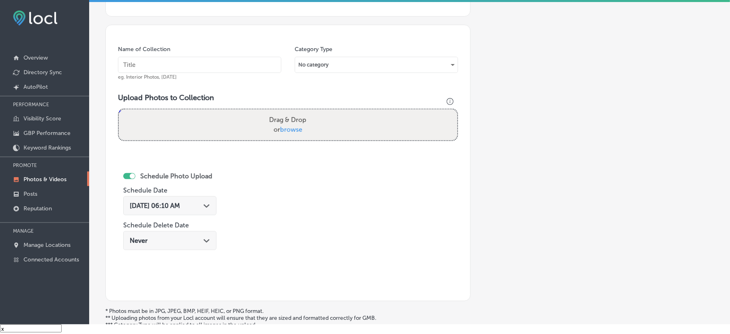
click at [170, 58] on input "text" at bounding box center [199, 65] width 163 height 16
paste input "Top-line-Remodeling-Bathroom-remodels"
type input "Top-line-Remodeling-Bathroom-remodels"
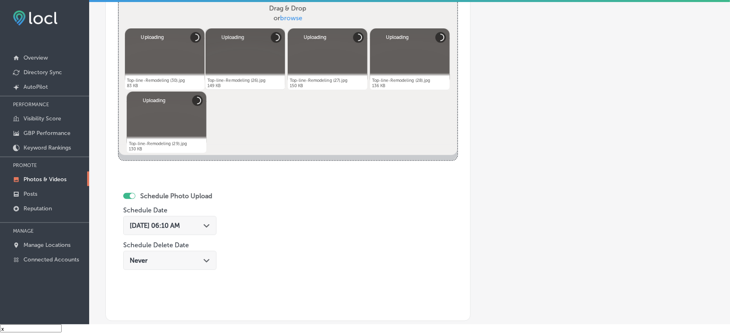
scroll to position [325, 0]
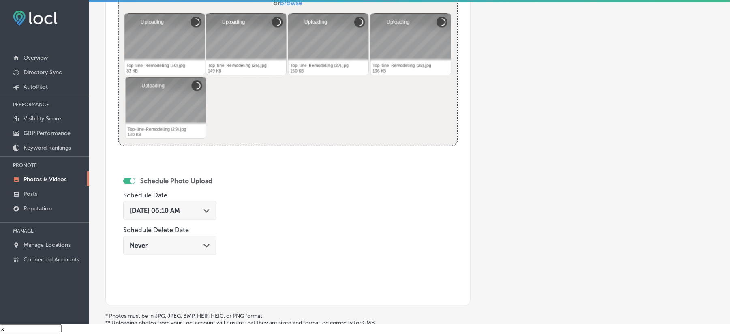
click at [180, 207] on span "[DATE] 06:10 AM" at bounding box center [155, 211] width 50 height 8
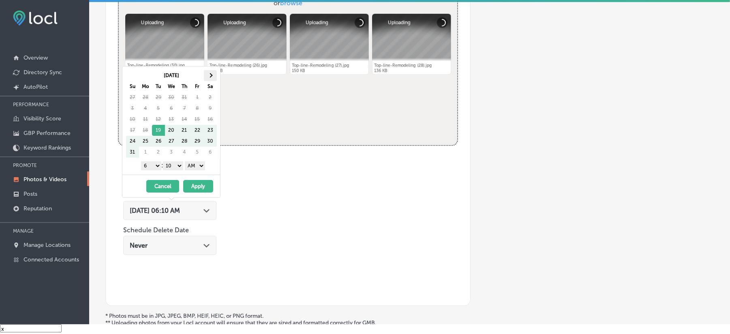
click at [211, 73] on span at bounding box center [210, 75] width 4 height 4
click at [154, 161] on select "1 2 3 4 5 6 7 8 9 10 11 12" at bounding box center [151, 165] width 20 height 9
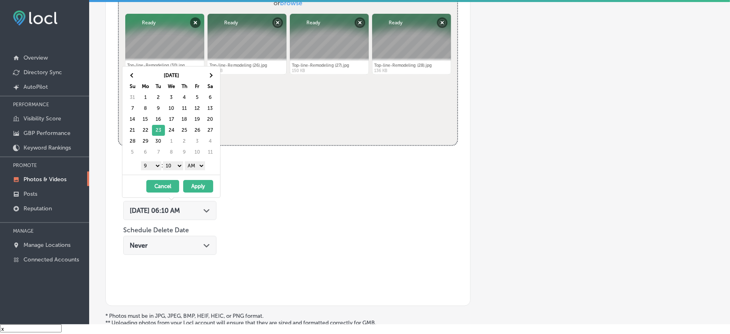
click at [176, 161] on select "00 10 20 30 40 50" at bounding box center [173, 165] width 20 height 9
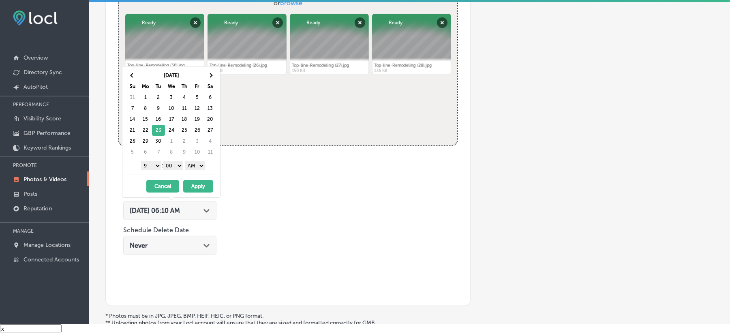
drag, startPoint x: 197, startPoint y: 156, endPoint x: 198, endPoint y: 163, distance: 6.5
click at [197, 161] on select "AM PM" at bounding box center [195, 165] width 20 height 9
click at [196, 180] on button "Apply" at bounding box center [198, 186] width 30 height 13
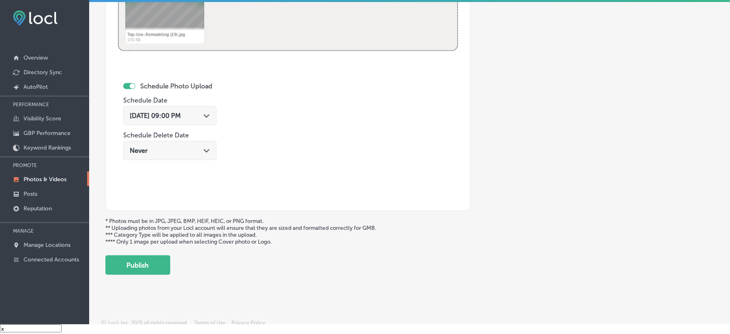
scroll to position [420, 0]
click at [122, 255] on button "Publish" at bounding box center [137, 264] width 65 height 19
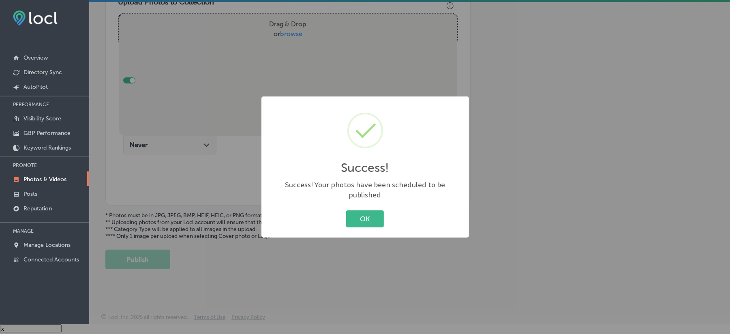
scroll to position [289, 0]
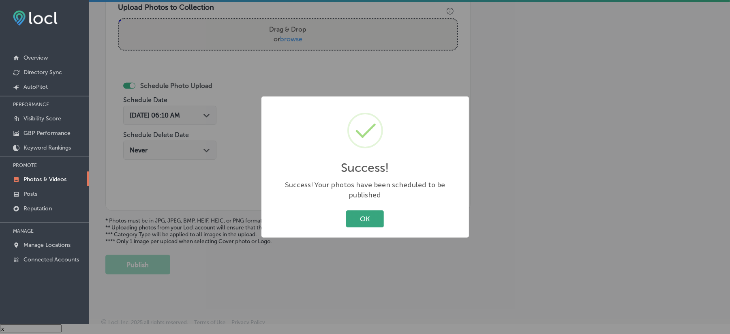
click at [364, 216] on button "OK" at bounding box center [365, 218] width 38 height 17
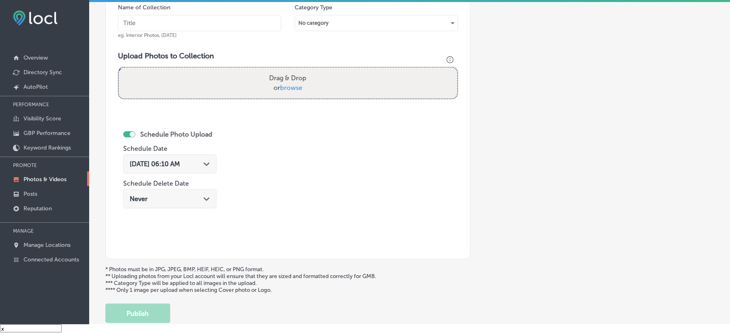
scroll to position [235, 0]
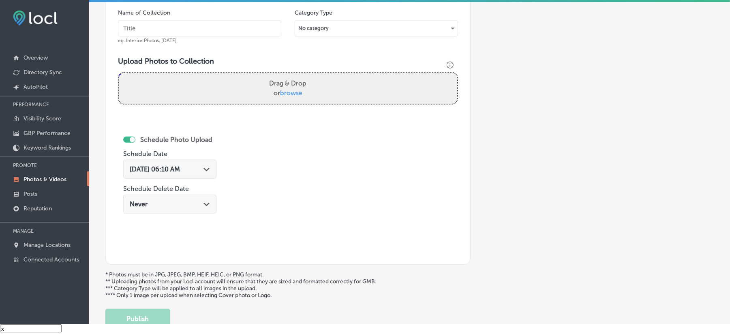
click at [190, 20] on input "text" at bounding box center [199, 28] width 163 height 16
paste input "Top-line-Remodeling-Kitchen-remodeling"
type input "Top-line-Remodeling-Kitchen-remodeling"
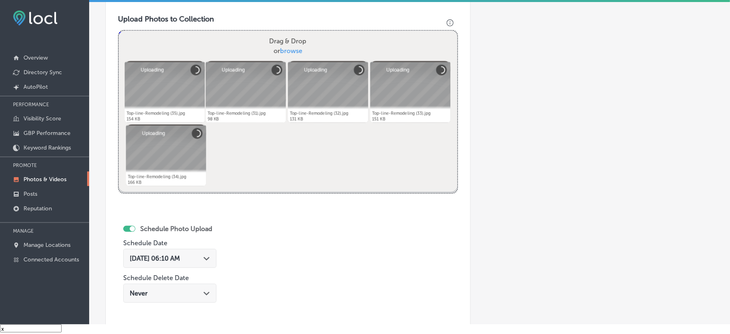
scroll to position [343, 0]
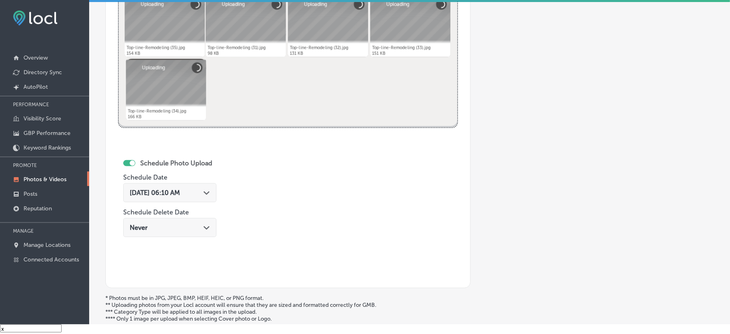
click at [199, 189] on div "[DATE] 06:10 AM Path Created with Sketch." at bounding box center [170, 193] width 80 height 8
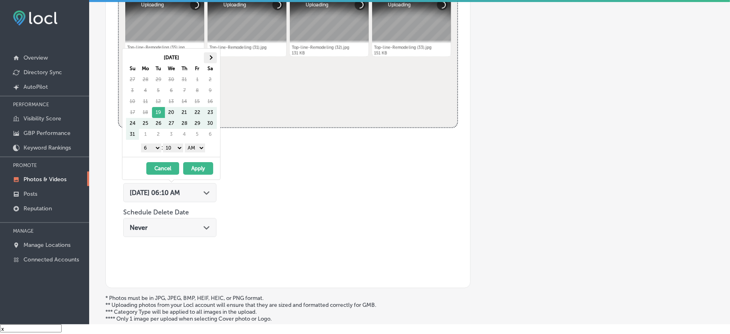
click at [210, 52] on th at bounding box center [210, 57] width 13 height 11
drag, startPoint x: 156, startPoint y: 139, endPoint x: 161, endPoint y: 199, distance: 59.4
click at [156, 143] on select "1 2 3 4 5 6 7 8 9 10 11 12" at bounding box center [151, 147] width 20 height 9
click at [173, 143] on select "00 10 20 30 40 50" at bounding box center [173, 147] width 20 height 9
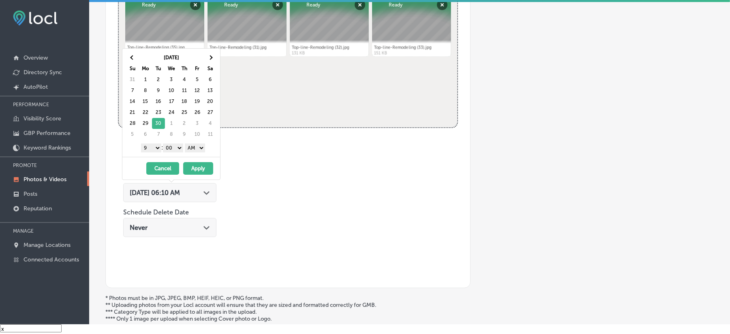
click at [199, 143] on select "AM PM" at bounding box center [195, 147] width 20 height 9
click at [195, 163] on button "Apply" at bounding box center [198, 168] width 30 height 13
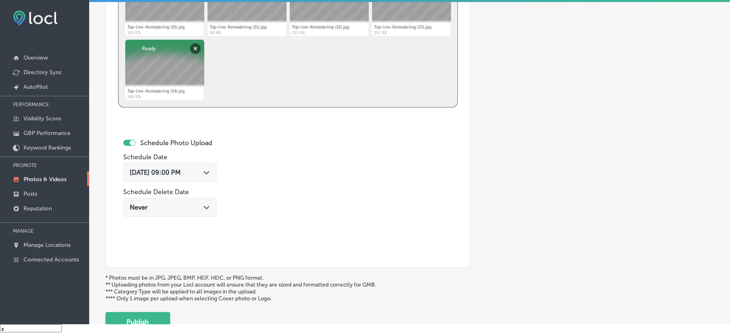
scroll to position [415, 0]
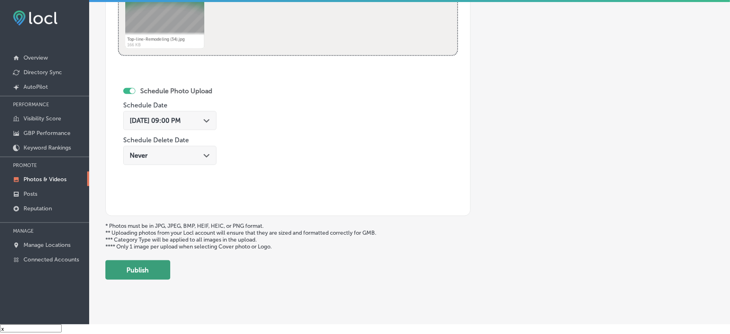
click at [151, 261] on button "Publish" at bounding box center [137, 269] width 65 height 19
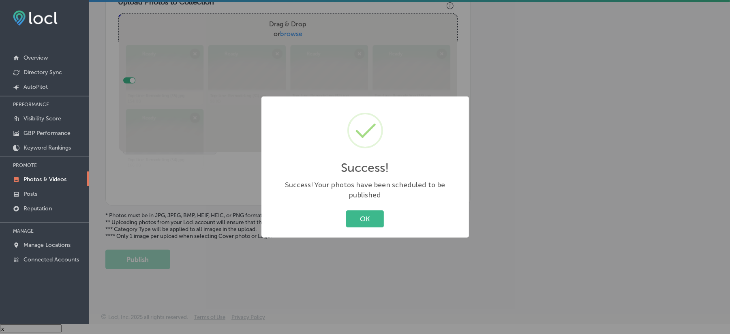
scroll to position [289, 0]
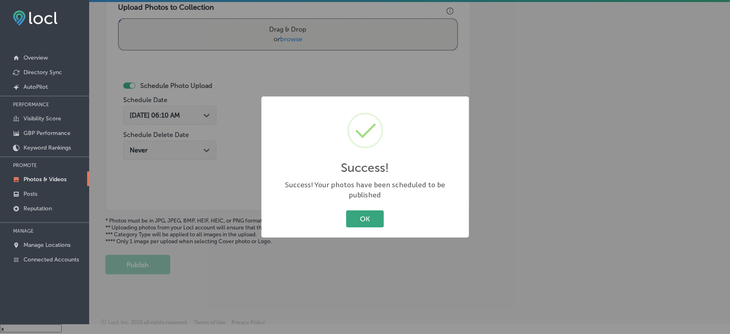
click at [364, 216] on button "OK" at bounding box center [365, 218] width 38 height 17
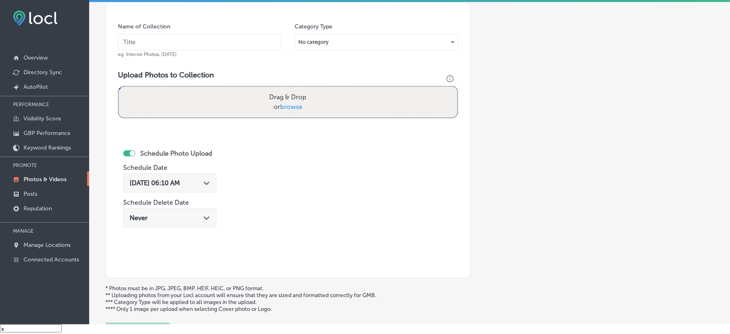
scroll to position [217, 0]
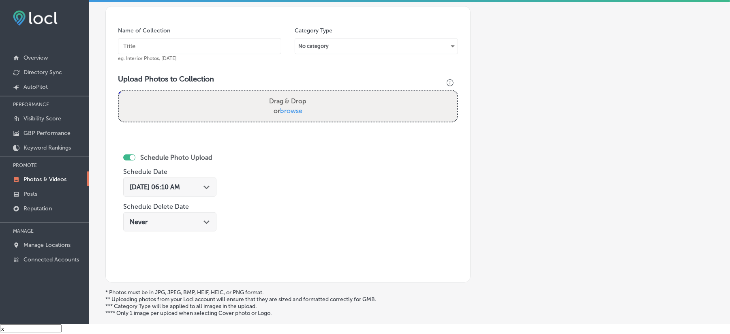
click at [231, 39] on input "text" at bounding box center [199, 46] width 163 height 16
paste input "Top-line-Remodeling-Kitchen-design"
type input "Top-line-Remodeling-Kitchen-design"
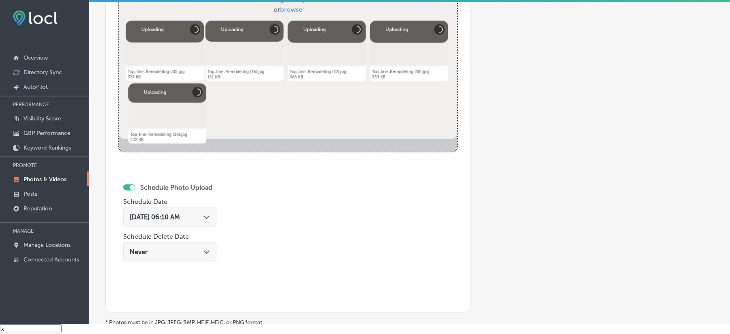
click at [201, 213] on div "[DATE] 06:10 AM Path Created with Sketch." at bounding box center [170, 217] width 80 height 8
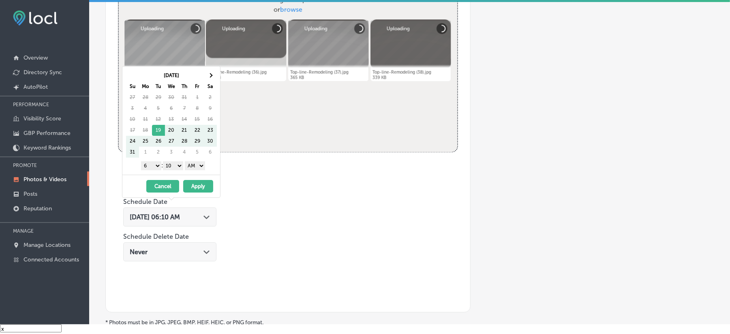
scroll to position [325, 0]
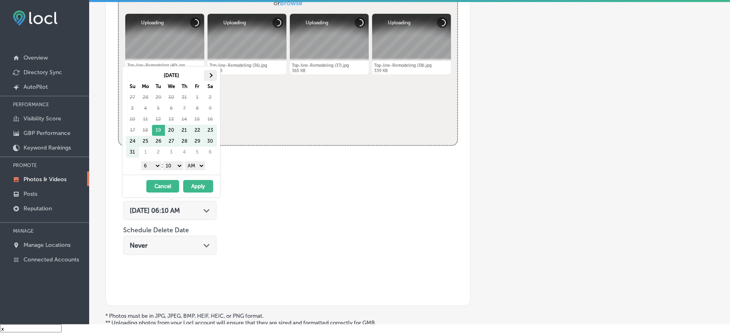
click at [209, 70] on th at bounding box center [210, 75] width 13 height 11
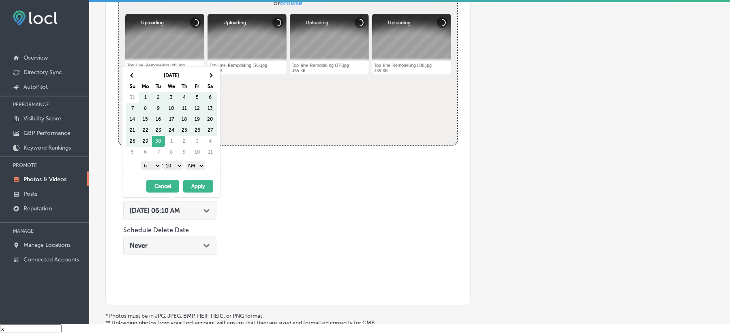
click at [209, 70] on th at bounding box center [210, 75] width 13 height 11
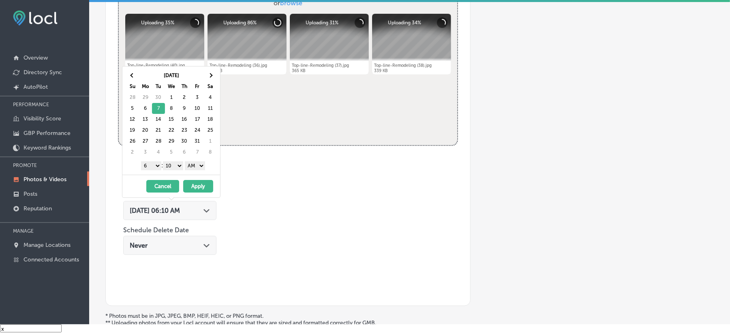
click at [152, 161] on select "1 2 3 4 5 6 7 8 9 10 11 12" at bounding box center [151, 165] width 20 height 9
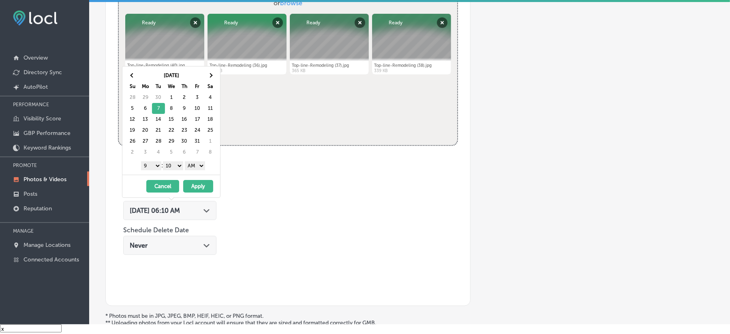
click at [176, 161] on select "00 10 20 30 40 50" at bounding box center [173, 165] width 20 height 9
drag, startPoint x: 194, startPoint y: 157, endPoint x: 197, endPoint y: 163, distance: 6.5
click at [194, 161] on select "AM PM" at bounding box center [195, 165] width 20 height 9
click at [197, 180] on button "Apply" at bounding box center [198, 186] width 30 height 13
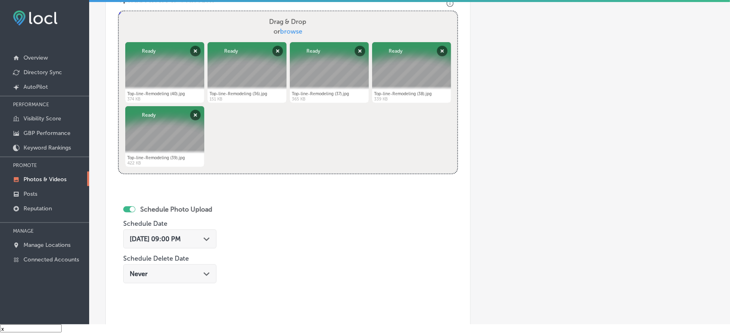
scroll to position [397, 0]
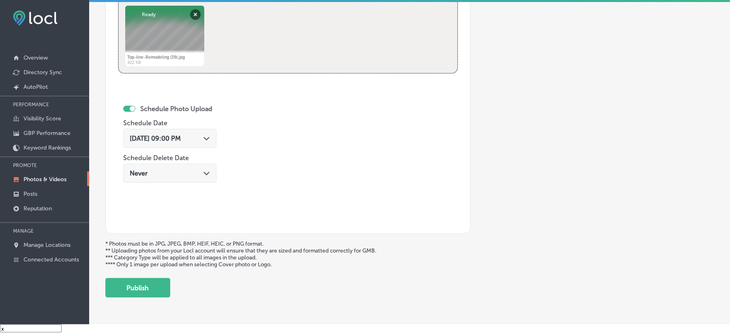
click at [148, 280] on button "Publish" at bounding box center [137, 287] width 65 height 19
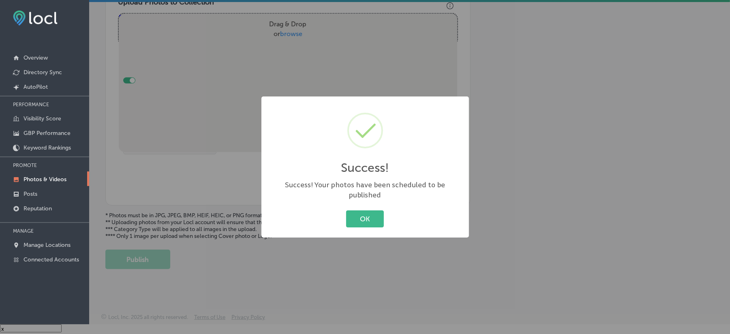
scroll to position [289, 0]
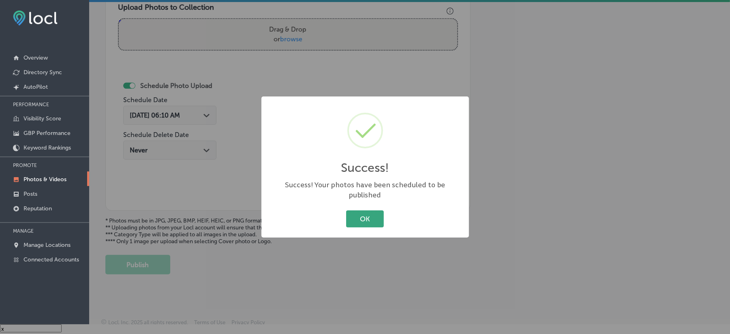
click at [365, 213] on button "OK" at bounding box center [365, 218] width 38 height 17
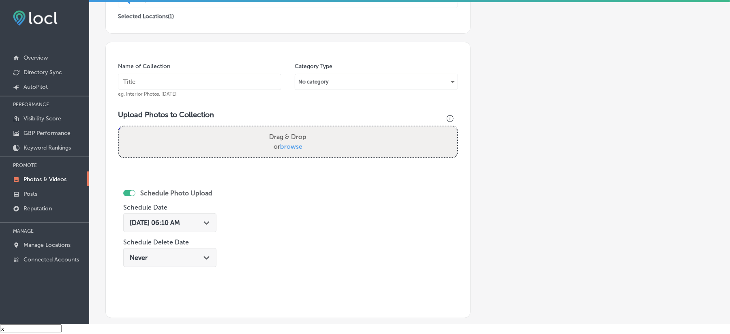
scroll to position [181, 0]
click at [176, 77] on input "text" at bounding box center [199, 83] width 163 height 16
paste input "Top-line-Remodeling-Affordable-kitchen-remodeling"
type input "Top-line-Remodeling-Affordable-kitchen-remodeling"
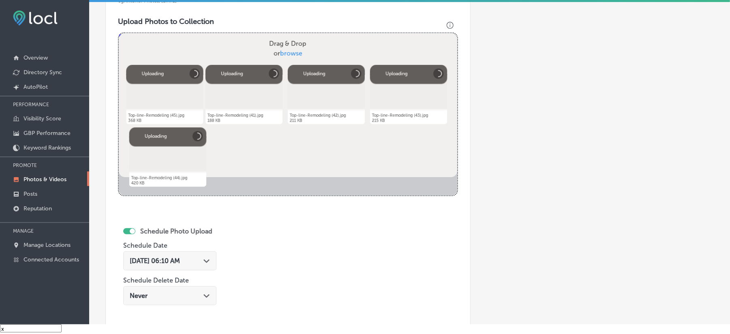
scroll to position [289, 0]
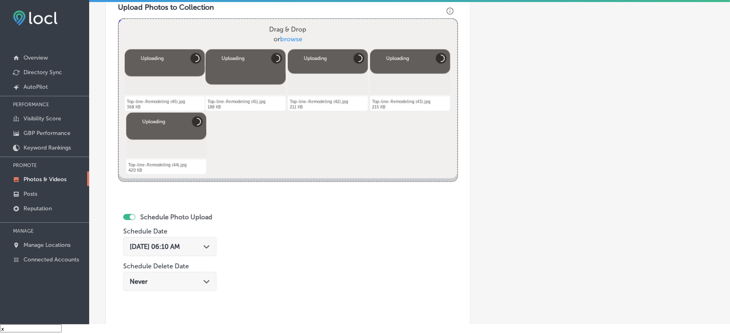
click at [204, 243] on div "[DATE] 06:10 AM Path Created with Sketch." at bounding box center [170, 247] width 80 height 8
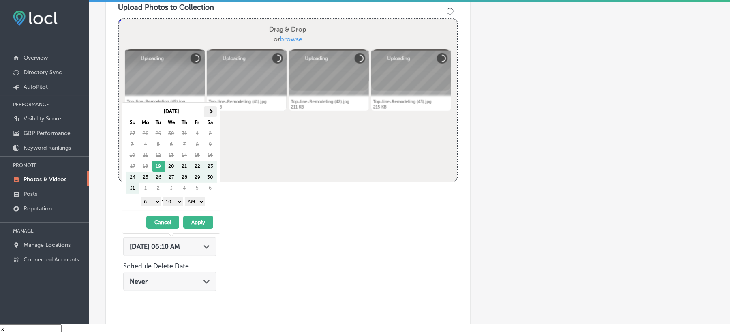
click at [208, 106] on th at bounding box center [210, 111] width 13 height 11
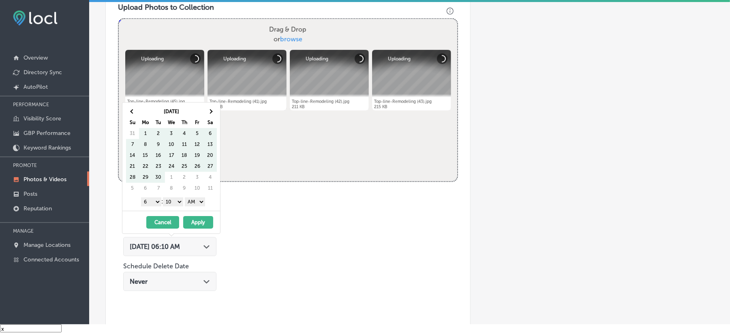
click at [209, 109] on span at bounding box center [210, 111] width 4 height 4
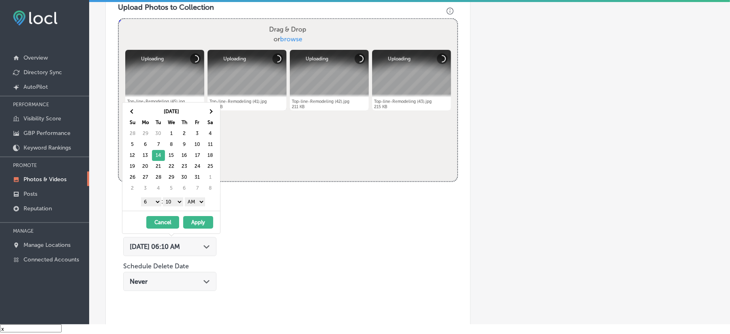
click at [153, 197] on select "1 2 3 4 5 6 7 8 9 10 11 12" at bounding box center [151, 201] width 20 height 9
click at [178, 197] on select "00 10 20 30 40 50" at bounding box center [173, 201] width 20 height 9
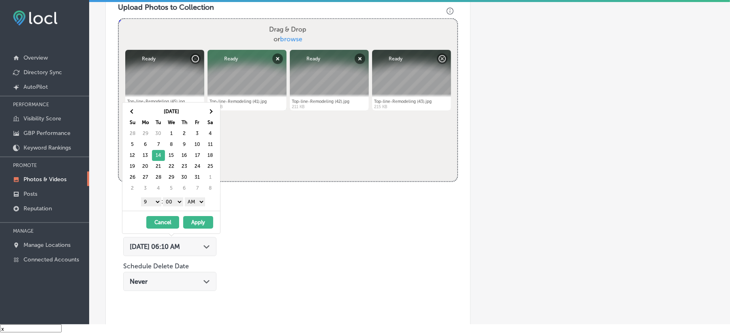
click at [199, 197] on select "AM PM" at bounding box center [195, 201] width 20 height 9
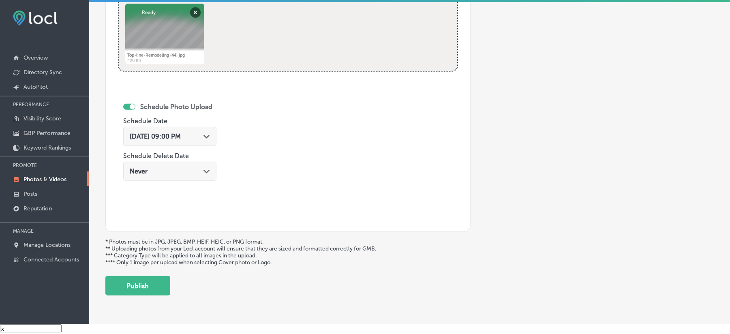
scroll to position [420, 0]
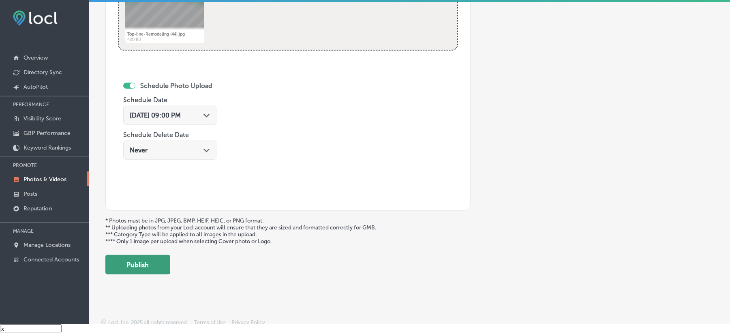
click at [148, 258] on button "Publish" at bounding box center [137, 264] width 65 height 19
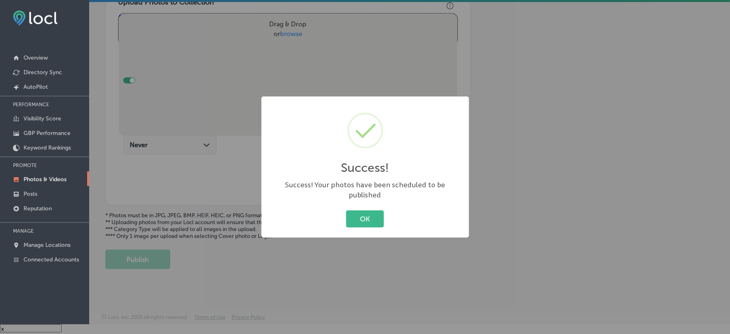
scroll to position [289, 0]
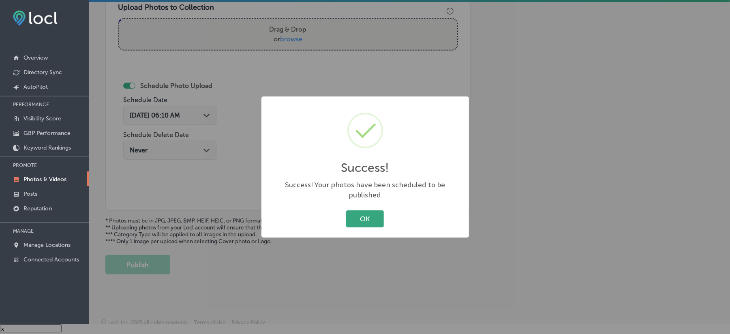
click at [370, 216] on button "OK" at bounding box center [365, 218] width 38 height 17
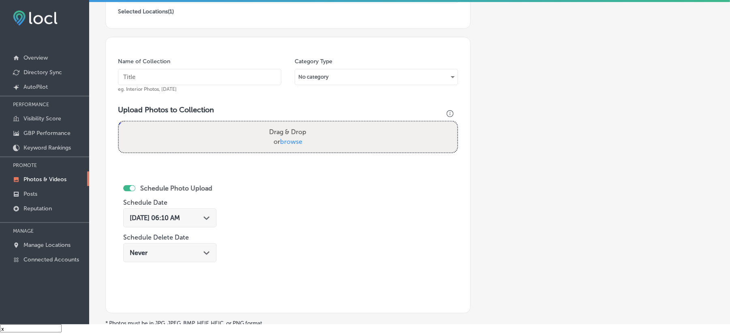
scroll to position [181, 0]
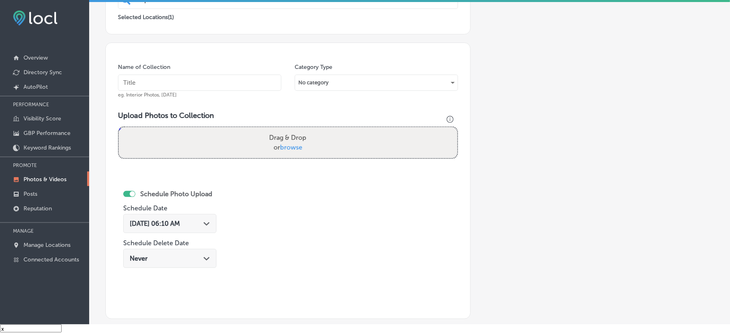
click at [204, 75] on input "text" at bounding box center [199, 83] width 163 height 16
paste input "Top-line-Remodeling-Custom-kitchens"
type input "Top-line-Remodeling-Custom-kitchens"
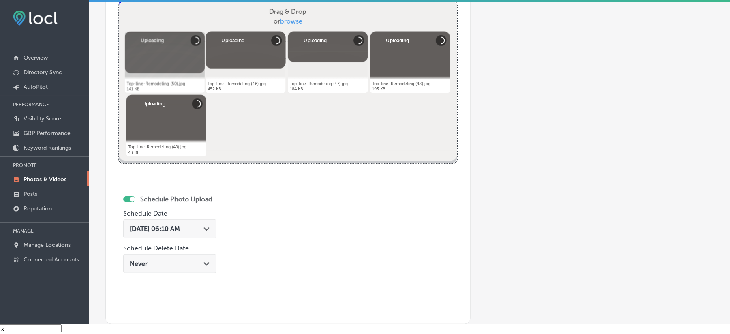
scroll to position [397, 0]
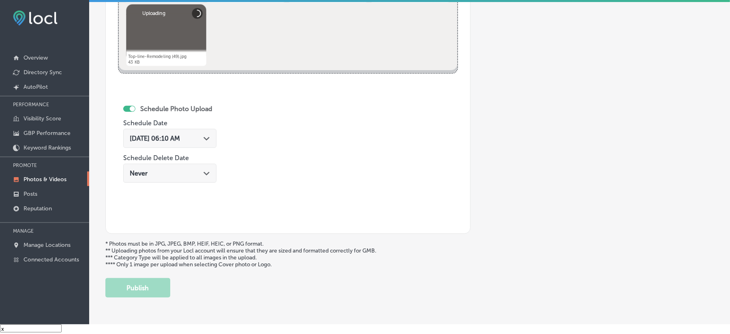
click at [201, 135] on div "[DATE] 06:10 AM Path Created with Sketch." at bounding box center [170, 139] width 80 height 8
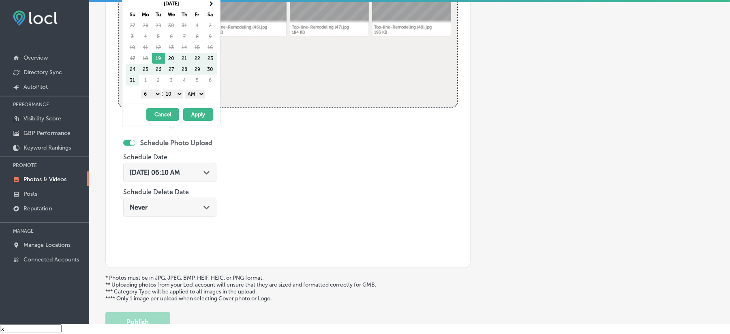
scroll to position [361, 0]
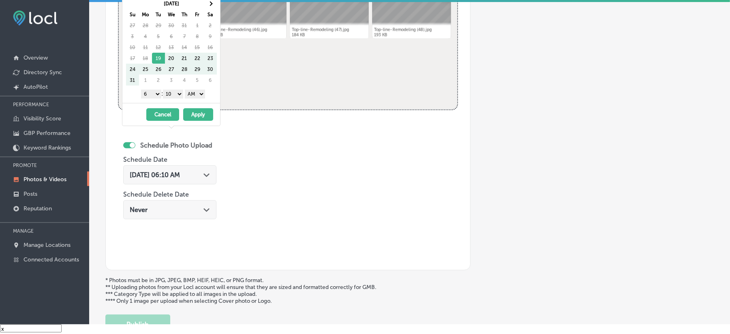
click at [266, 213] on div "Schedule Photo Upload Schedule Date Aug 19, 2025 06:10 AM Path Created with Ske…" at bounding box center [203, 190] width 170 height 133
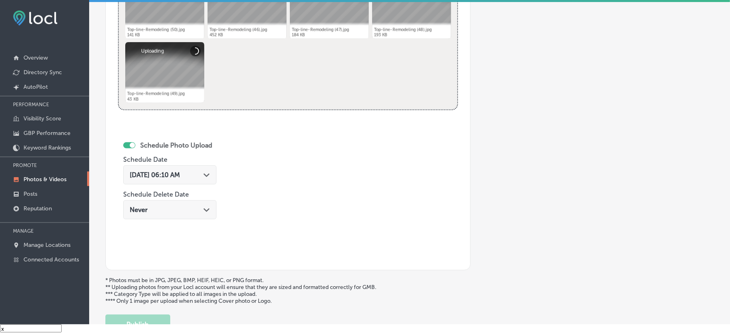
click at [203, 171] on div "[DATE] 06:10 AM Path Created with Sketch." at bounding box center [170, 175] width 80 height 8
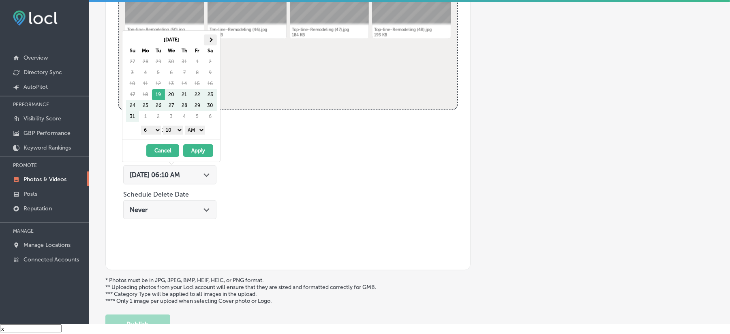
click at [212, 34] on th at bounding box center [210, 39] width 13 height 11
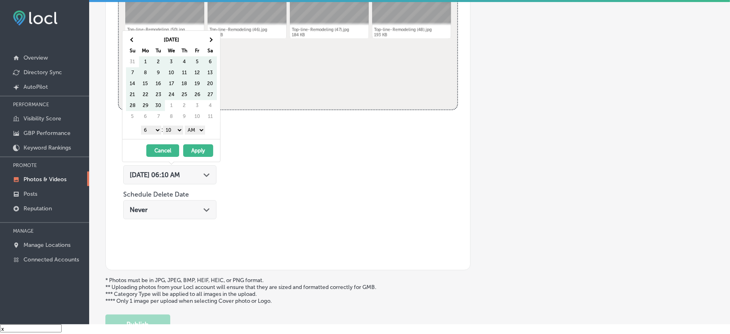
click at [212, 34] on th at bounding box center [210, 39] width 13 height 11
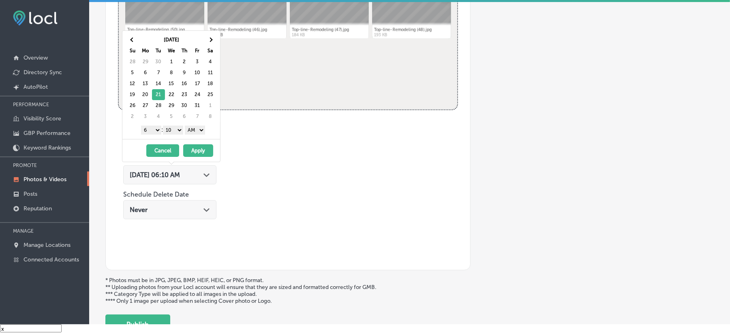
click at [151, 126] on select "1 2 3 4 5 6 7 8 9 10 11 12" at bounding box center [151, 130] width 20 height 9
click at [173, 126] on select "00 10 20 30 40 50" at bounding box center [173, 130] width 20 height 9
click at [195, 126] on select "AM PM" at bounding box center [195, 130] width 20 height 9
click at [195, 144] on button "Apply" at bounding box center [198, 150] width 30 height 13
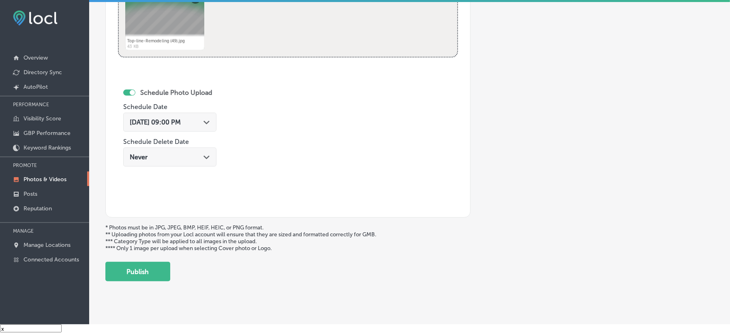
scroll to position [415, 0]
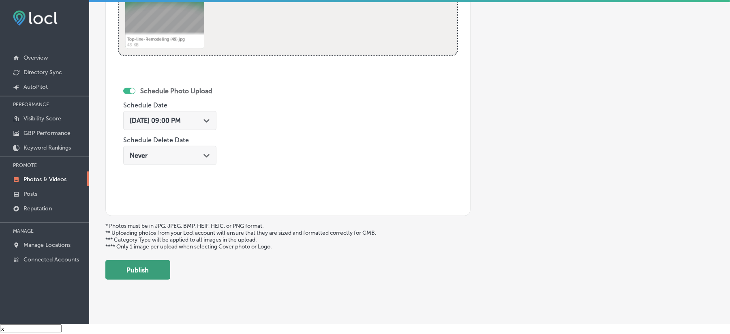
click at [148, 270] on button "Publish" at bounding box center [137, 269] width 65 height 19
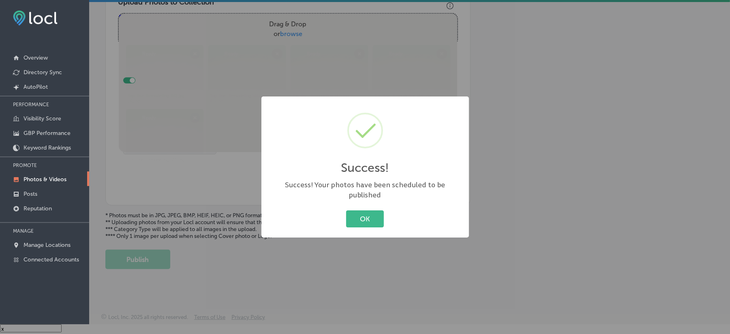
scroll to position [289, 0]
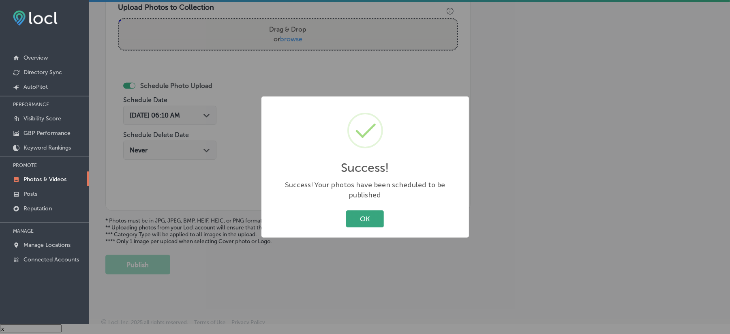
click at [366, 216] on button "OK" at bounding box center [365, 218] width 38 height 17
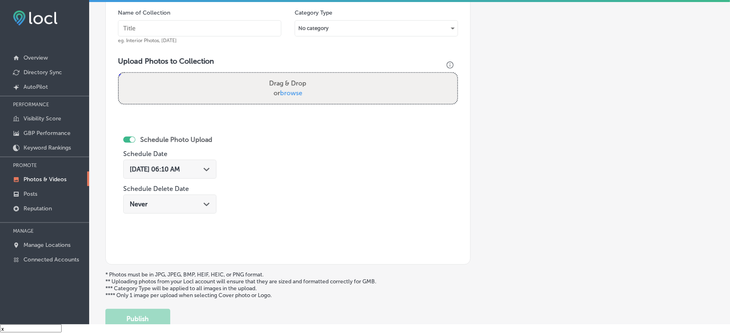
scroll to position [217, 0]
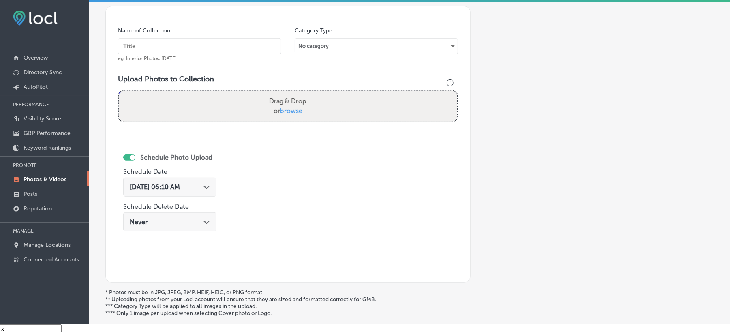
click at [195, 30] on div "Name of Collection eg. Interior Photos, March 2020" at bounding box center [199, 44] width 163 height 35
click at [195, 38] on input "text" at bounding box center [199, 46] width 163 height 16
paste input "Top-line-Remodeling-Home-remodeling-Bay-Area"
type input "Top-line-Remodeling-Home-remodeling-Bay-Area"
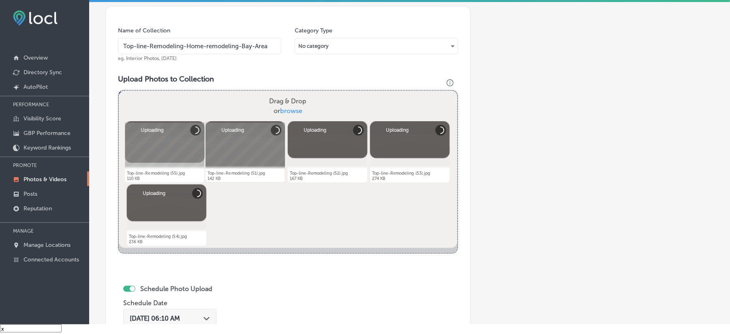
scroll to position [307, 0]
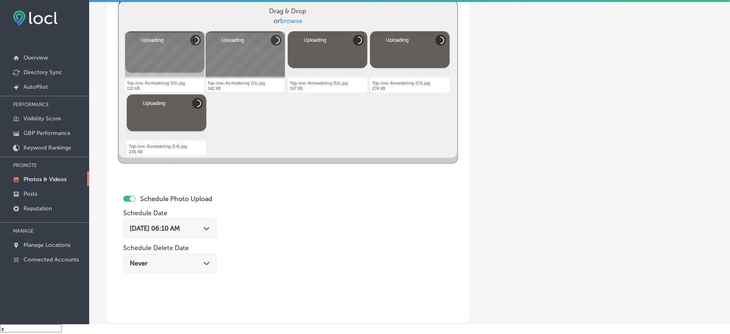
click at [210, 227] on polygon at bounding box center [206, 229] width 6 height 4
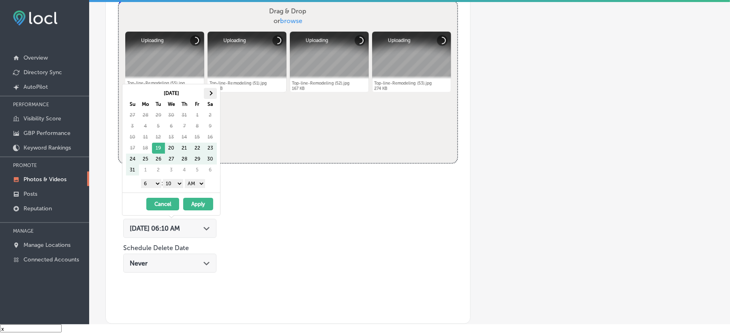
click at [208, 90] on th at bounding box center [210, 93] width 13 height 11
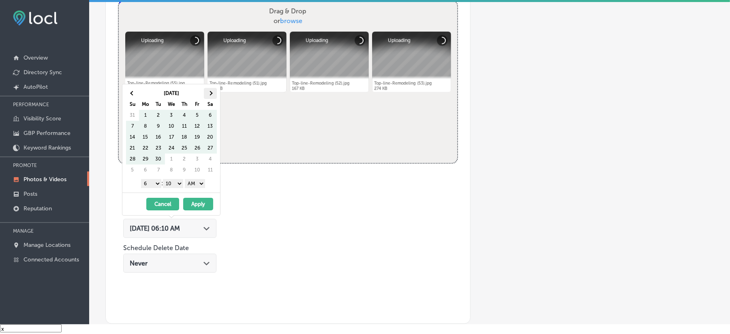
click at [209, 88] on th at bounding box center [210, 93] width 13 height 11
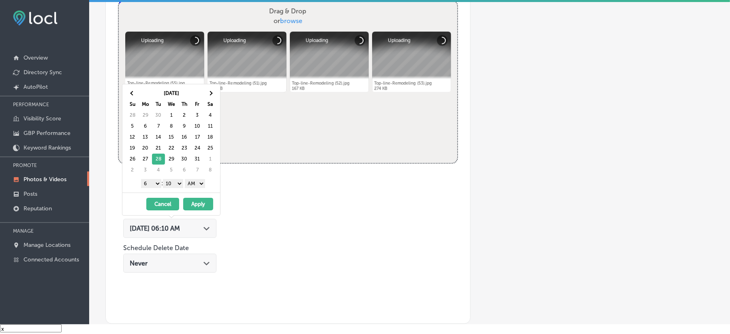
click at [151, 179] on select "1 2 3 4 5 6 7 8 9 10 11 12" at bounding box center [151, 183] width 20 height 9
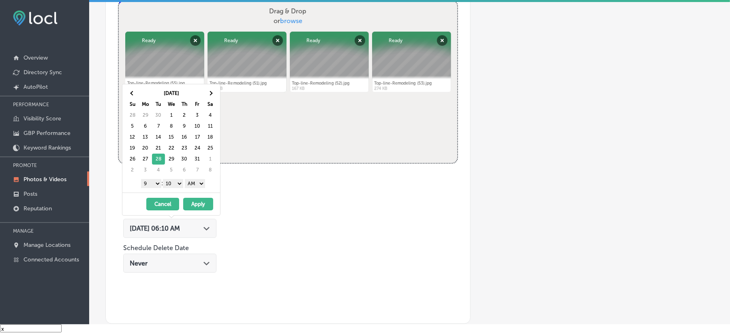
drag, startPoint x: 176, startPoint y: 175, endPoint x: 175, endPoint y: 180, distance: 4.5
click at [176, 179] on select "00 10 20 30 40 50" at bounding box center [173, 183] width 20 height 9
click at [199, 179] on select "AM PM" at bounding box center [195, 183] width 20 height 9
click at [195, 198] on button "Apply" at bounding box center [198, 204] width 30 height 13
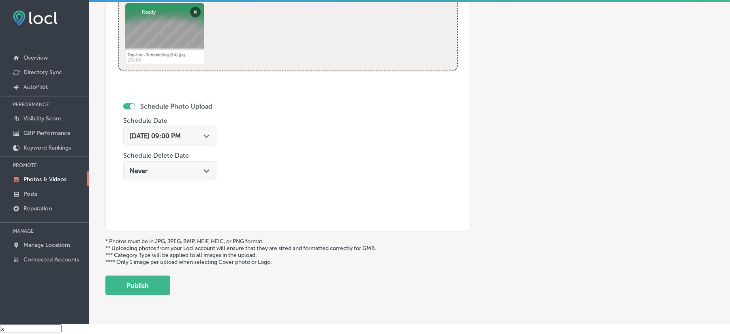
scroll to position [420, 0]
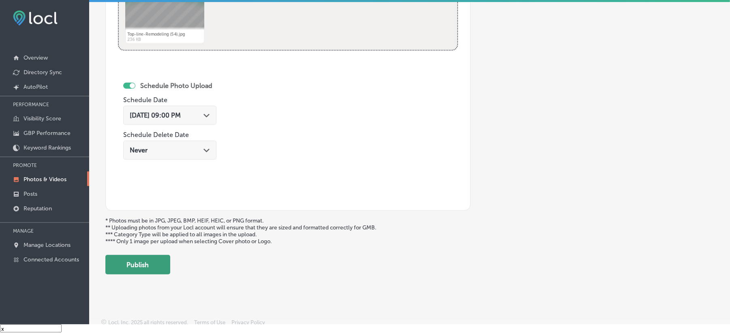
click at [147, 255] on button "Publish" at bounding box center [137, 264] width 65 height 19
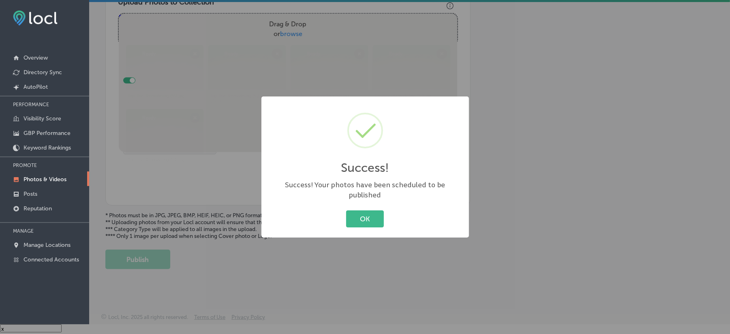
scroll to position [289, 0]
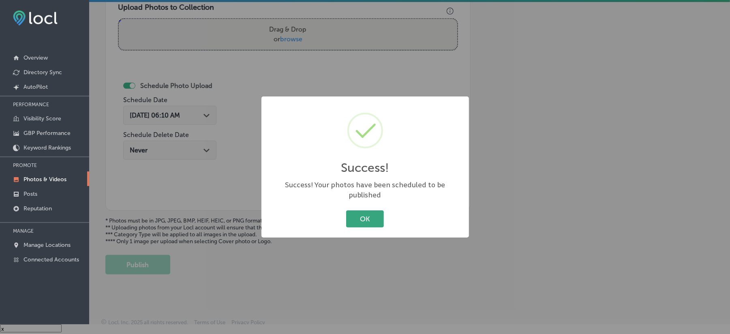
click at [370, 216] on button "OK" at bounding box center [365, 218] width 38 height 17
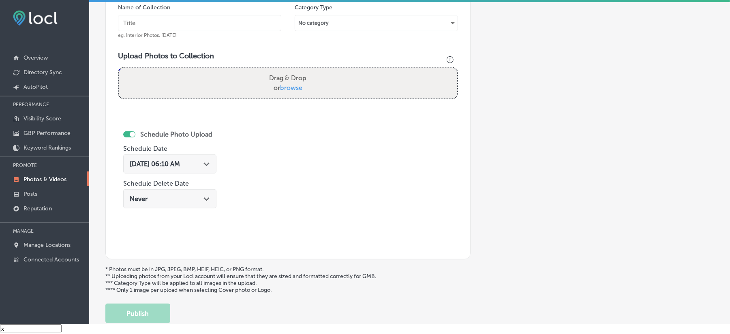
scroll to position [235, 0]
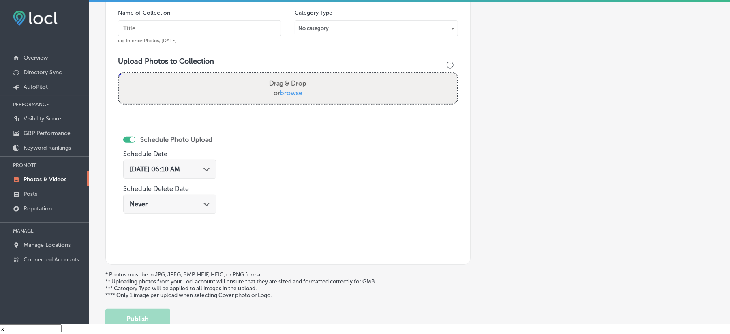
click at [195, 20] on input "text" at bounding box center [199, 28] width 163 height 16
paste input "Top-line-Remodeling-Bathroom-remodels"
type input "Top-line-Remodeling-Bathroom-remodels"
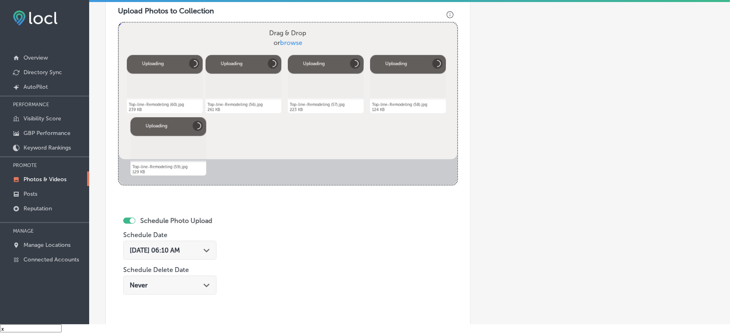
scroll to position [325, 0]
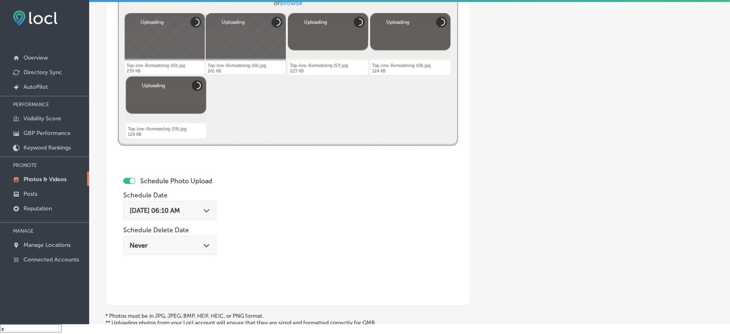
click at [201, 207] on div "[DATE] 06:10 AM Path Created with Sketch." at bounding box center [170, 211] width 80 height 8
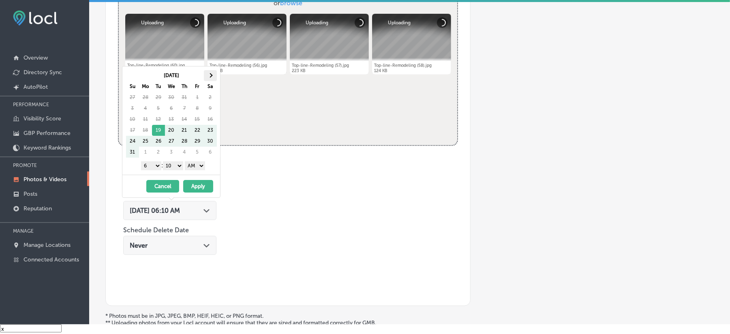
click at [210, 73] on span at bounding box center [210, 75] width 4 height 4
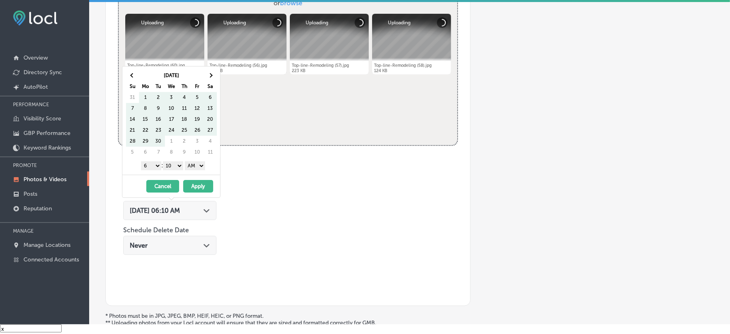
click at [210, 73] on span at bounding box center [210, 75] width 4 height 4
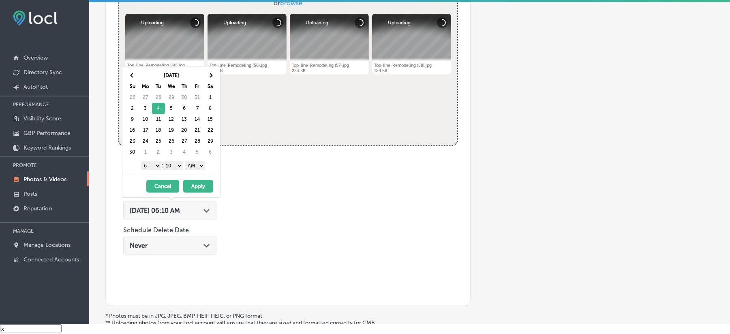
click at [154, 161] on select "1 2 3 4 5 6 7 8 9 10 11 12" at bounding box center [151, 165] width 20 height 9
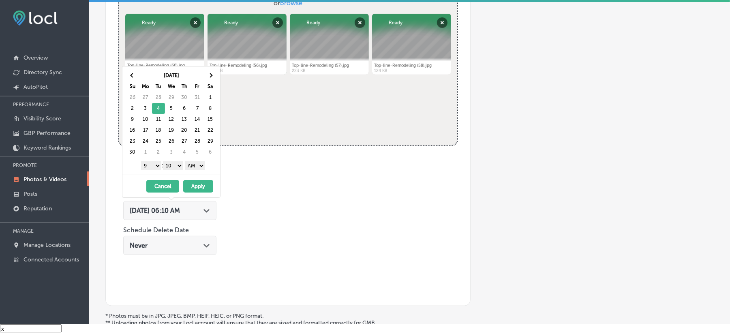
click at [177, 161] on select "00 10 20 30 40 50" at bounding box center [173, 165] width 20 height 9
click at [192, 161] on select "AM PM" at bounding box center [195, 165] width 20 height 9
click at [193, 180] on button "Apply" at bounding box center [198, 186] width 30 height 13
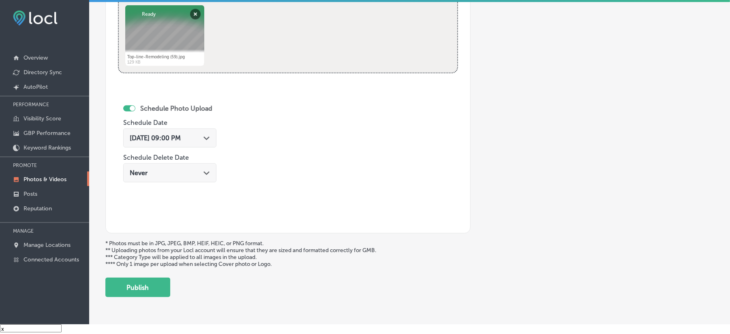
scroll to position [415, 0]
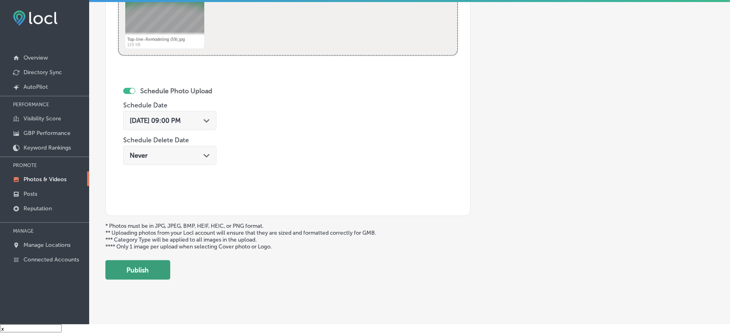
click at [160, 270] on button "Publish" at bounding box center [137, 269] width 65 height 19
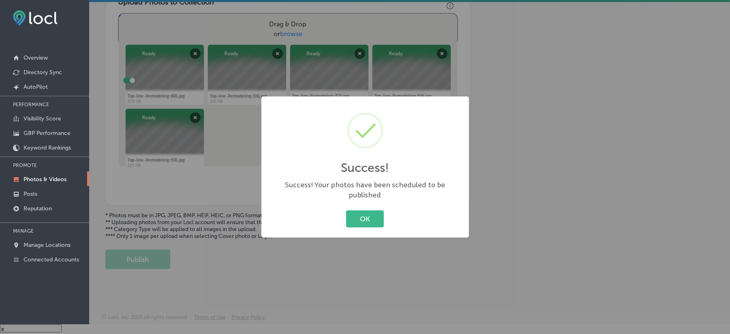
scroll to position [289, 0]
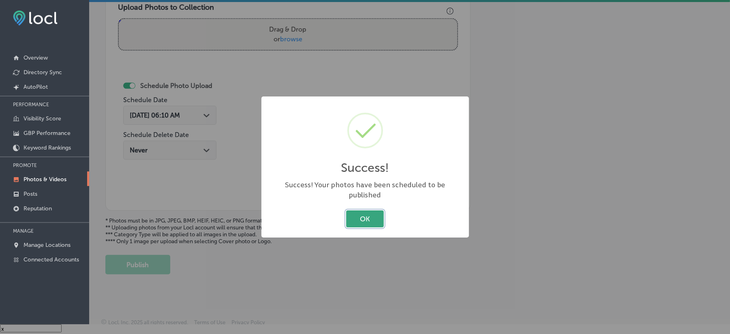
click at [362, 213] on button "OK" at bounding box center [365, 218] width 38 height 17
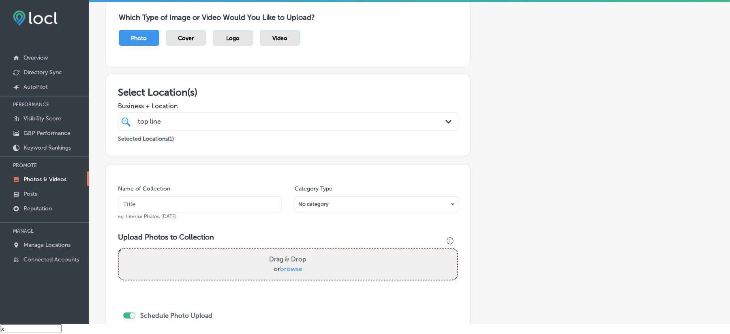
scroll to position [55, 0]
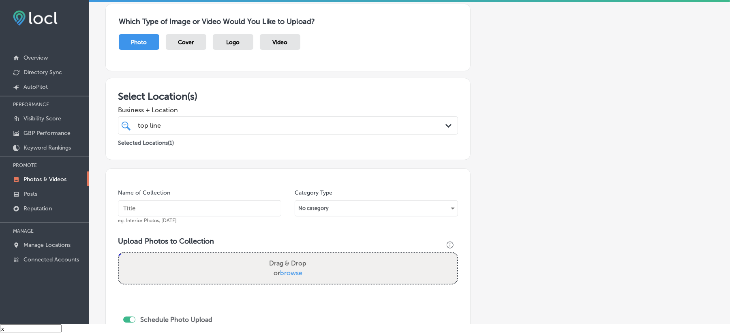
click at [184, 203] on input "text" at bounding box center [199, 208] width 163 height 16
paste input "Top-line-Remodeling-Kitchen-remodeling"
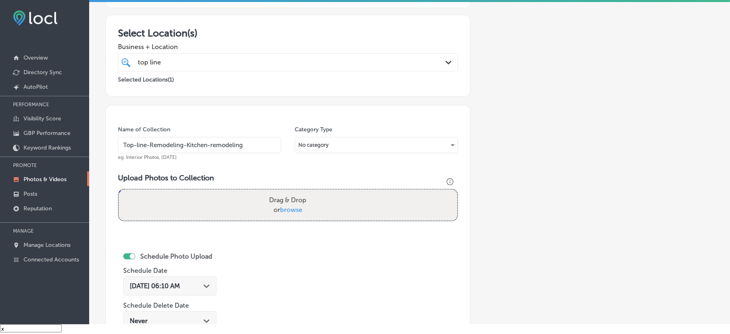
scroll to position [127, 0]
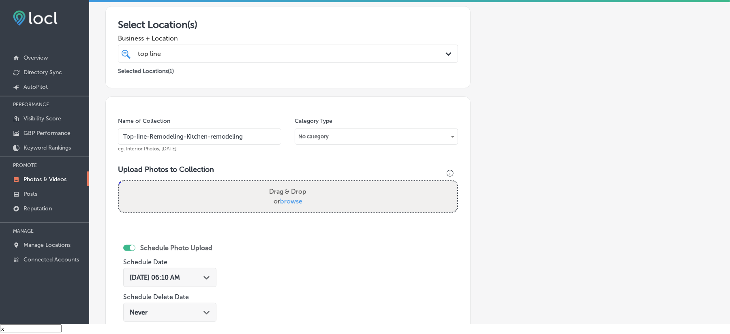
type input "Top-line-Remodeling-Kitchen-remodeling"
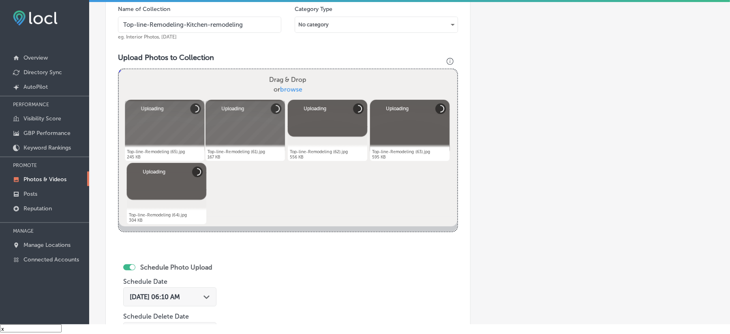
scroll to position [362, 0]
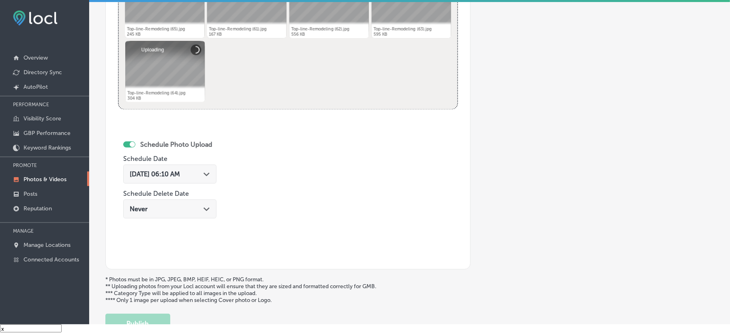
click at [201, 170] on div "[DATE] 06:10 AM Path Created with Sketch." at bounding box center [170, 174] width 80 height 8
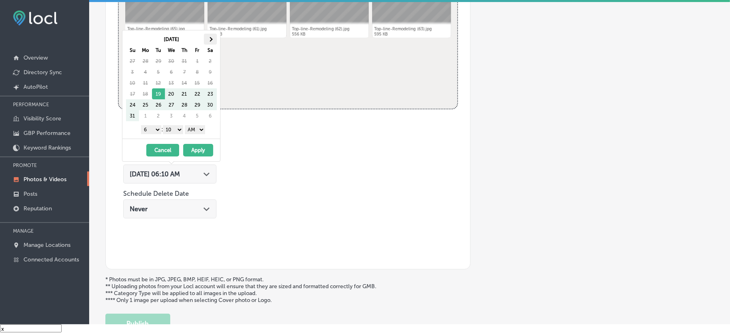
click at [207, 34] on th at bounding box center [210, 39] width 13 height 11
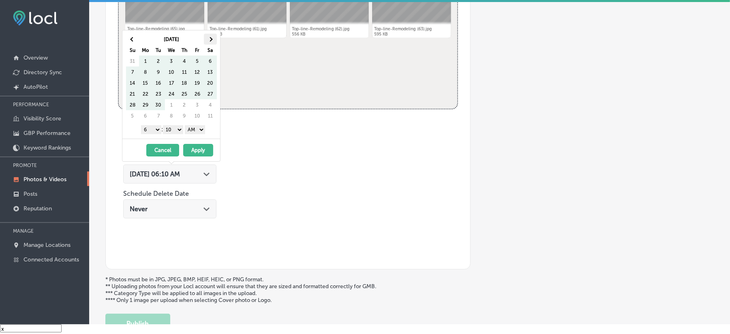
click at [210, 37] on span at bounding box center [210, 39] width 4 height 4
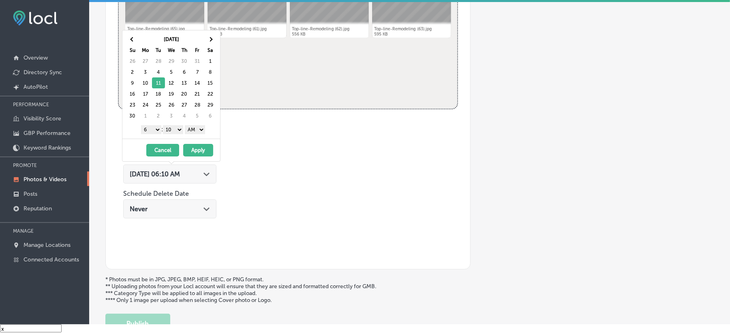
click at [150, 125] on select "1 2 3 4 5 6 7 8 9 10 11 12" at bounding box center [151, 129] width 20 height 9
click at [178, 125] on select "00 10 20 30 40 50" at bounding box center [173, 129] width 20 height 9
click at [192, 125] on select "AM PM" at bounding box center [195, 129] width 20 height 9
click at [203, 144] on button "Apply" at bounding box center [198, 150] width 30 height 13
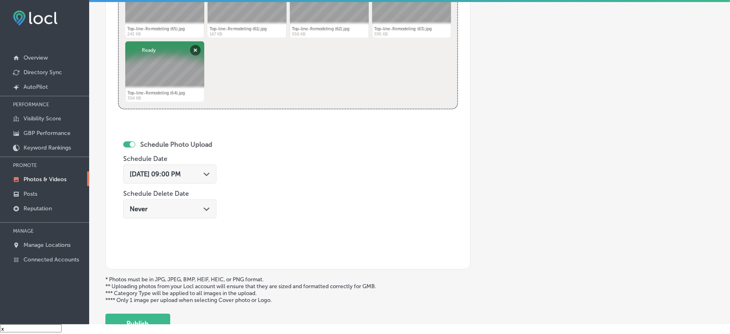
click at [181, 170] on span "Nov 11, 2025 09:00 PM" at bounding box center [155, 174] width 51 height 8
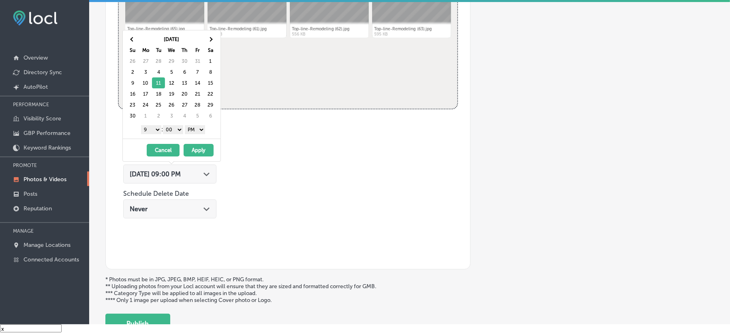
click at [200, 144] on button "Apply" at bounding box center [199, 150] width 30 height 13
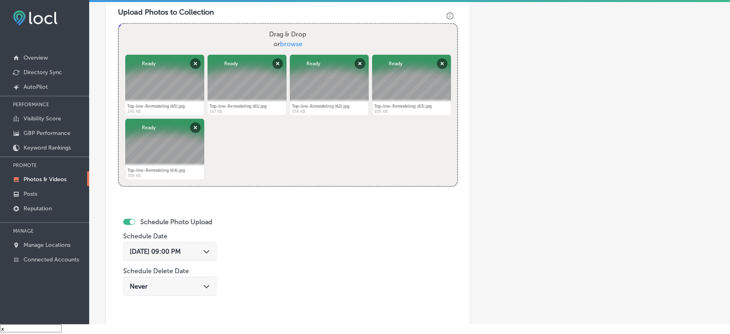
scroll to position [415, 0]
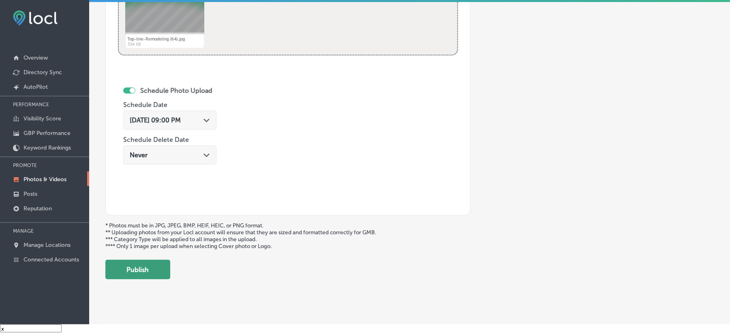
click at [152, 268] on button "Publish" at bounding box center [137, 269] width 65 height 19
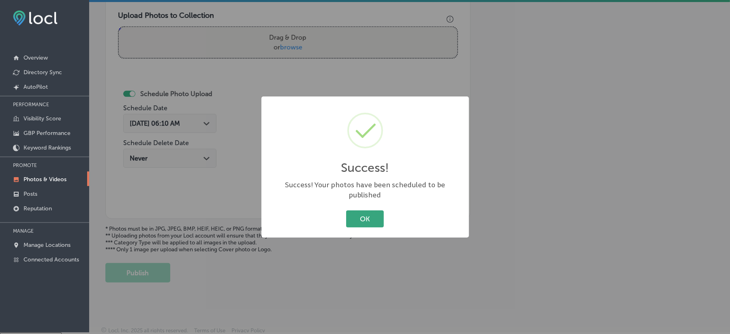
scroll to position [0, 0]
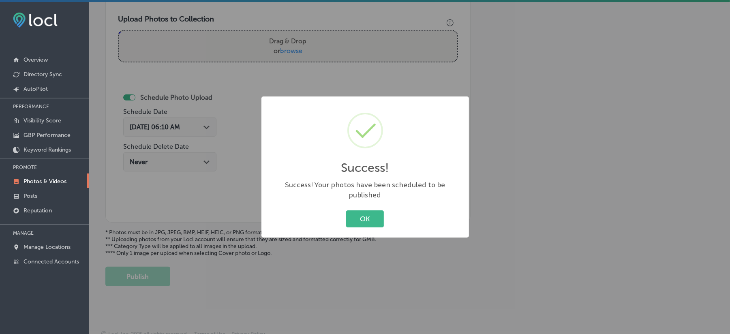
click at [366, 208] on div "OK Cancel" at bounding box center [365, 218] width 191 height 21
click at [360, 214] on button "OK" at bounding box center [365, 218] width 38 height 17
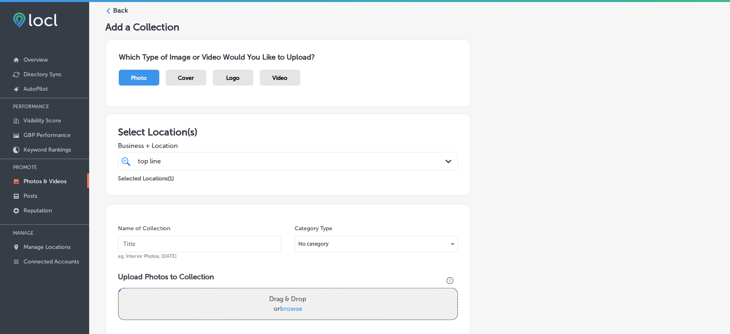
scroll to position [19, 0]
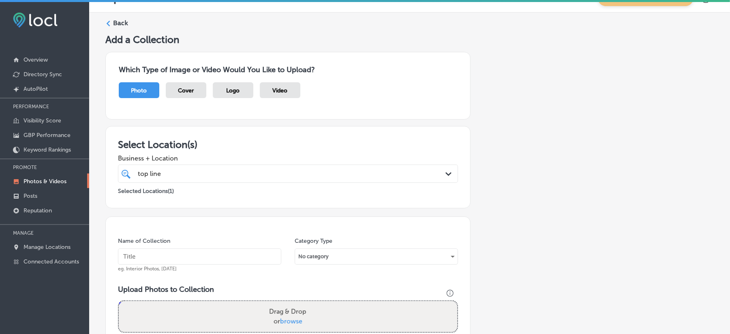
click at [112, 22] on div "Back" at bounding box center [409, 26] width 608 height 15
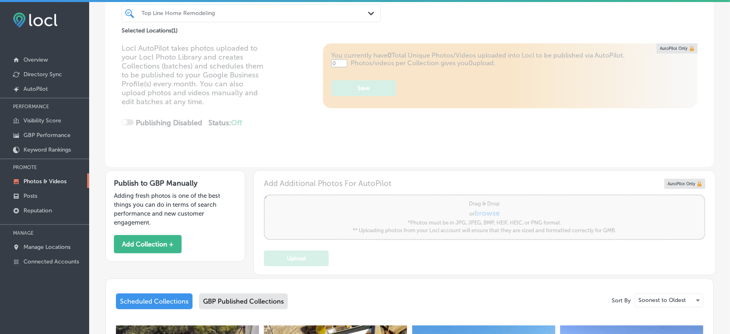
type input "5"
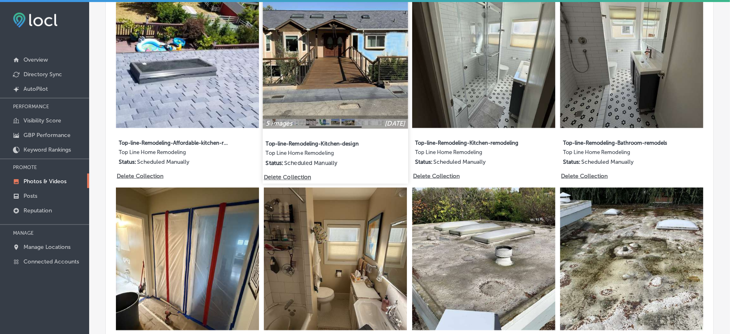
scroll to position [591, 0]
